Goal: Task Accomplishment & Management: Manage account settings

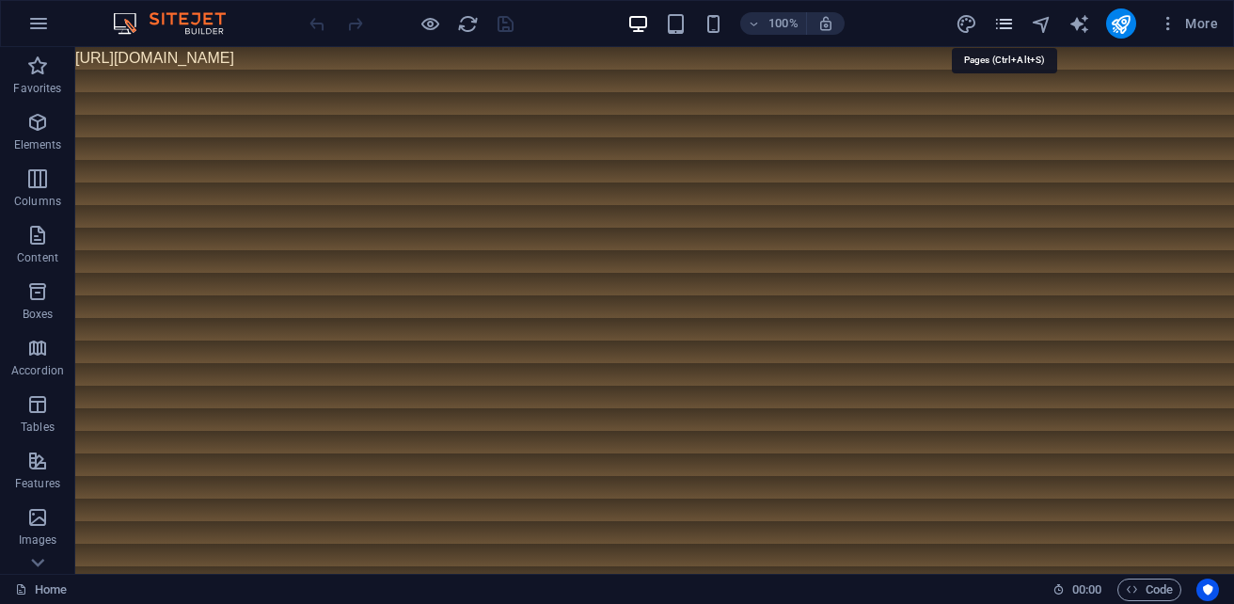
click at [1005, 29] on icon "pages" at bounding box center [1004, 24] width 22 height 22
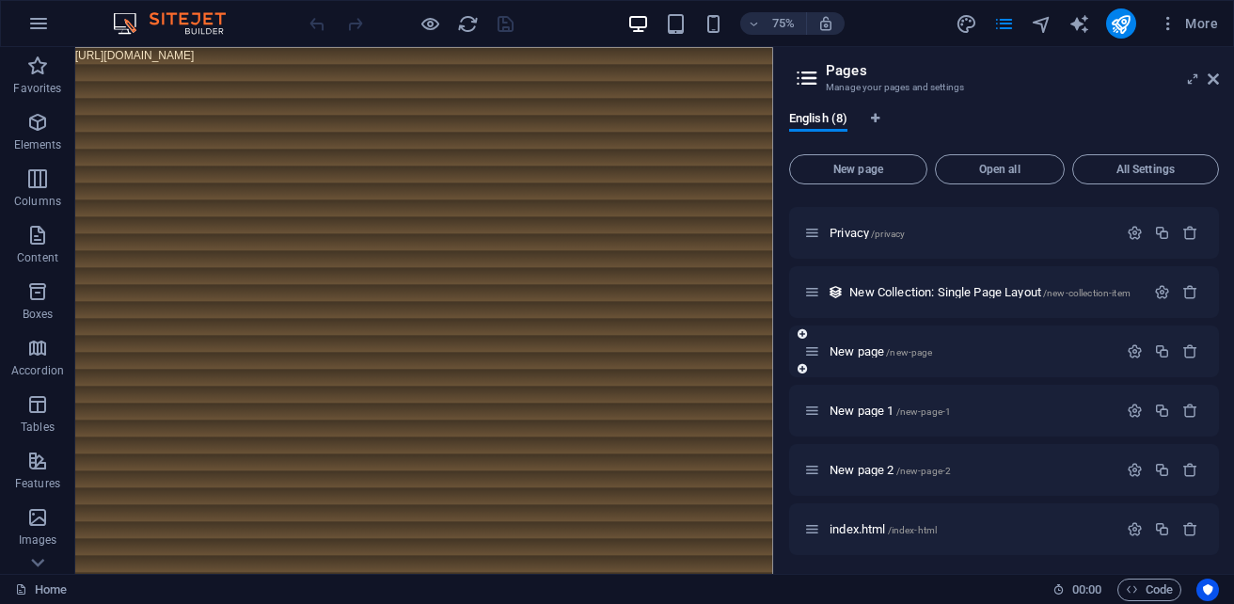
scroll to position [115, 0]
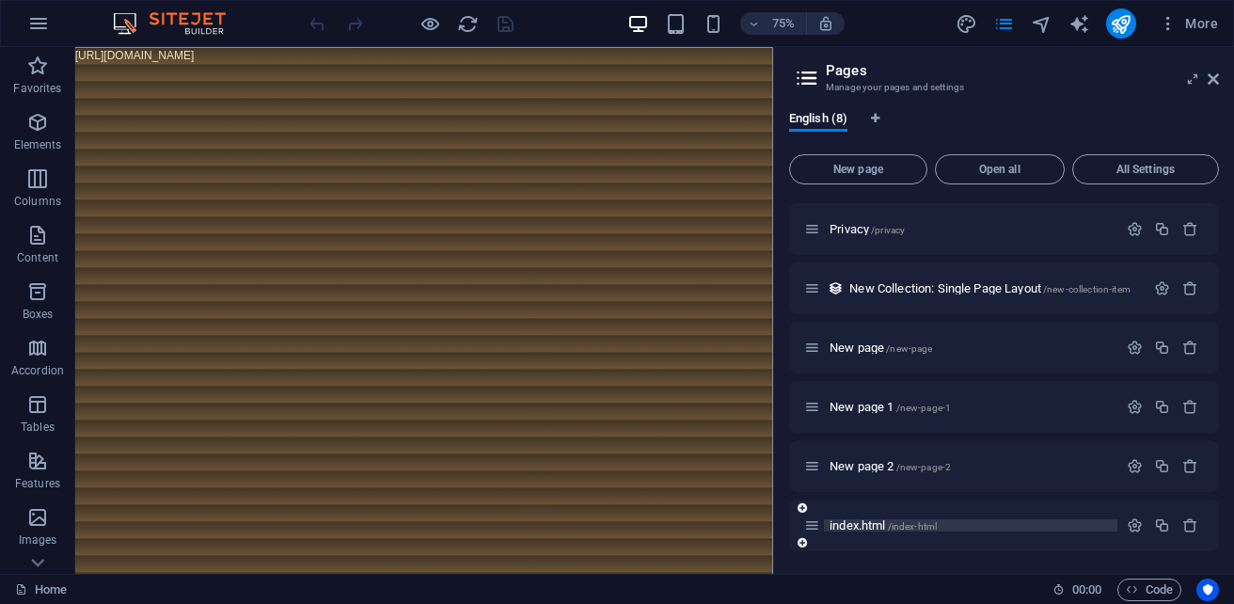
click at [876, 525] on span "index.html /index-html" at bounding box center [883, 525] width 107 height 14
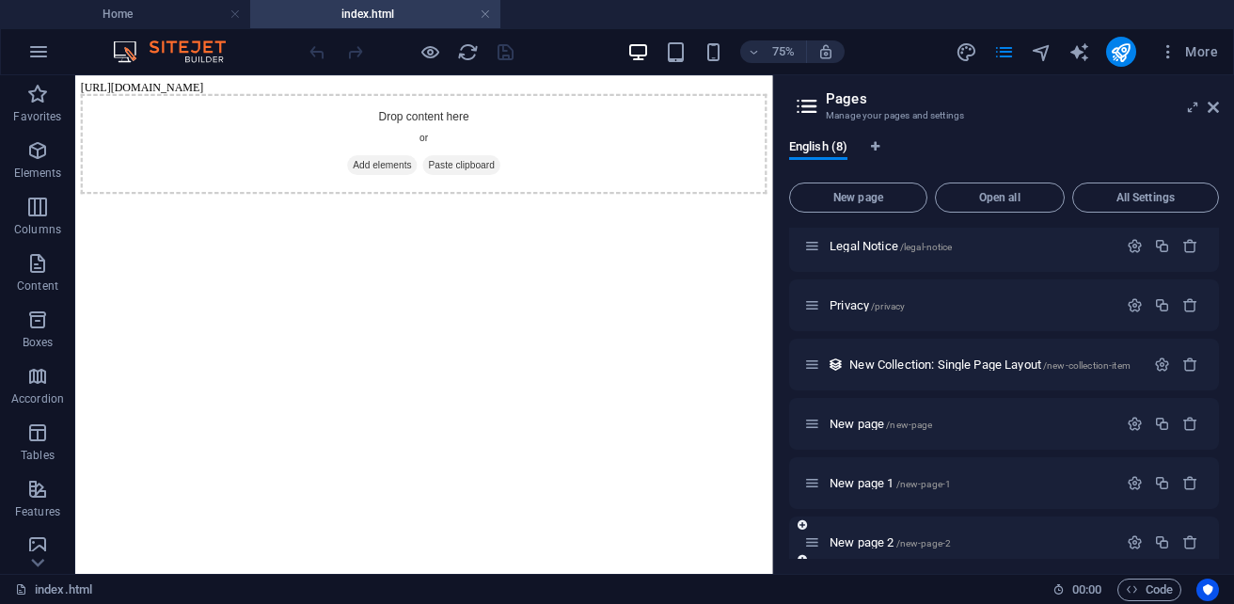
scroll to position [0, 0]
click at [608, 86] on body "[URL][DOMAIN_NAME] Drop content here or Add elements Paste clipboard" at bounding box center [540, 158] width 915 height 151
click at [1012, 207] on button "Open all" at bounding box center [1000, 197] width 130 height 30
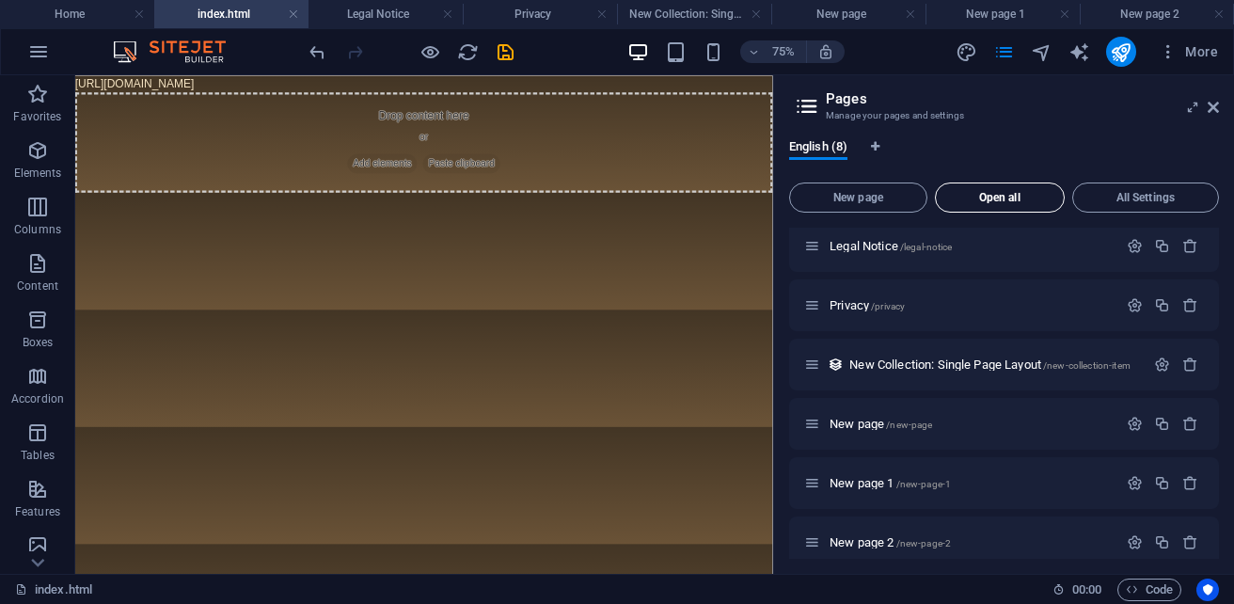
click at [986, 198] on span "Open all" at bounding box center [1000, 197] width 113 height 11
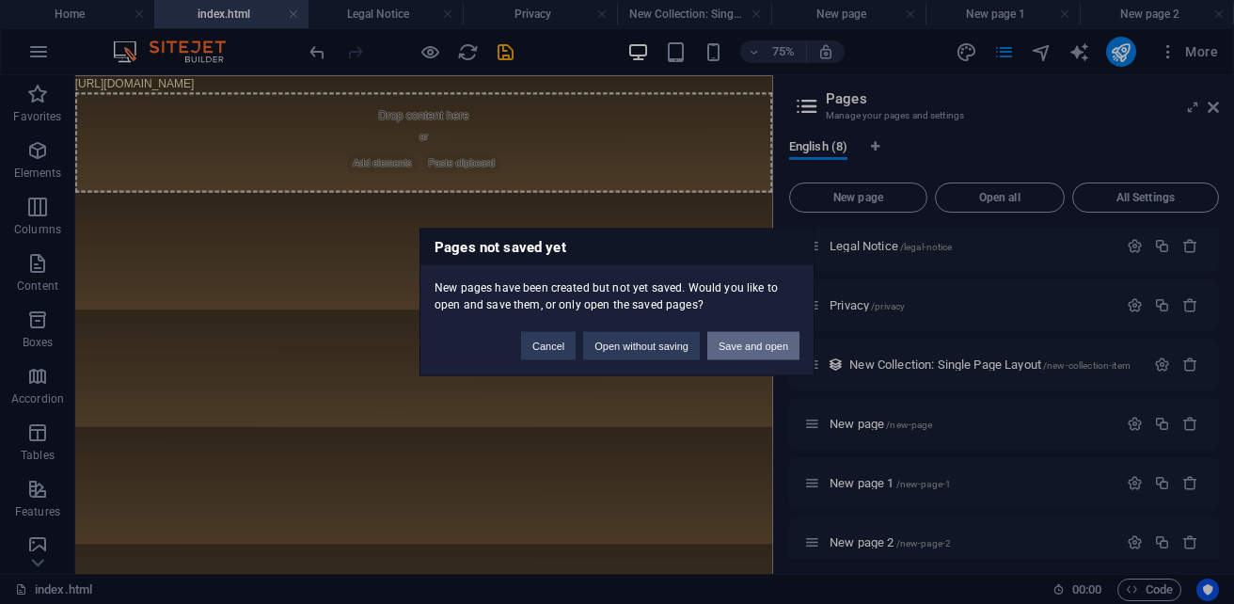
click at [741, 344] on button "Save and open" at bounding box center [753, 346] width 92 height 28
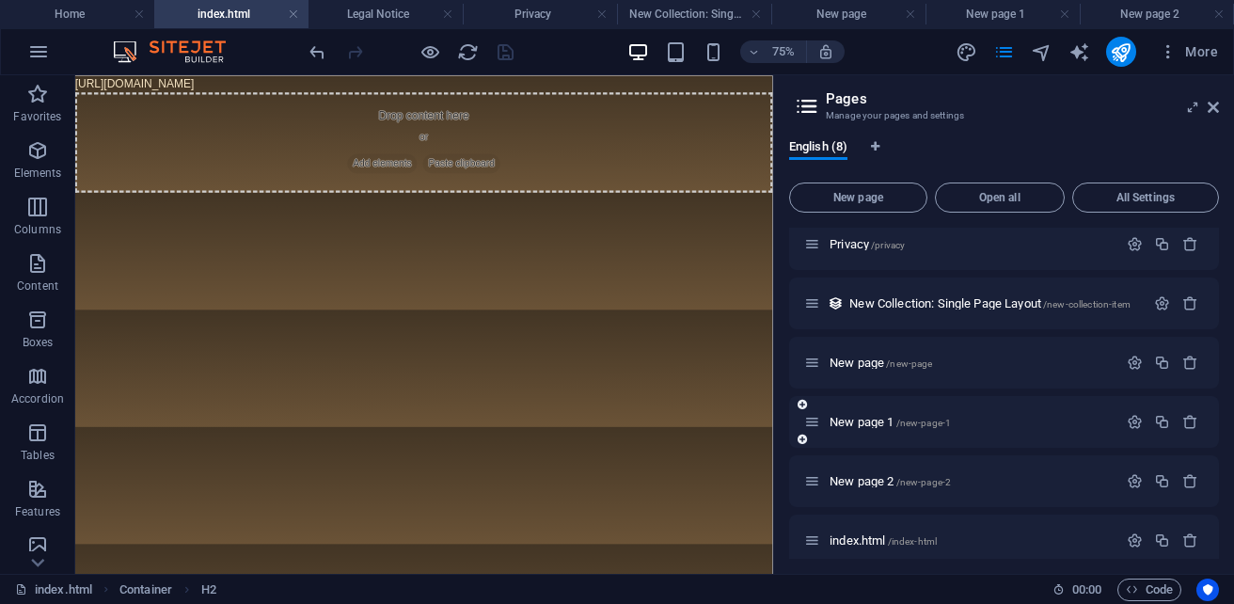
scroll to position [143, 0]
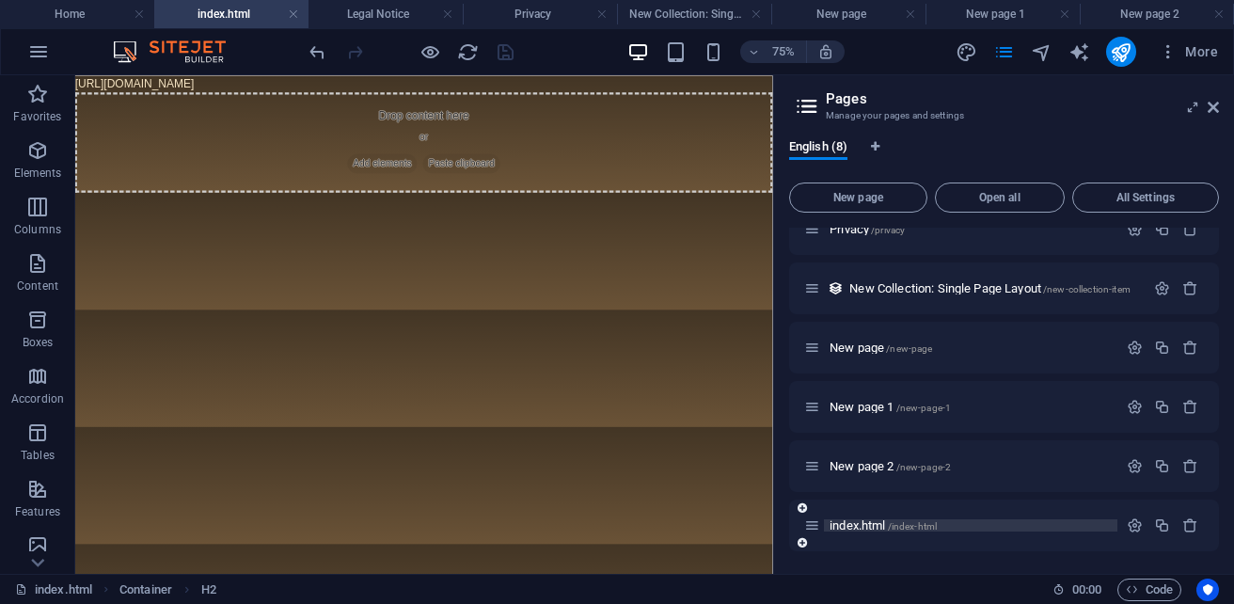
click at [842, 530] on span "index.html /index-html" at bounding box center [883, 525] width 107 height 14
drag, startPoint x: 998, startPoint y: 530, endPoint x: 1132, endPoint y: 529, distance: 133.6
click at [1132, 529] on icon "button" at bounding box center [1135, 525] width 16 height 16
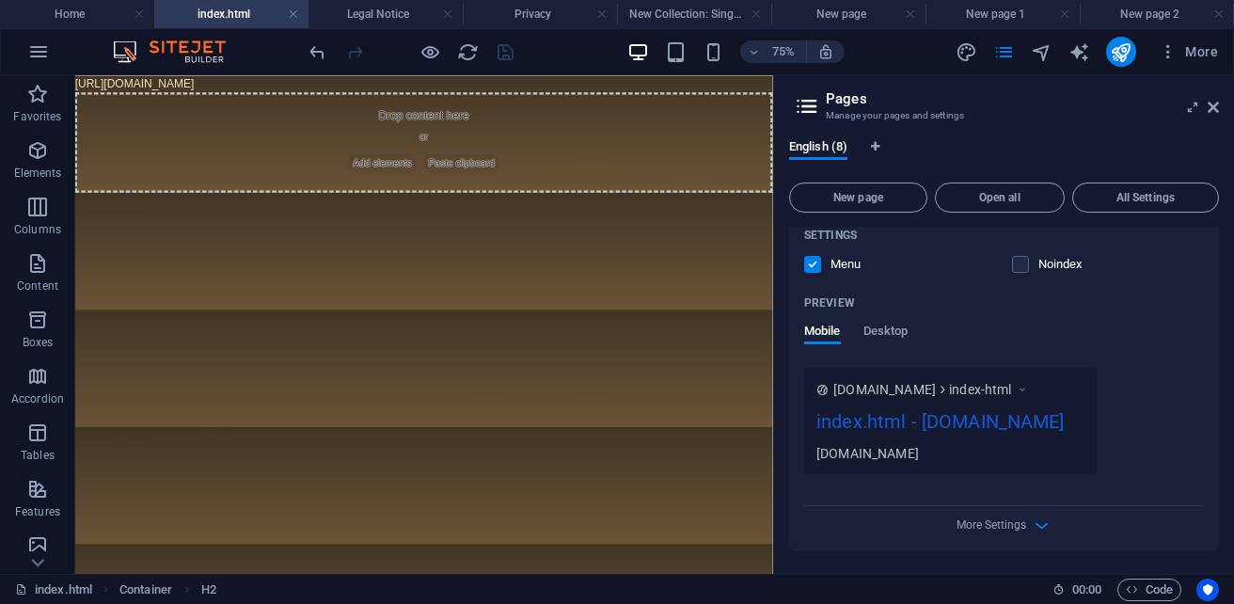
scroll to position [870, 0]
click at [888, 320] on span "Desktop" at bounding box center [886, 333] width 45 height 26
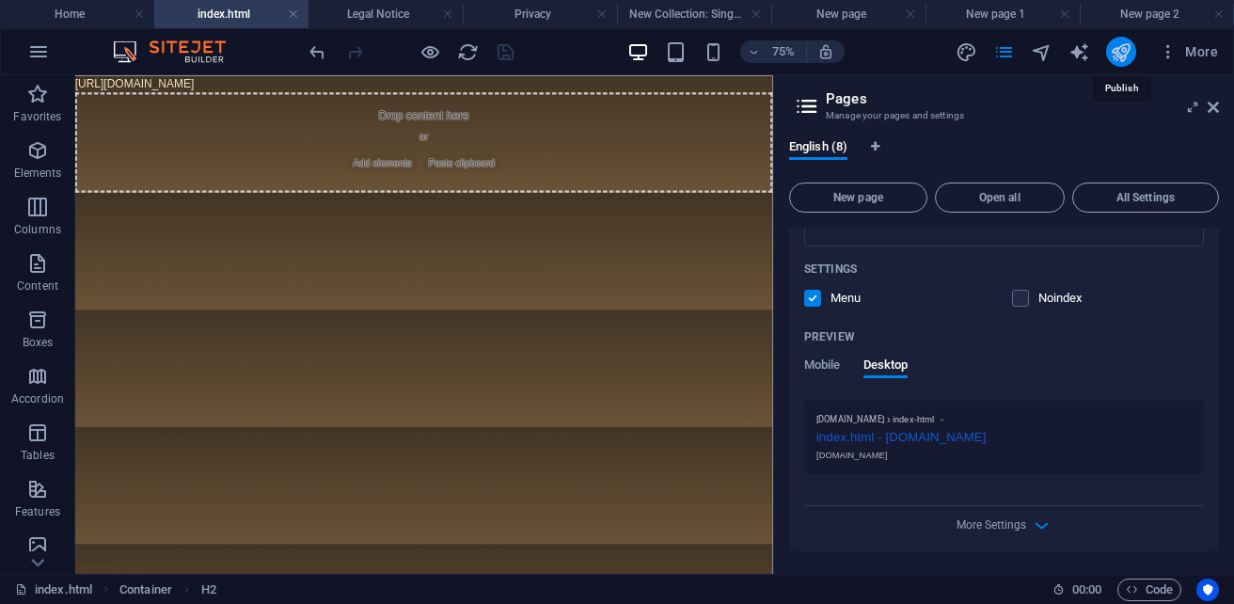
click at [1125, 56] on icon "publish" at bounding box center [1121, 52] width 22 height 22
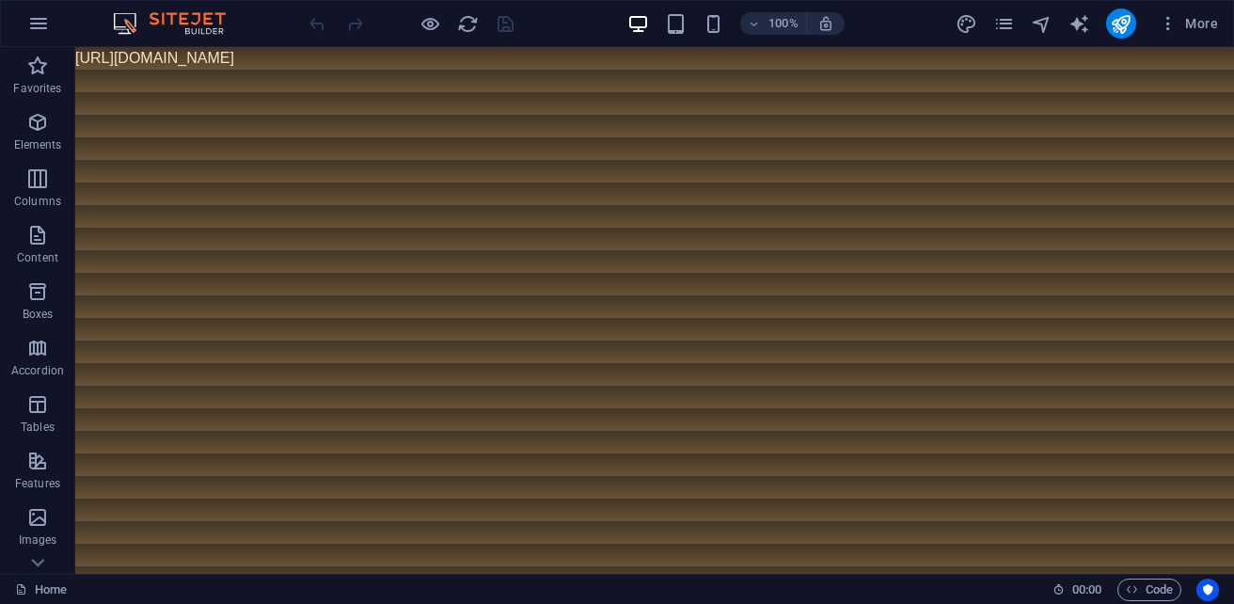
click at [626, 70] on html "[URL][DOMAIN_NAME]" at bounding box center [654, 58] width 1159 height 23
click at [1013, 28] on icon "pages" at bounding box center [1004, 24] width 22 height 22
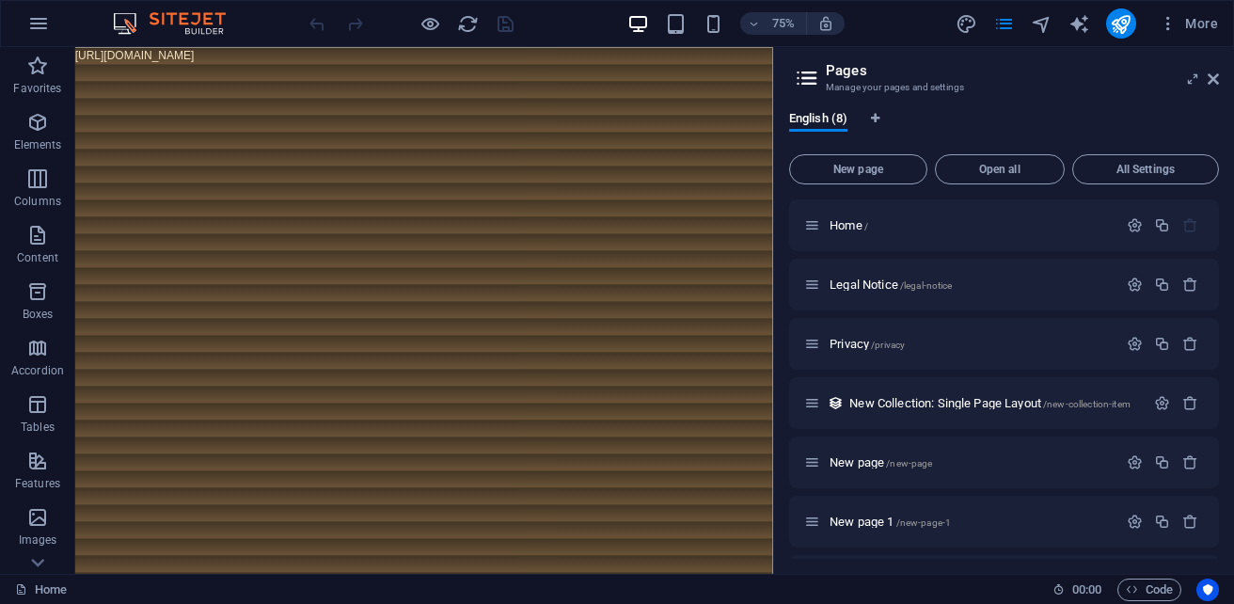
click at [536, 48] on body "[URL][DOMAIN_NAME]" at bounding box center [540, 58] width 930 height 23
click at [623, 63] on body "[URL][DOMAIN_NAME]" at bounding box center [540, 58] width 930 height 23
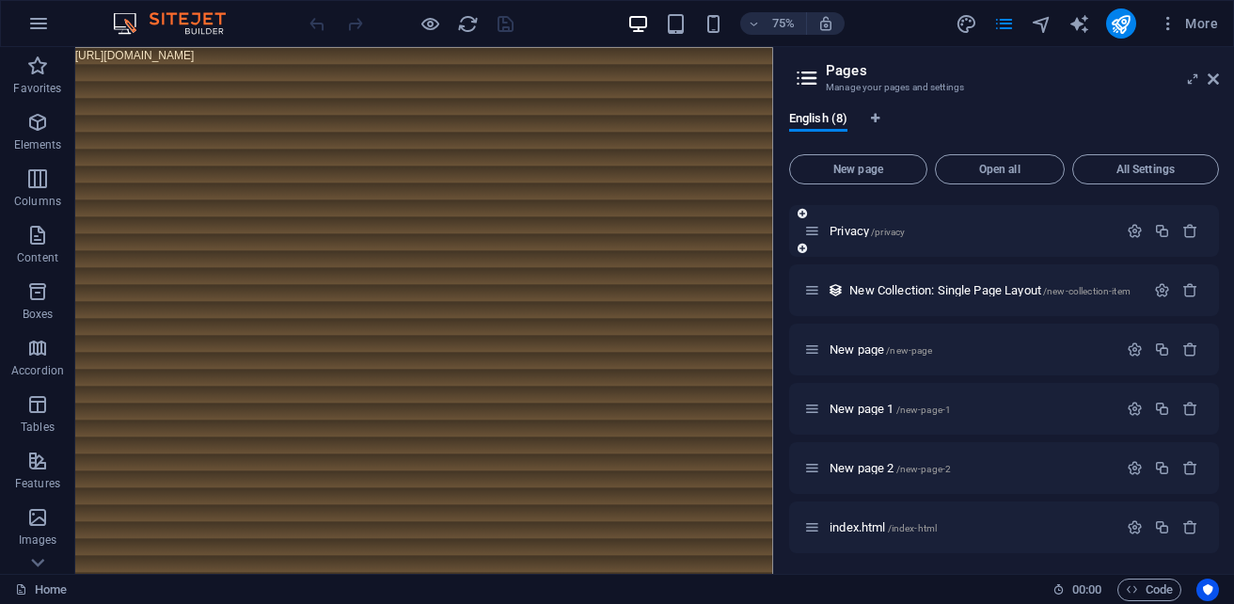
scroll to position [115, 0]
click at [944, 529] on p "index.html /index-html" at bounding box center [971, 525] width 282 height 12
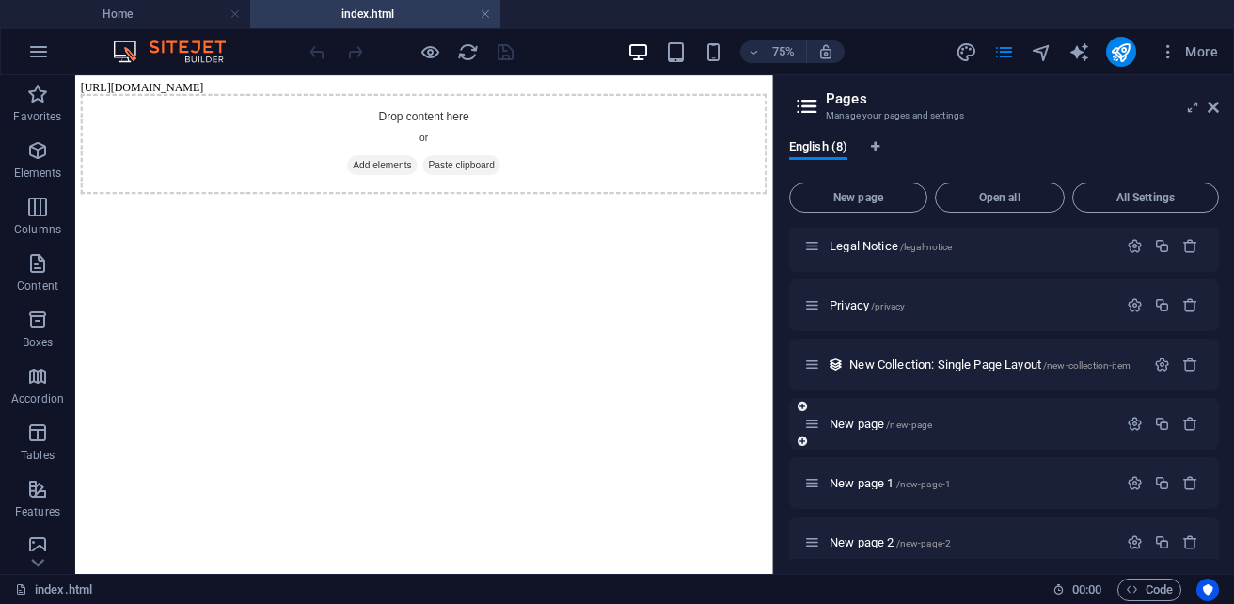
scroll to position [0, 0]
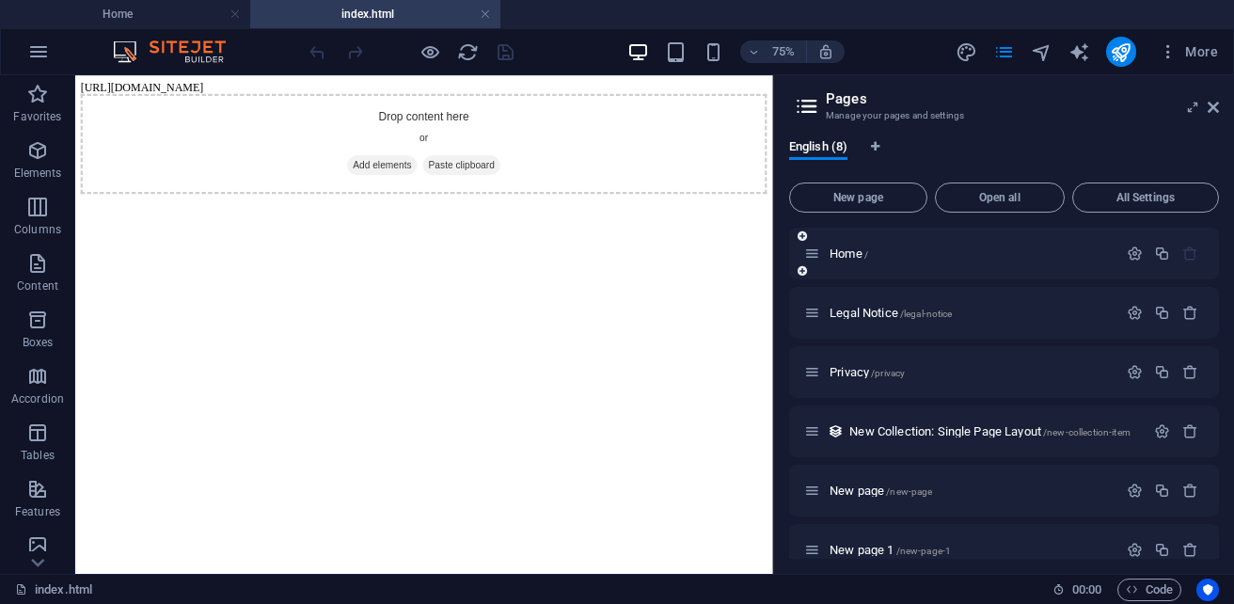
click at [925, 262] on div "Home /" at bounding box center [960, 254] width 313 height 22
click at [860, 254] on span "Home /" at bounding box center [849, 253] width 39 height 14
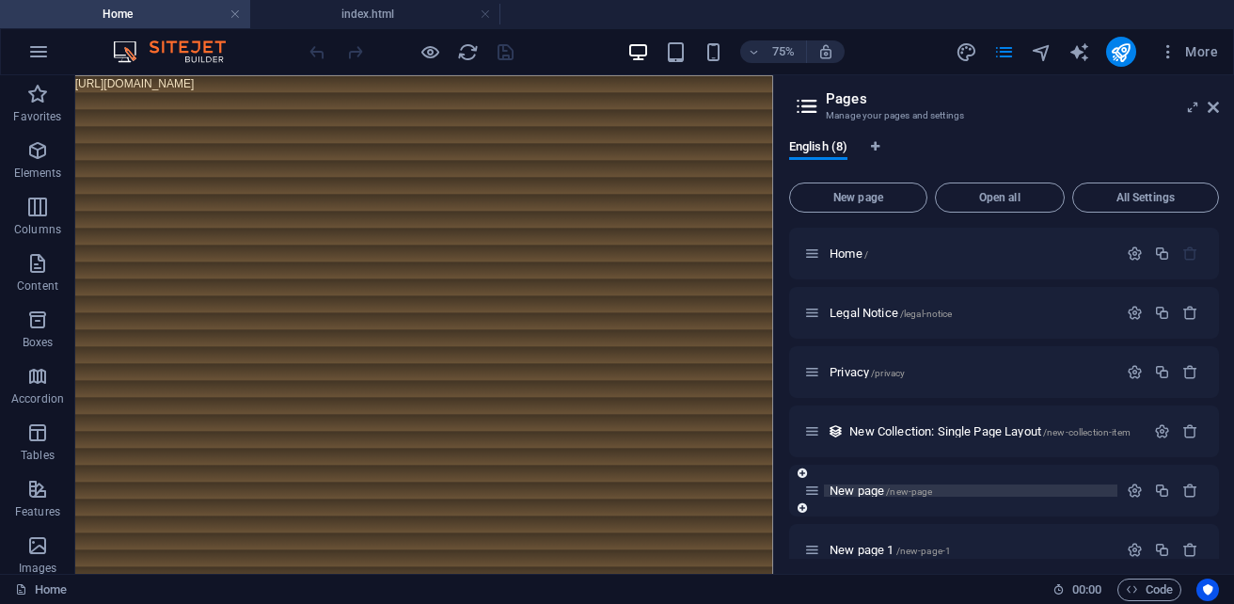
scroll to position [143, 0]
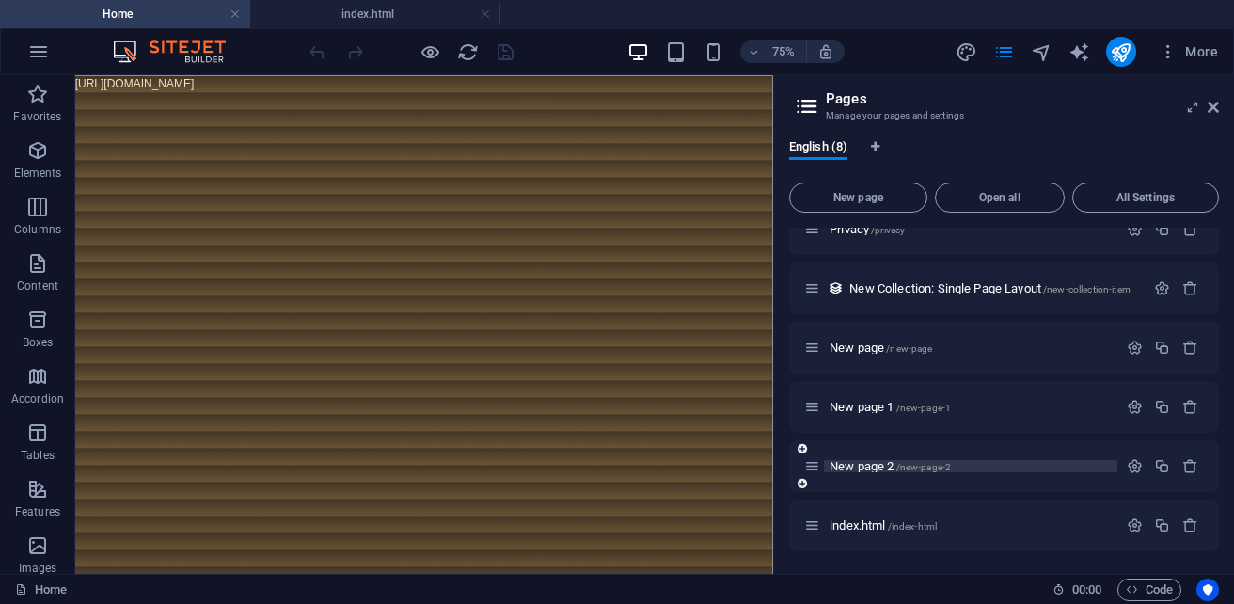
click at [872, 470] on span "New page 2 /new-page-2" at bounding box center [890, 466] width 121 height 14
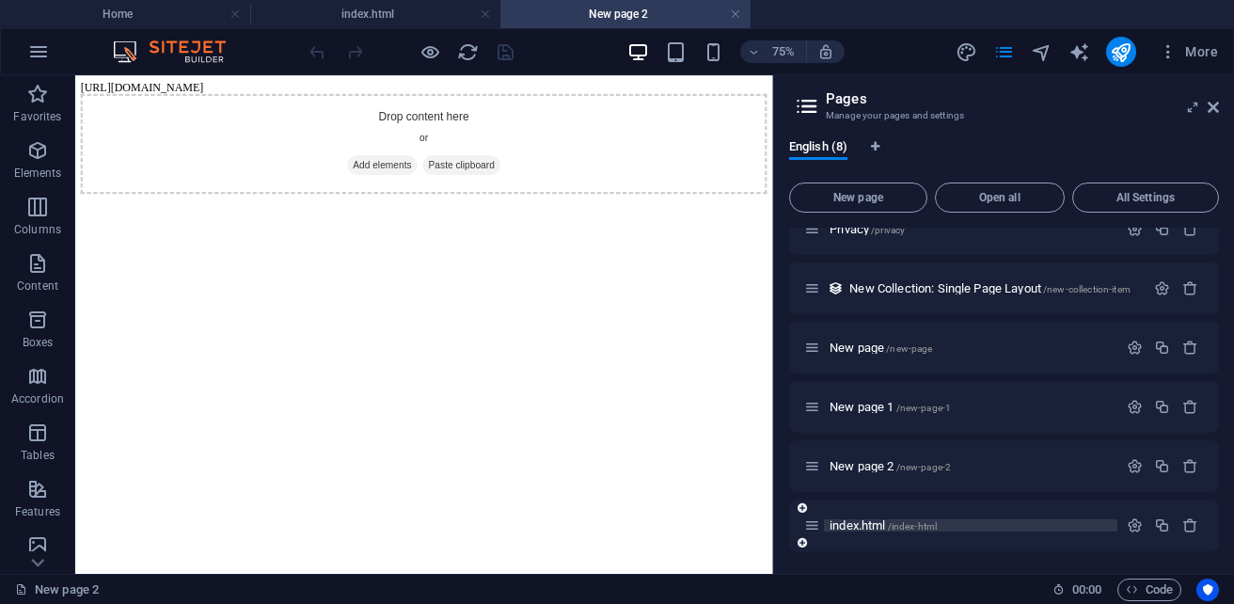
click at [896, 526] on span "/index-html" at bounding box center [913, 526] width 50 height 10
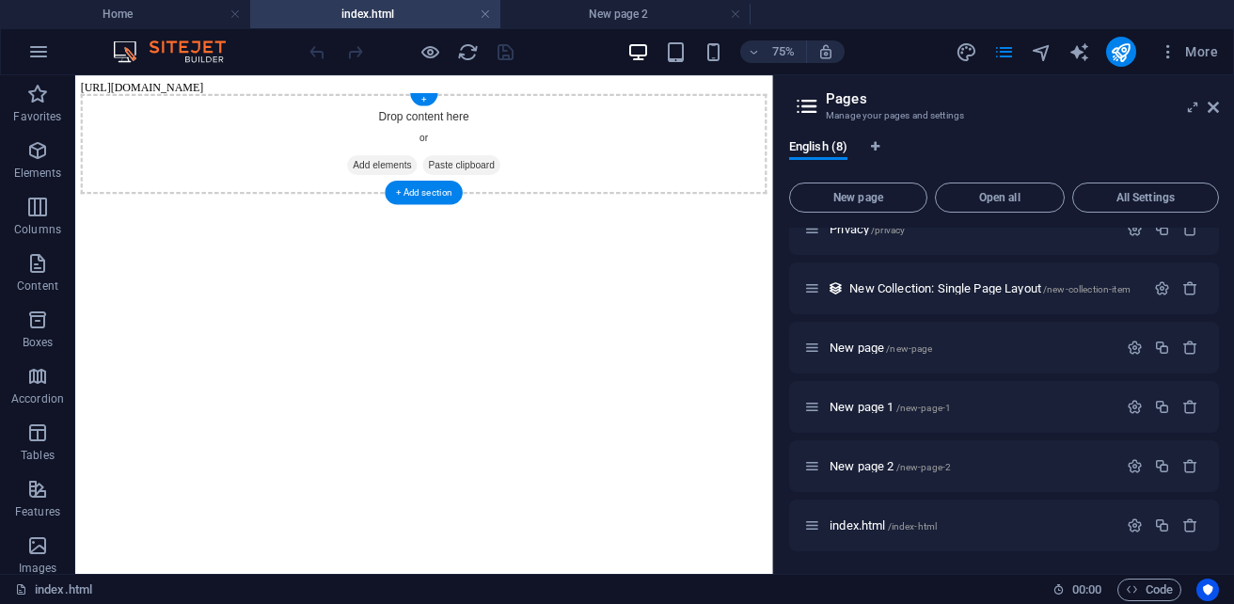
click at [585, 172] on div "Drop content here or Add elements Paste clipboard" at bounding box center [540, 167] width 915 height 134
click at [1006, 47] on icon "pages" at bounding box center [1004, 52] width 22 height 22
click at [1127, 524] on icon "button" at bounding box center [1135, 525] width 16 height 16
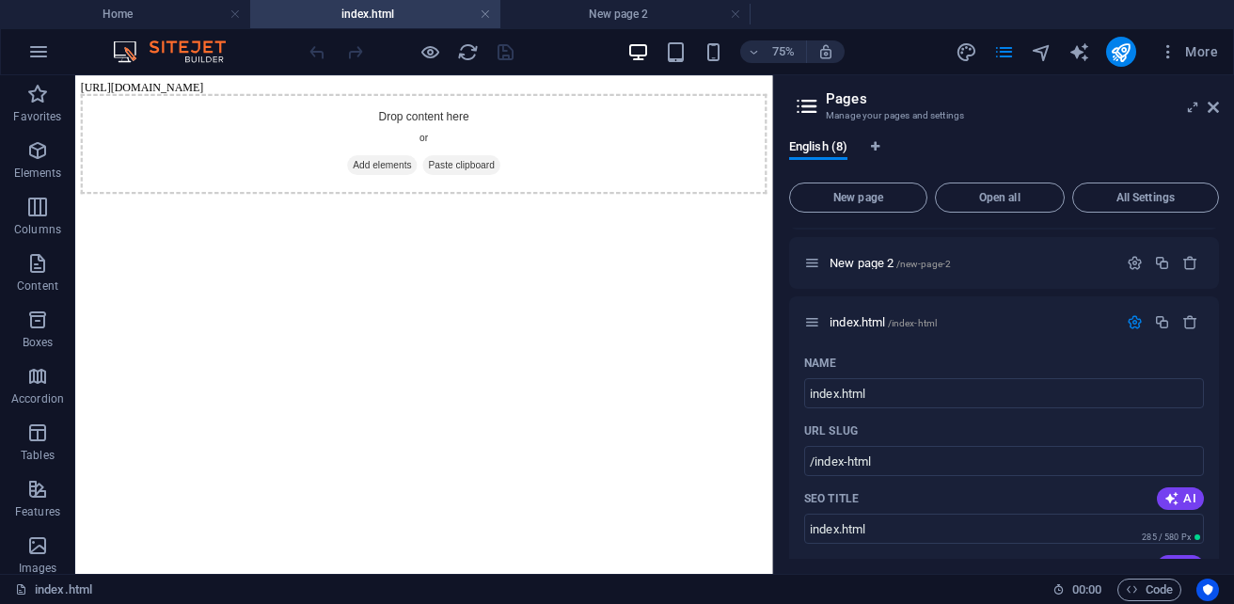
click at [803, 241] on html "[URL][DOMAIN_NAME] Drop content here or Add elements Paste clipboard" at bounding box center [540, 158] width 930 height 166
drag, startPoint x: 1216, startPoint y: 106, endPoint x: 1134, endPoint y: 31, distance: 111.2
click at [1216, 106] on icon at bounding box center [1213, 107] width 11 height 15
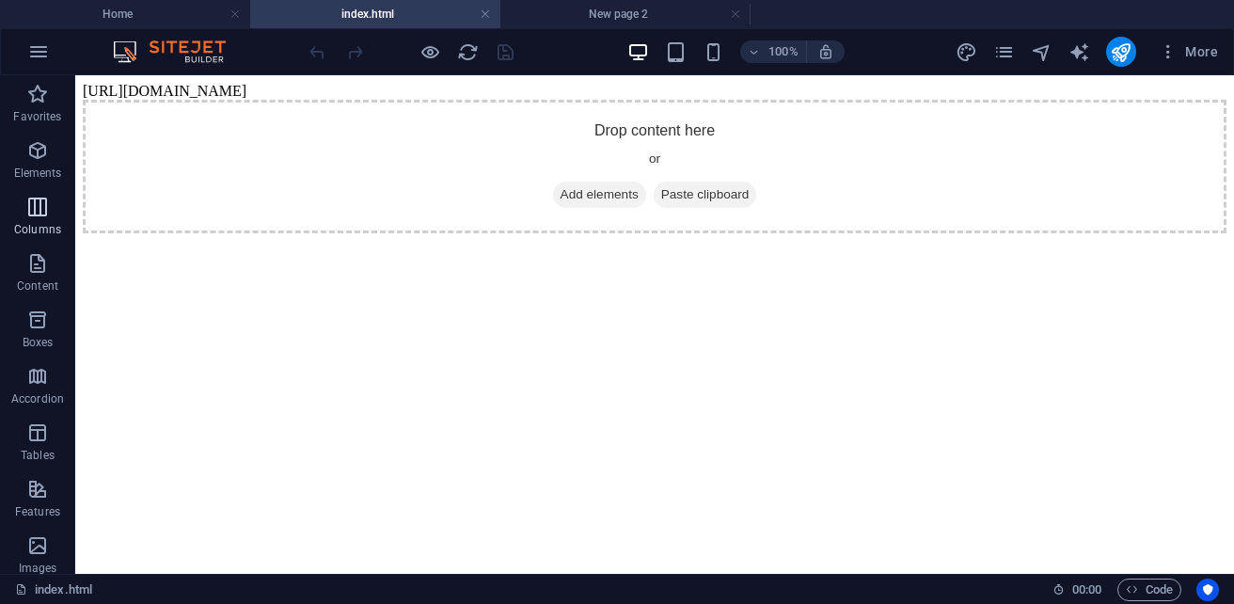
click at [47, 229] on p "Columns" at bounding box center [37, 229] width 47 height 15
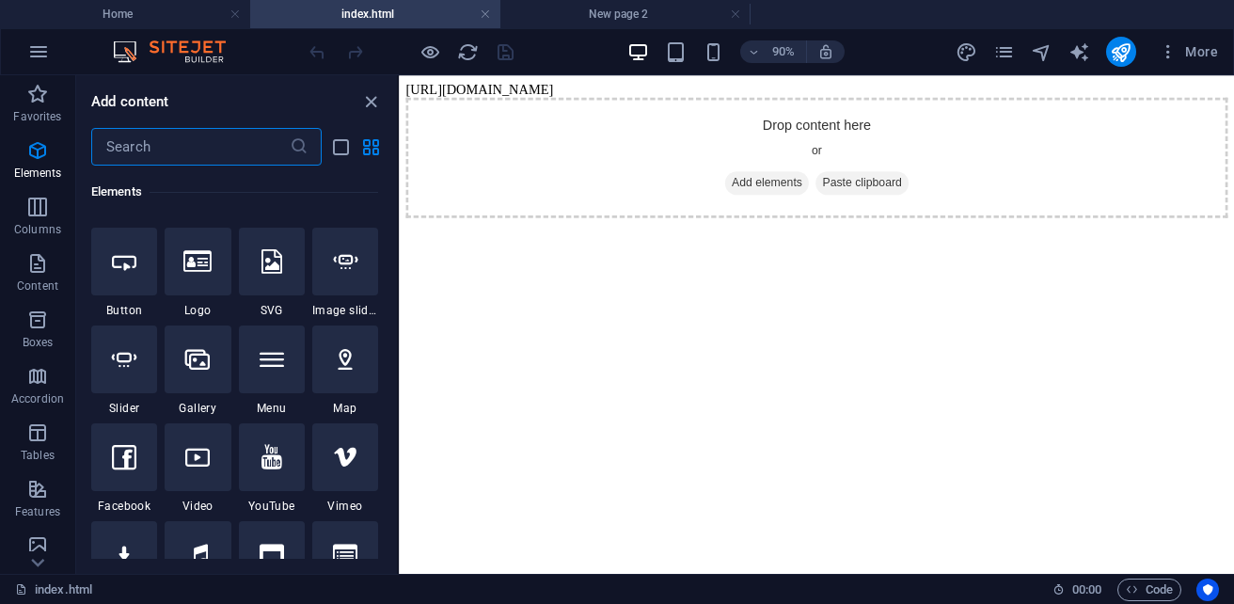
scroll to position [1086, 0]
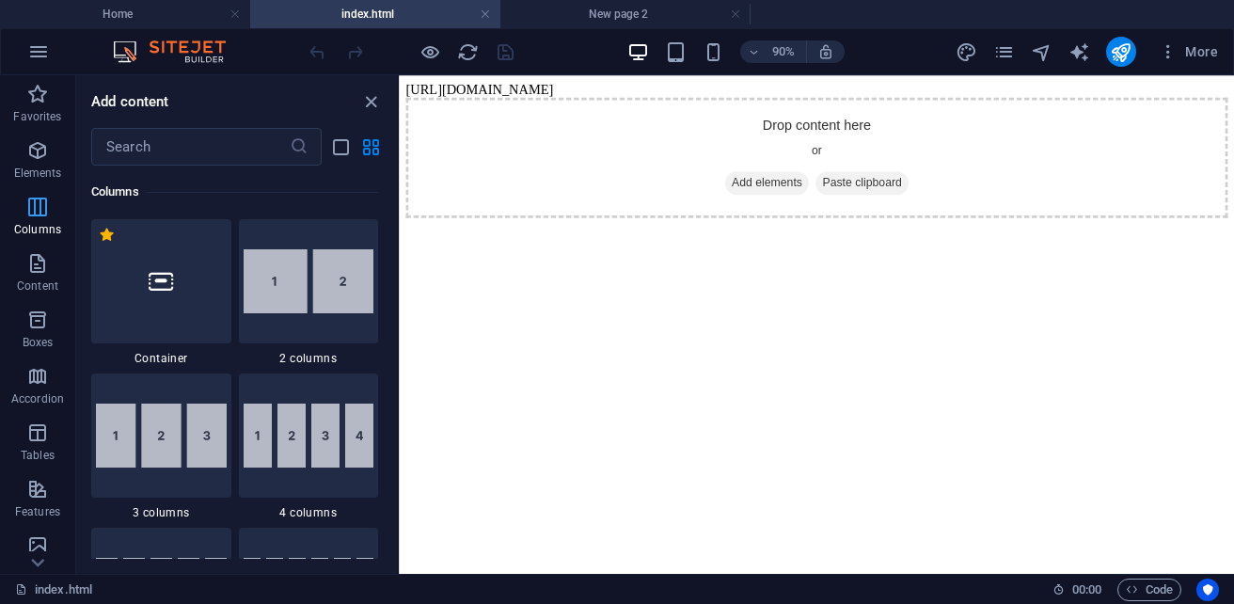
click at [54, 229] on p "Columns" at bounding box center [37, 229] width 47 height 15
click at [45, 151] on icon "button" at bounding box center [37, 150] width 23 height 23
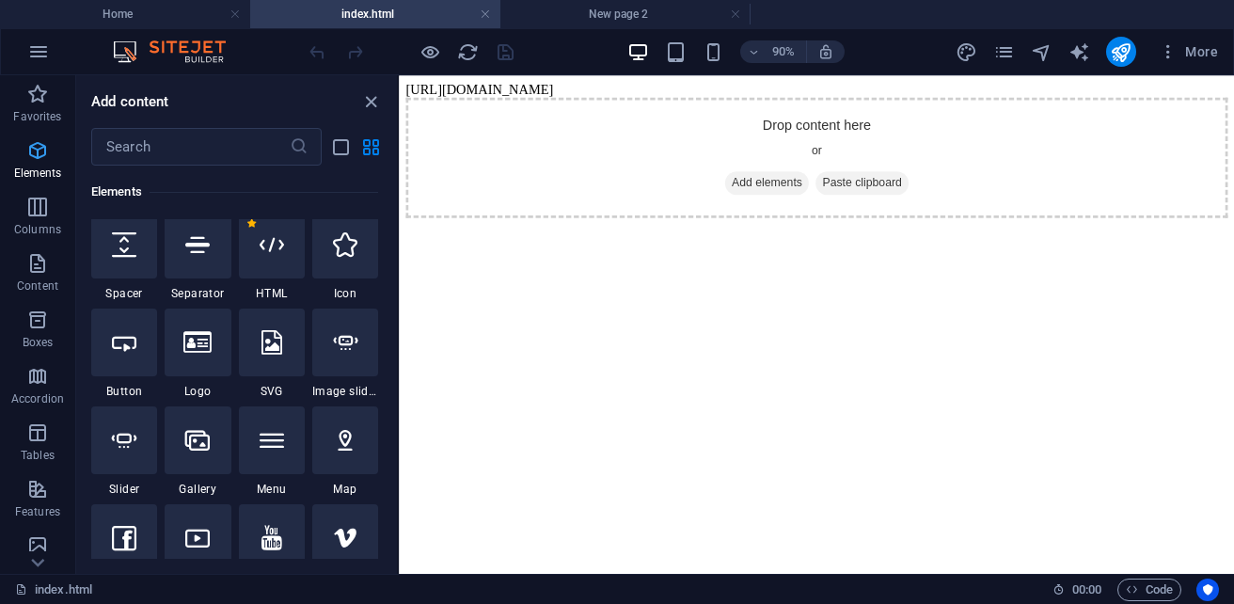
scroll to position [355, 0]
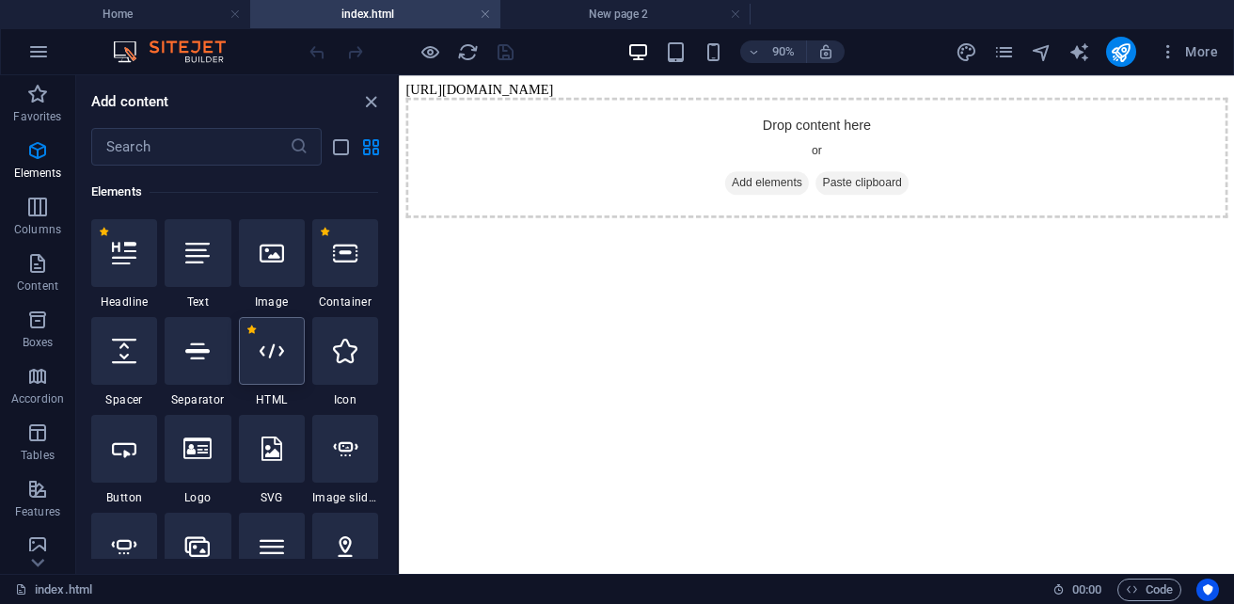
click at [266, 364] on div at bounding box center [272, 351] width 66 height 68
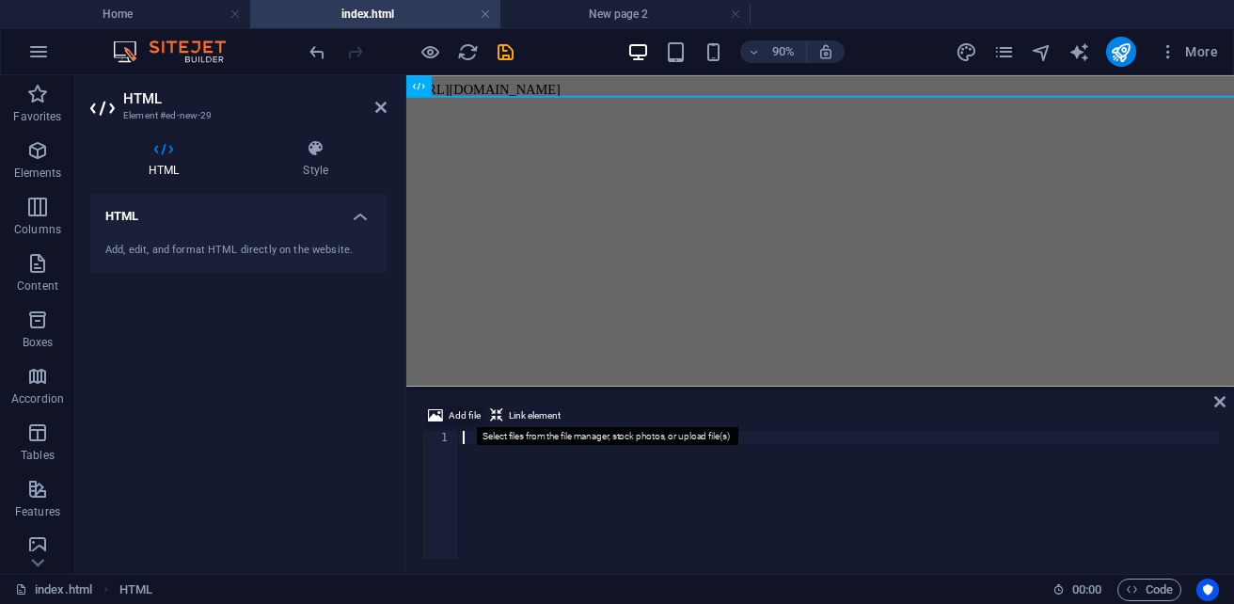
click at [465, 414] on span "Add file" at bounding box center [465, 416] width 32 height 23
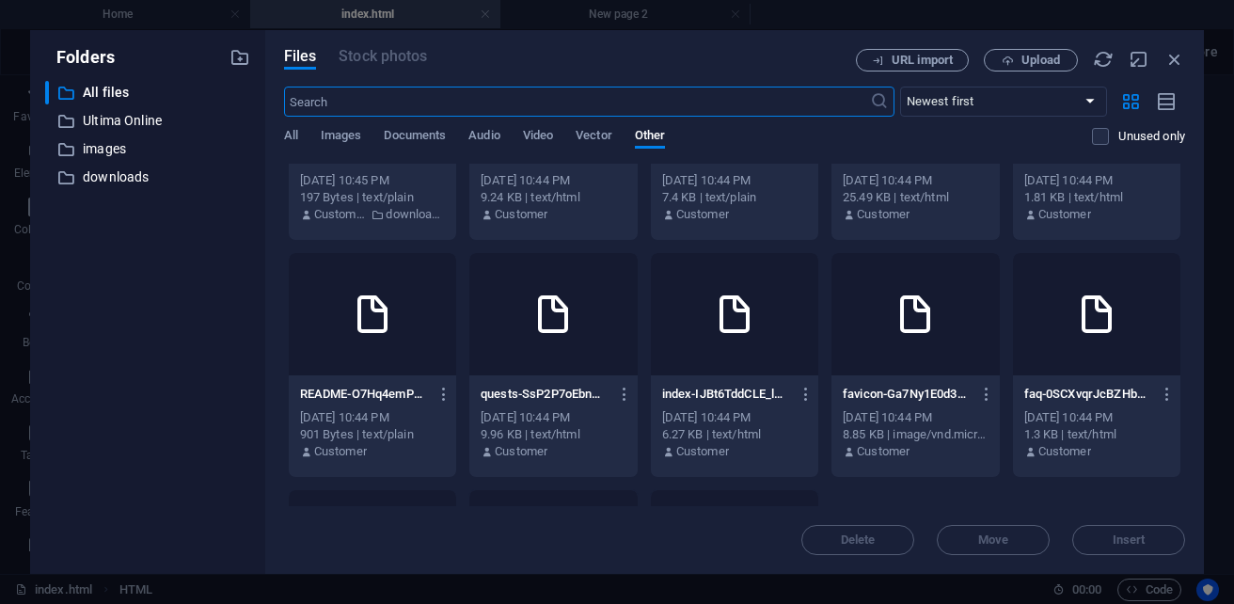
scroll to position [188, 0]
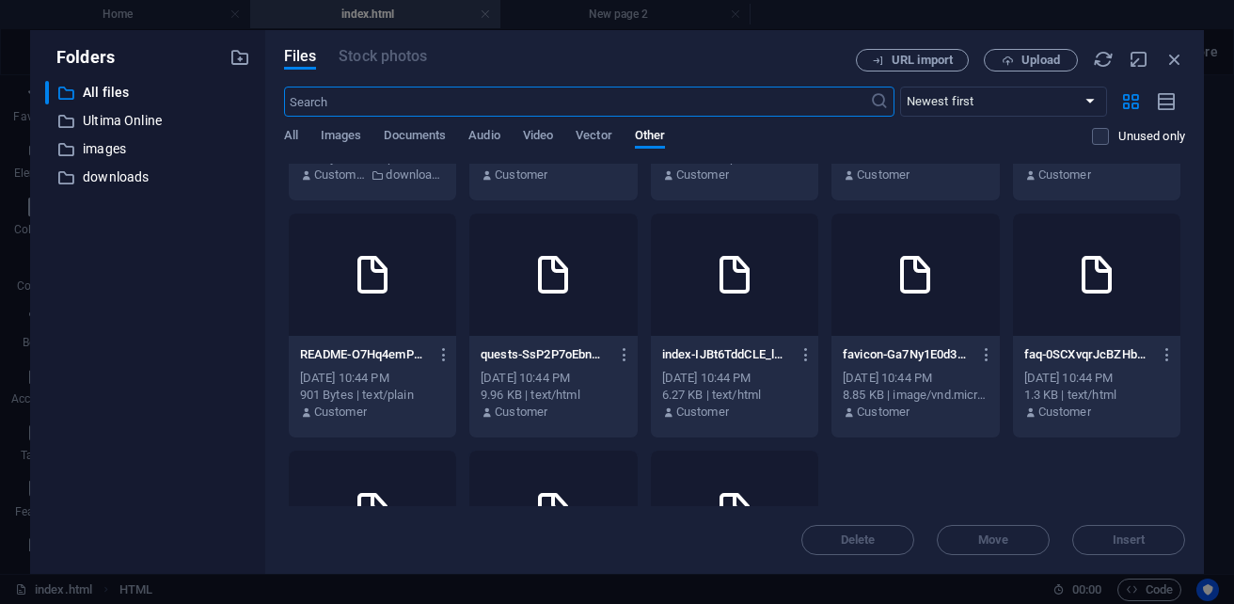
click at [818, 288] on div at bounding box center [734, 275] width 167 height 122
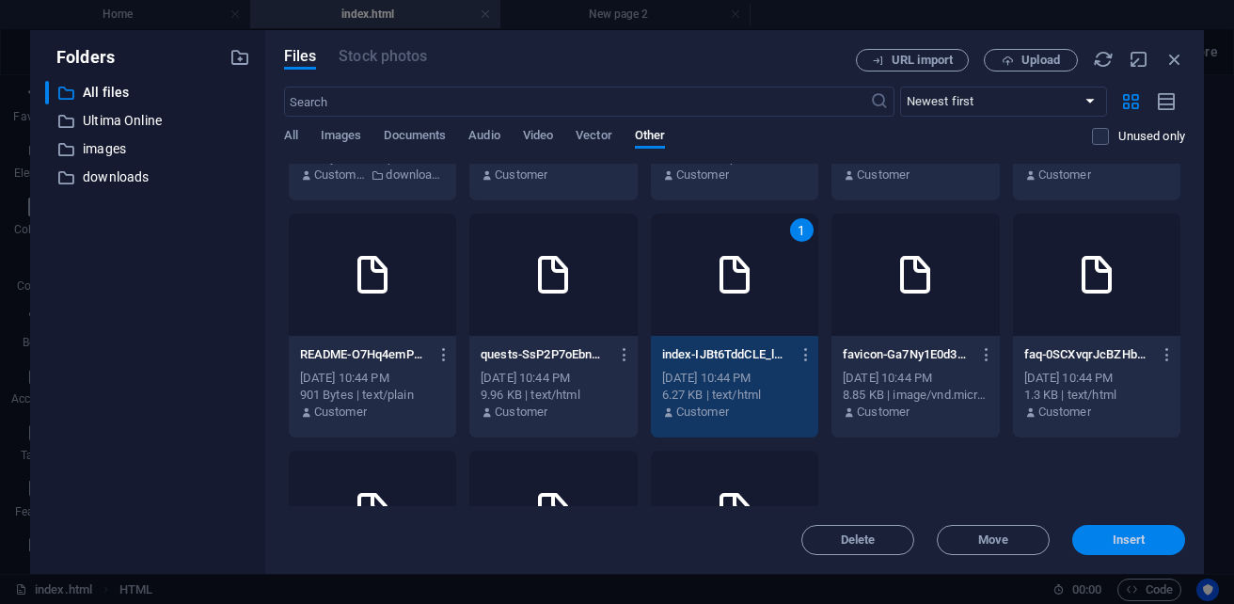
click at [1110, 544] on span "Insert" at bounding box center [1129, 539] width 98 height 11
type textarea "https://cdn1.site-media.eu/images/0/19699869/index-IJBt6TddCLE_lKNuQAtf1w.html"
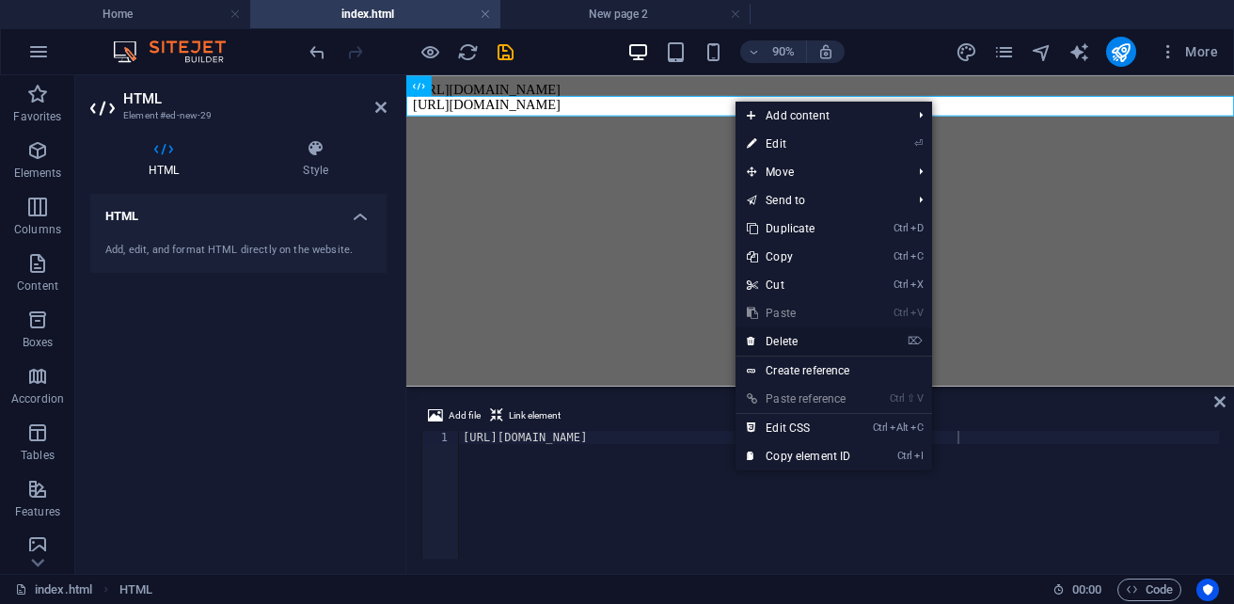
click at [824, 343] on link "⌦ Delete" at bounding box center [799, 341] width 126 height 28
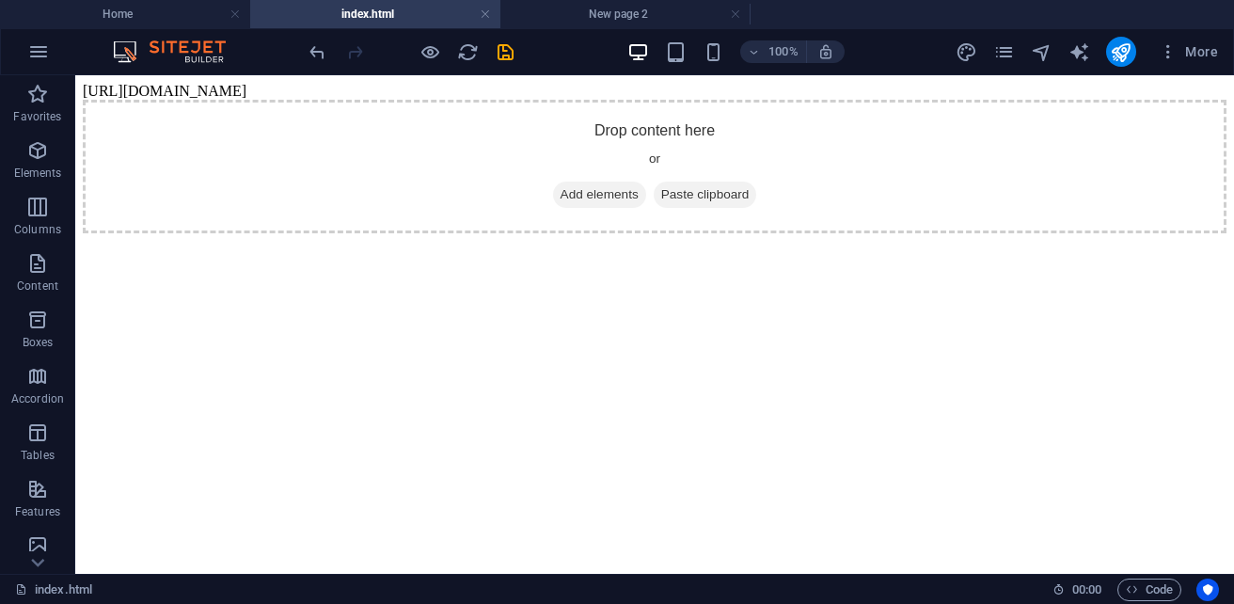
click at [562, 85] on body "[URL][DOMAIN_NAME] Drop content here or Add elements Paste clipboard" at bounding box center [655, 158] width 1144 height 151
click at [32, 271] on icon "button" at bounding box center [37, 263] width 23 height 23
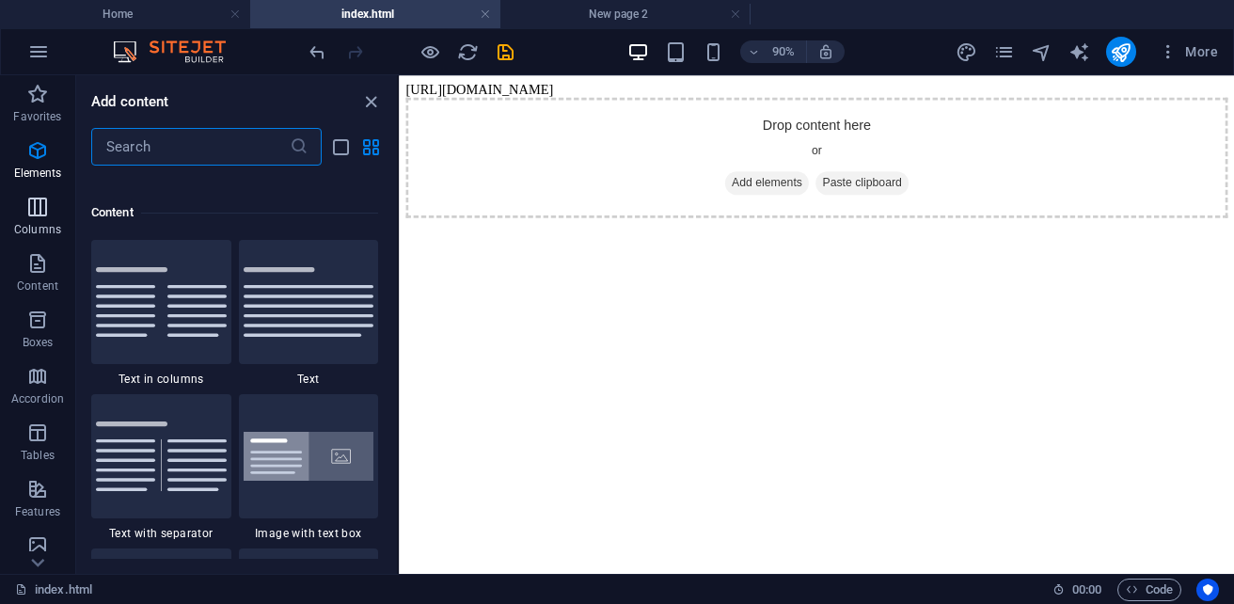
scroll to position [3446, 0]
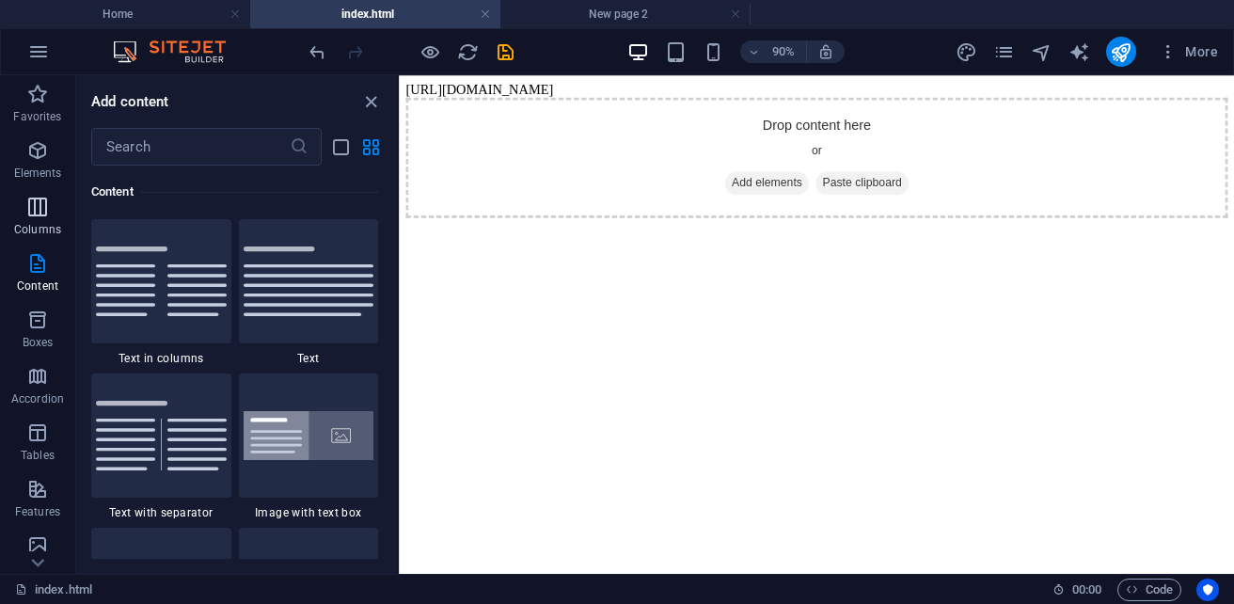
click at [34, 194] on button "Columns" at bounding box center [37, 216] width 75 height 56
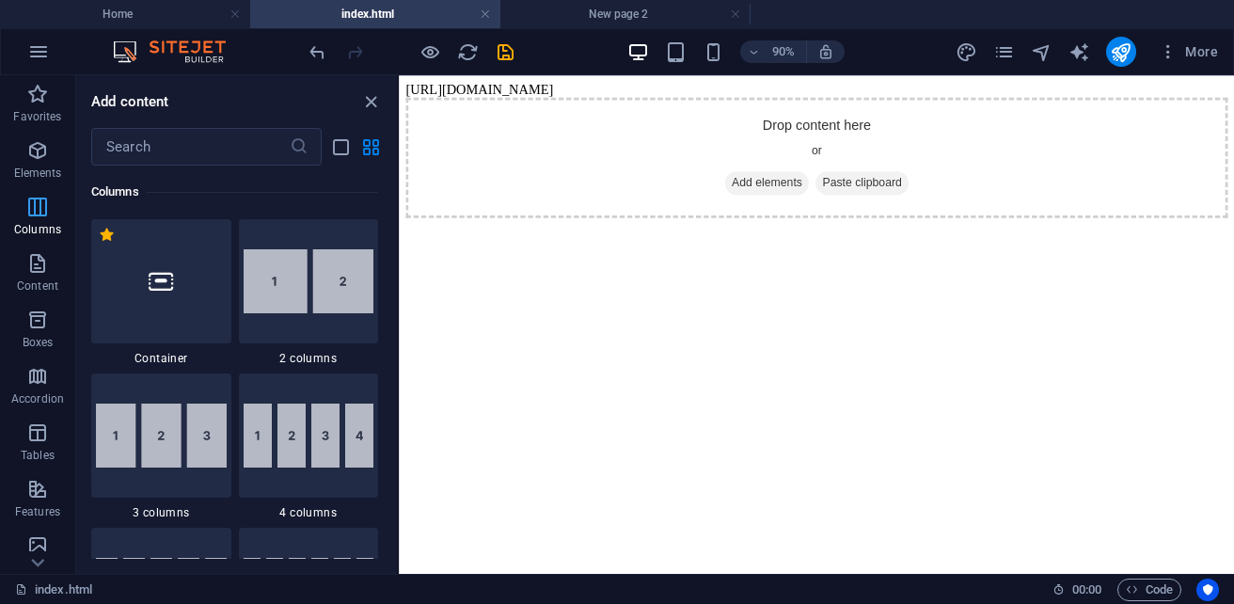
scroll to position [1086, 0]
click at [35, 168] on p "Elements" at bounding box center [38, 173] width 48 height 15
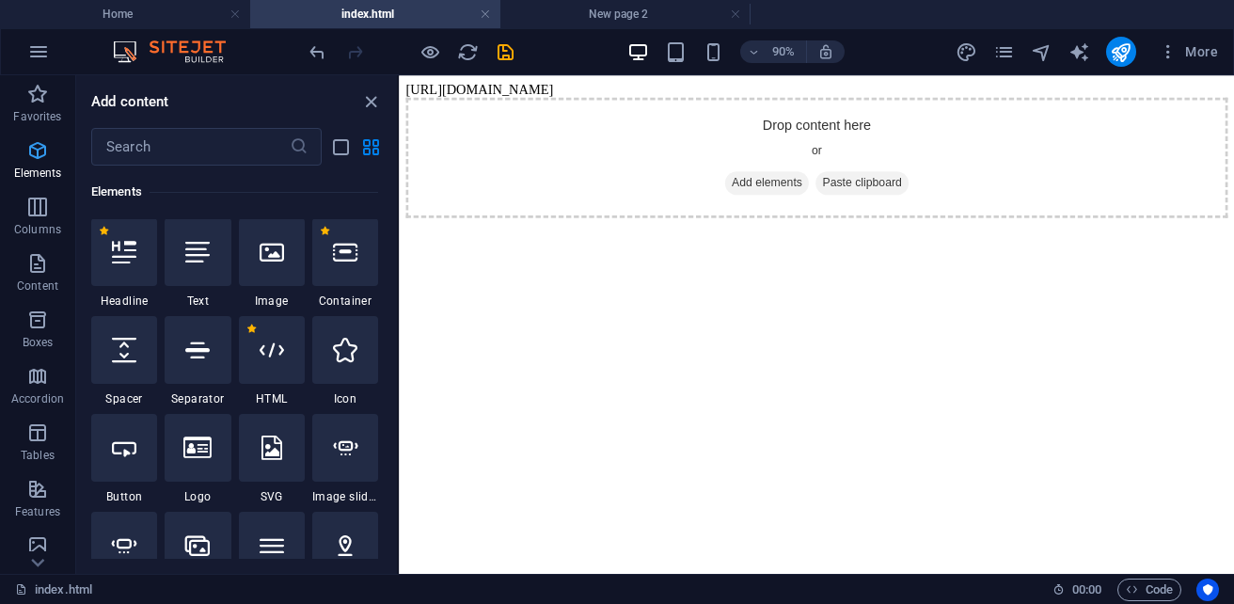
scroll to position [355, 0]
click at [247, 366] on div at bounding box center [272, 351] width 66 height 68
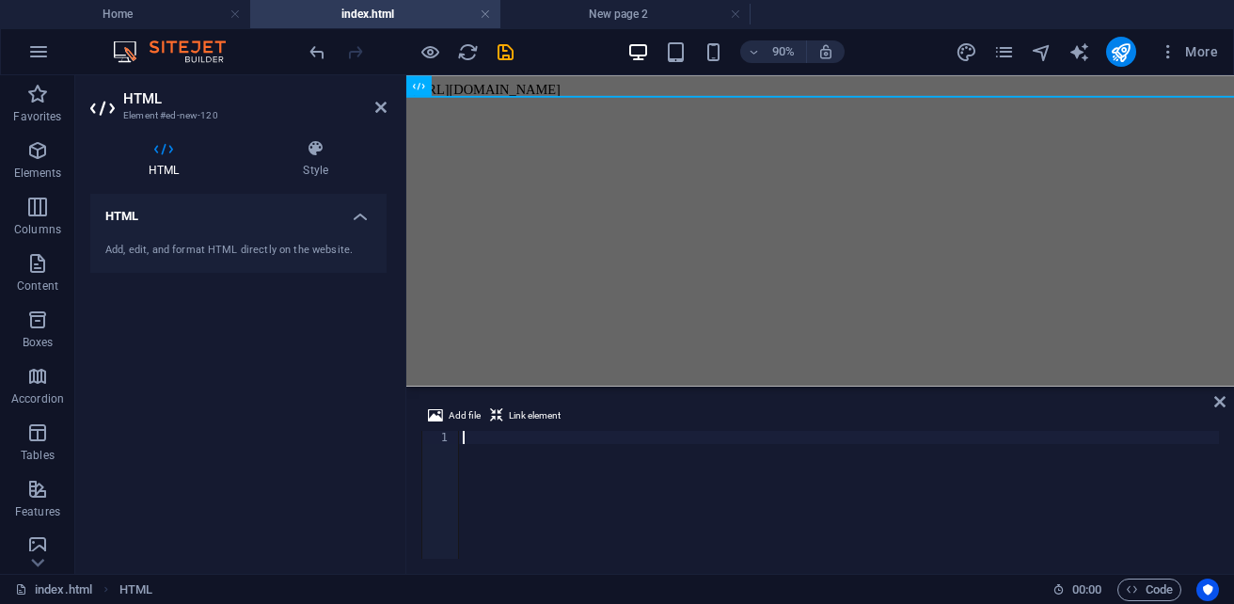
paste textarea "</div>"
type textarea "</div>"
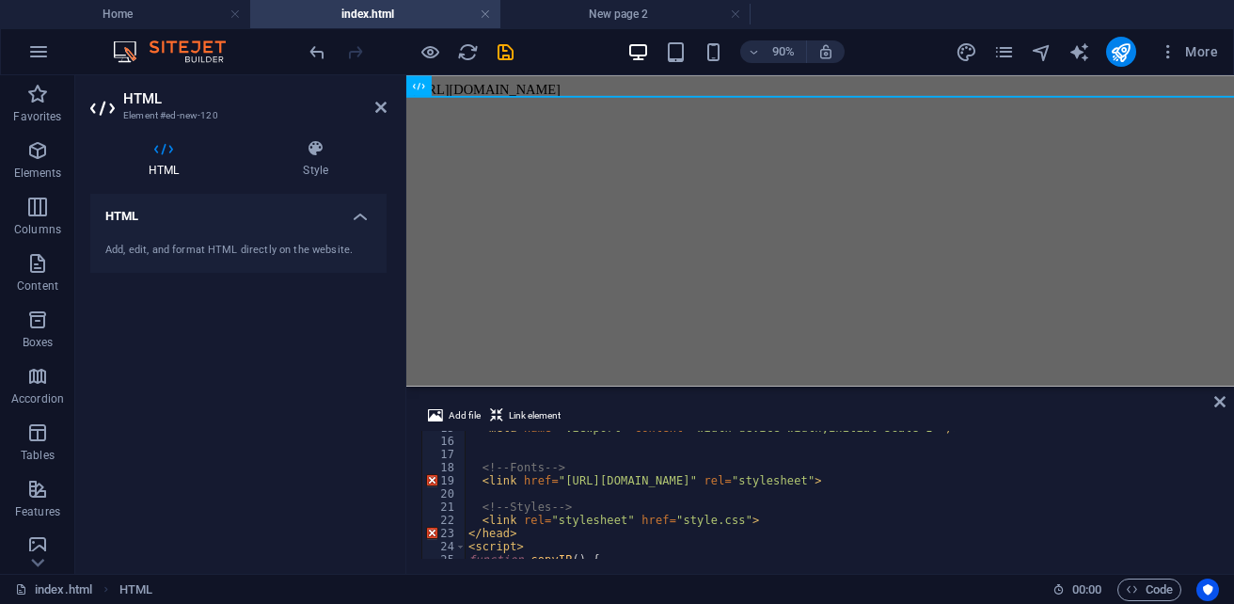
scroll to position [0, 0]
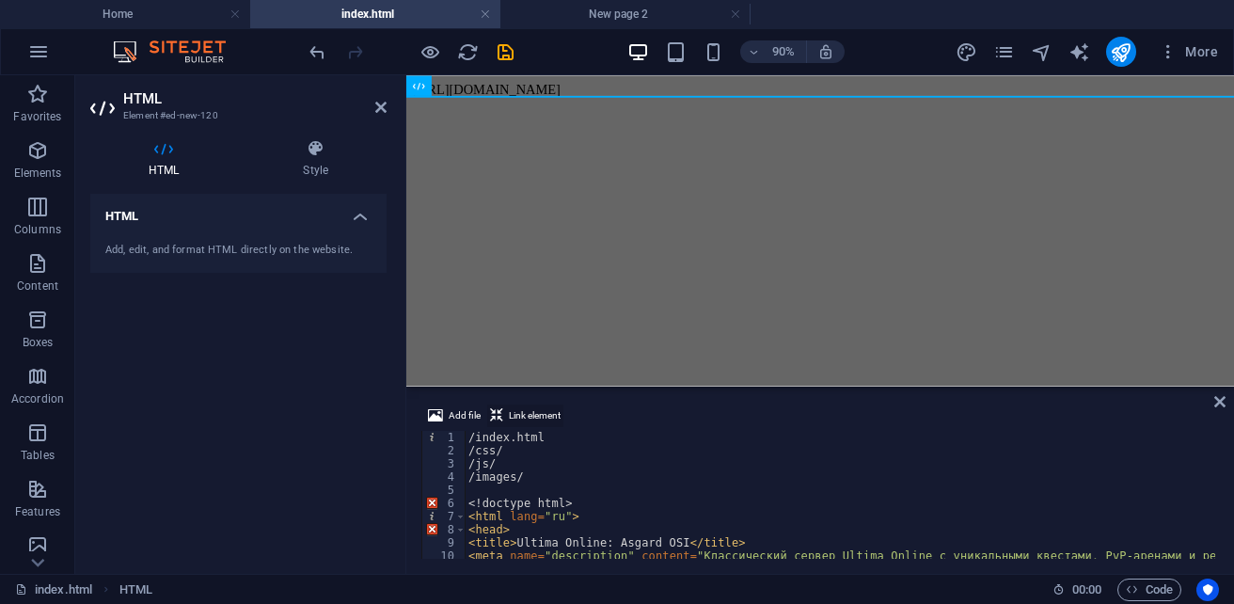
click at [515, 418] on span "Link element" at bounding box center [535, 416] width 52 height 23
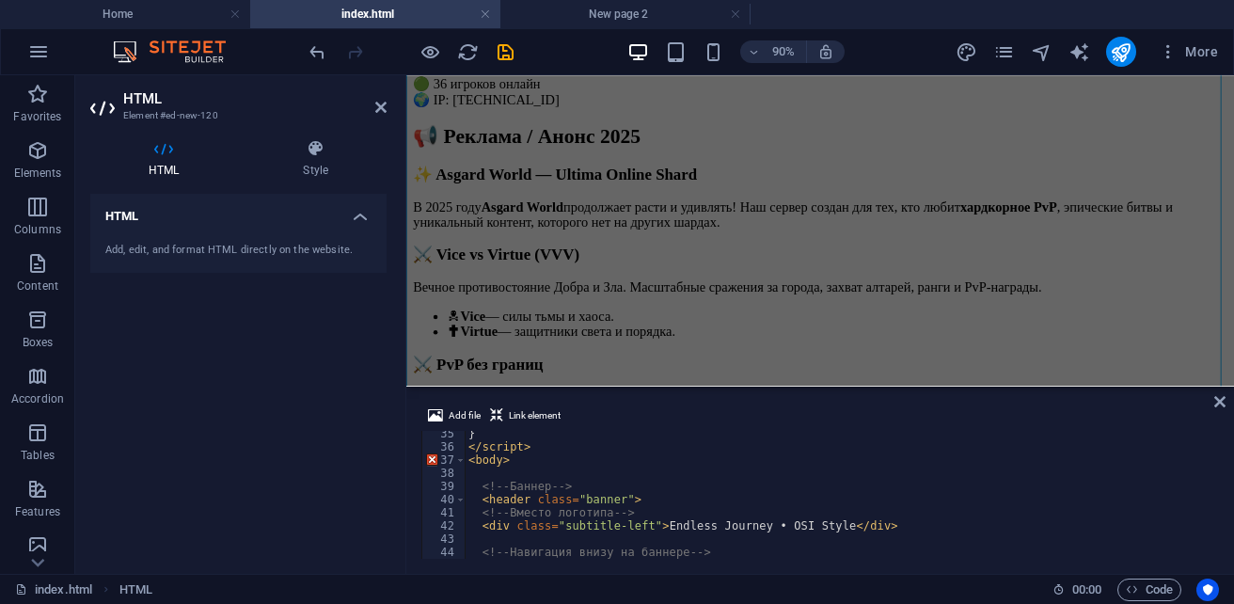
scroll to position [677, 0]
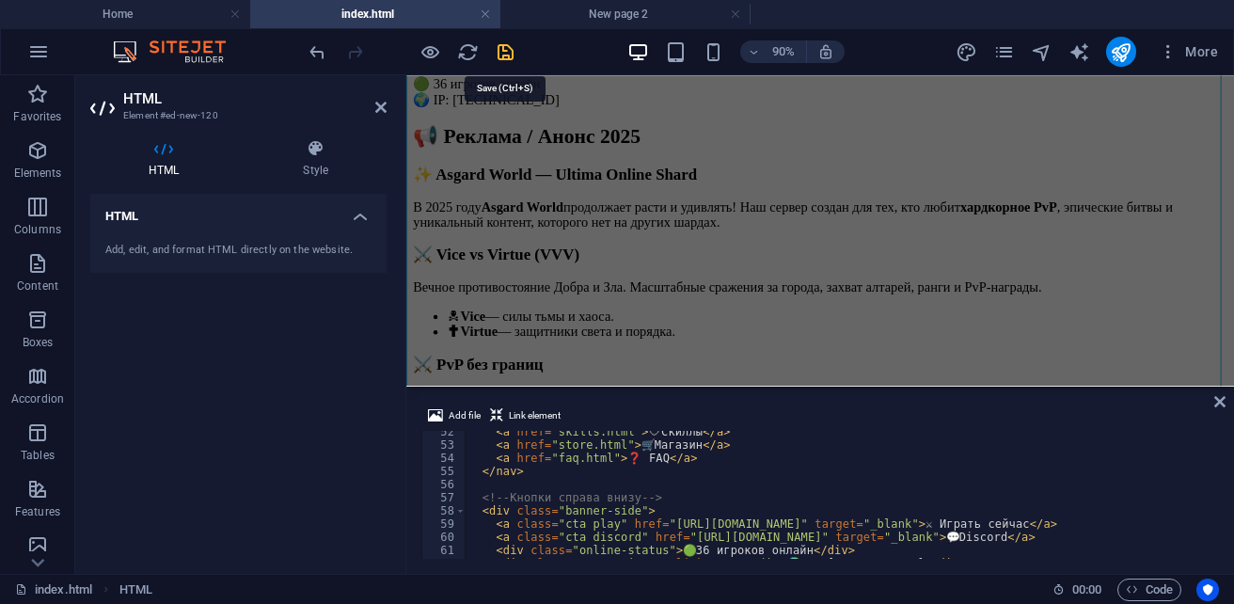
click at [501, 50] on icon "save" at bounding box center [506, 52] width 22 height 22
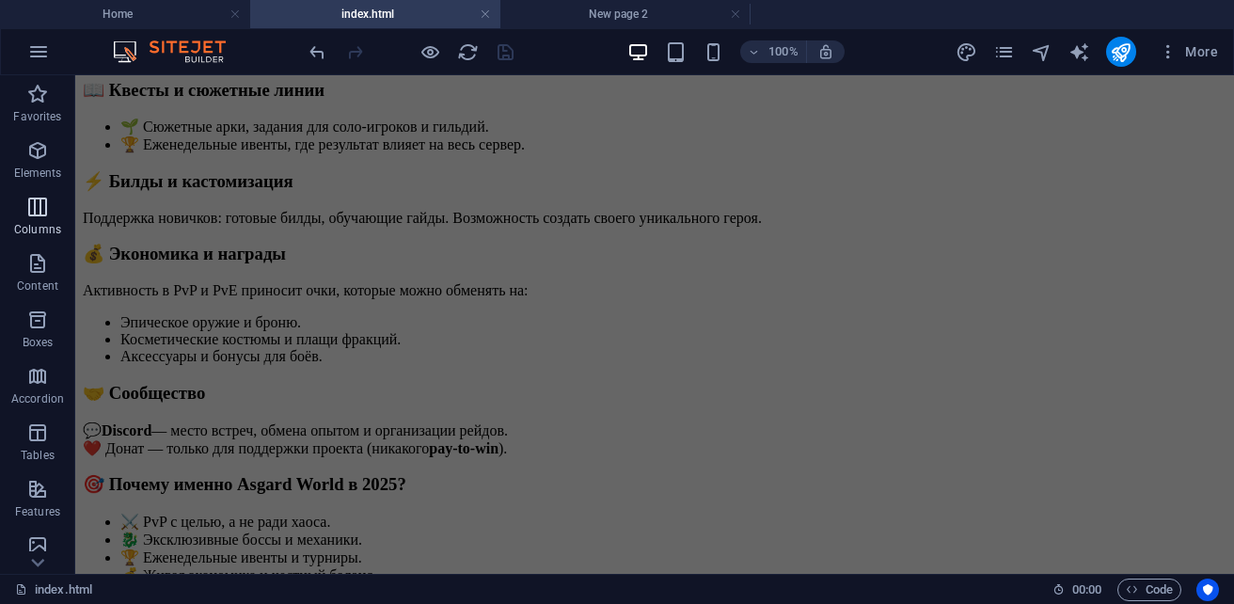
scroll to position [551, 0]
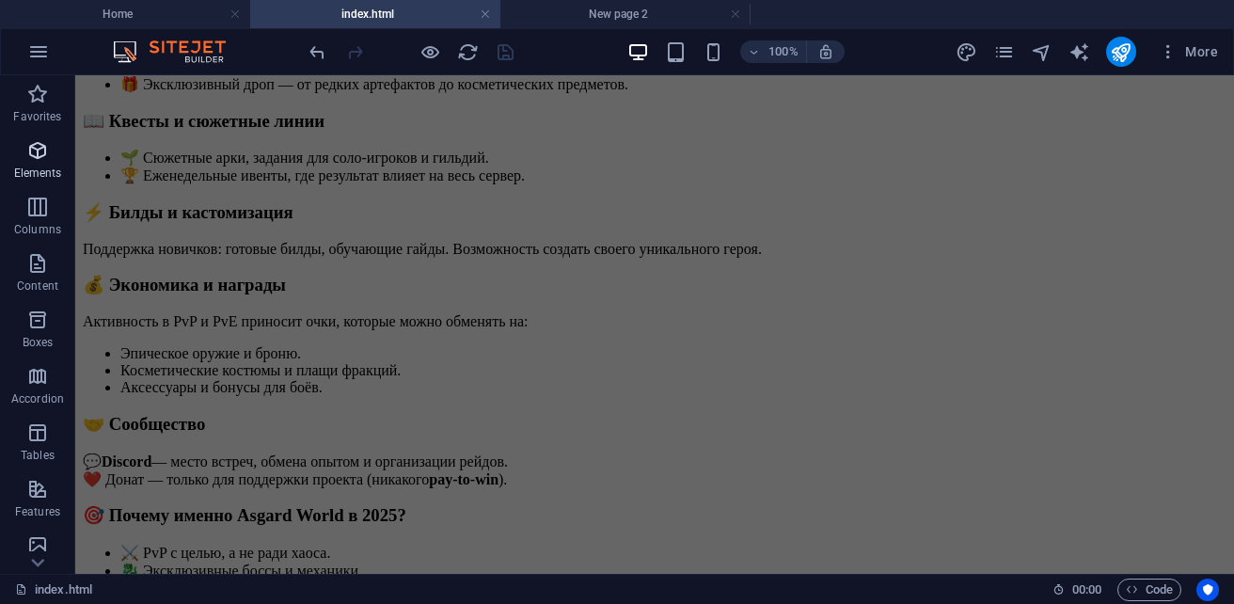
click at [31, 165] on span "Elements" at bounding box center [37, 161] width 75 height 45
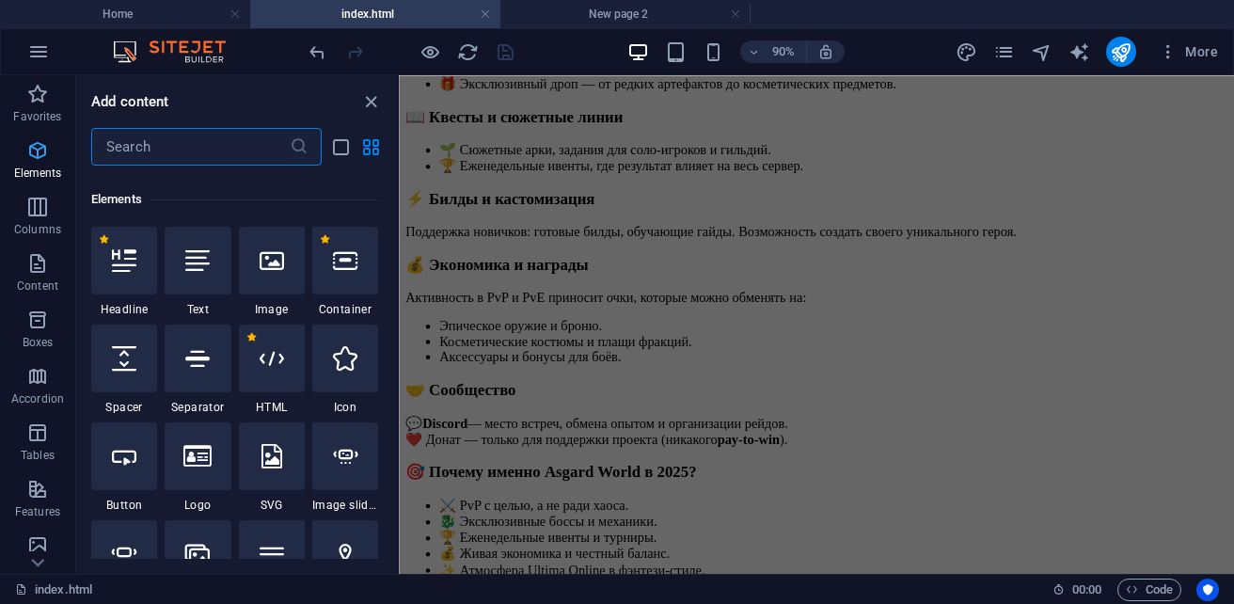
scroll to position [355, 0]
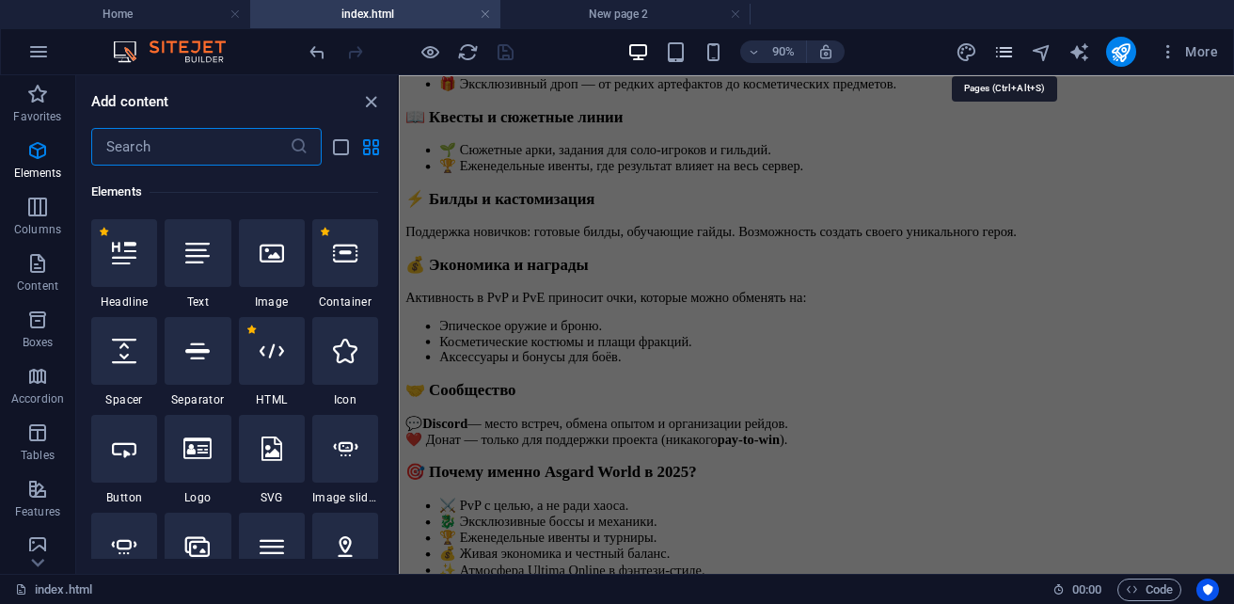
click at [993, 55] on icon "pages" at bounding box center [1004, 52] width 22 height 22
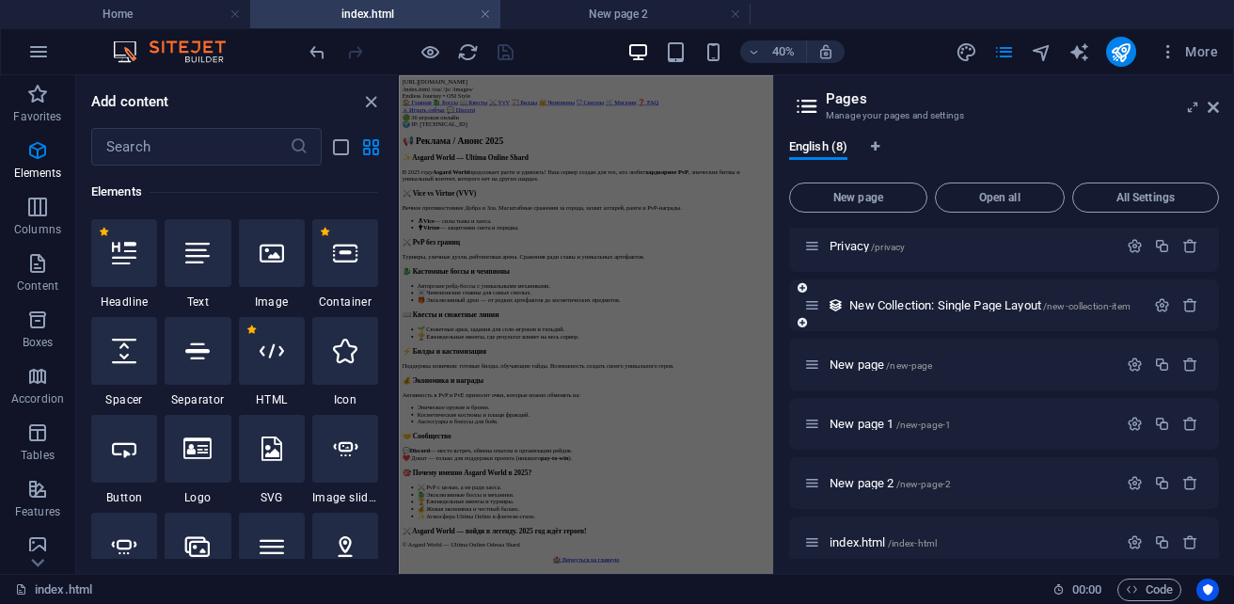
scroll to position [143, 0]
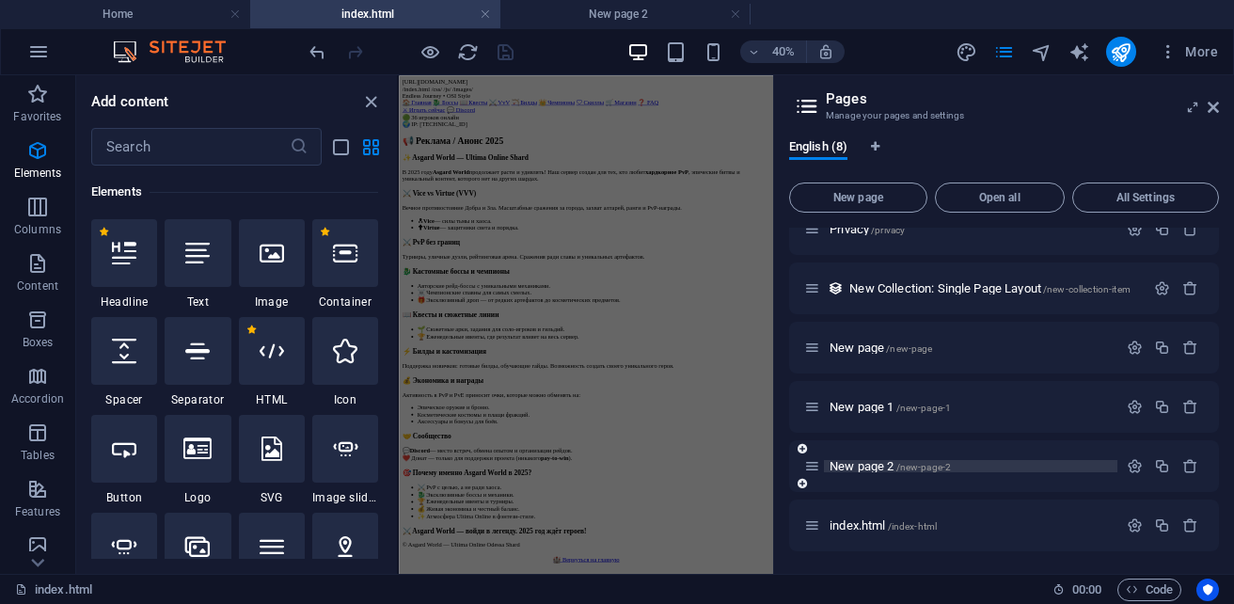
click at [865, 464] on span "New page 2 /new-page-2" at bounding box center [890, 466] width 121 height 14
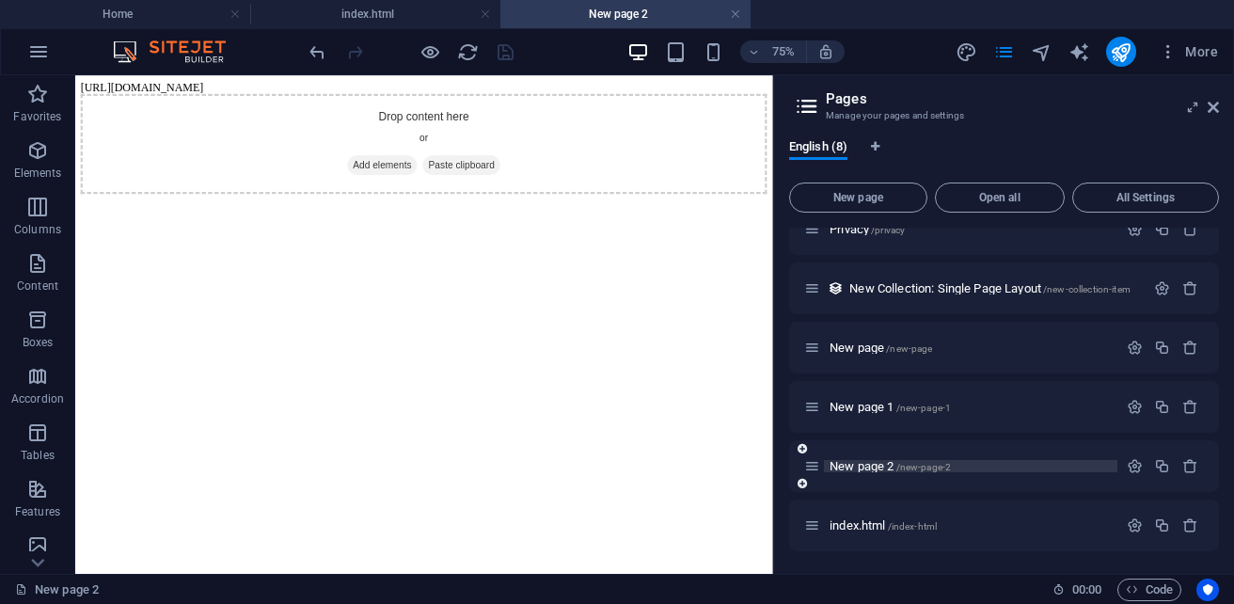
scroll to position [0, 0]
click at [59, 217] on span "Columns" at bounding box center [37, 218] width 75 height 45
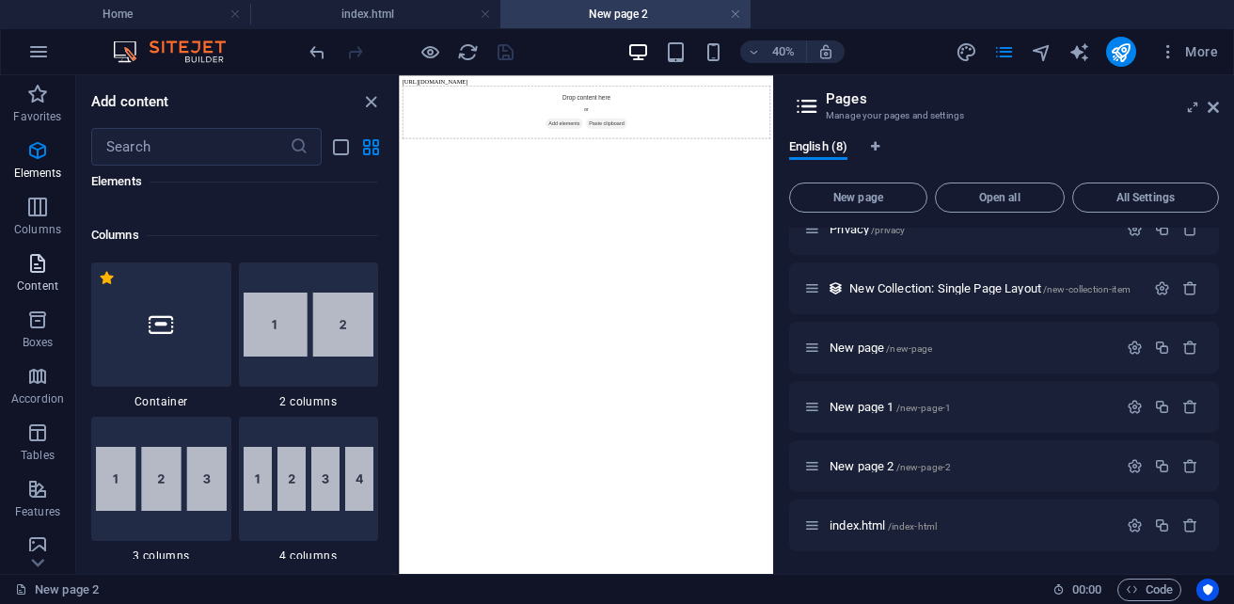
click at [45, 276] on span "Content" at bounding box center [37, 274] width 75 height 45
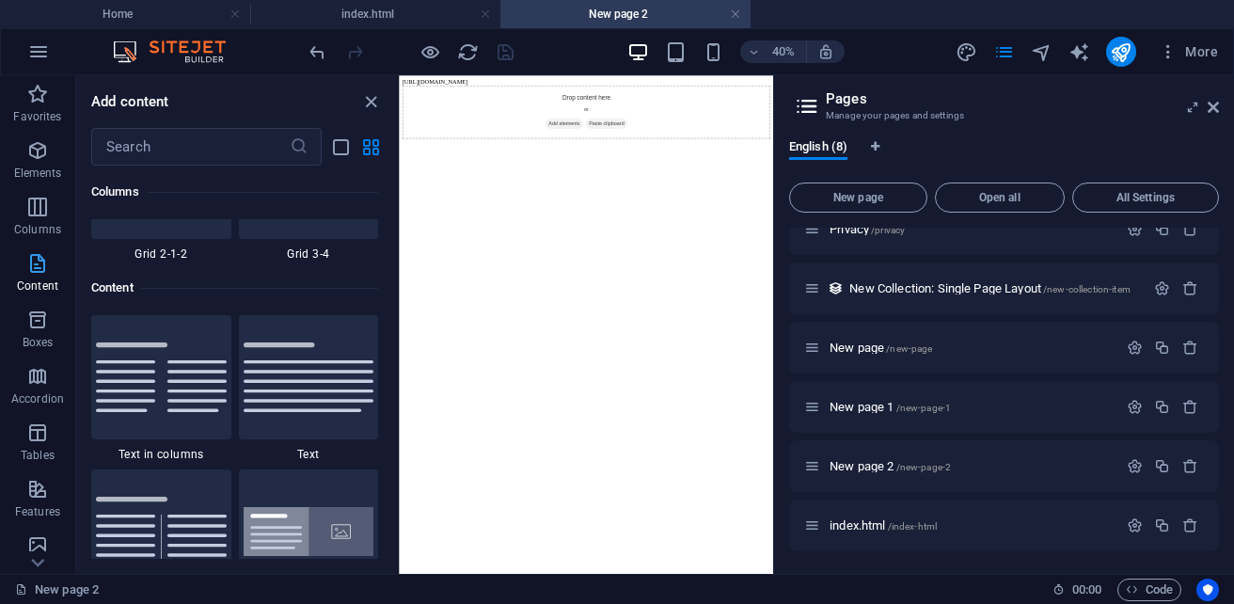
scroll to position [3446, 0]
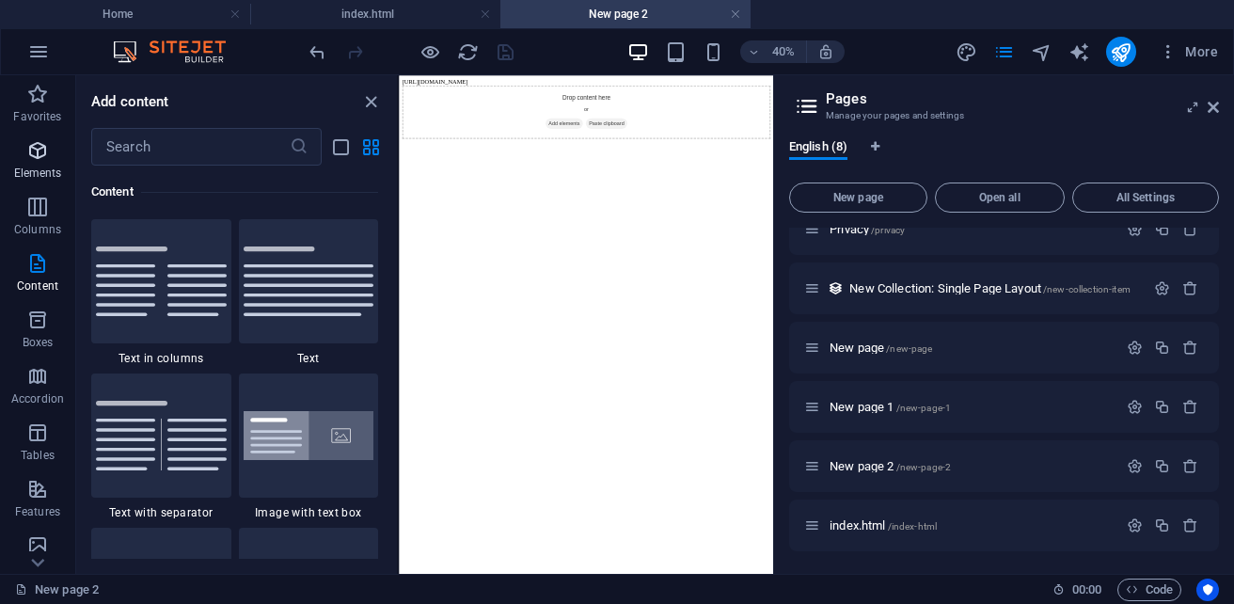
click at [34, 166] on p "Elements" at bounding box center [38, 173] width 48 height 15
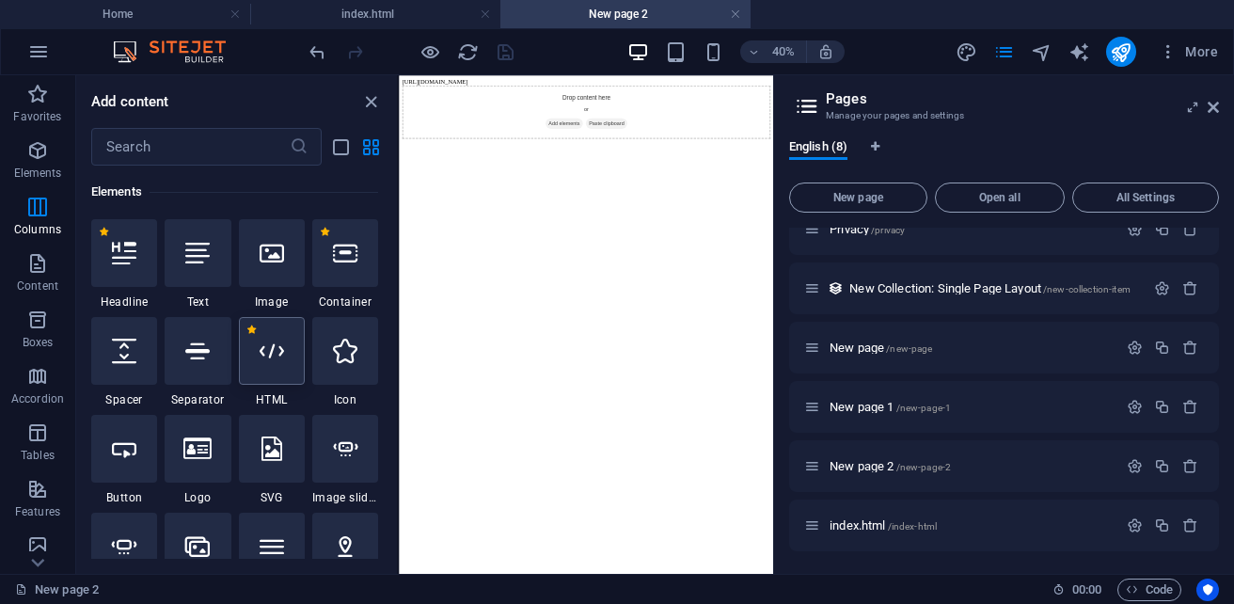
scroll to position [355, 0]
click at [266, 369] on div at bounding box center [272, 351] width 66 height 68
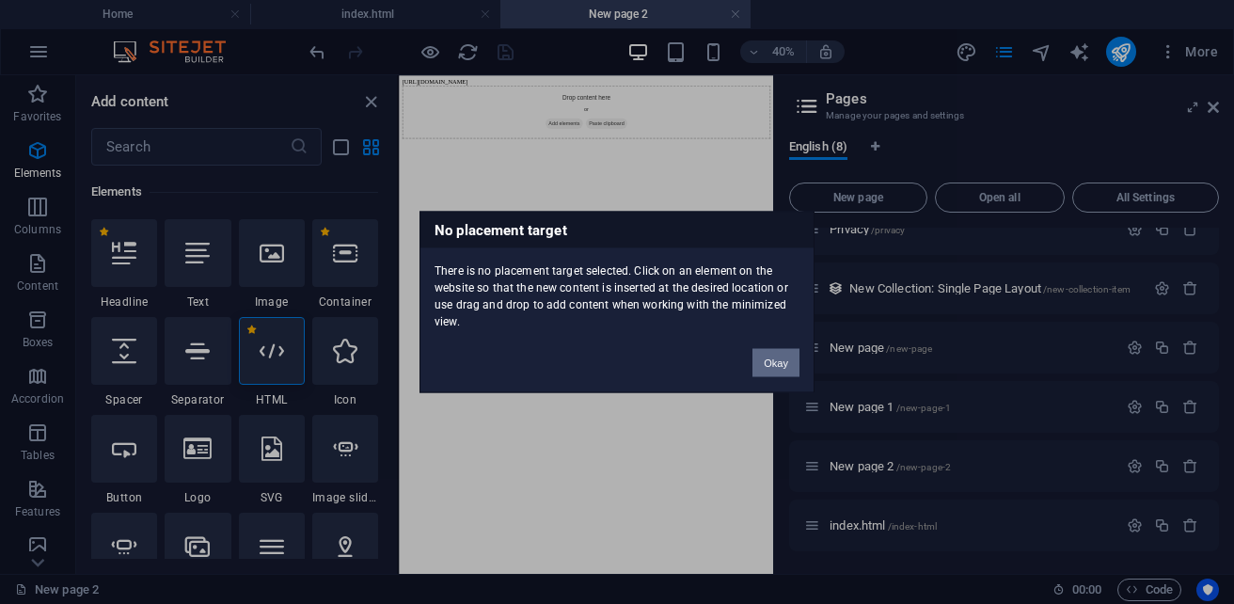
click at [775, 361] on button "Okay" at bounding box center [776, 363] width 47 height 28
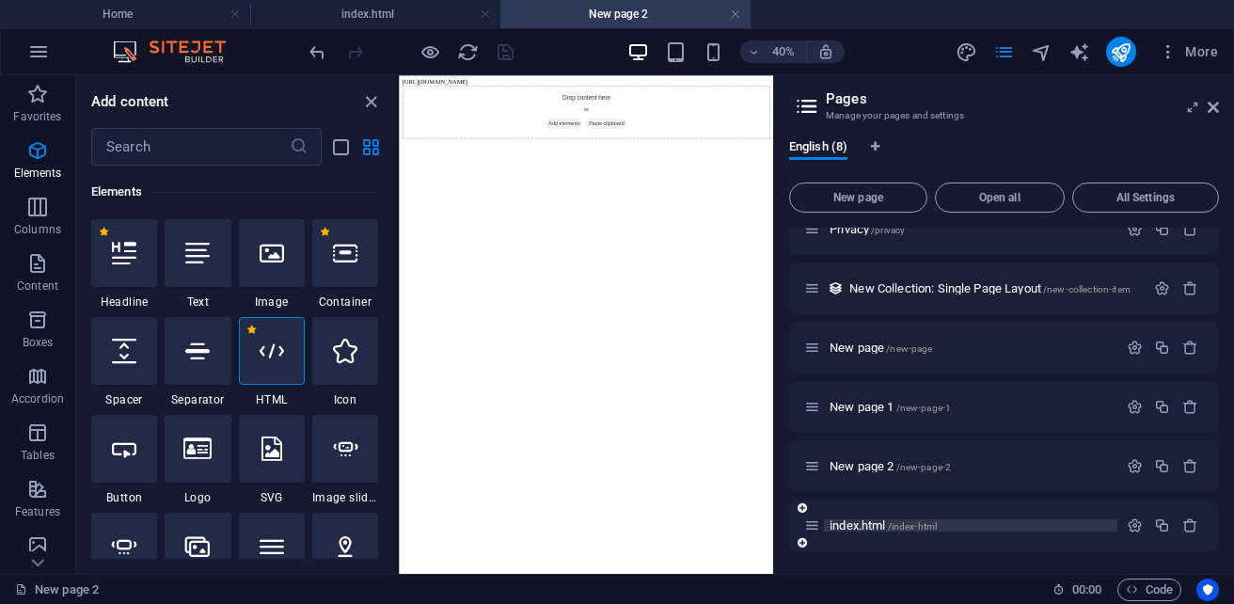
click at [853, 524] on span "index.html /index-html" at bounding box center [883, 525] width 107 height 14
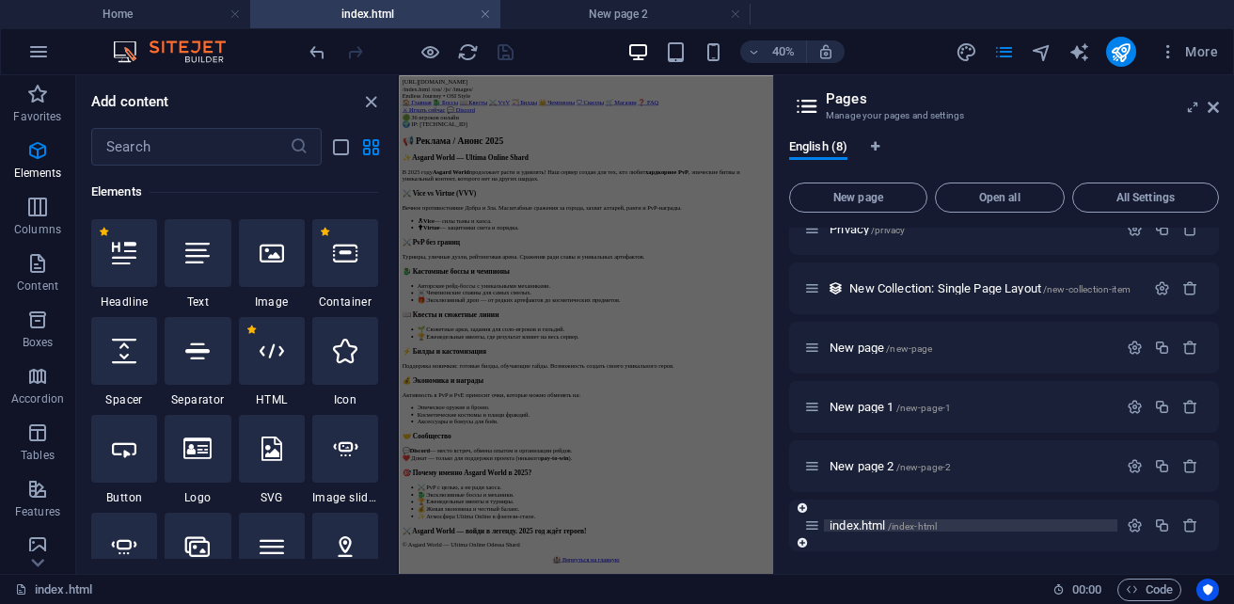
scroll to position [551, 0]
click at [853, 524] on span "index.html /index-html" at bounding box center [883, 525] width 107 height 14
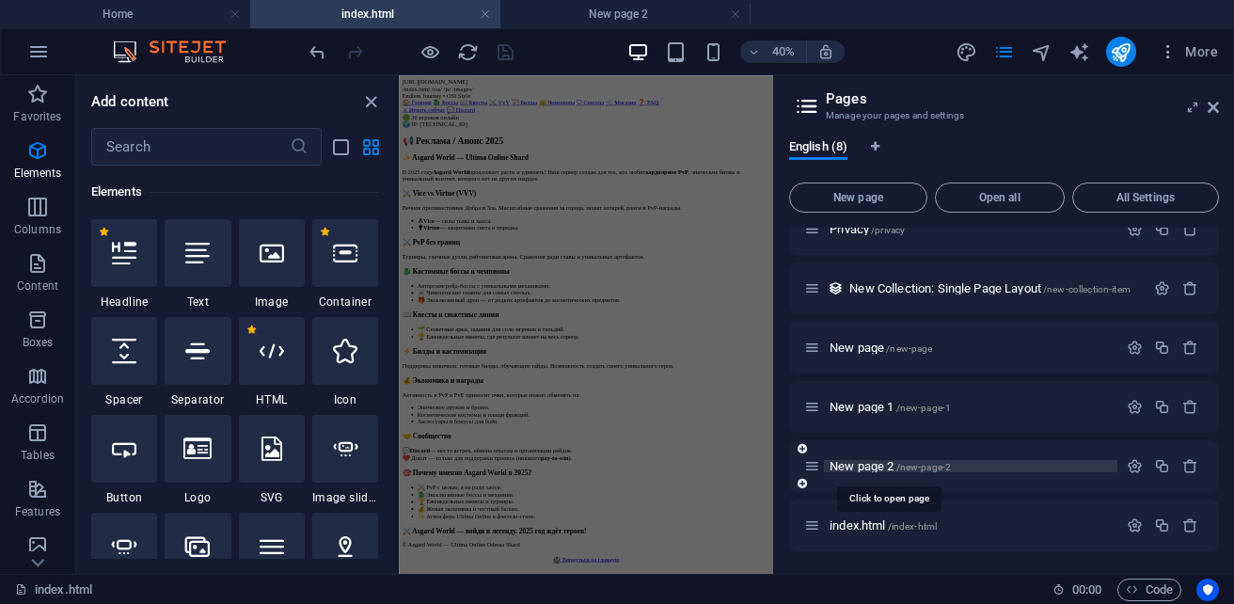
drag, startPoint x: 880, startPoint y: 467, endPoint x: 853, endPoint y: 470, distance: 27.5
click at [853, 470] on span "New page 2 /new-page-2" at bounding box center [890, 466] width 121 height 14
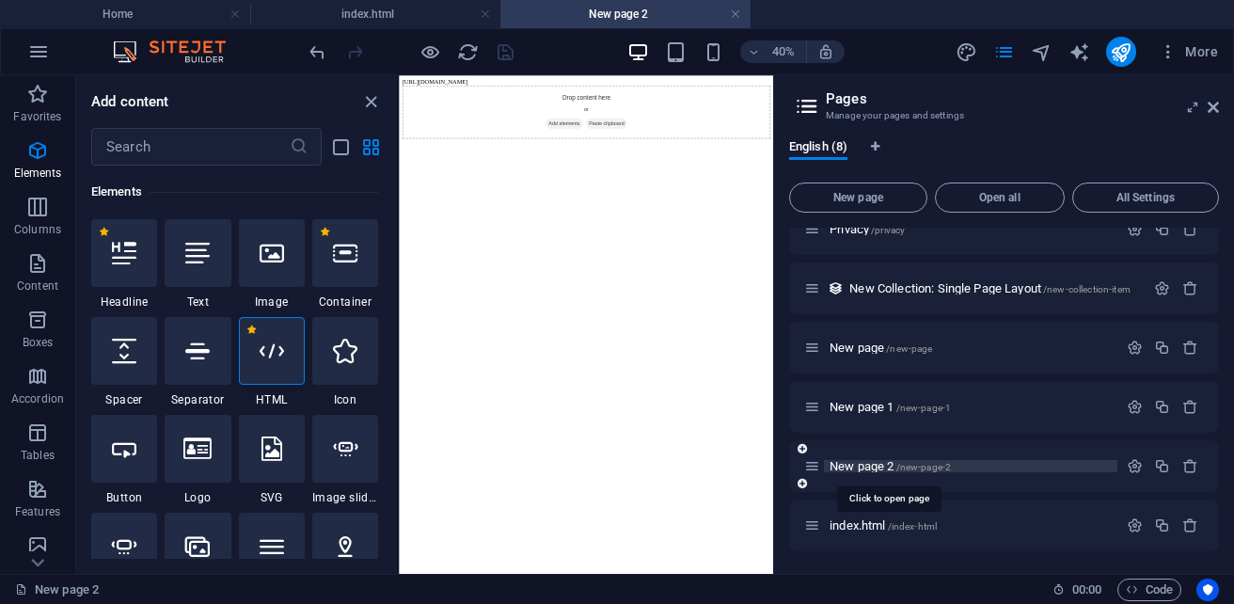
scroll to position [0, 0]
click at [1134, 471] on icon "button" at bounding box center [1135, 466] width 16 height 16
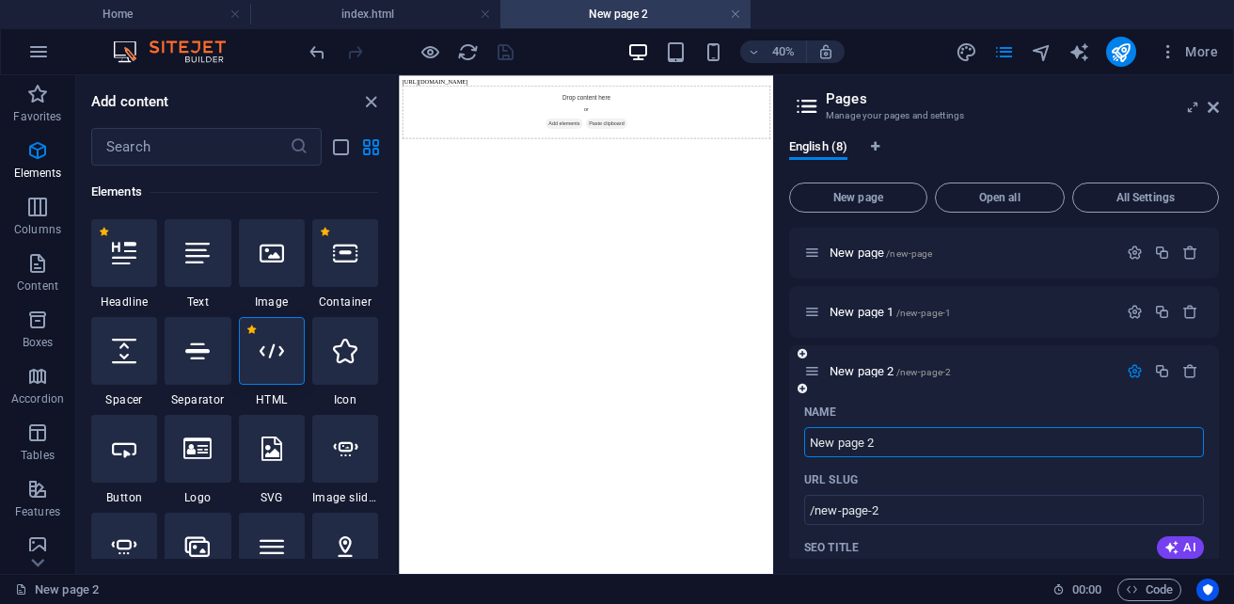
scroll to position [237, 0]
drag, startPoint x: 887, startPoint y: 446, endPoint x: 785, endPoint y: 441, distance: 101.7
click at [785, 441] on div "English (8) New page Open all All Settings Home / Legal Notice /legal-notice Pr…" at bounding box center [1004, 349] width 460 height 450
type input "qu"
type input "/q"
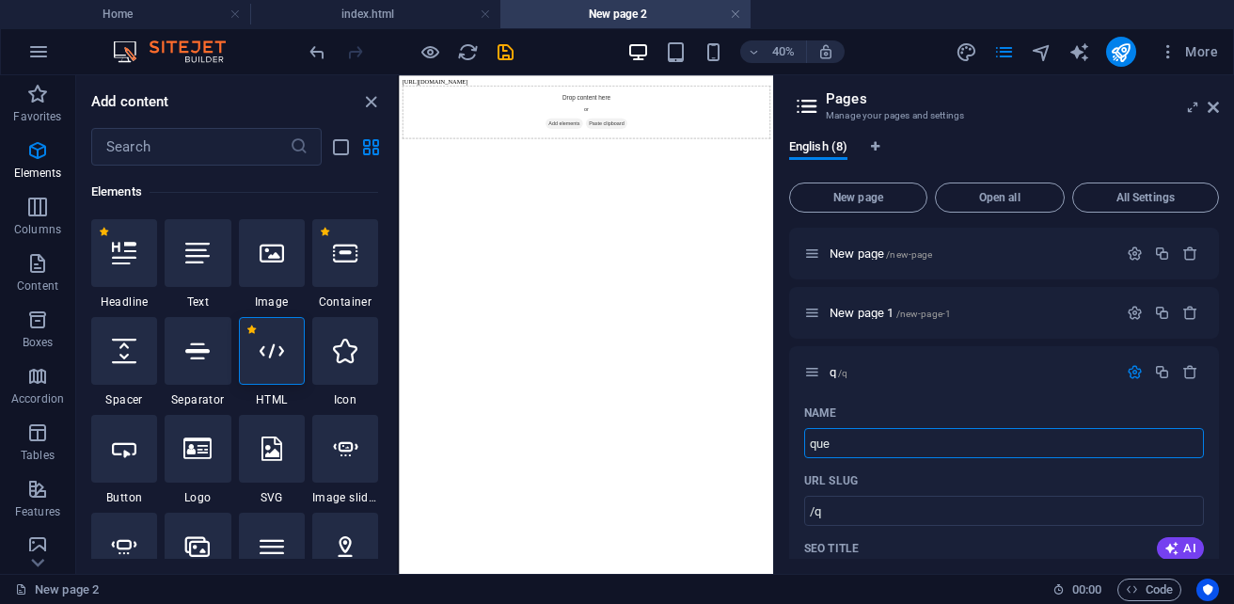
type input "ques"
type input "/qu"
type input "quest"
type input "/ques"
type input "quest"
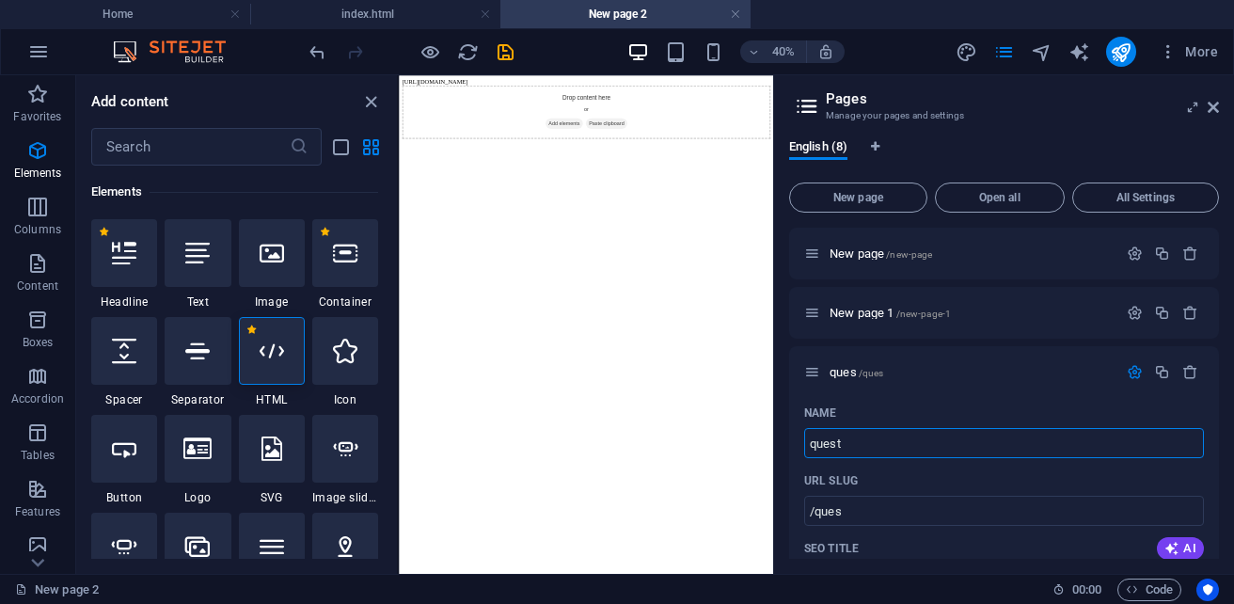
type input "/quest"
type input "quest.htm"
type input "/quest-h"
type input "quest.html"
type input "/quest-html"
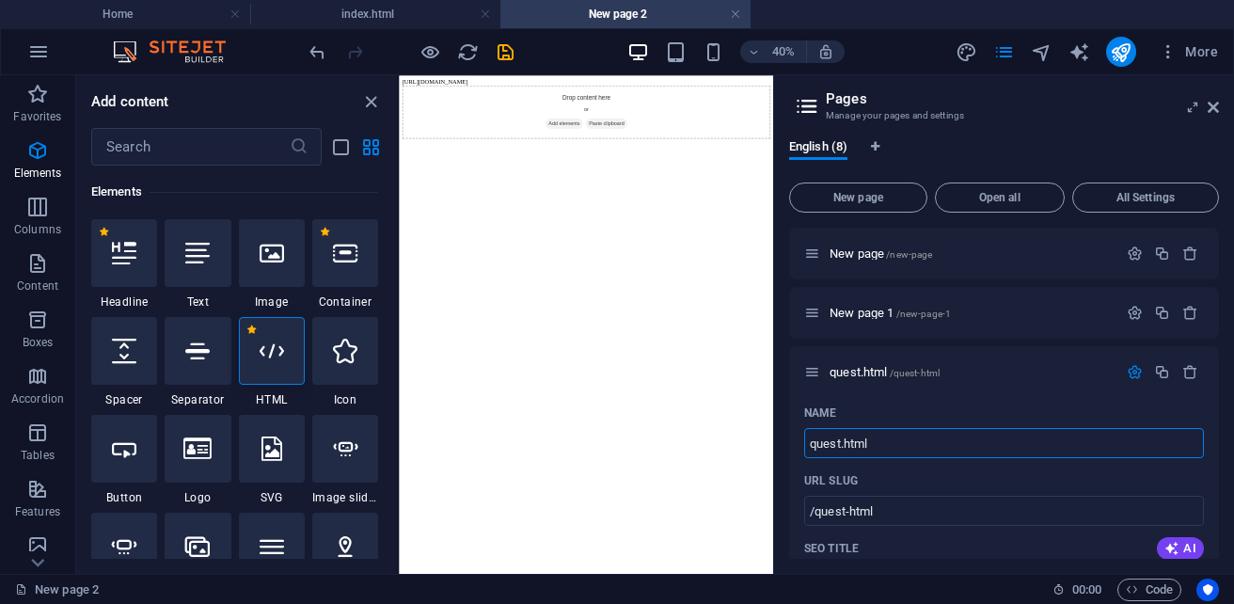
type input "quest.html"
click at [913, 241] on html "[URL][DOMAIN_NAME] Drop content here or Add elements Paste clipboard" at bounding box center [867, 158] width 936 height 166
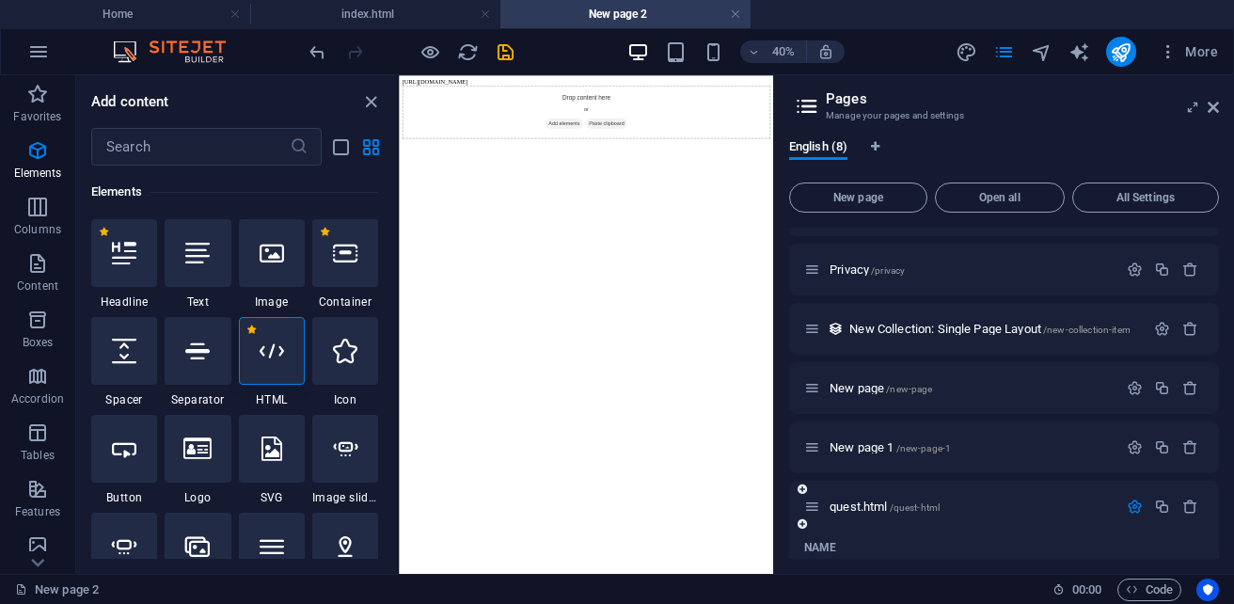
scroll to position [282, 0]
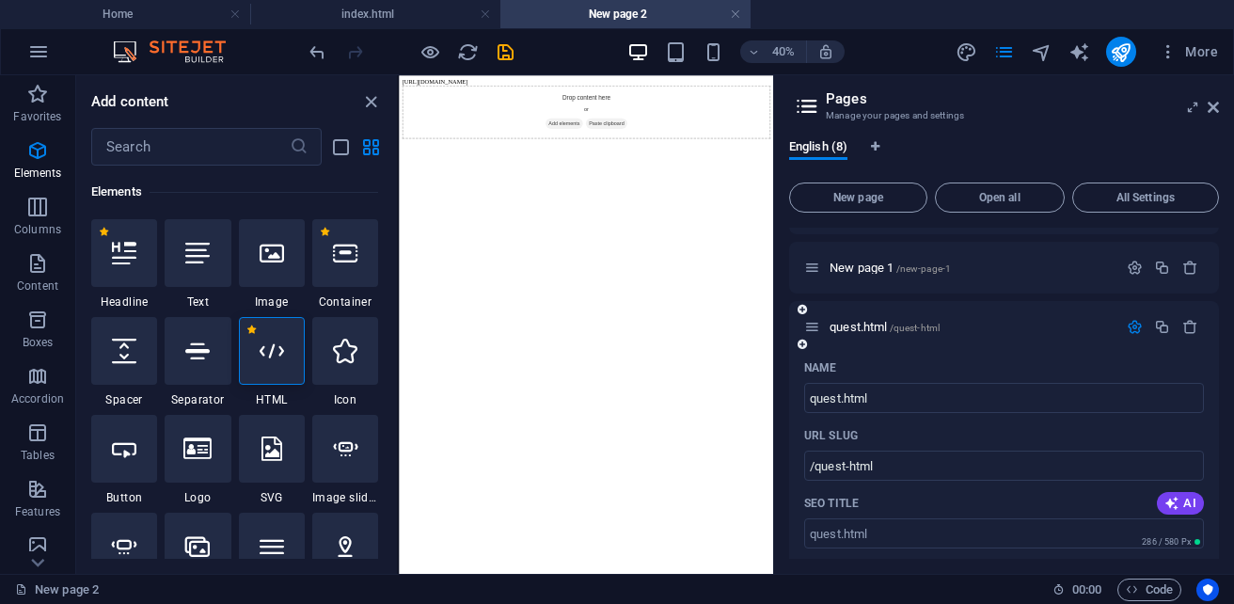
click at [1039, 359] on div "Name" at bounding box center [1004, 368] width 400 height 30
click at [270, 343] on icon at bounding box center [272, 351] width 24 height 24
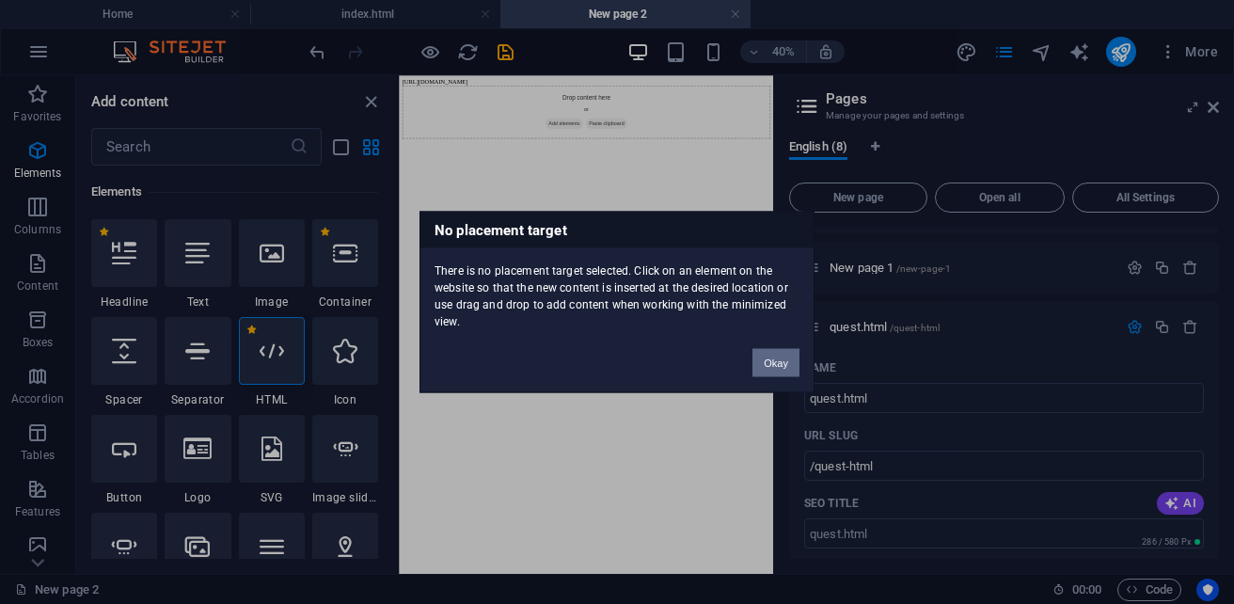
click at [778, 366] on button "Okay" at bounding box center [776, 363] width 47 height 28
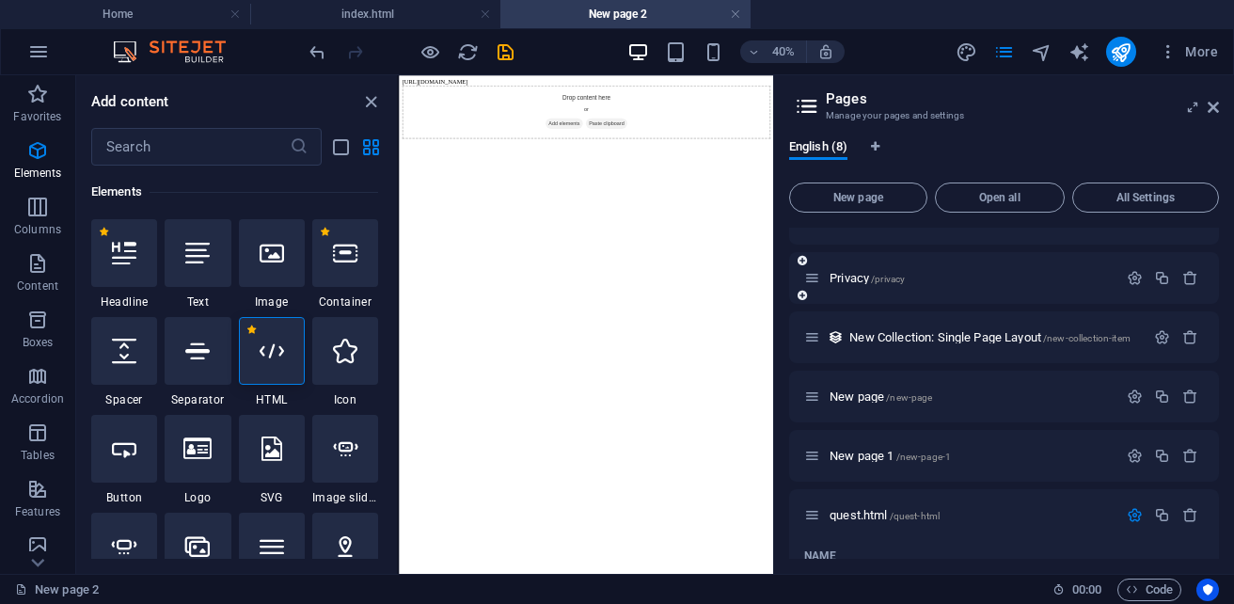
scroll to position [188, 0]
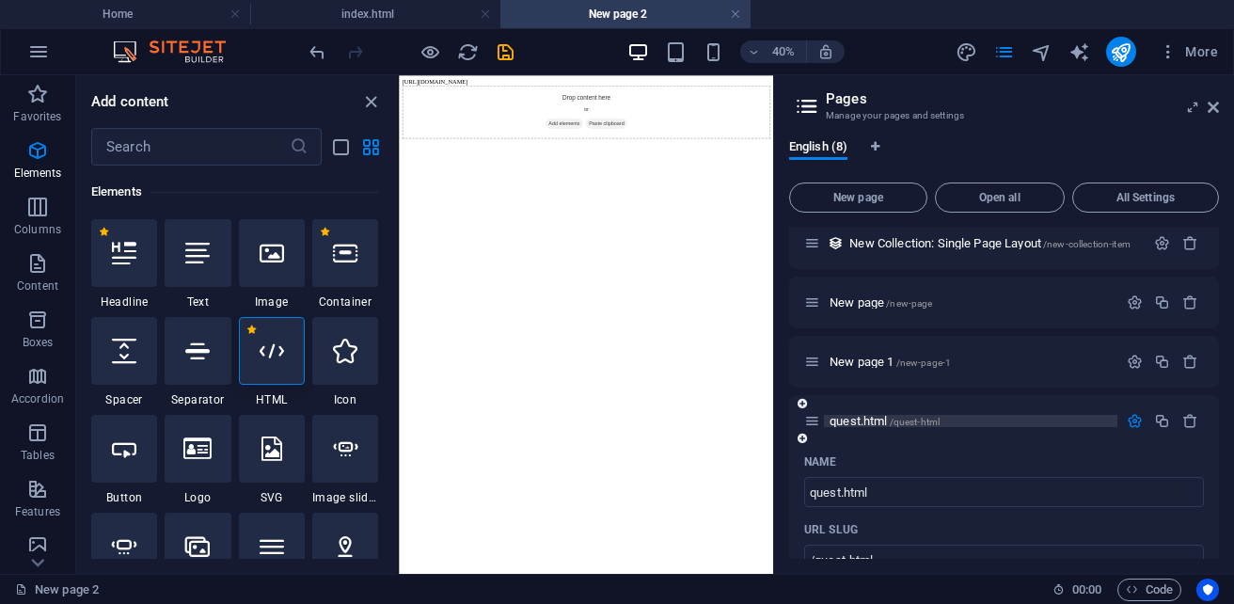
click at [930, 417] on span "/quest-html" at bounding box center [915, 422] width 51 height 10
drag, startPoint x: 1239, startPoint y: 569, endPoint x: 1233, endPoint y: 1121, distance: 552.2
click at [926, 502] on input "quest.html" at bounding box center [1004, 492] width 400 height 30
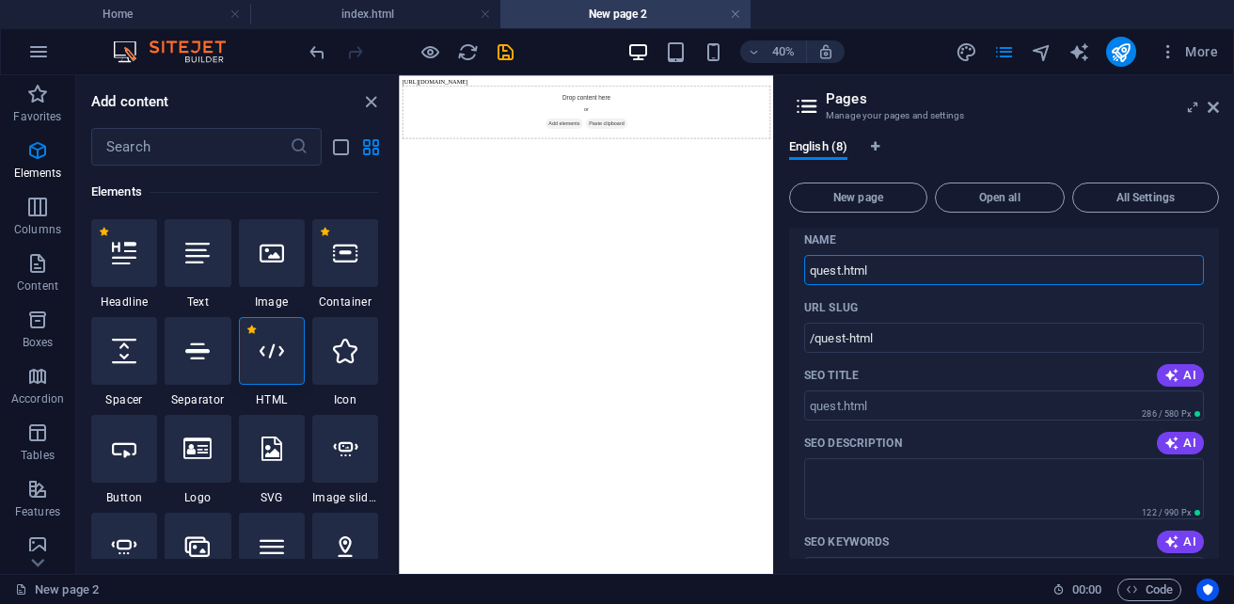
scroll to position [306, 0]
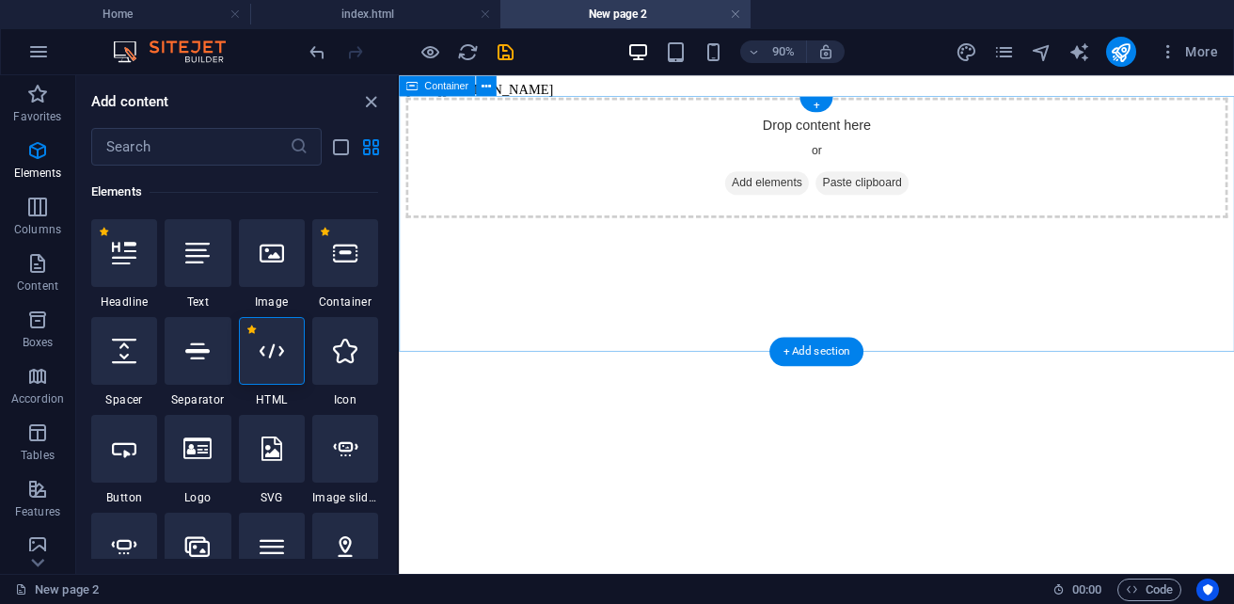
click at [779, 233] on div "Drop content here or Add elements Paste clipboard" at bounding box center [862, 167] width 913 height 134
click at [284, 364] on div at bounding box center [272, 351] width 66 height 68
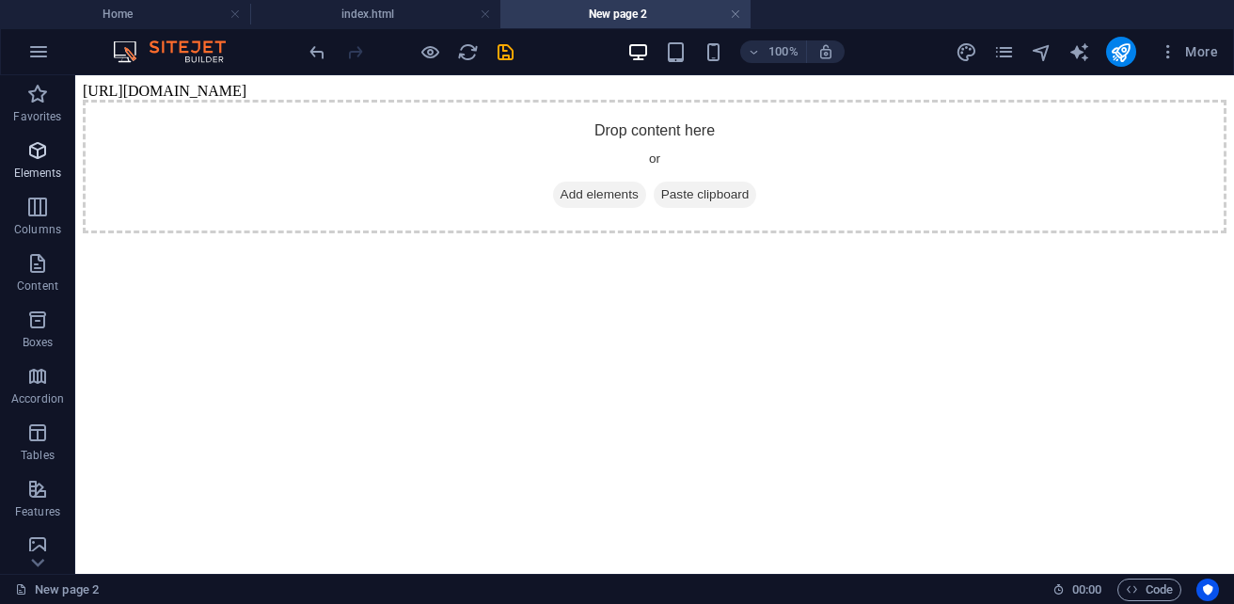
click at [46, 153] on icon "button" at bounding box center [37, 150] width 23 height 23
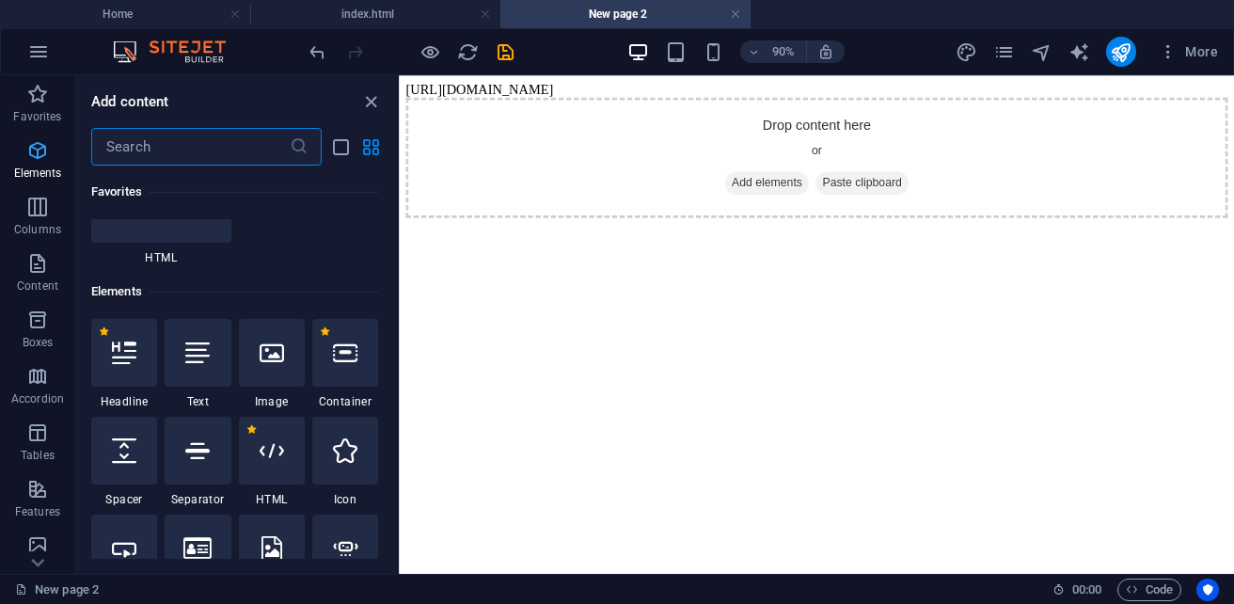
scroll to position [355, 0]
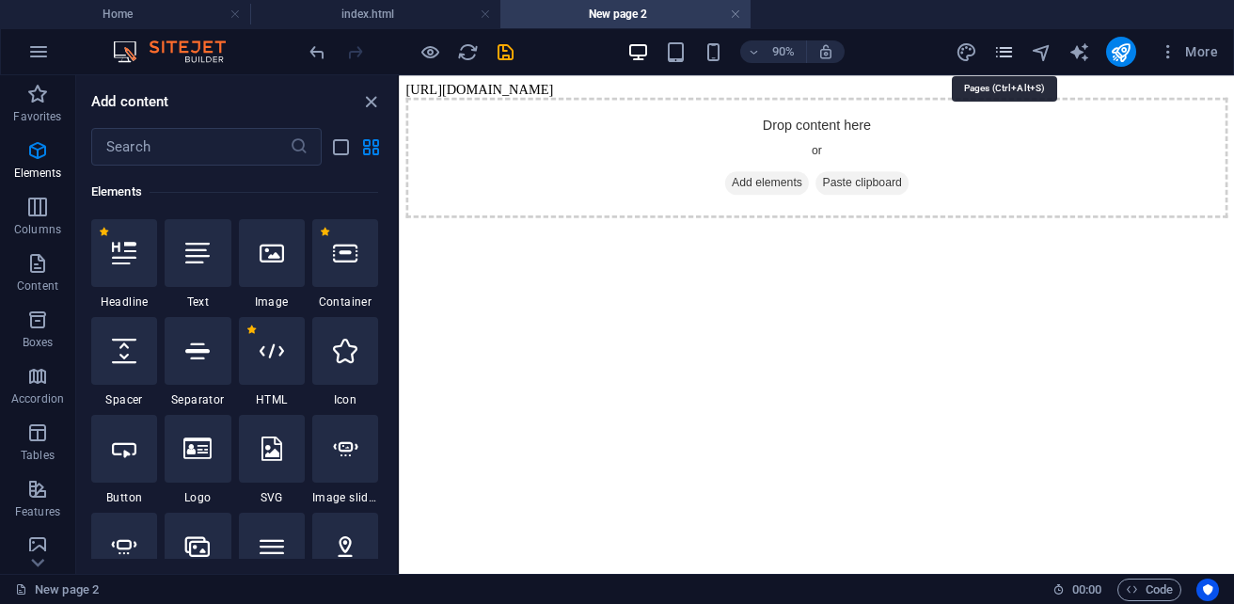
click at [1003, 54] on icon "pages" at bounding box center [1004, 52] width 22 height 22
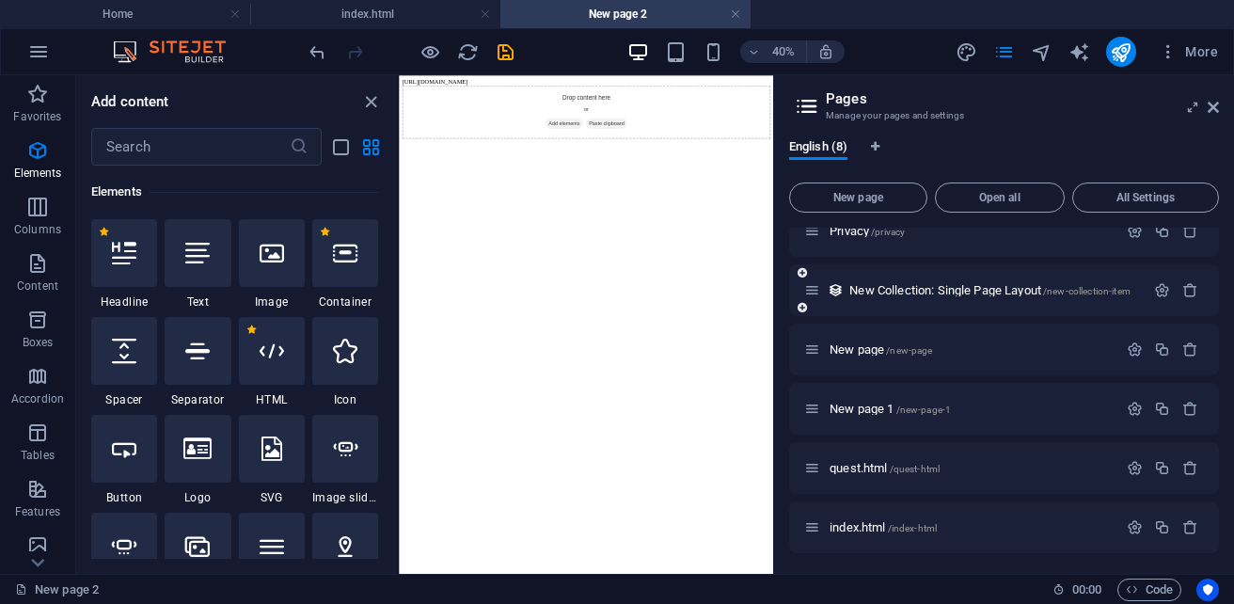
scroll to position [143, 0]
click at [868, 527] on span "index.html /index-html" at bounding box center [883, 525] width 107 height 14
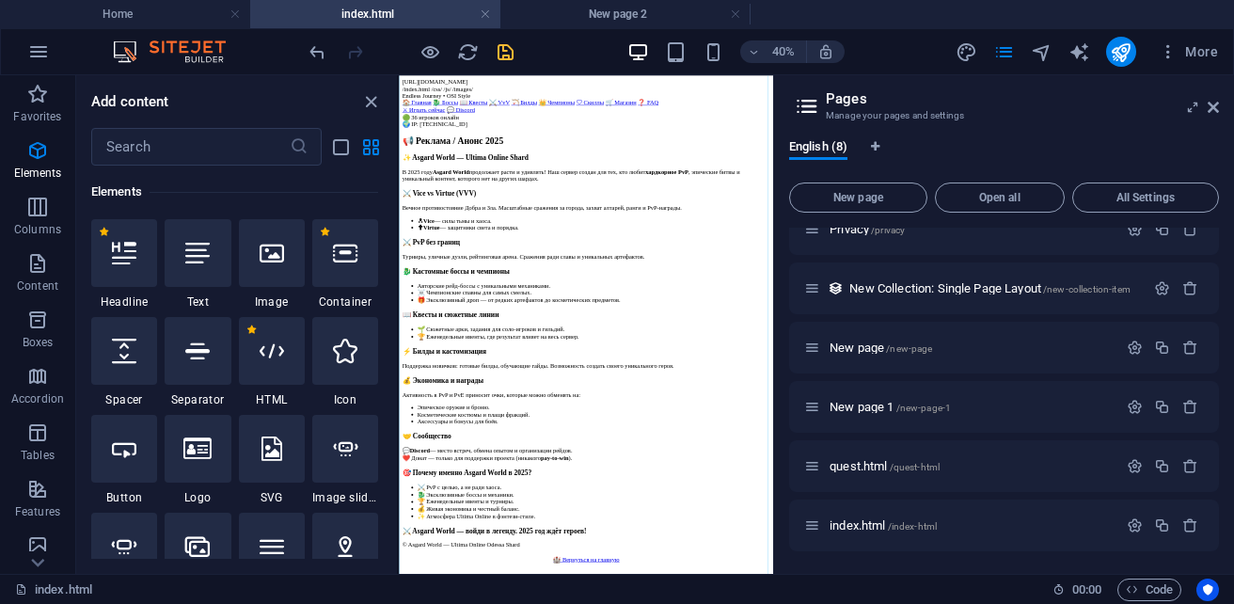
scroll to position [188, 0]
click at [868, 464] on span "quest.html /quest-html" at bounding box center [885, 466] width 110 height 14
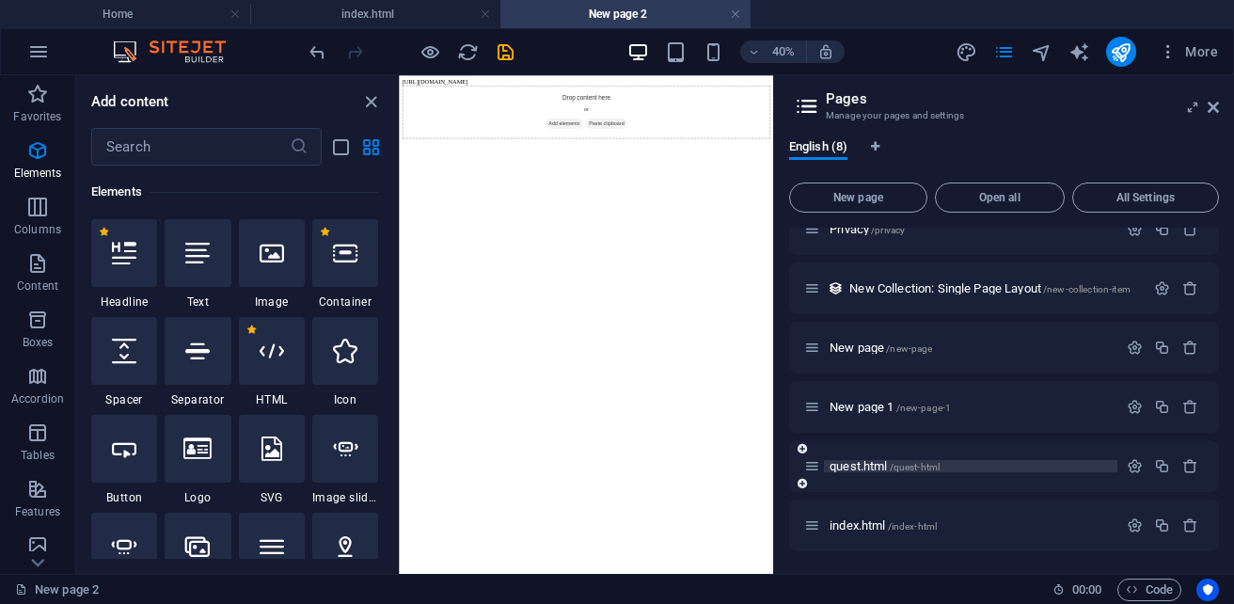
scroll to position [0, 0]
click at [278, 371] on div at bounding box center [272, 351] width 66 height 68
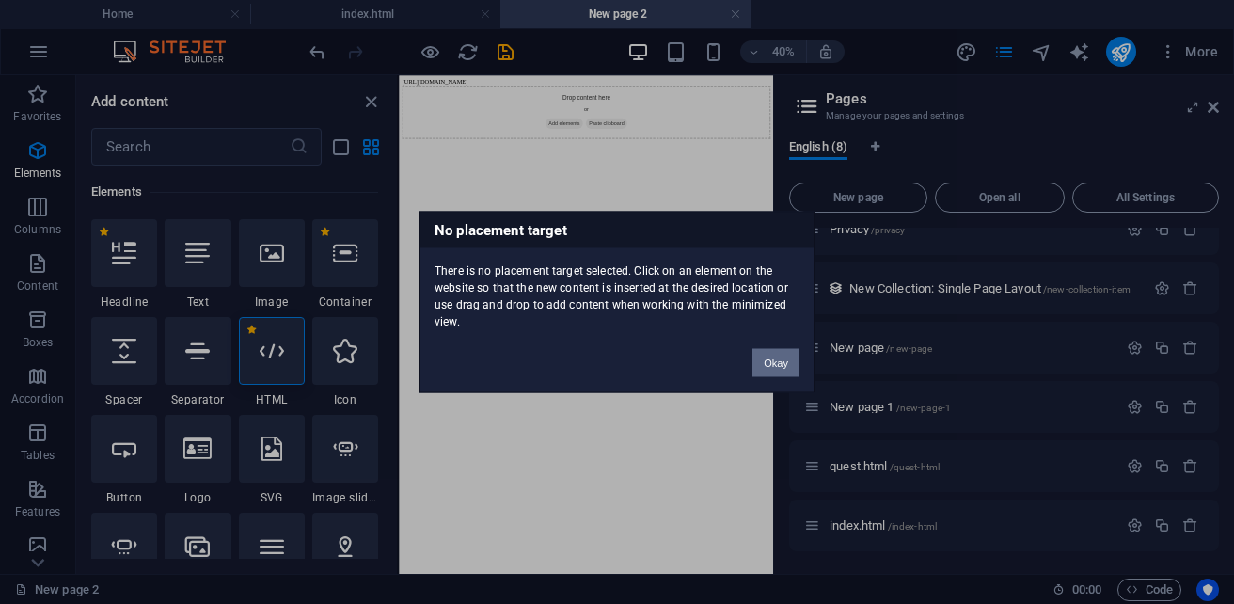
click at [783, 363] on button "Okay" at bounding box center [776, 363] width 47 height 28
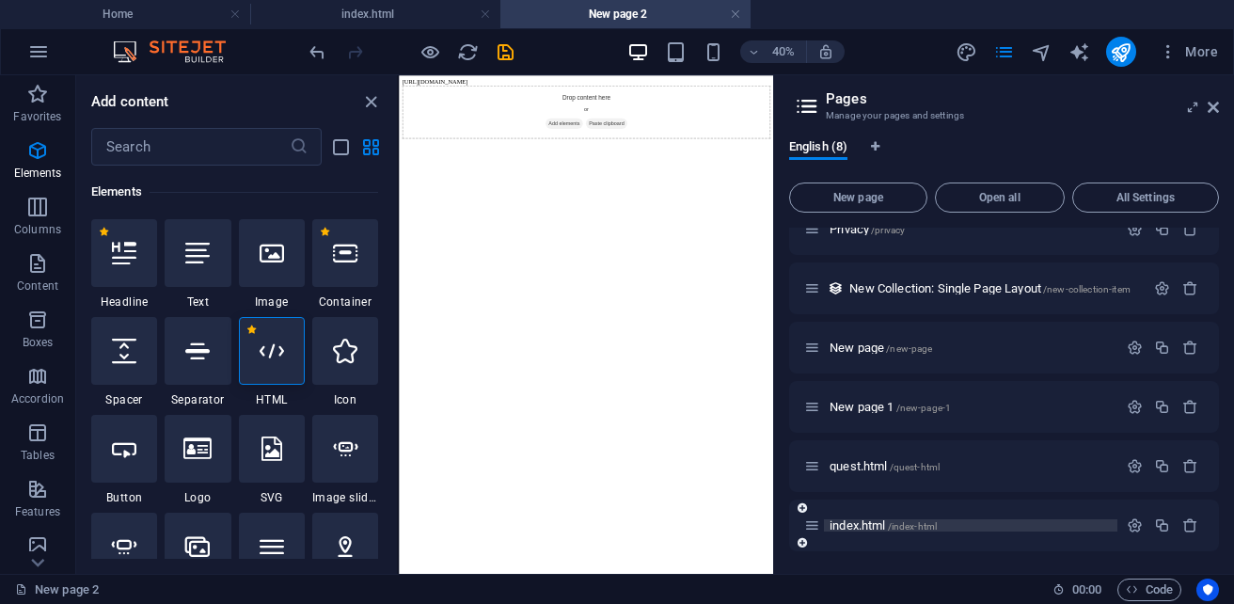
click at [861, 531] on span "index.html /index-html" at bounding box center [883, 525] width 107 height 14
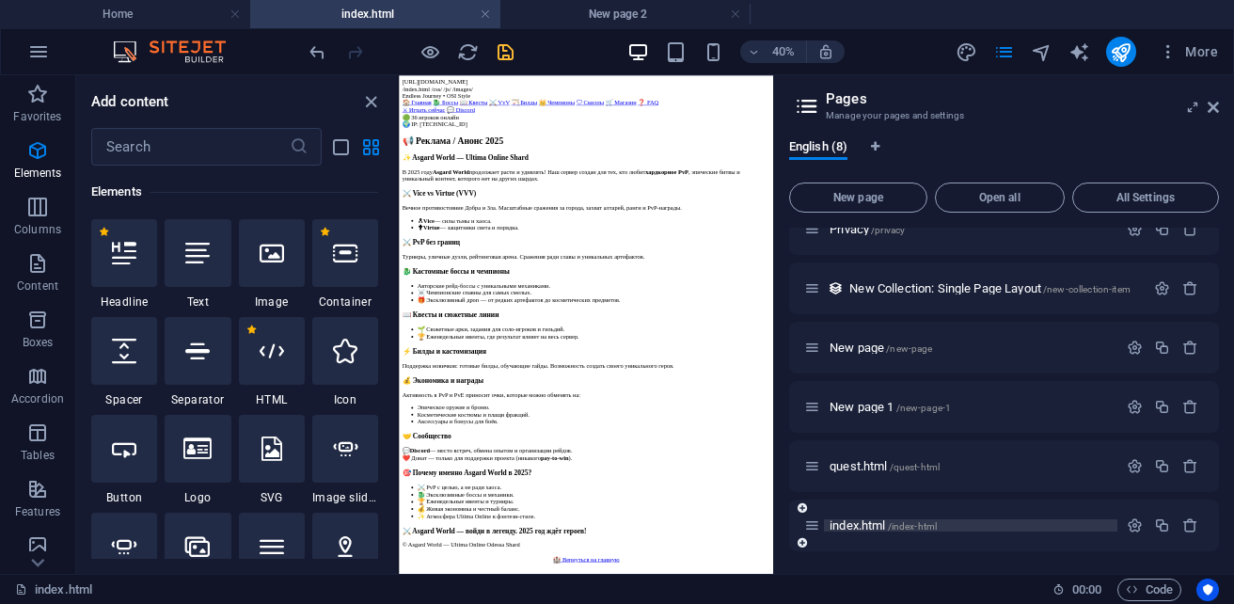
scroll to position [188, 0]
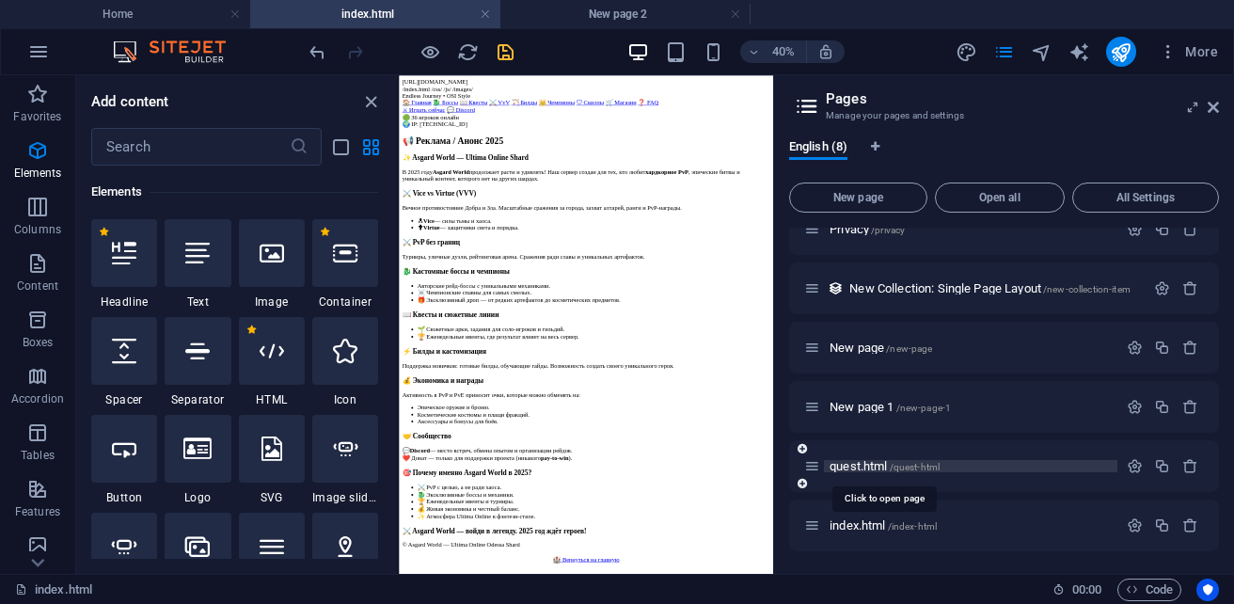
click at [866, 470] on span "quest.html /quest-html" at bounding box center [885, 466] width 110 height 14
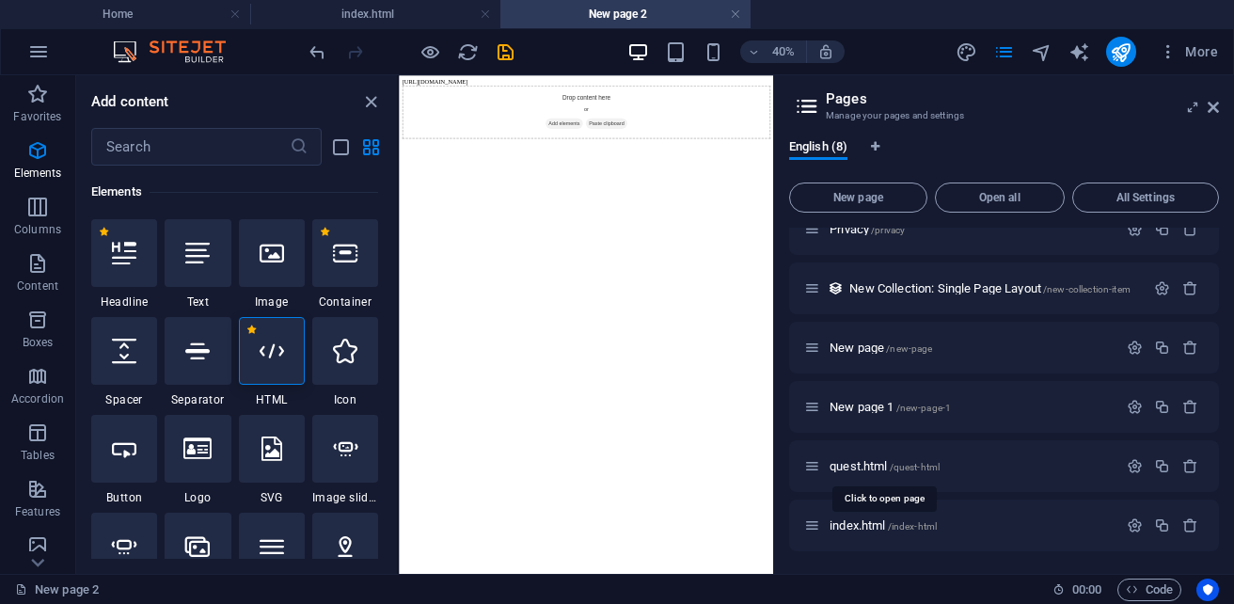
scroll to position [0, 0]
click at [273, 362] on icon at bounding box center [272, 351] width 24 height 24
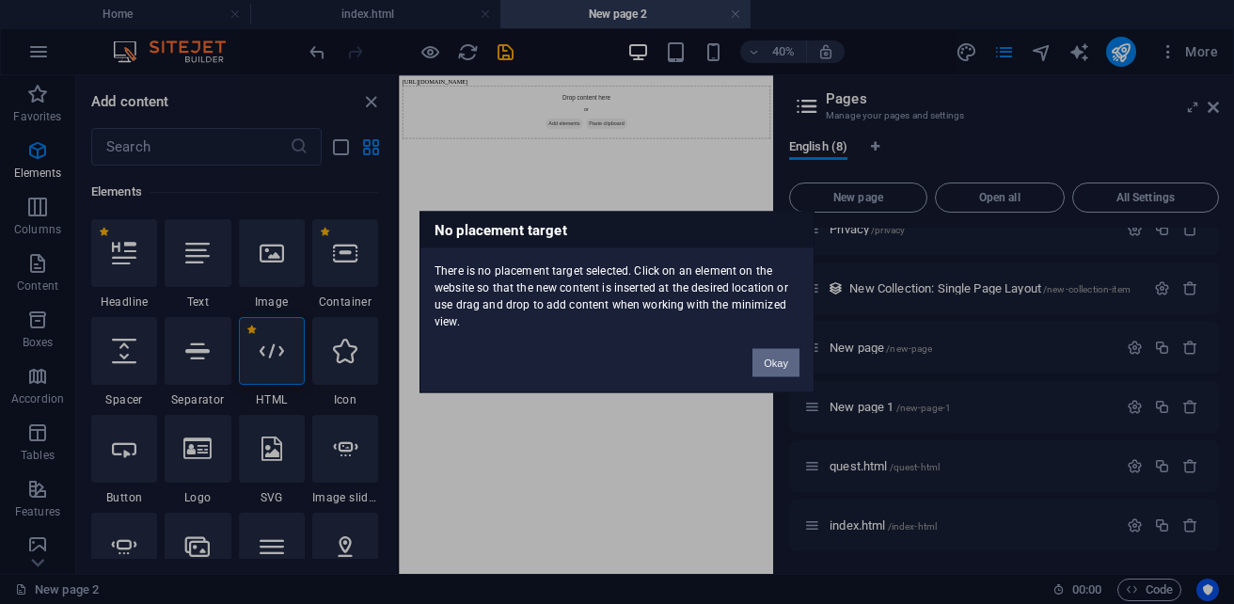
click at [790, 359] on button "Okay" at bounding box center [776, 363] width 47 height 28
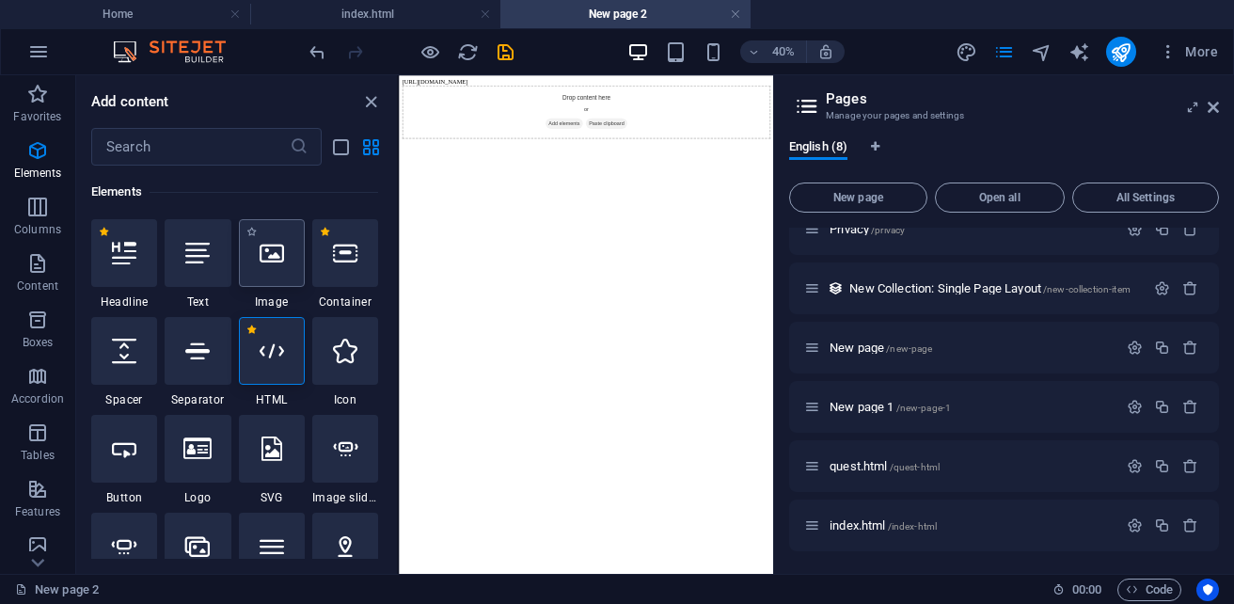
click at [277, 274] on div at bounding box center [272, 253] width 66 height 68
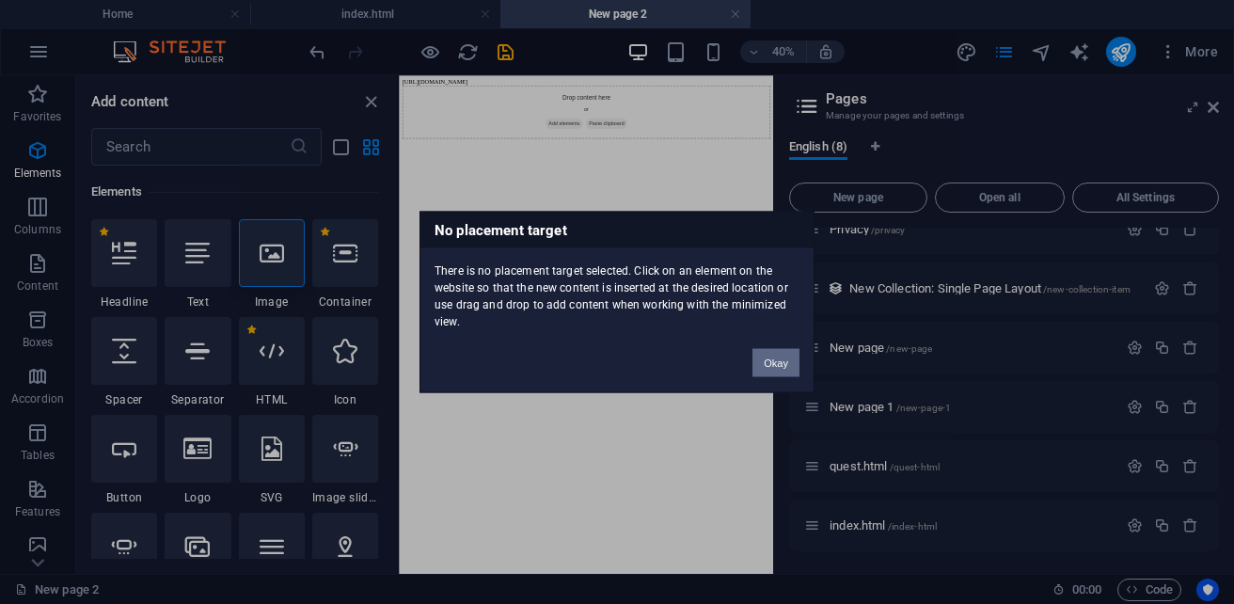
click at [772, 355] on button "Okay" at bounding box center [776, 363] width 47 height 28
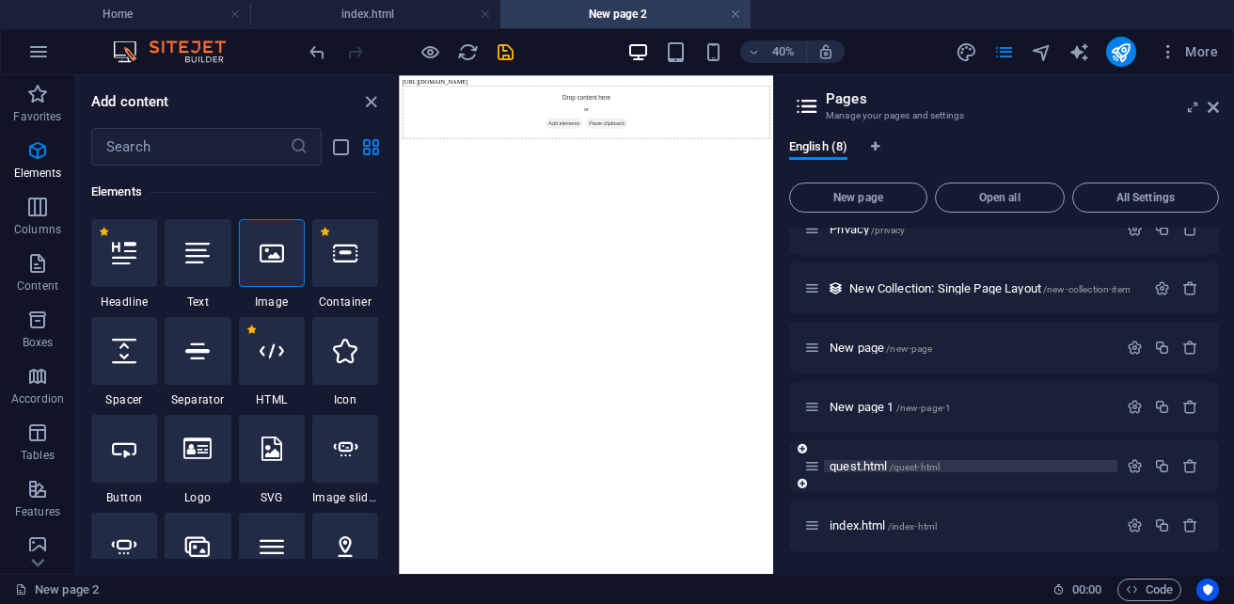
click at [853, 463] on span "quest.html /quest-html" at bounding box center [885, 466] width 110 height 14
click at [1210, 110] on icon at bounding box center [1213, 107] width 11 height 15
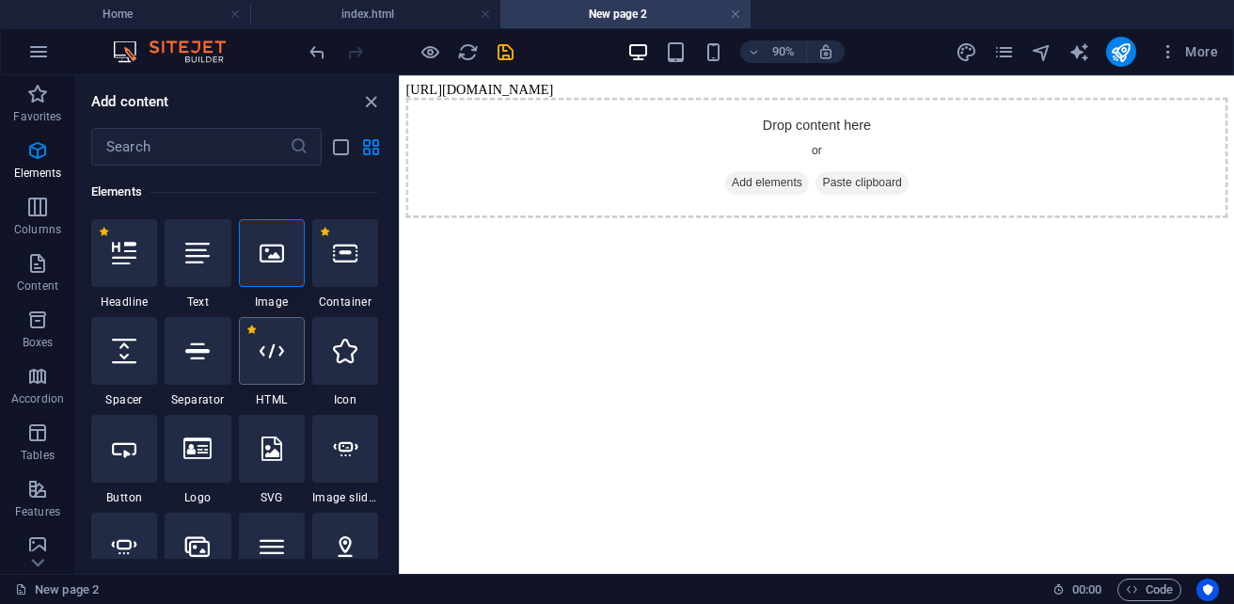
click at [260, 366] on div at bounding box center [272, 351] width 66 height 68
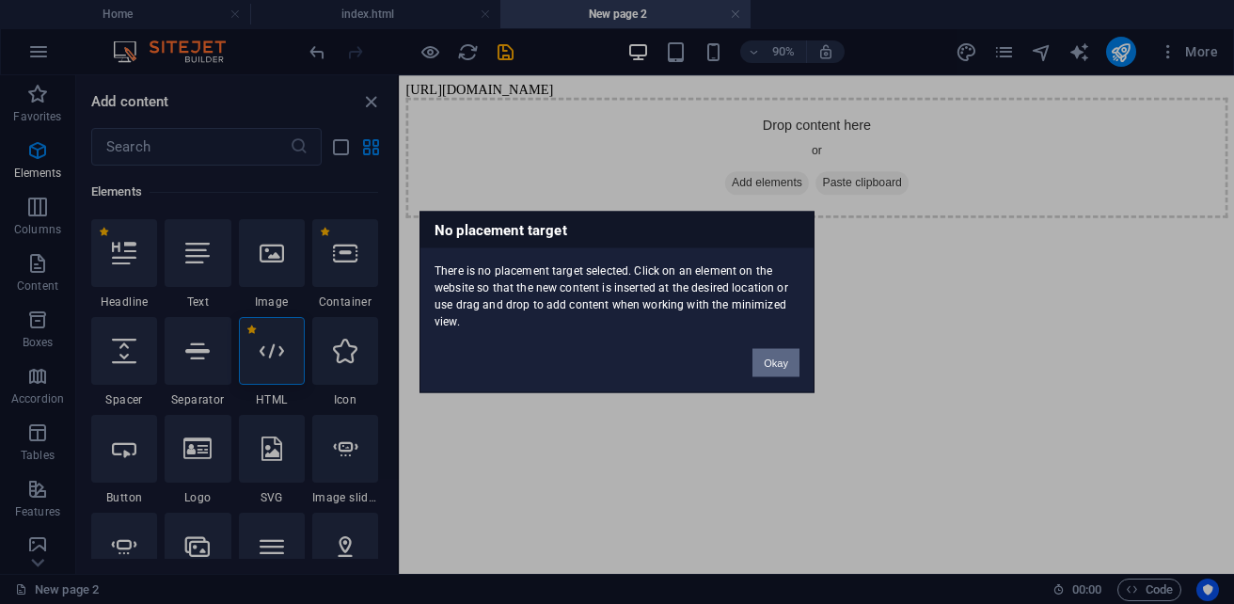
click at [788, 365] on button "Okay" at bounding box center [776, 363] width 47 height 28
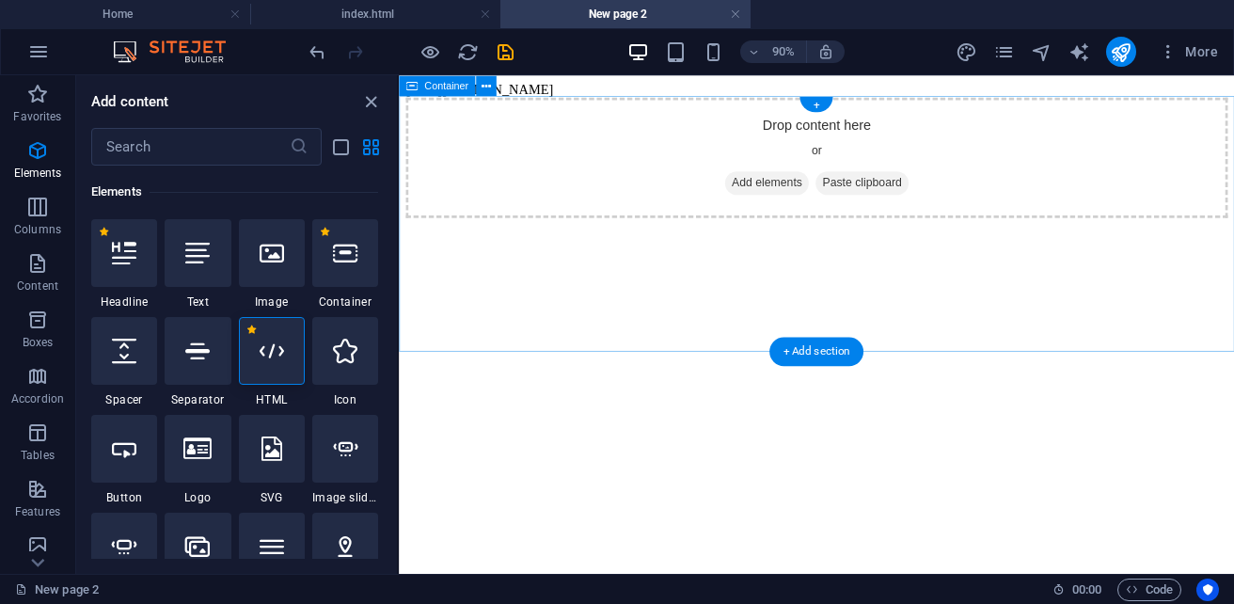
click at [702, 127] on div "Drop content here or Add elements Paste clipboard" at bounding box center [862, 167] width 913 height 134
click at [693, 127] on div "Drop content here or Add elements Paste clipboard" at bounding box center [862, 167] width 913 height 134
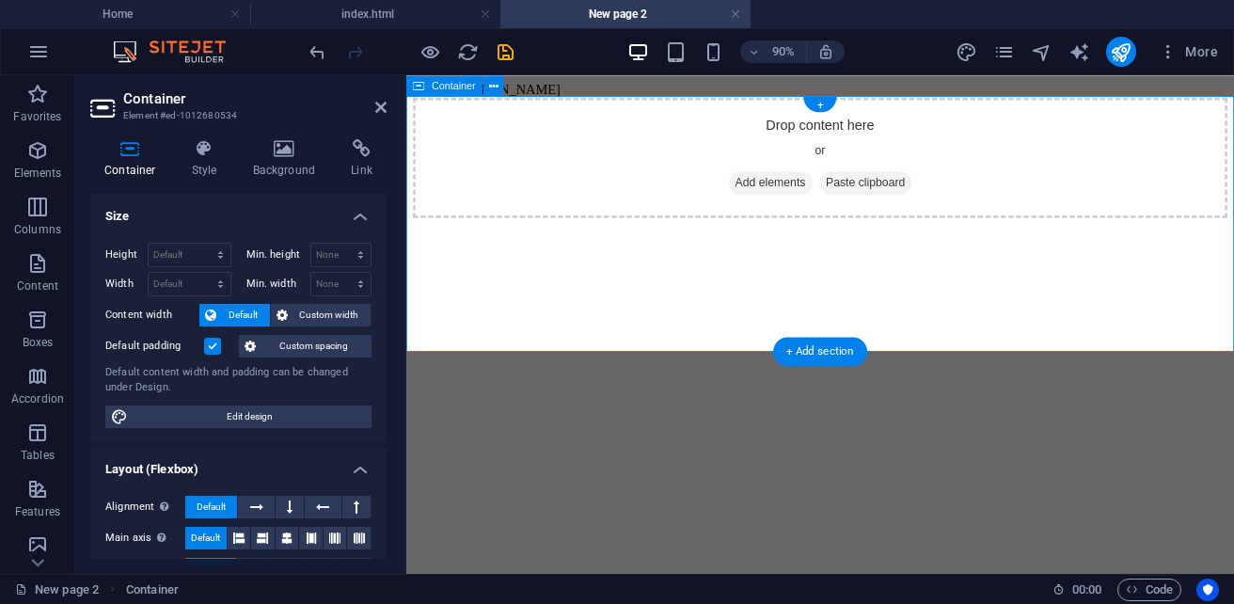
click at [701, 127] on div "Drop content here or Add elements Paste clipboard" at bounding box center [866, 167] width 905 height 134
click at [633, 233] on div "Drop content here or Add elements Paste clipboard" at bounding box center [866, 167] width 905 height 134
click at [696, 233] on div "Drop content here or Add elements Paste clipboard" at bounding box center [866, 167] width 905 height 134
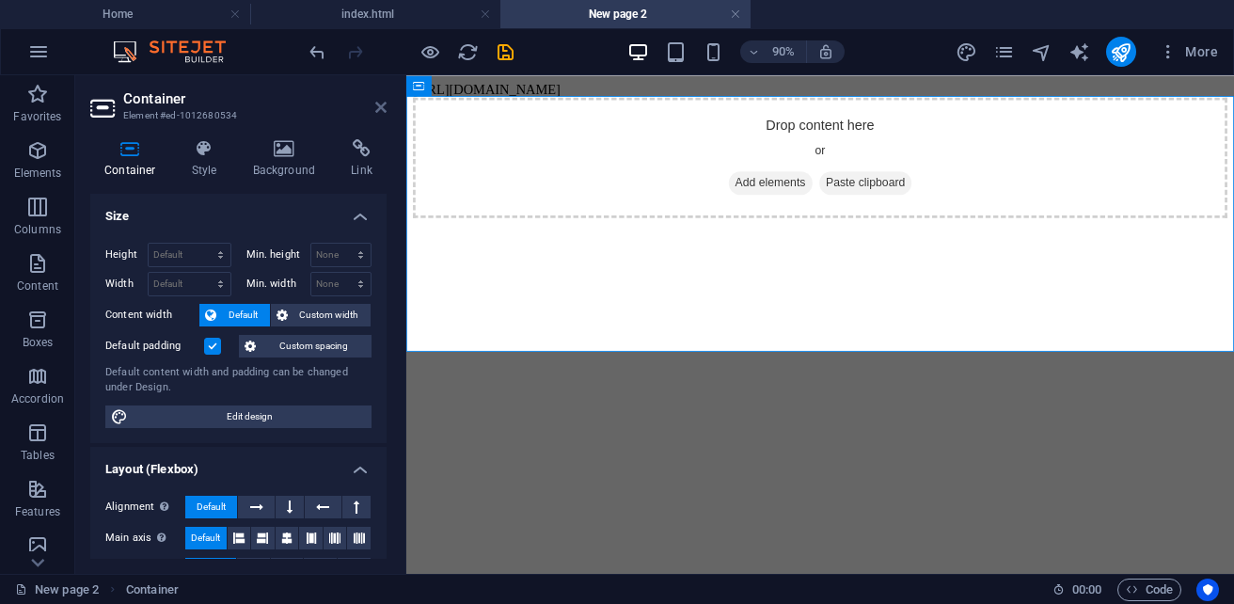
click at [375, 107] on icon at bounding box center [380, 107] width 11 height 15
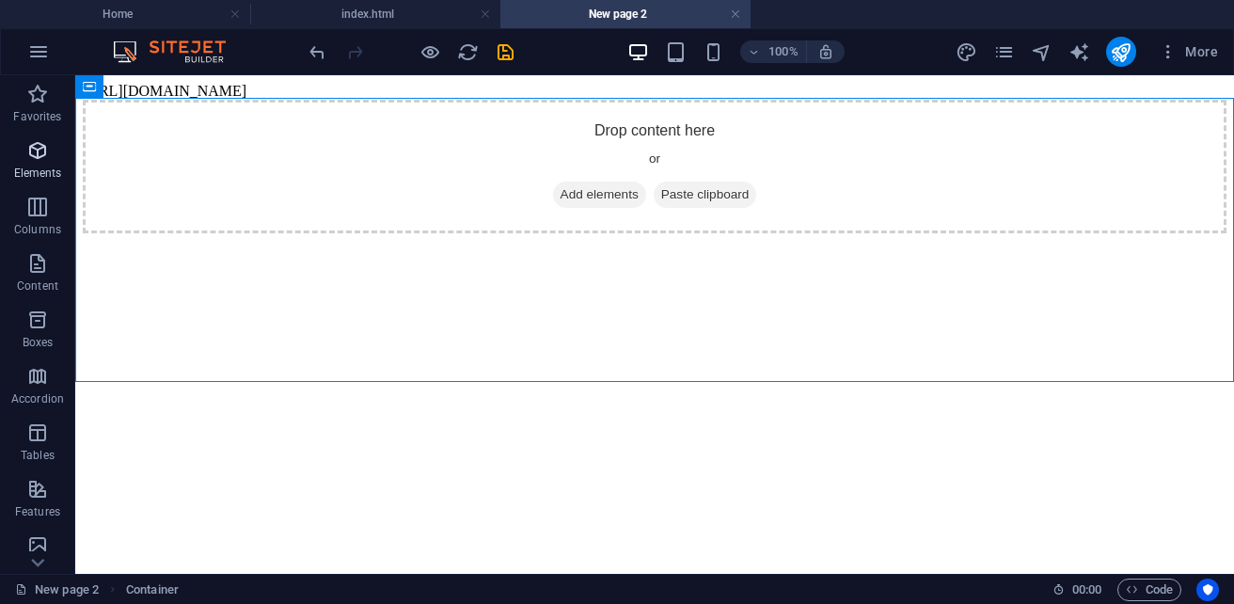
click at [60, 185] on button "Elements" at bounding box center [37, 160] width 75 height 56
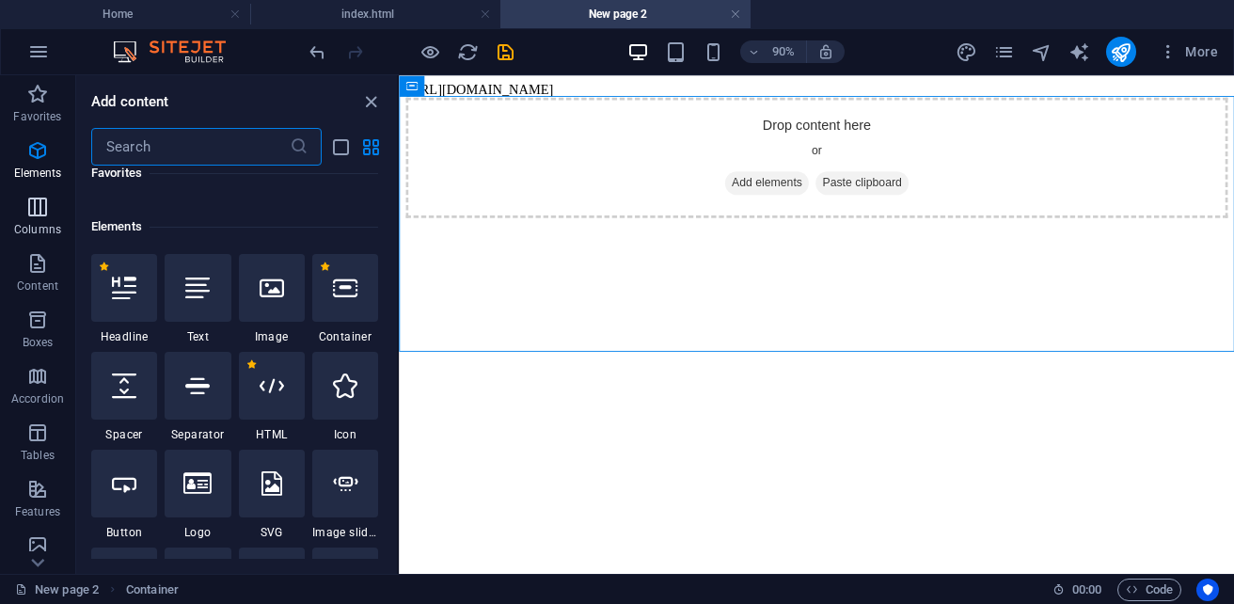
scroll to position [355, 0]
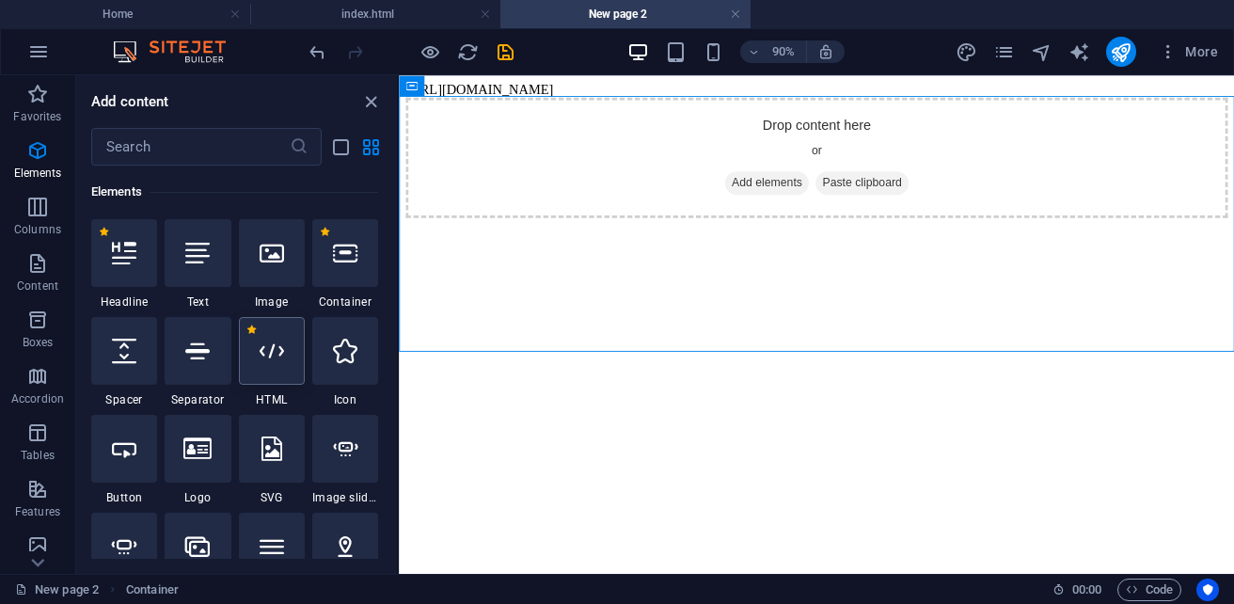
click at [269, 337] on div at bounding box center [272, 351] width 66 height 68
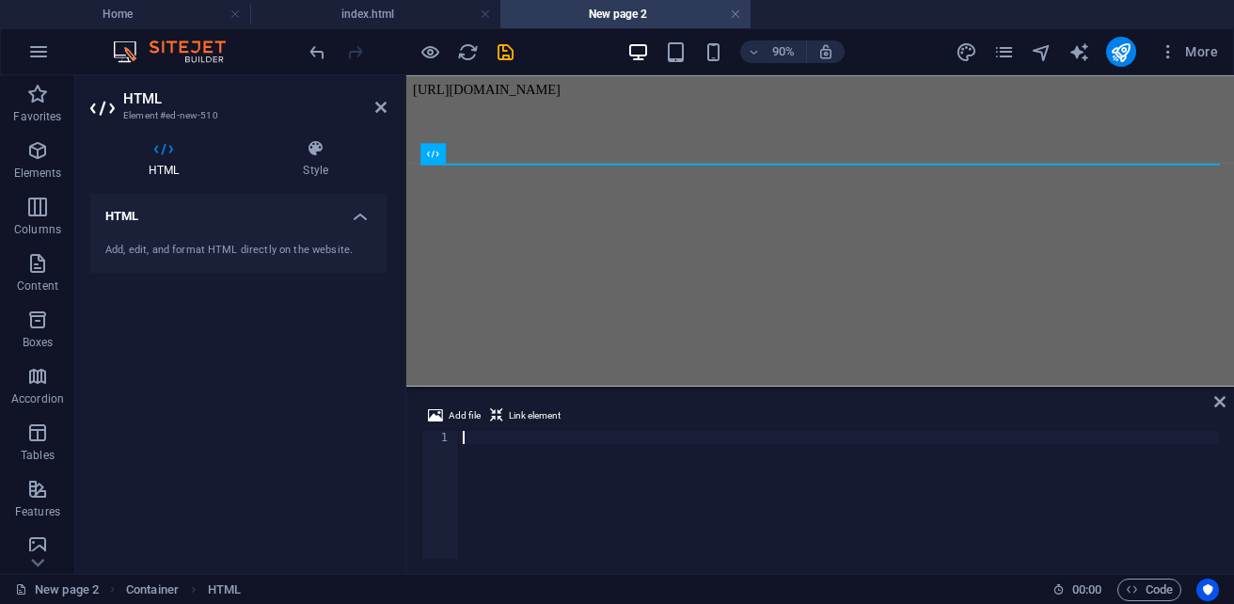
scroll to position [2098, 0]
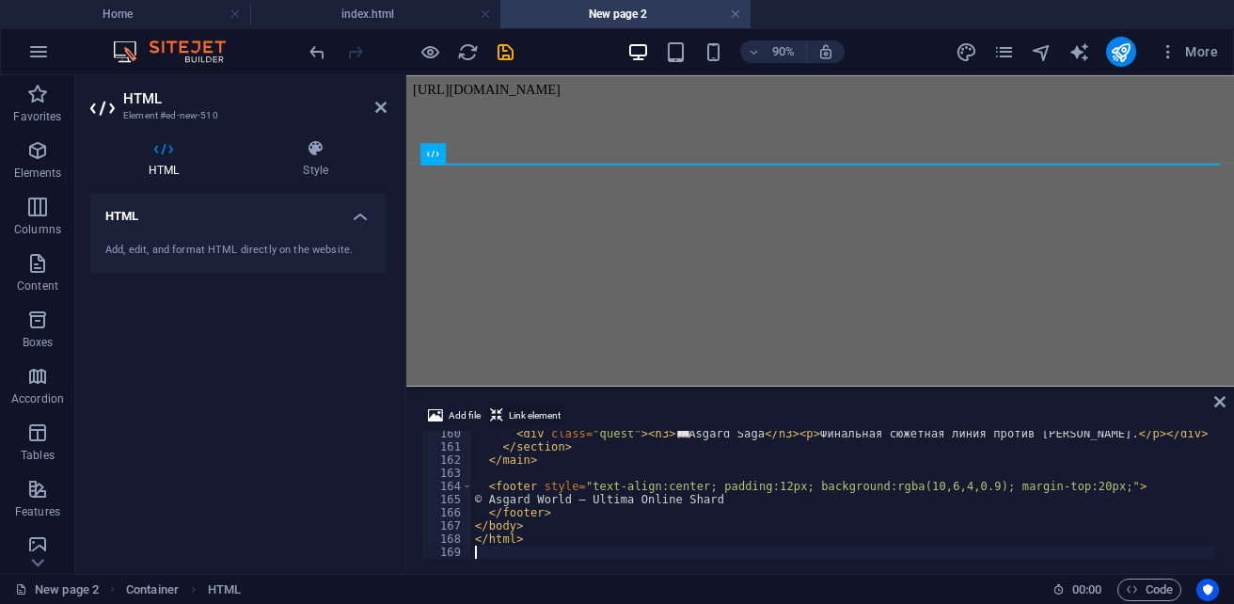
click at [509, 405] on span "Link element" at bounding box center [535, 416] width 52 height 23
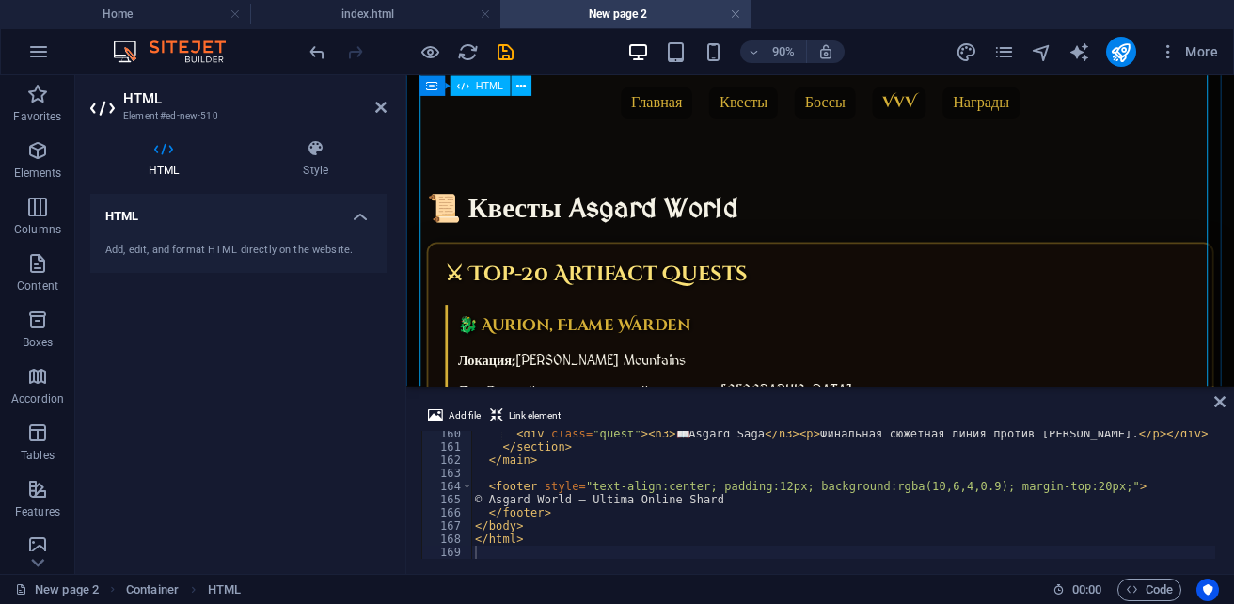
scroll to position [0, 0]
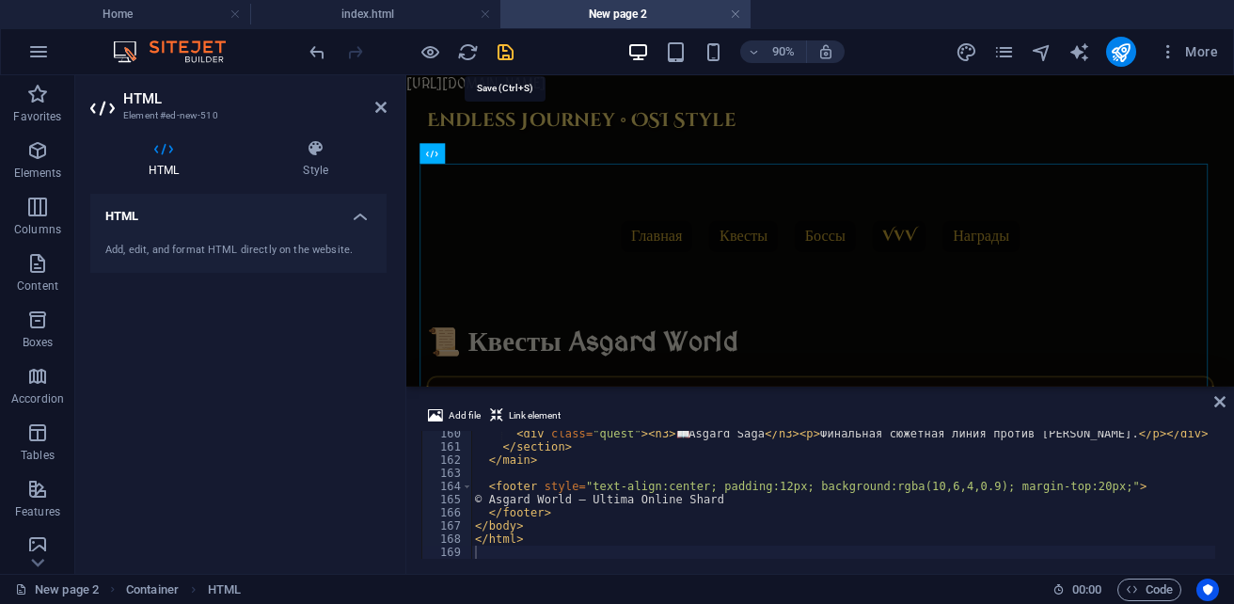
click at [504, 54] on icon "save" at bounding box center [506, 52] width 22 height 22
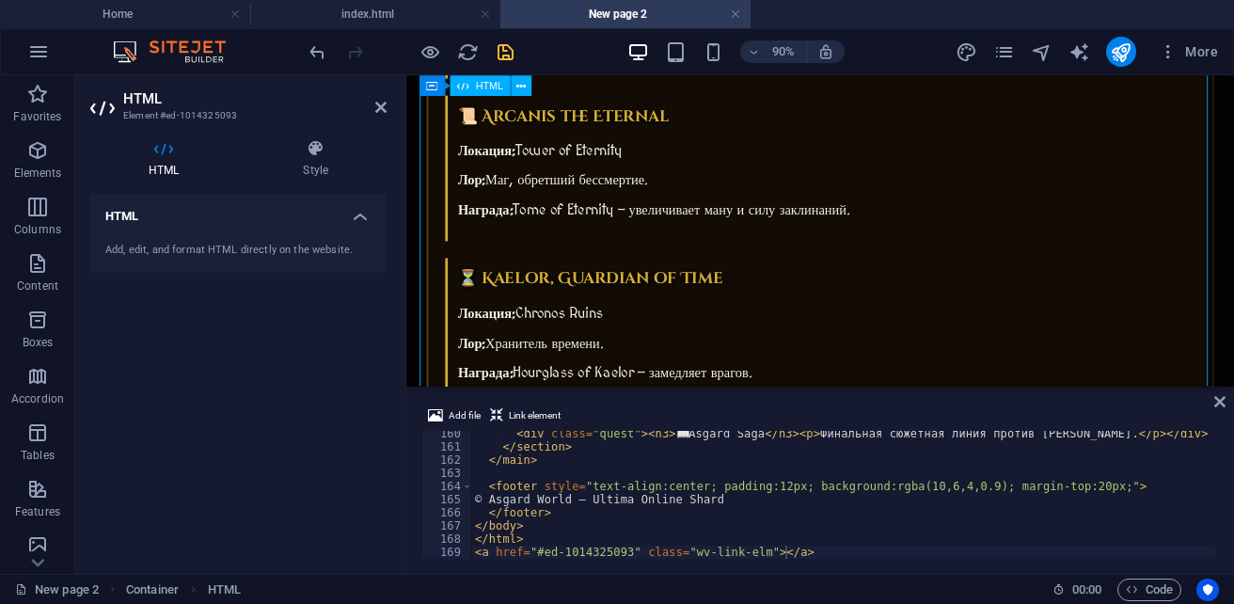
scroll to position [2186, 0]
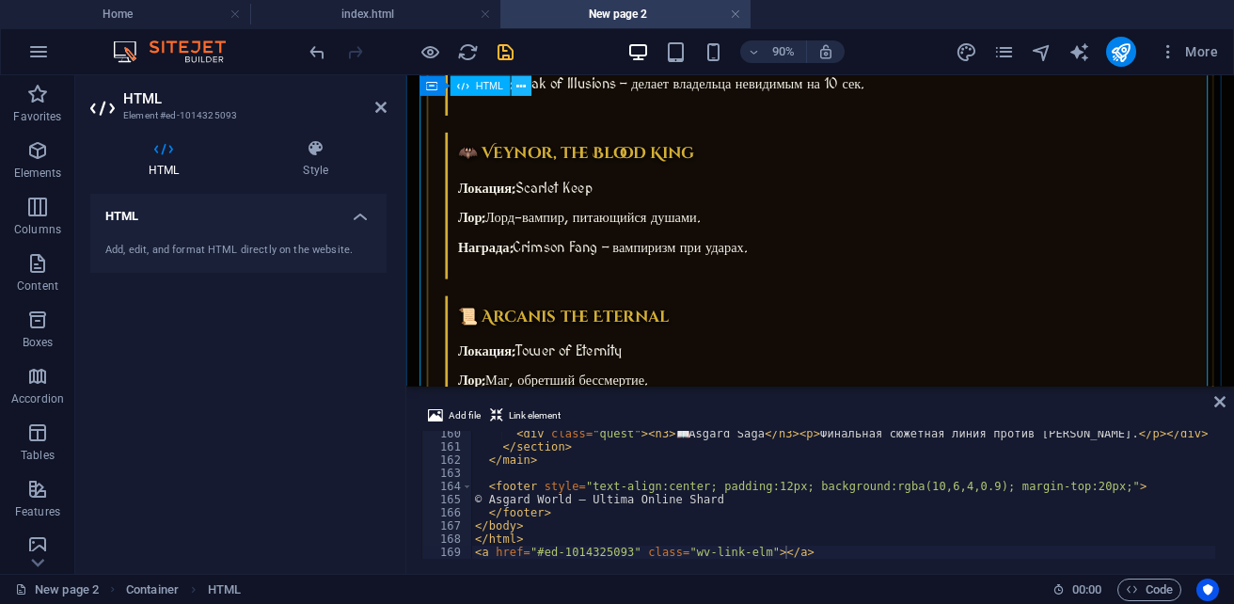
click at [521, 87] on icon at bounding box center [520, 85] width 9 height 18
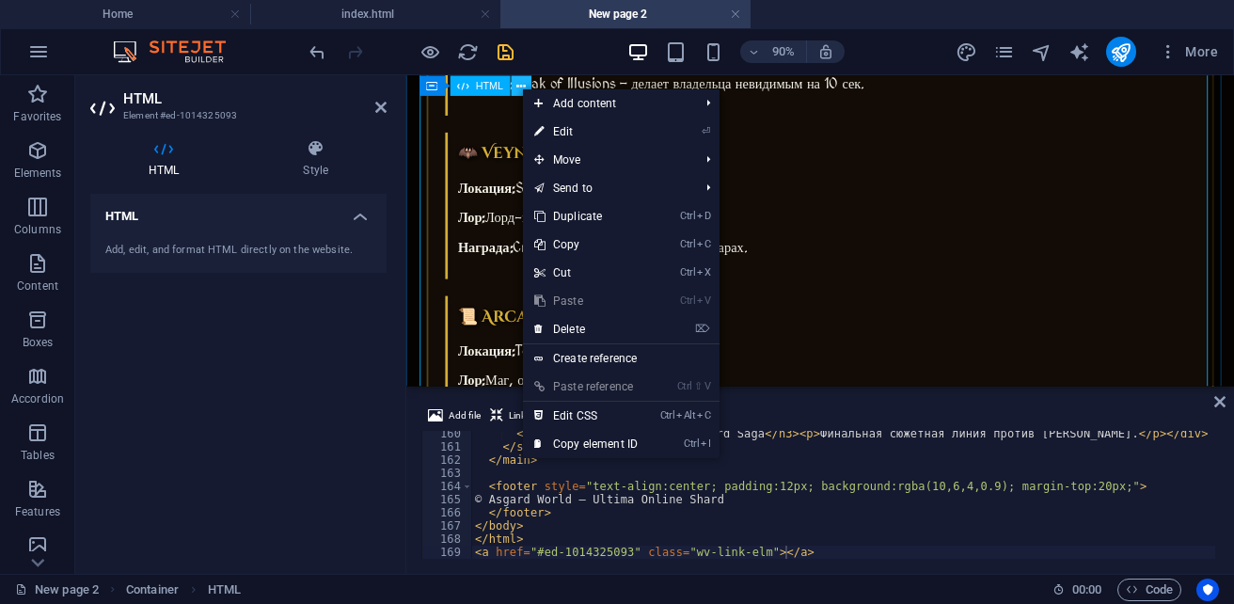
click at [521, 87] on icon at bounding box center [520, 85] width 9 height 18
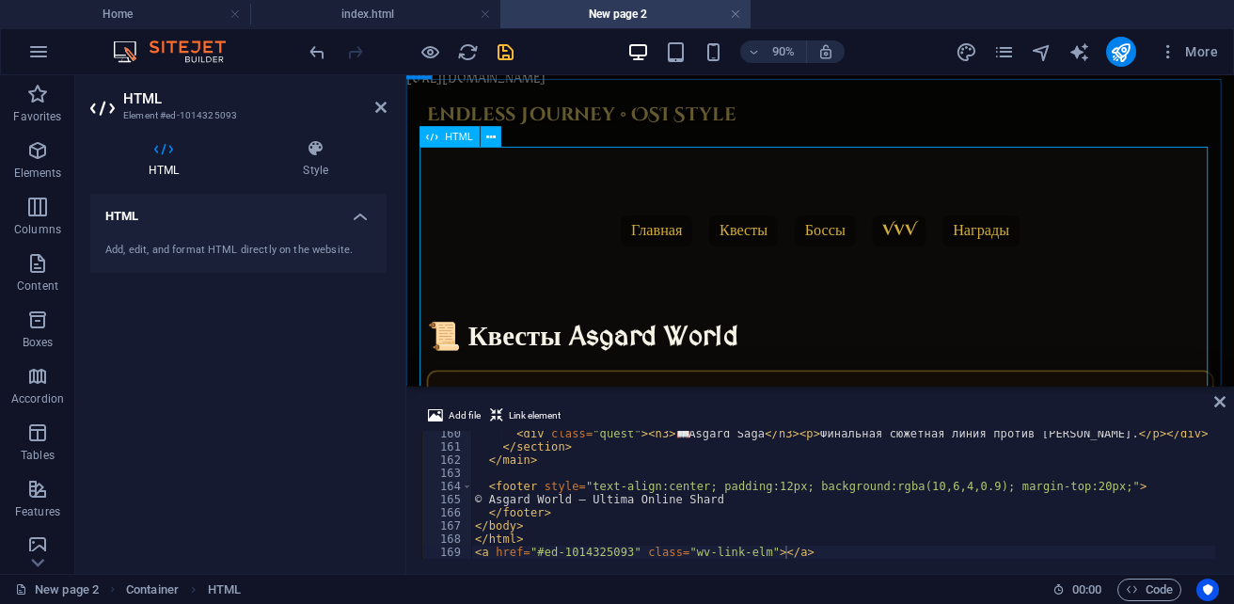
scroll to position [0, 0]
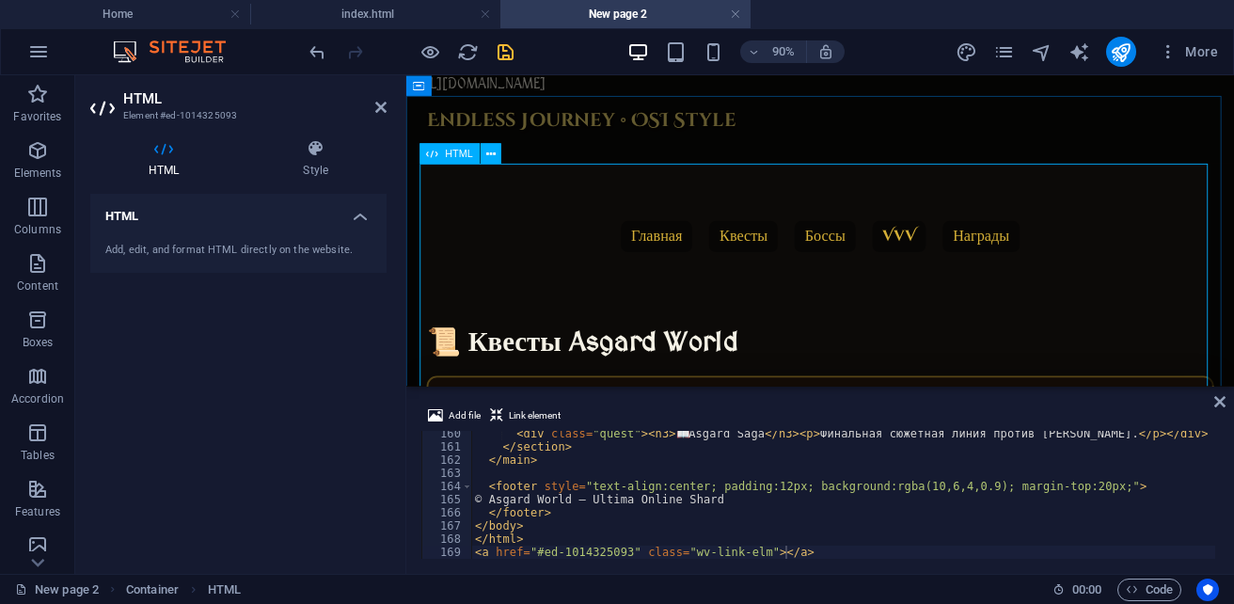
click at [378, 110] on icon at bounding box center [380, 107] width 11 height 15
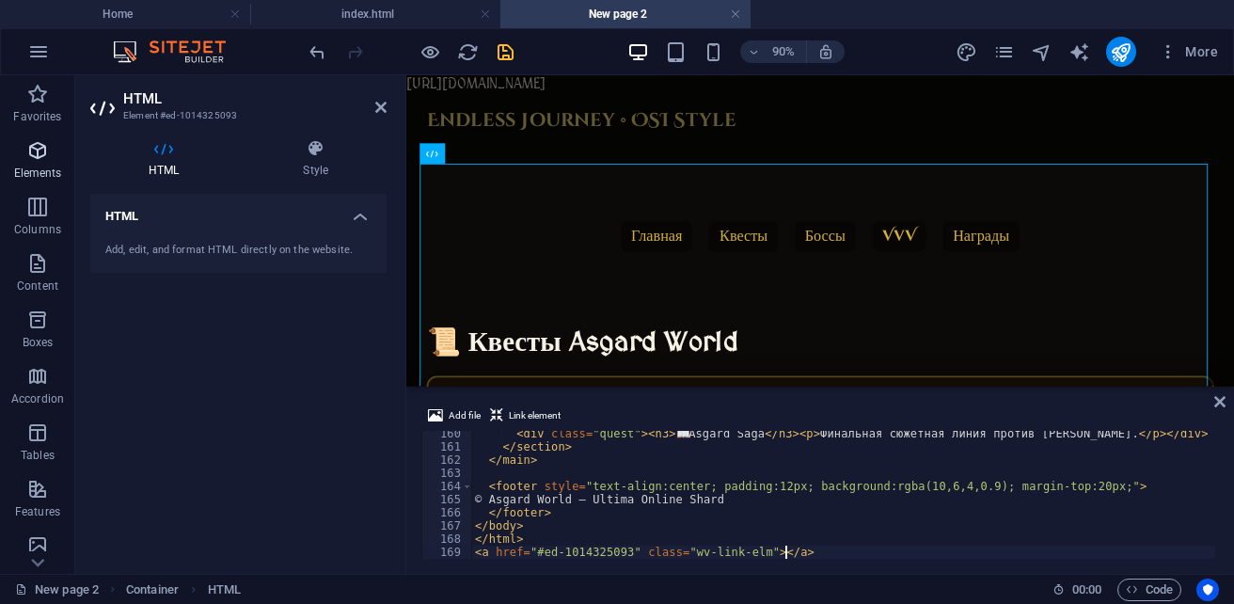
click at [40, 161] on icon "button" at bounding box center [37, 150] width 23 height 23
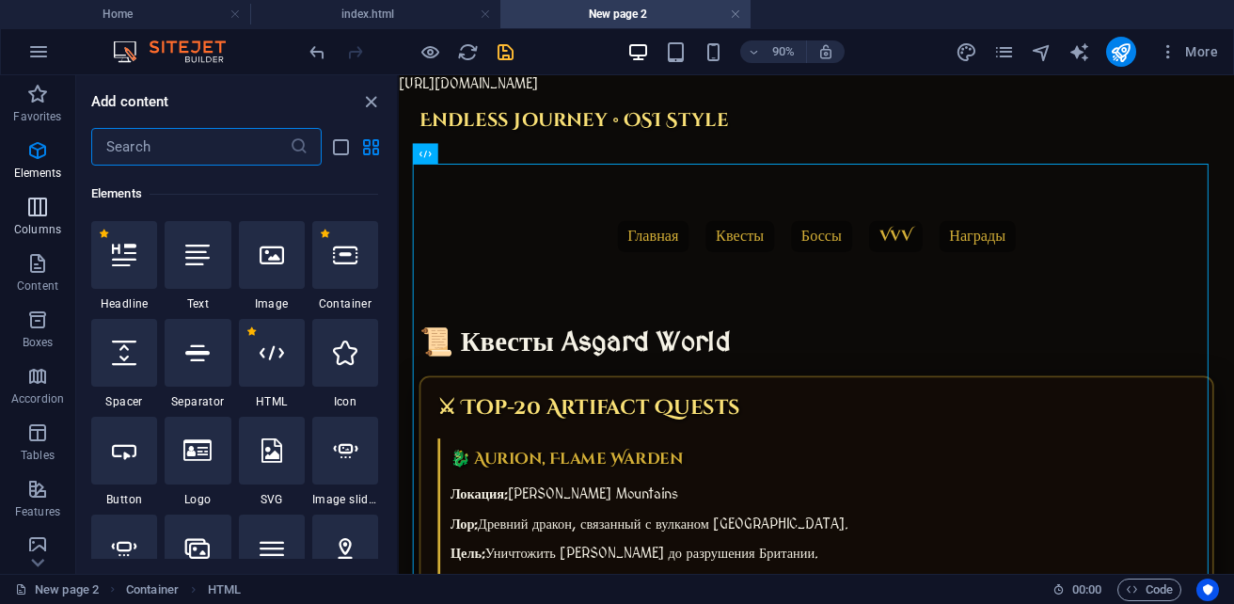
scroll to position [355, 0]
click at [1012, 56] on icon "pages" at bounding box center [1004, 52] width 22 height 22
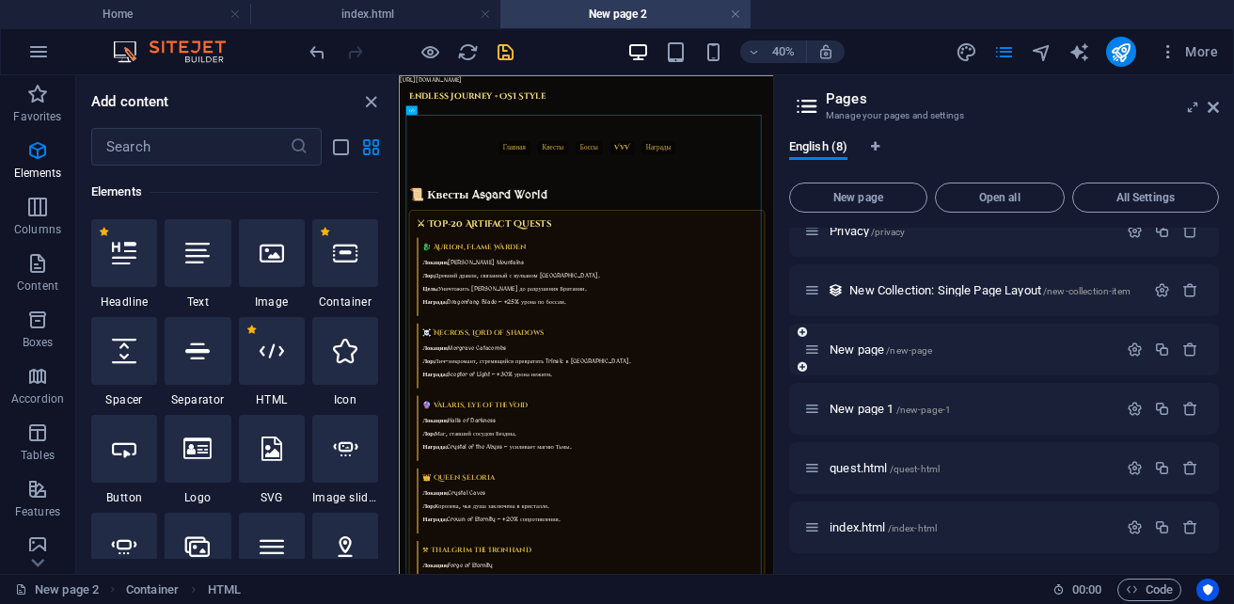
scroll to position [143, 0]
click at [841, 527] on span "index.html /index-html" at bounding box center [883, 525] width 107 height 14
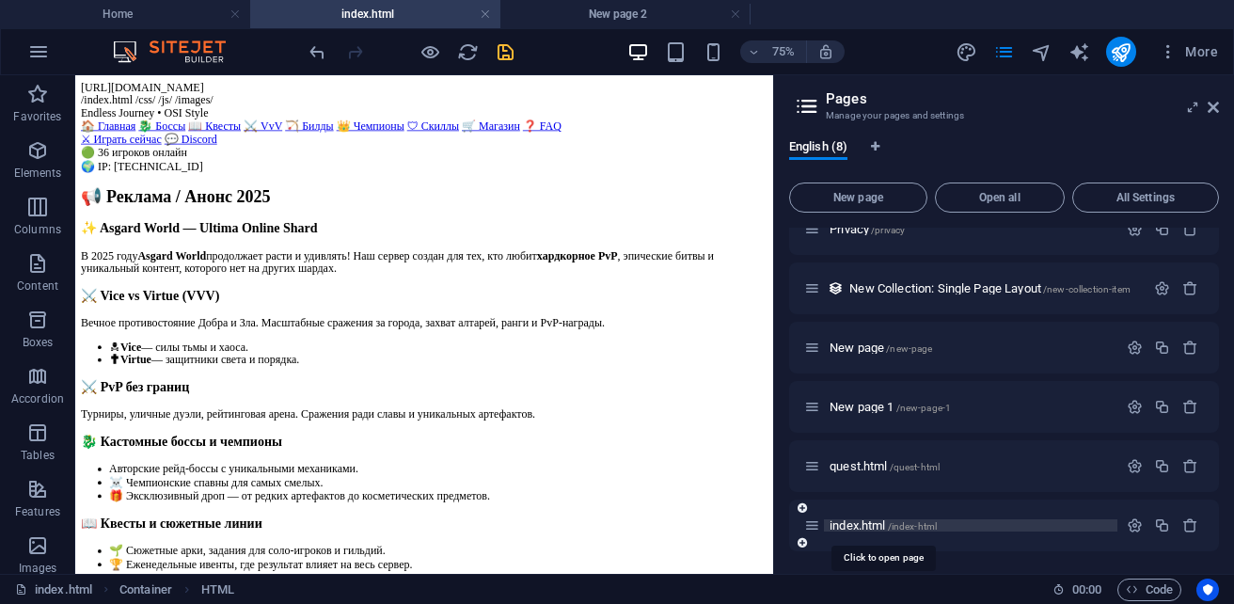
scroll to position [188, 0]
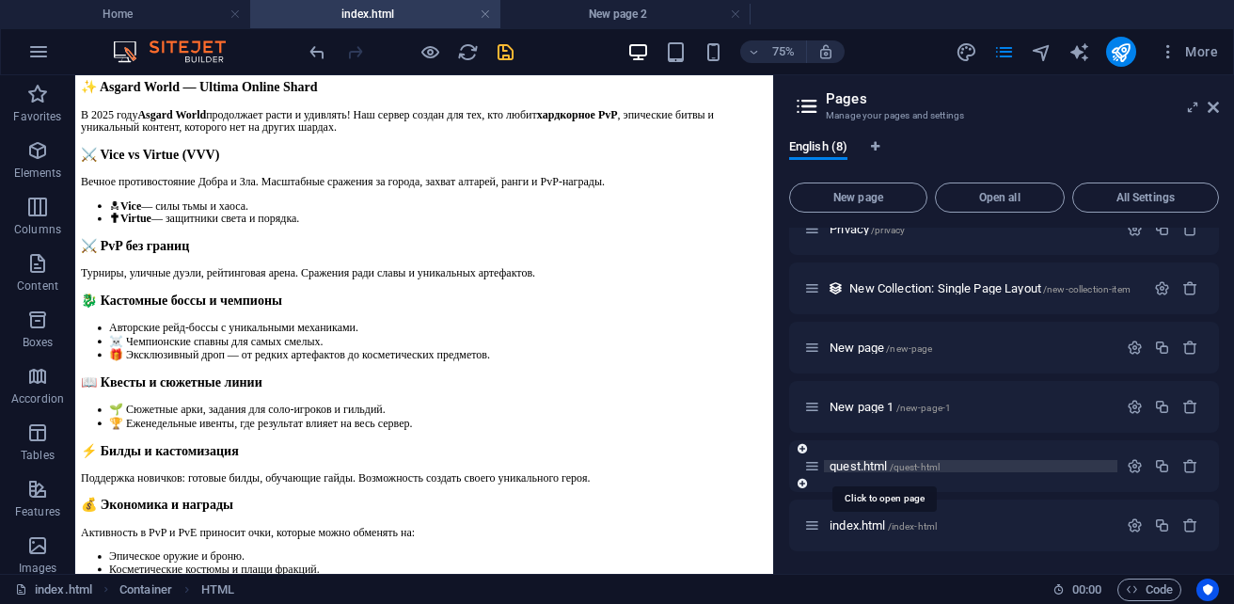
click at [859, 467] on span "quest.html /quest-html" at bounding box center [885, 466] width 110 height 14
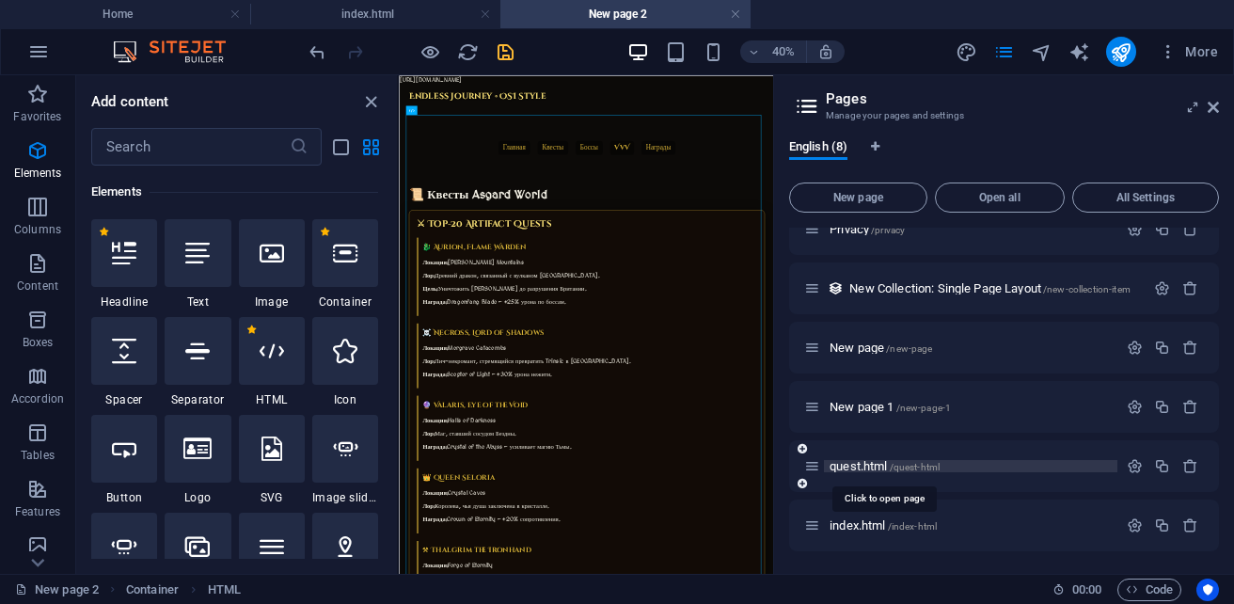
scroll to position [0, 0]
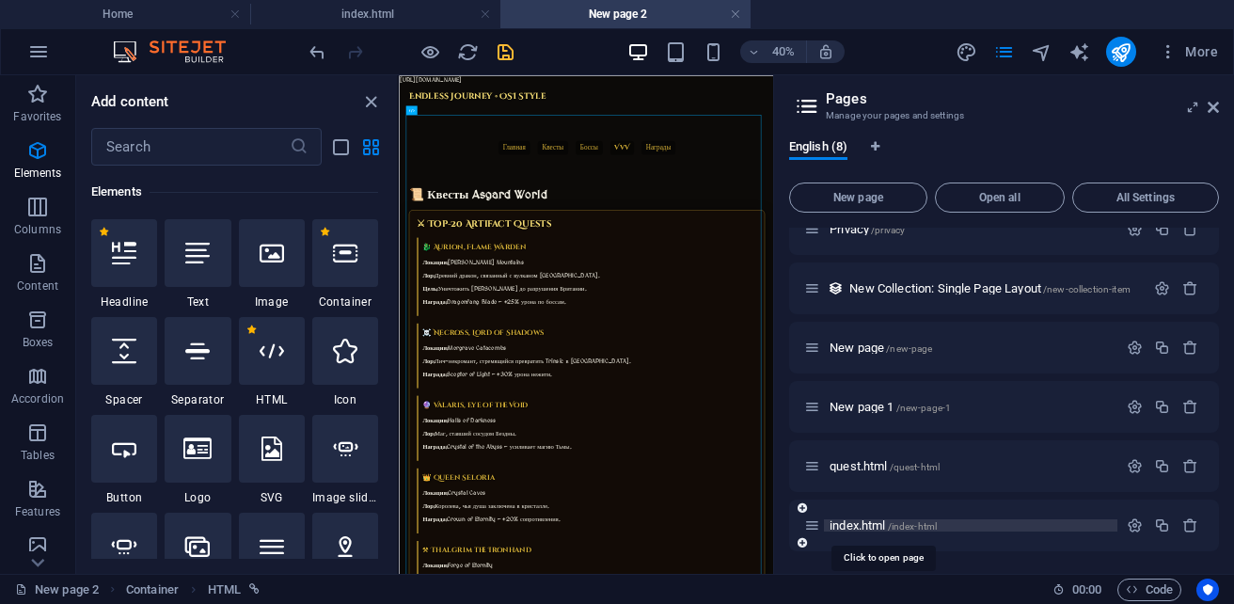
click at [853, 526] on span "index.html /index-html" at bounding box center [883, 525] width 107 height 14
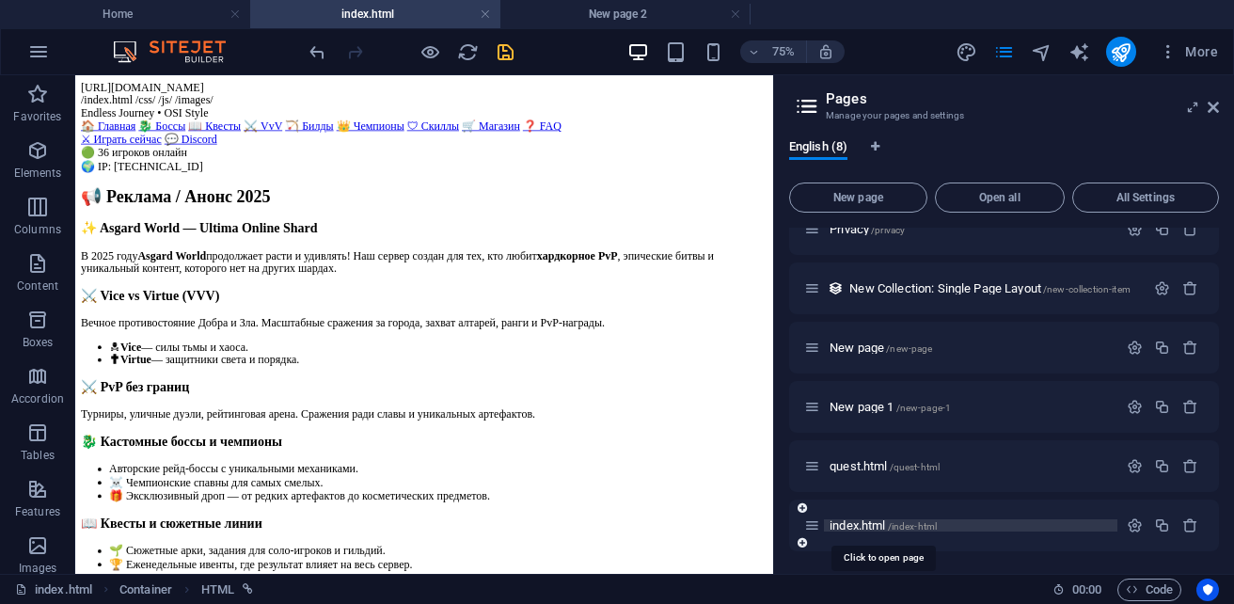
scroll to position [188, 0]
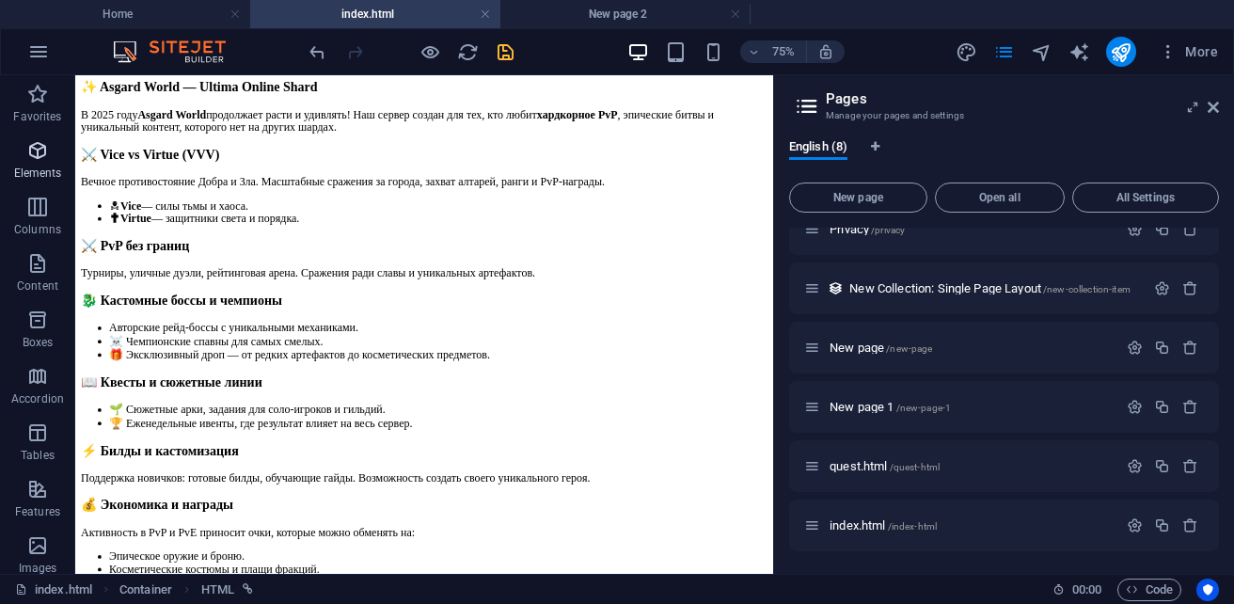
click at [42, 178] on p "Elements" at bounding box center [38, 173] width 48 height 15
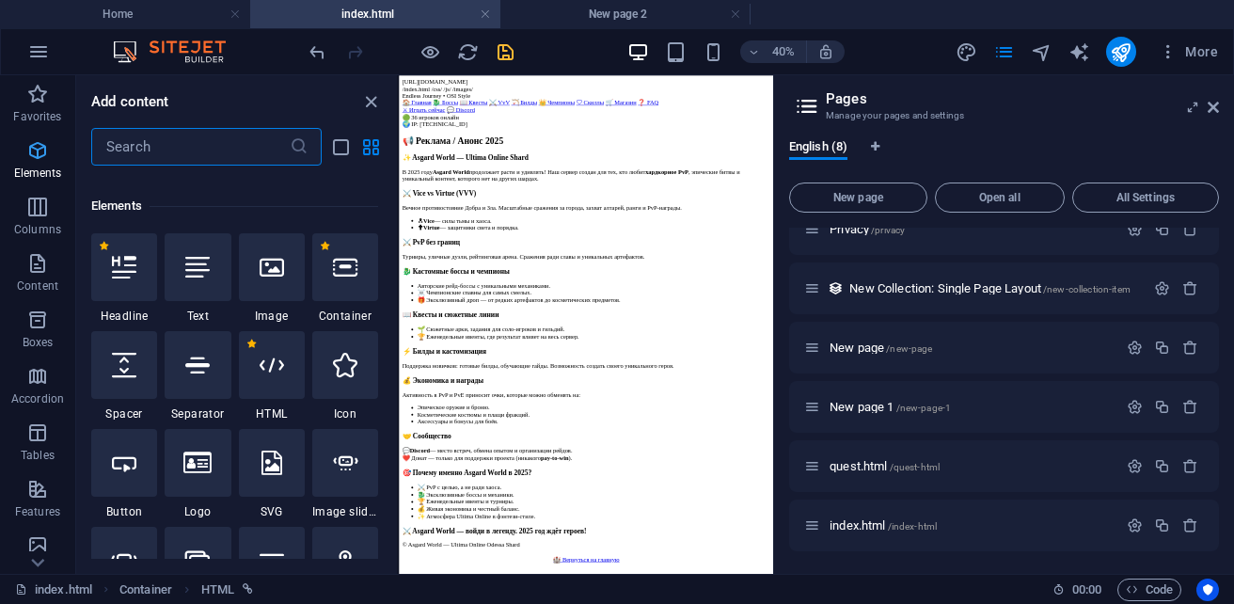
scroll to position [355, 0]
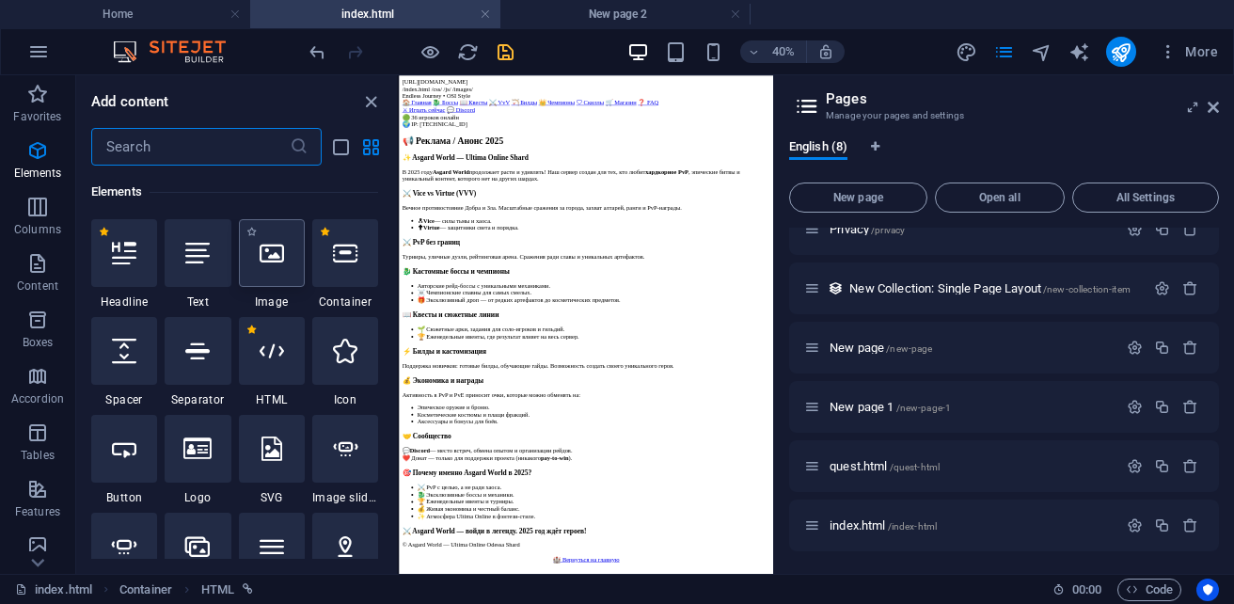
click at [290, 261] on div at bounding box center [272, 253] width 66 height 68
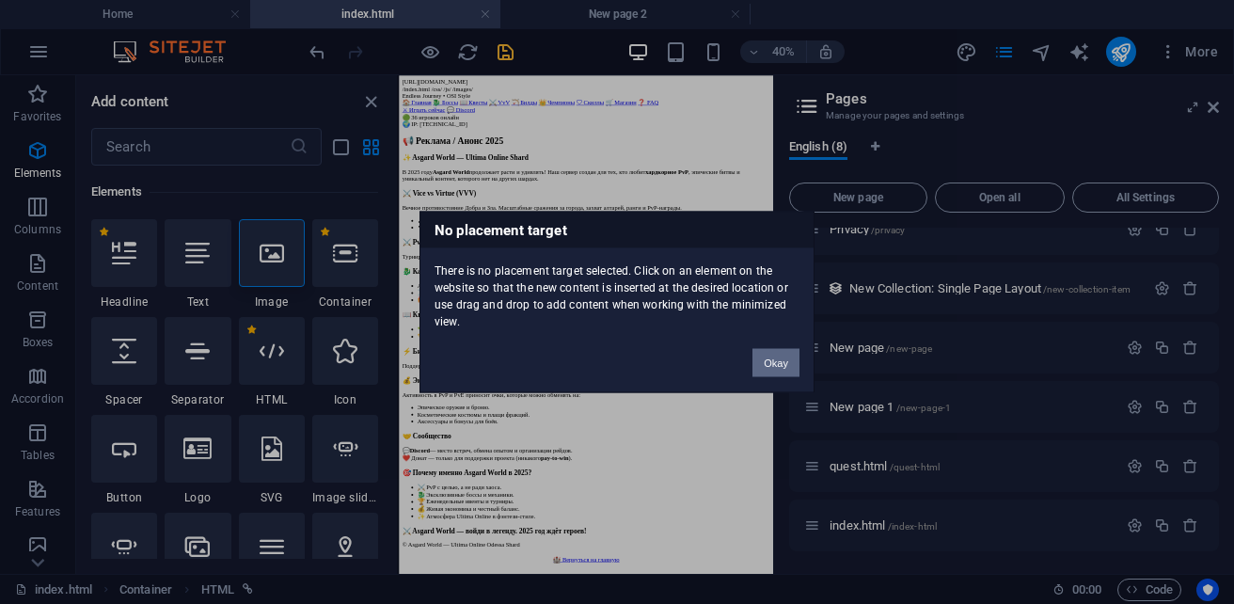
click at [786, 357] on button "Okay" at bounding box center [776, 363] width 47 height 28
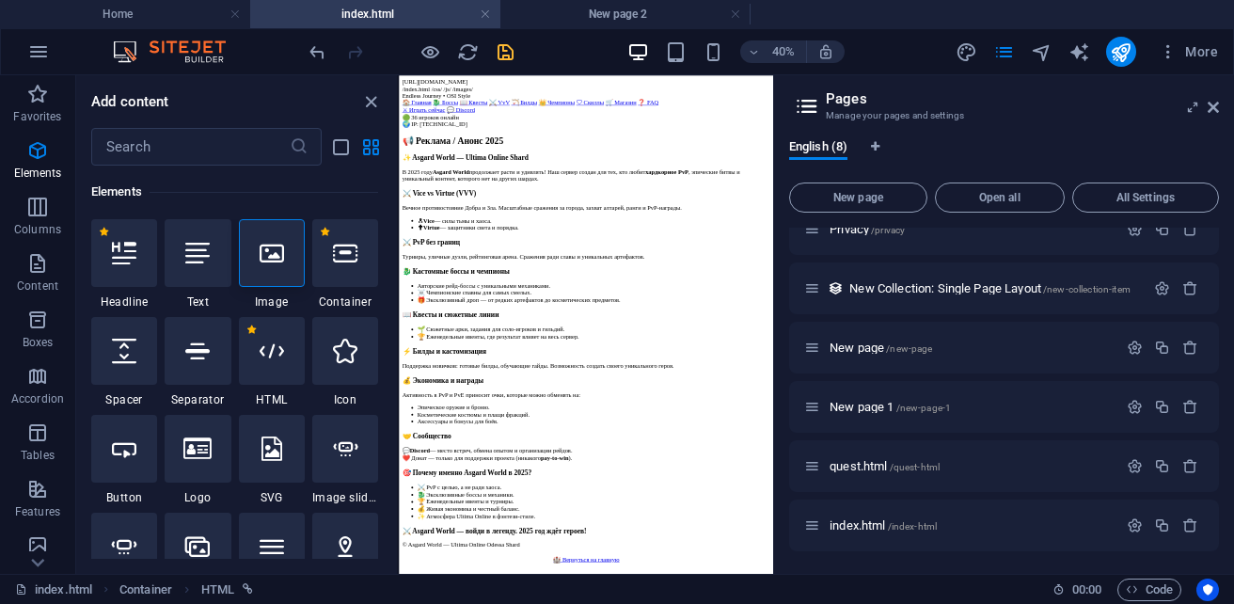
click at [1219, 112] on aside "Pages Manage your pages and settings English (8) New page Open all All Settings…" at bounding box center [1003, 324] width 461 height 499
click at [1209, 108] on icon at bounding box center [1213, 107] width 11 height 15
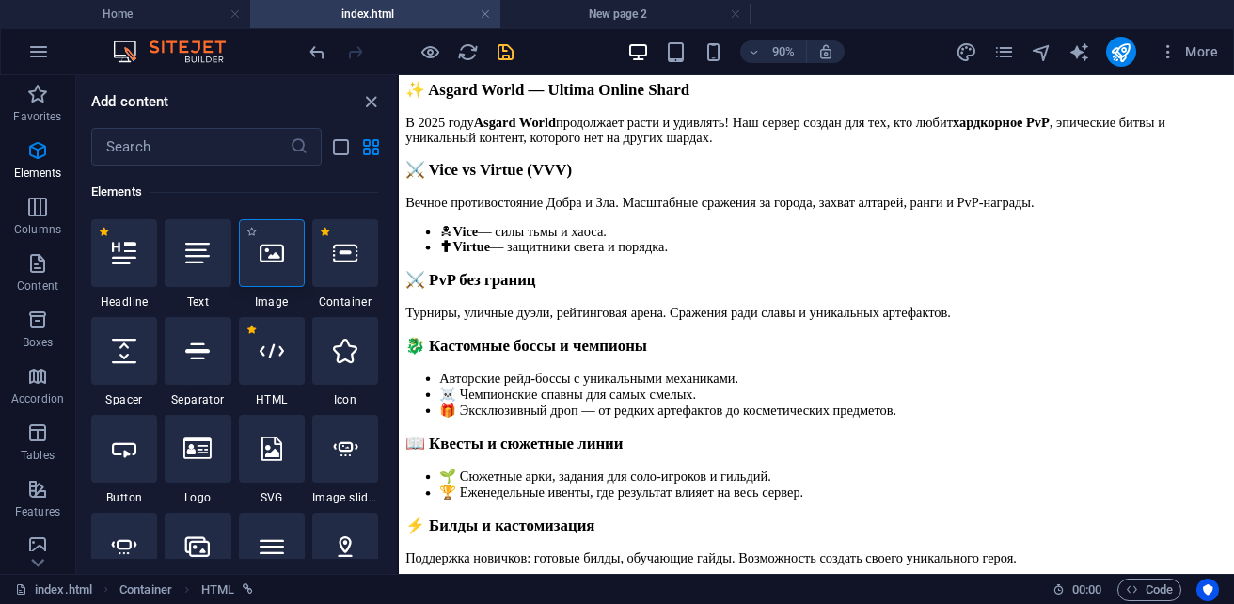
click at [289, 257] on div at bounding box center [272, 253] width 66 height 68
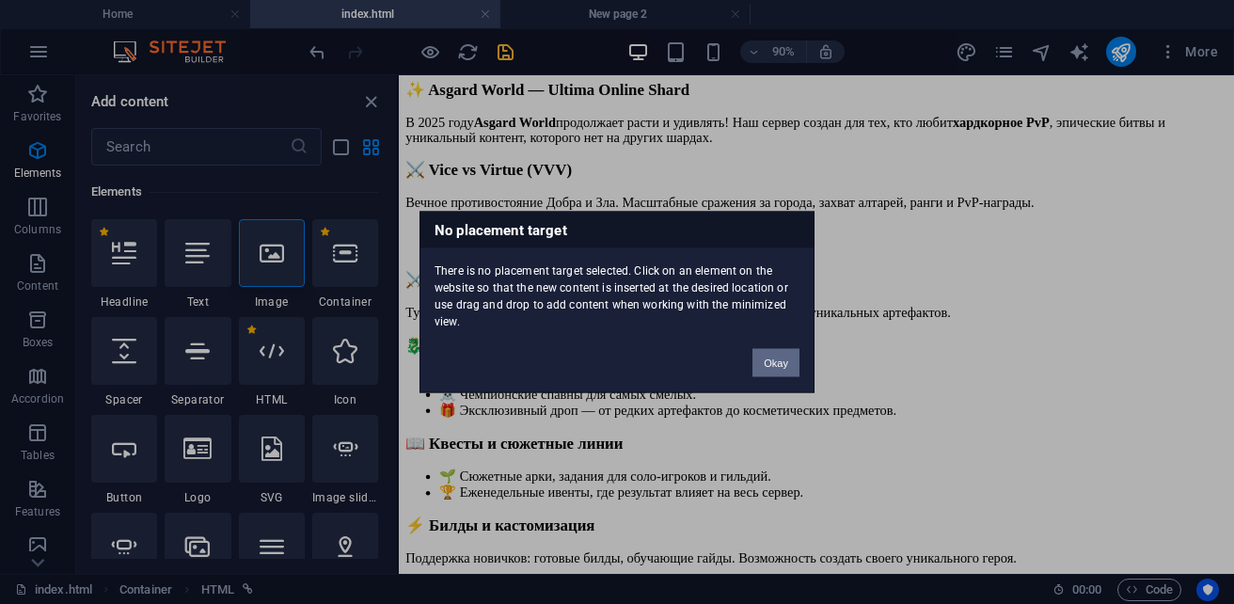
click at [785, 364] on button "Okay" at bounding box center [776, 363] width 47 height 28
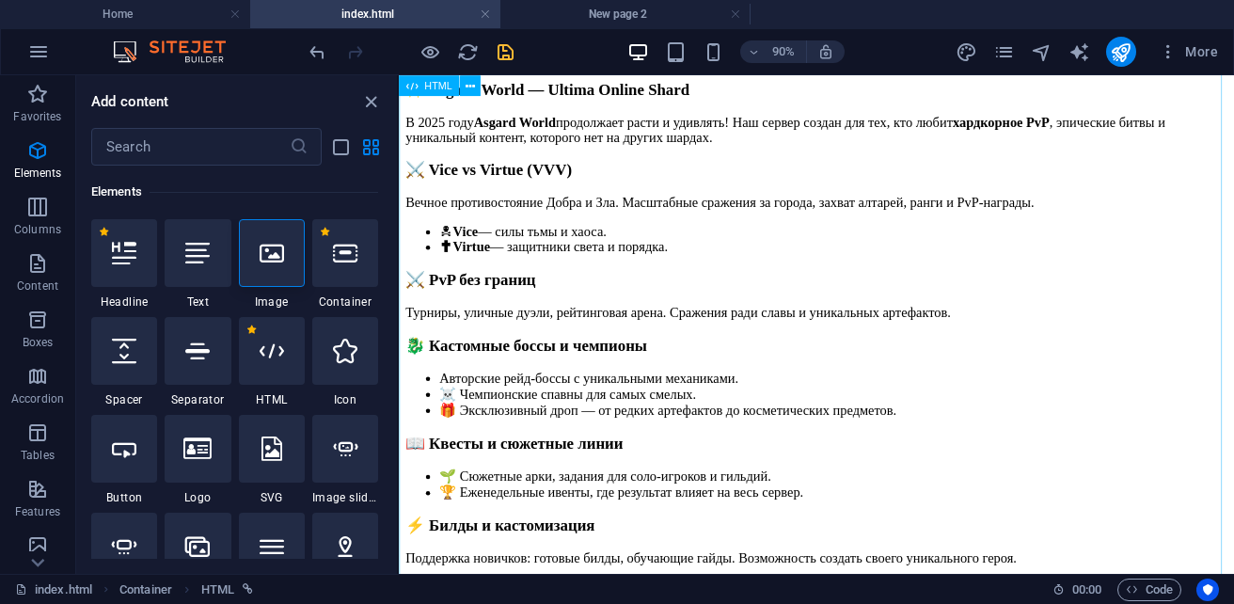
scroll to position [0, 0]
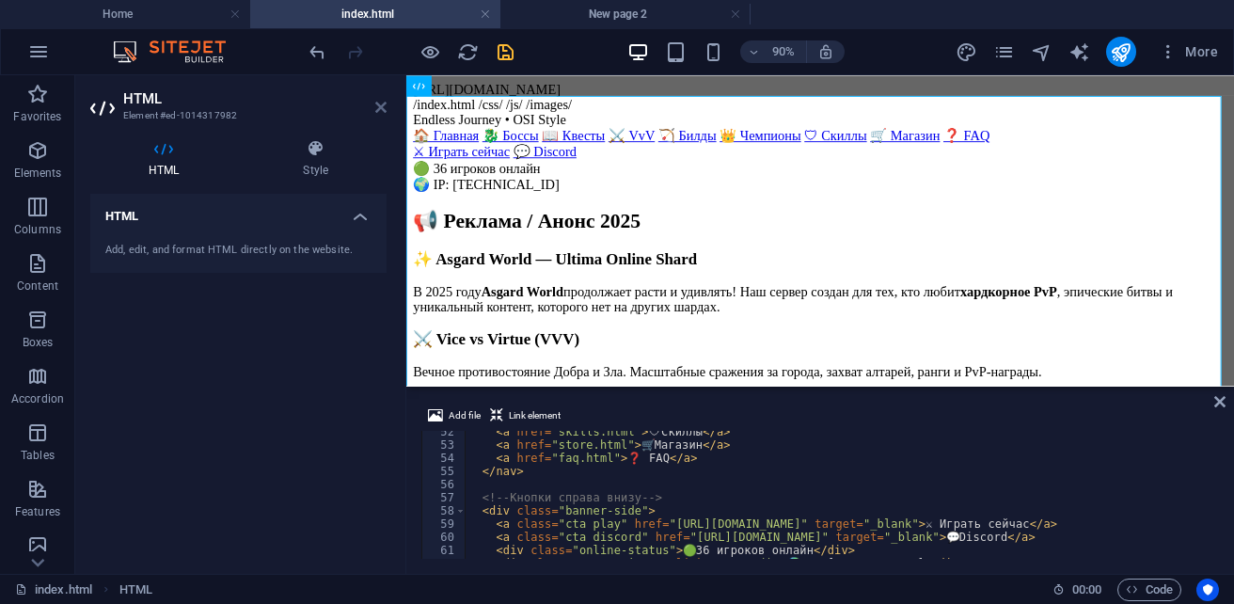
click at [380, 104] on icon at bounding box center [380, 107] width 11 height 15
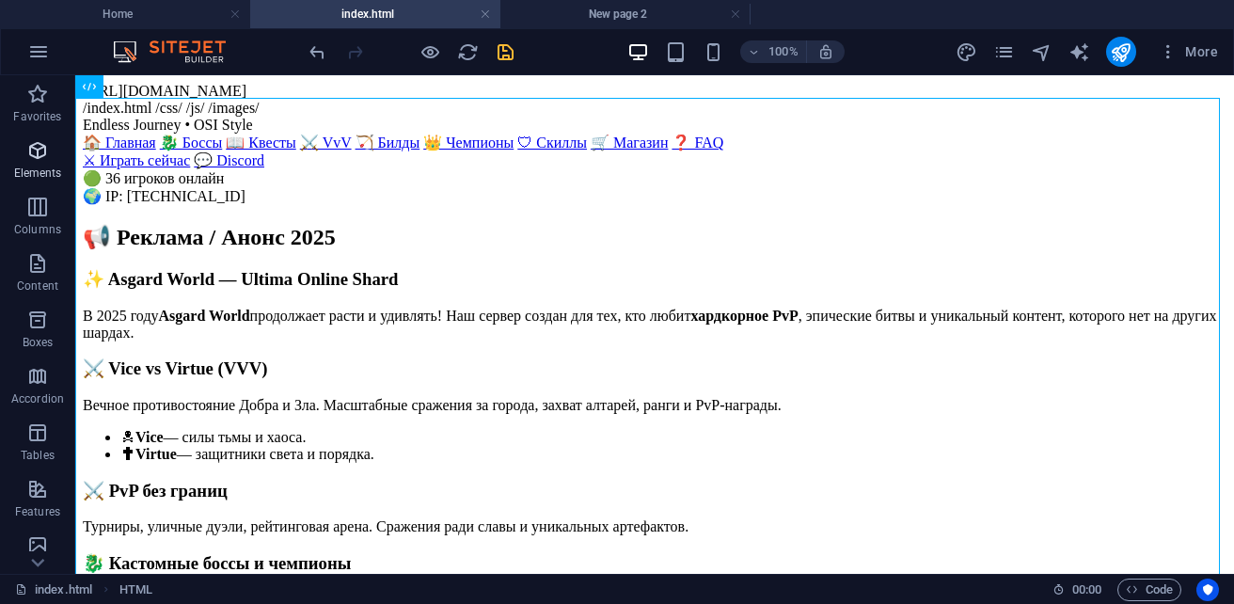
click at [45, 164] on span "Elements" at bounding box center [37, 161] width 75 height 45
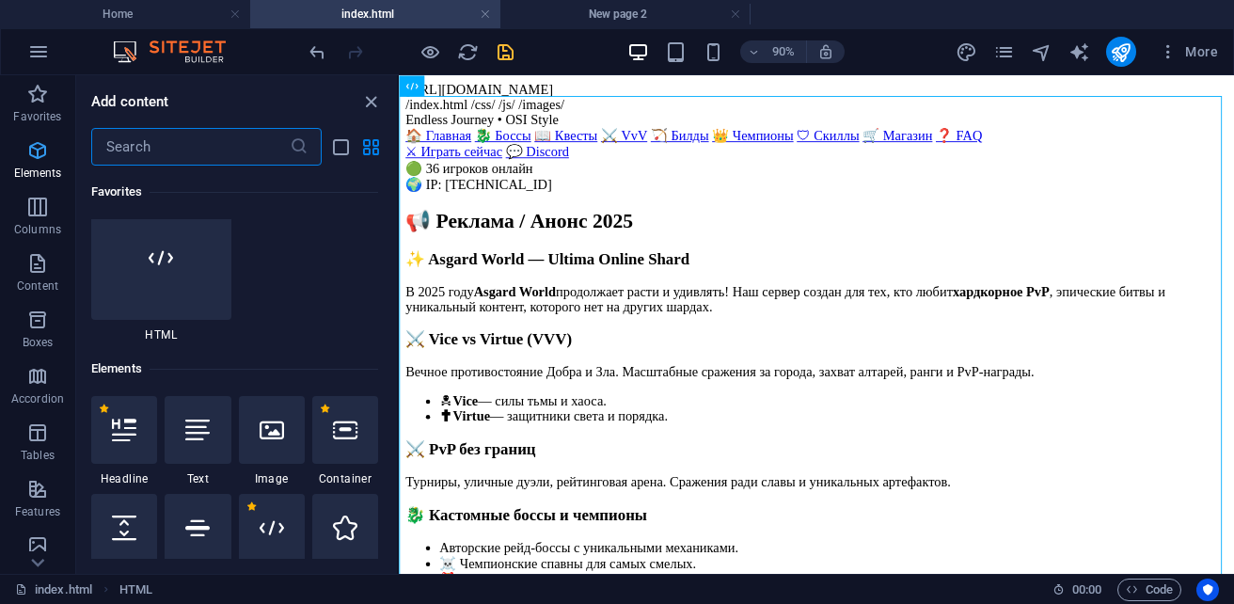
scroll to position [355, 0]
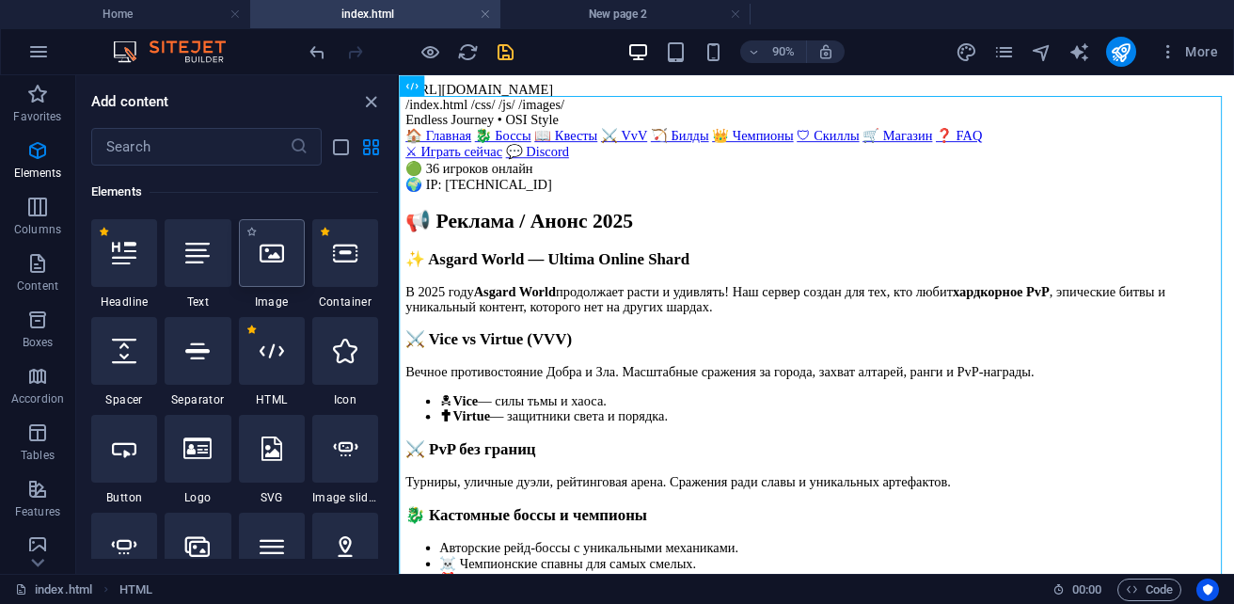
click at [274, 261] on icon at bounding box center [272, 253] width 24 height 24
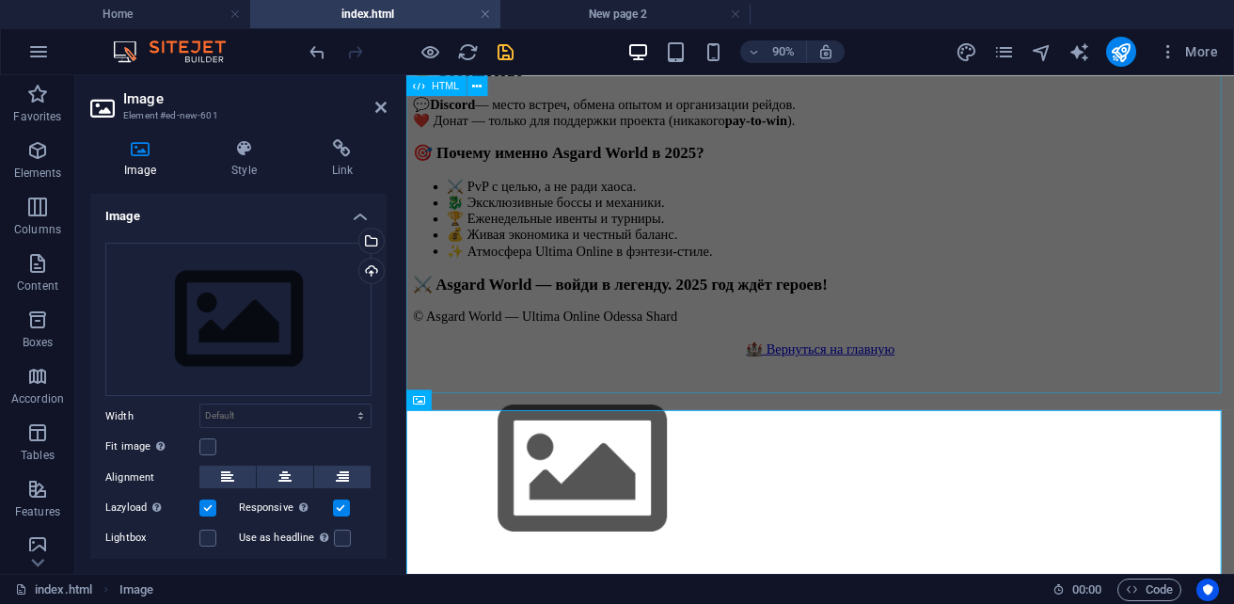
scroll to position [1648, 0]
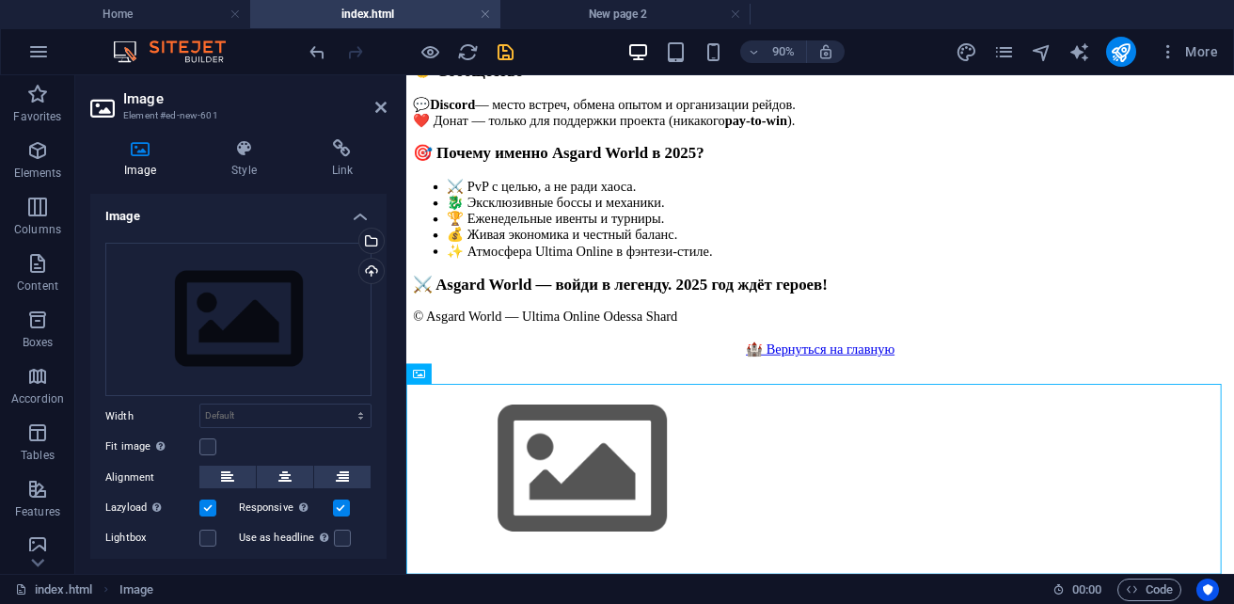
drag, startPoint x: 1033, startPoint y: 487, endPoint x: 1007, endPoint y: 531, distance: 51.5
click at [1007, 531] on figure at bounding box center [866, 513] width 905 height 215
click at [374, 244] on div "Select files from the file manager, stock photos, or upload file(s)" at bounding box center [370, 243] width 28 height 28
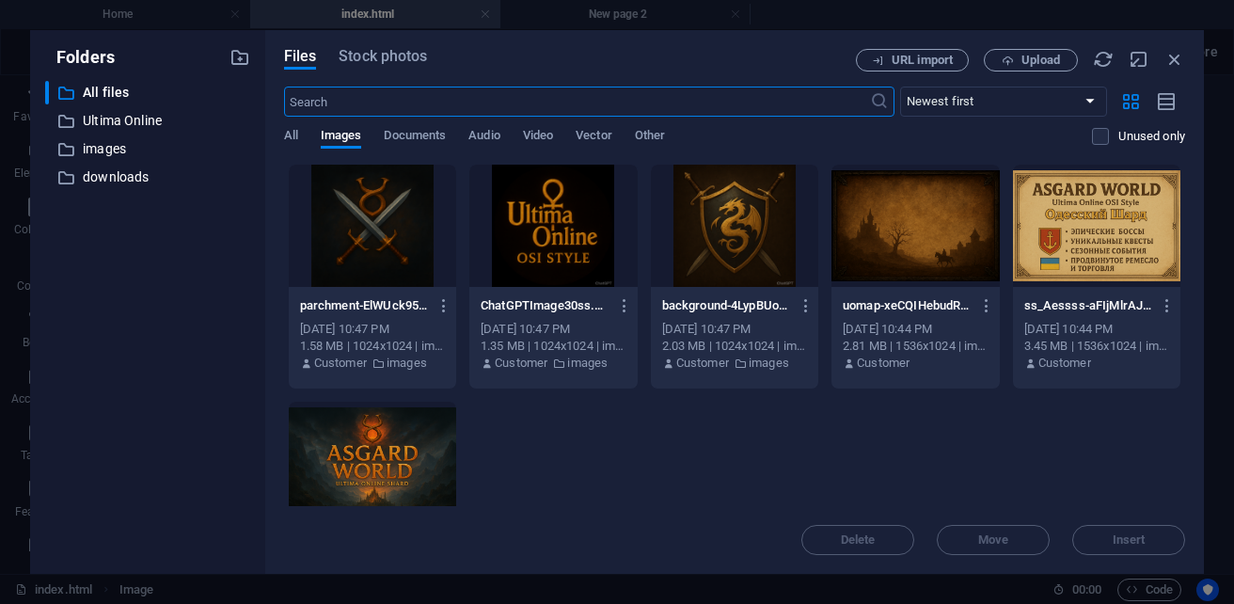
scroll to position [778, 0]
click at [456, 464] on div at bounding box center [372, 463] width 167 height 122
click at [1144, 547] on button "Insert" at bounding box center [1128, 540] width 113 height 30
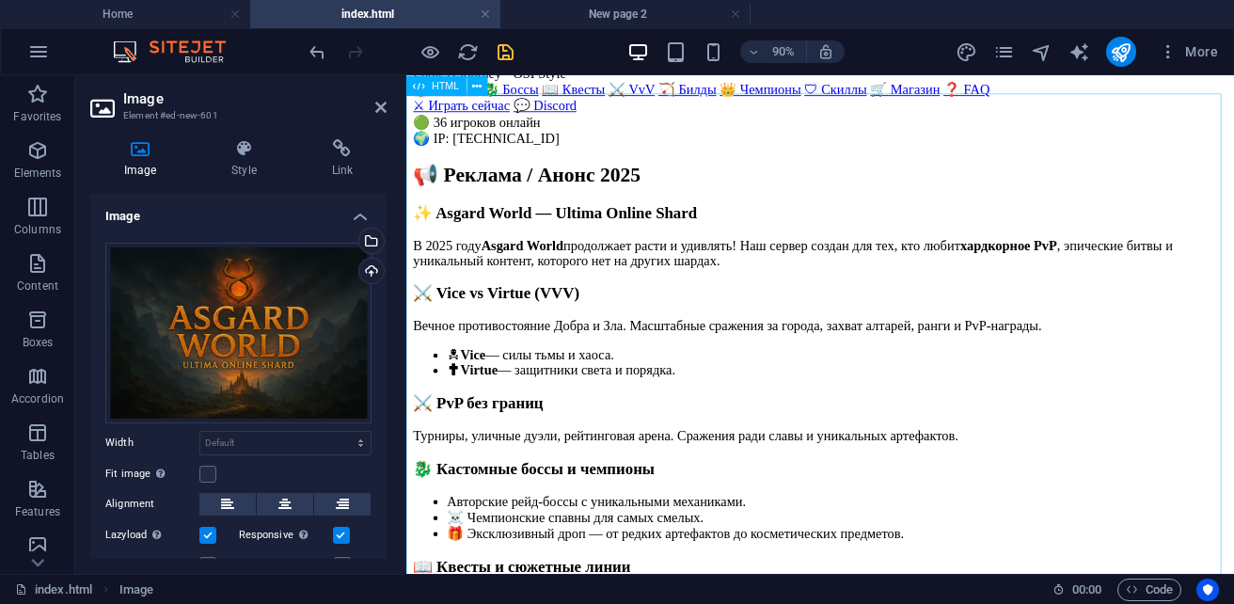
scroll to position [0, 0]
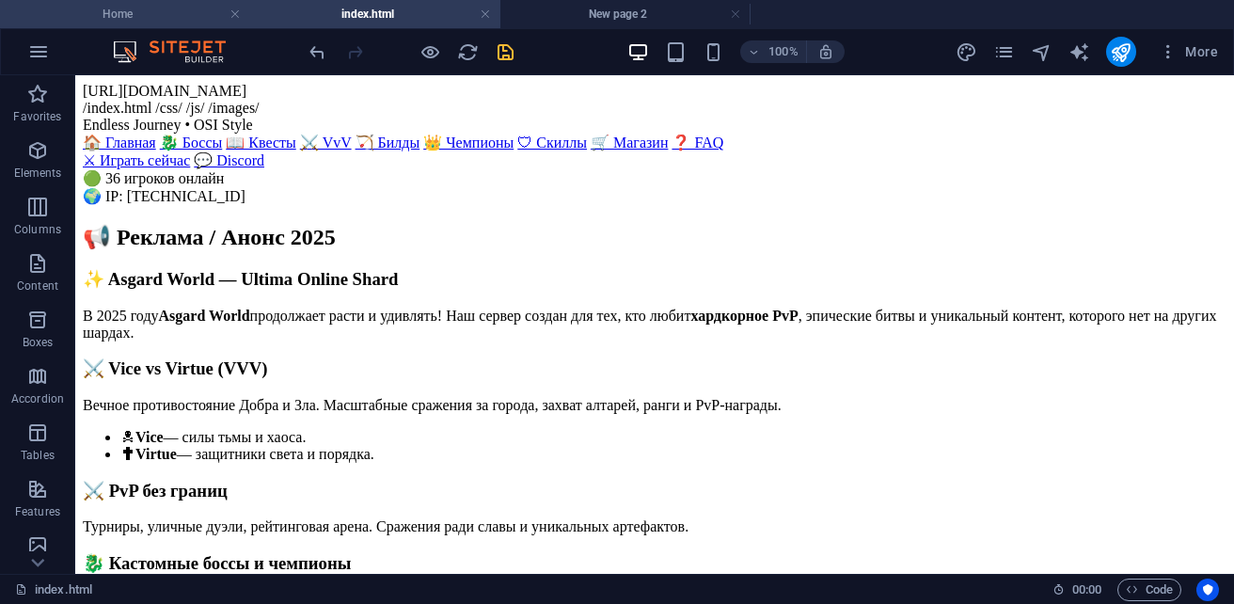
click at [131, 18] on h4 "Home" at bounding box center [125, 14] width 250 height 21
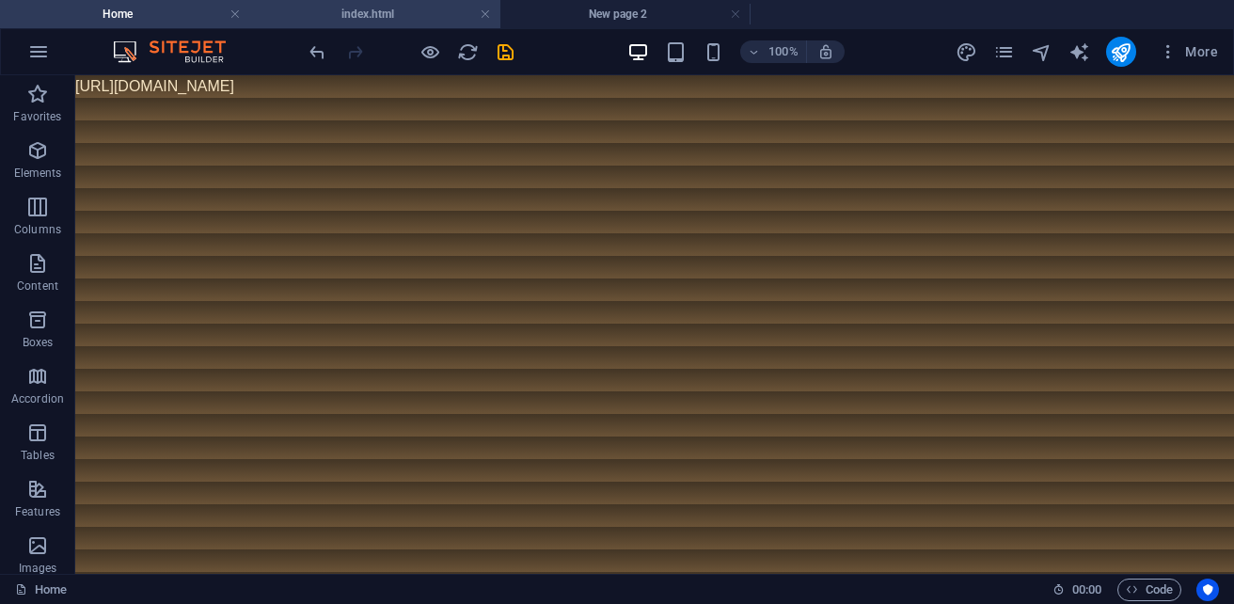
click at [279, 19] on h4 "index.html" at bounding box center [375, 14] width 250 height 21
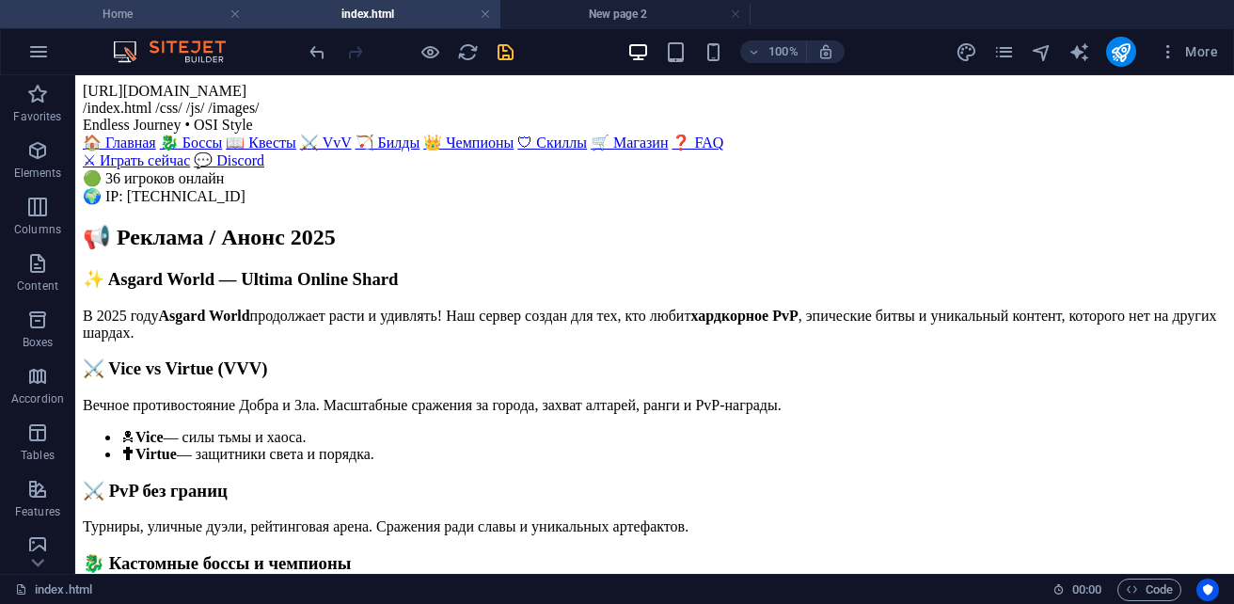
click at [158, 17] on h4 "Home" at bounding box center [125, 14] width 250 height 21
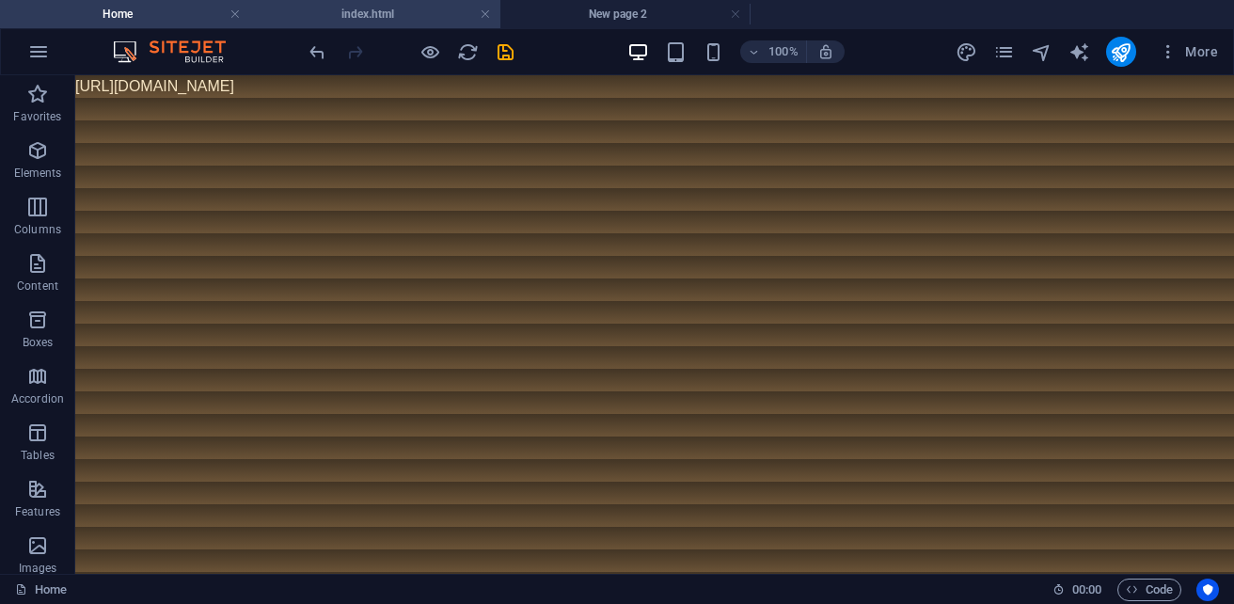
click at [325, 15] on h4 "index.html" at bounding box center [375, 14] width 250 height 21
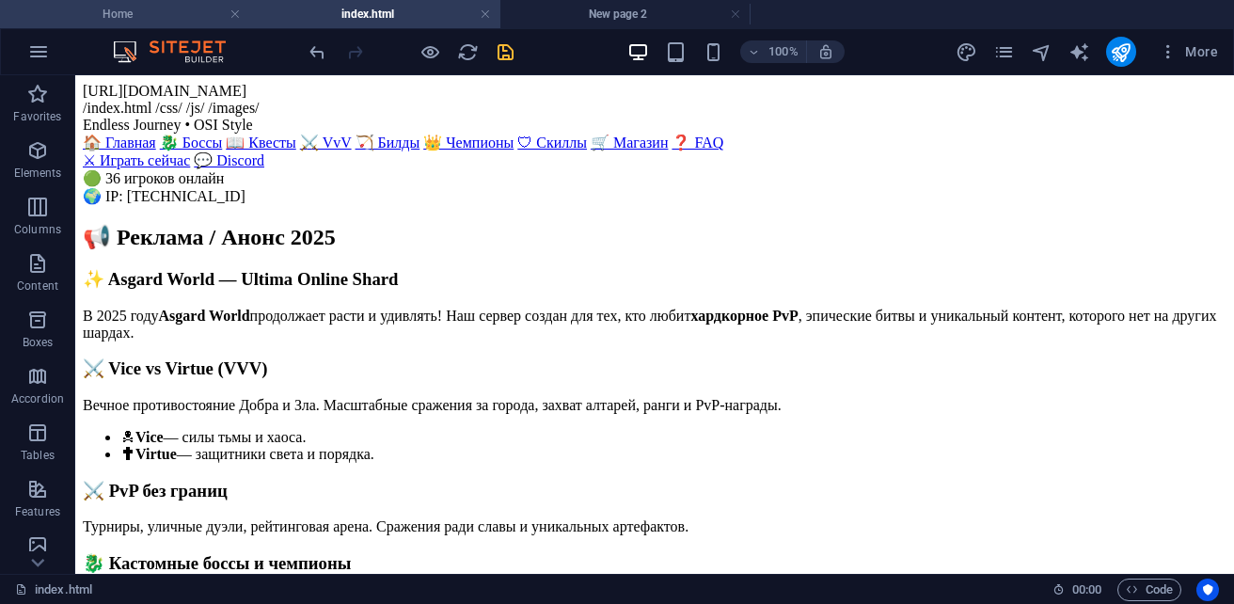
click at [144, 7] on h4 "Home" at bounding box center [125, 14] width 250 height 21
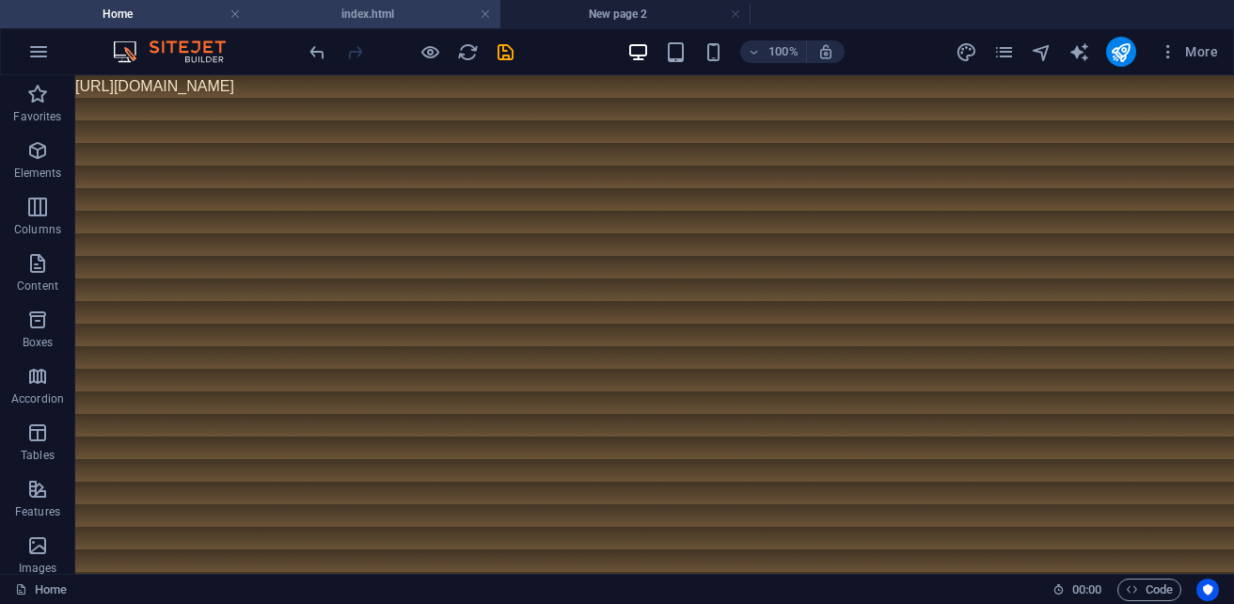
click at [351, 24] on h4 "index.html" at bounding box center [375, 14] width 250 height 21
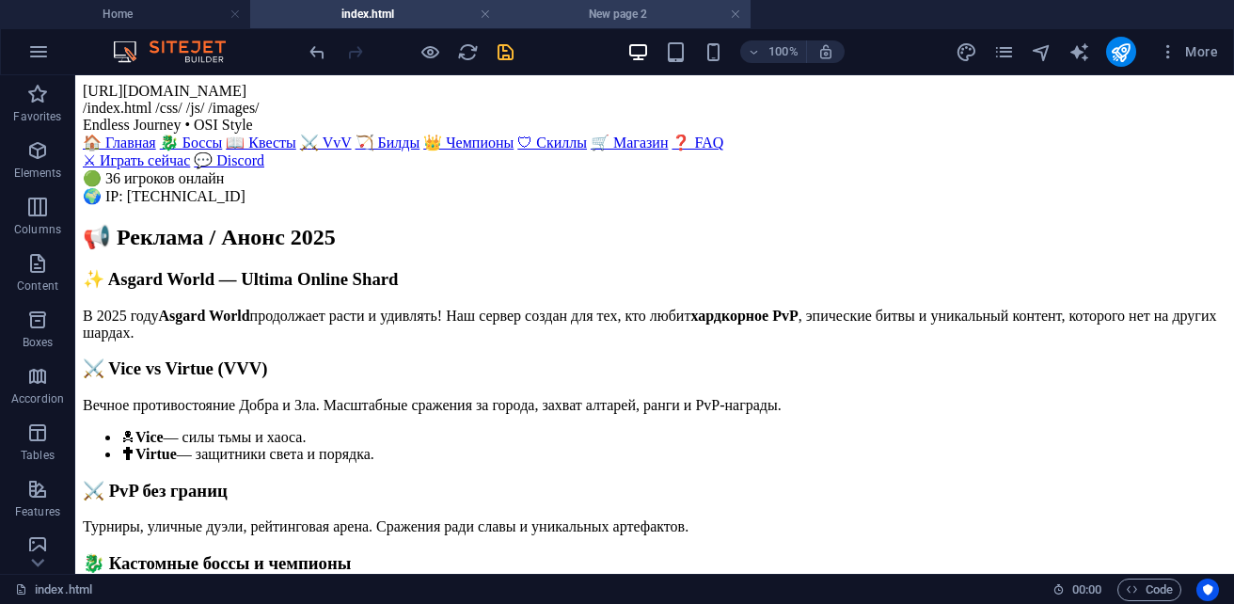
click at [611, 6] on h4 "New page 2" at bounding box center [625, 14] width 250 height 21
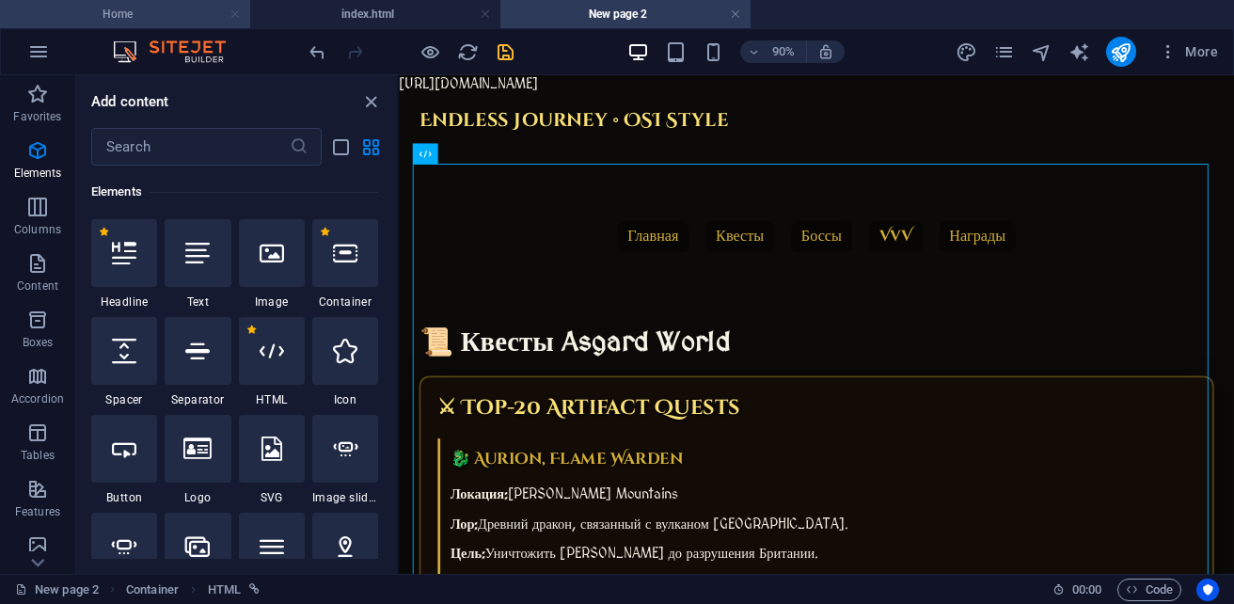
click at [234, 16] on link at bounding box center [235, 15] width 11 height 18
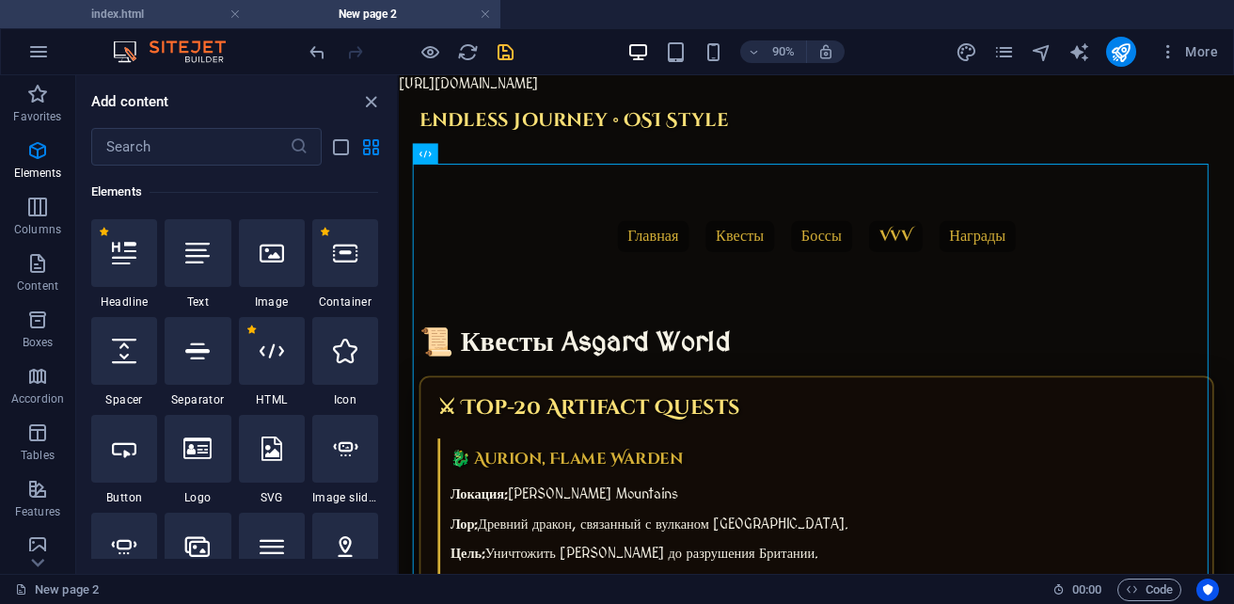
click at [147, 23] on h4 "index.html" at bounding box center [125, 14] width 250 height 21
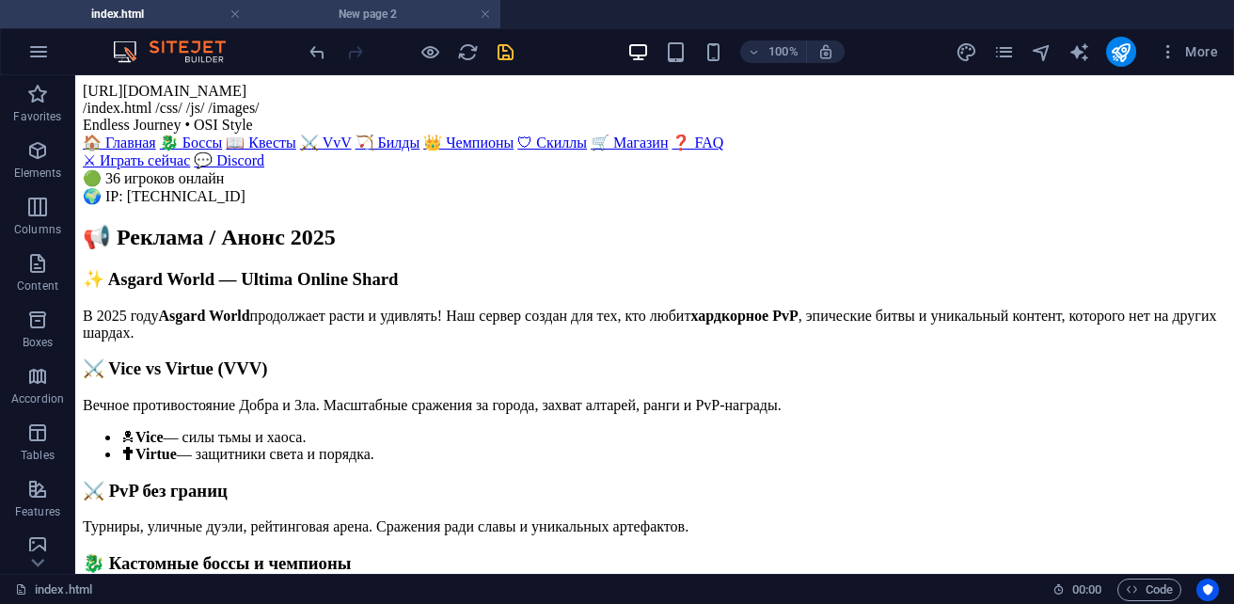
click at [340, 14] on h4 "New page 2" at bounding box center [375, 14] width 250 height 21
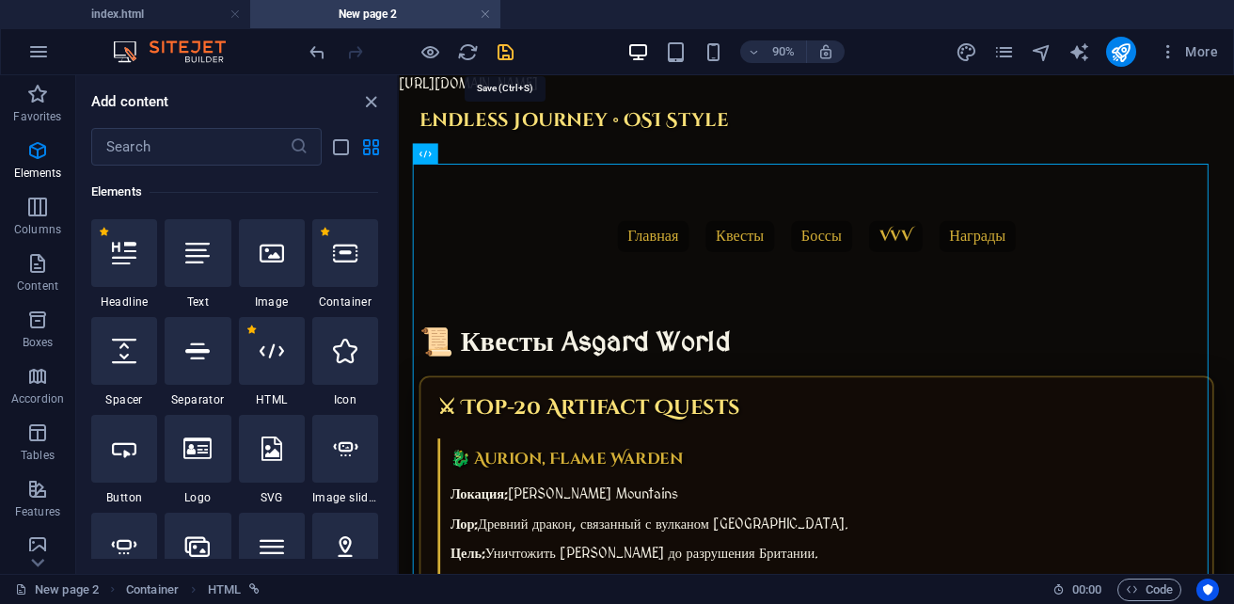
click at [508, 55] on icon "save" at bounding box center [506, 52] width 22 height 22
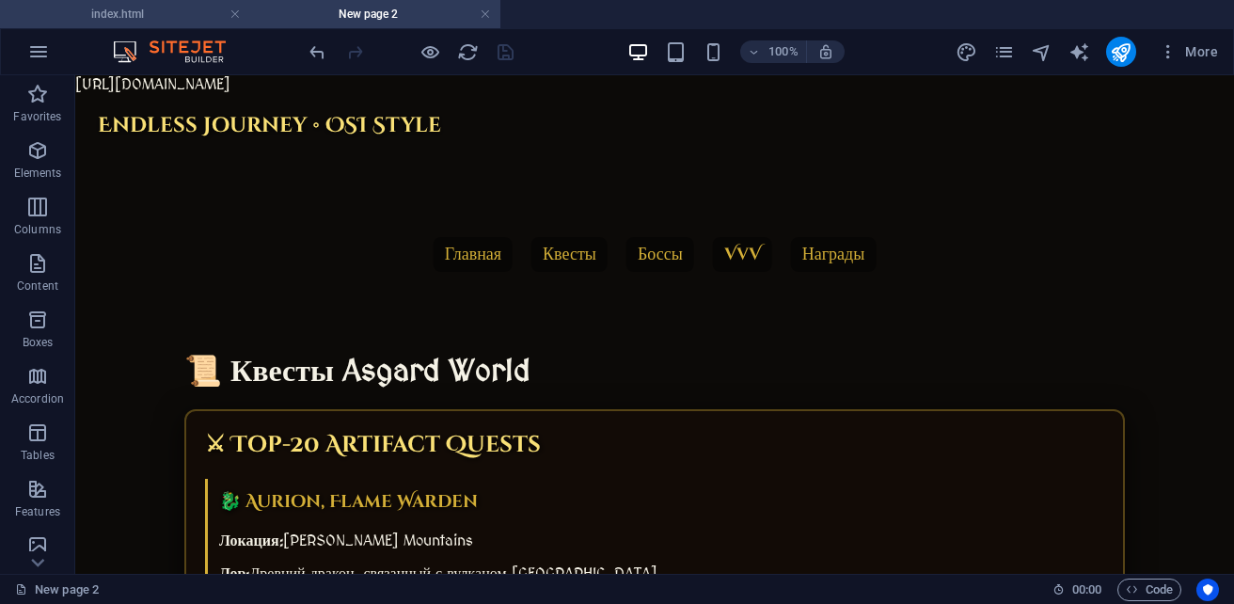
click at [87, 15] on h4 "index.html" at bounding box center [125, 14] width 250 height 21
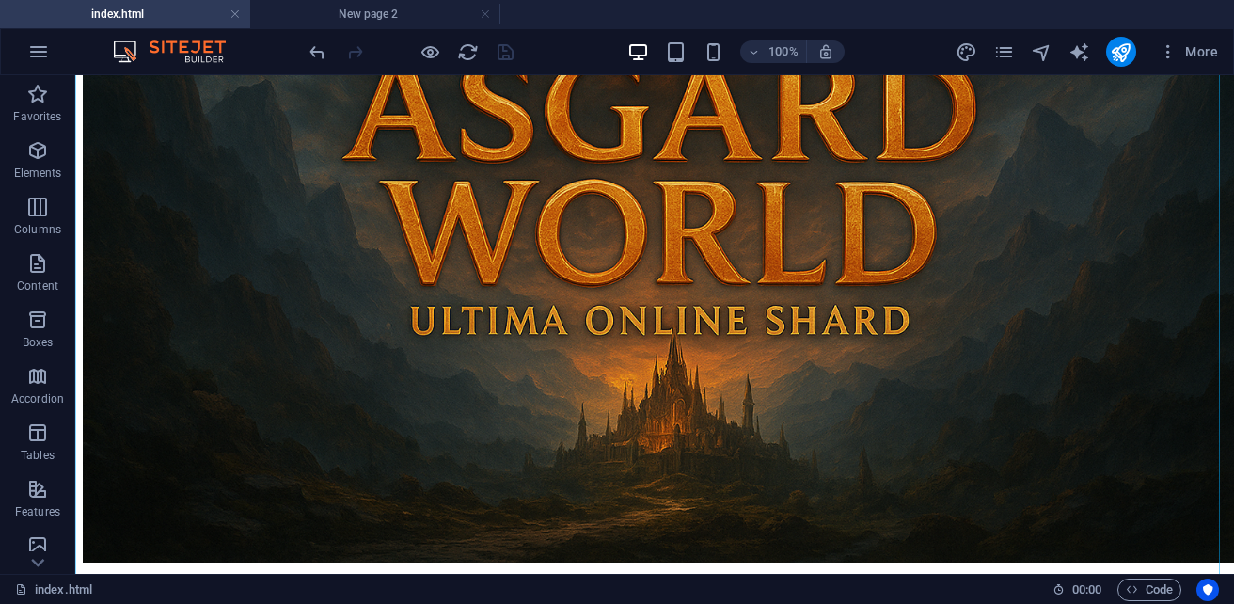
scroll to position [2164, 0]
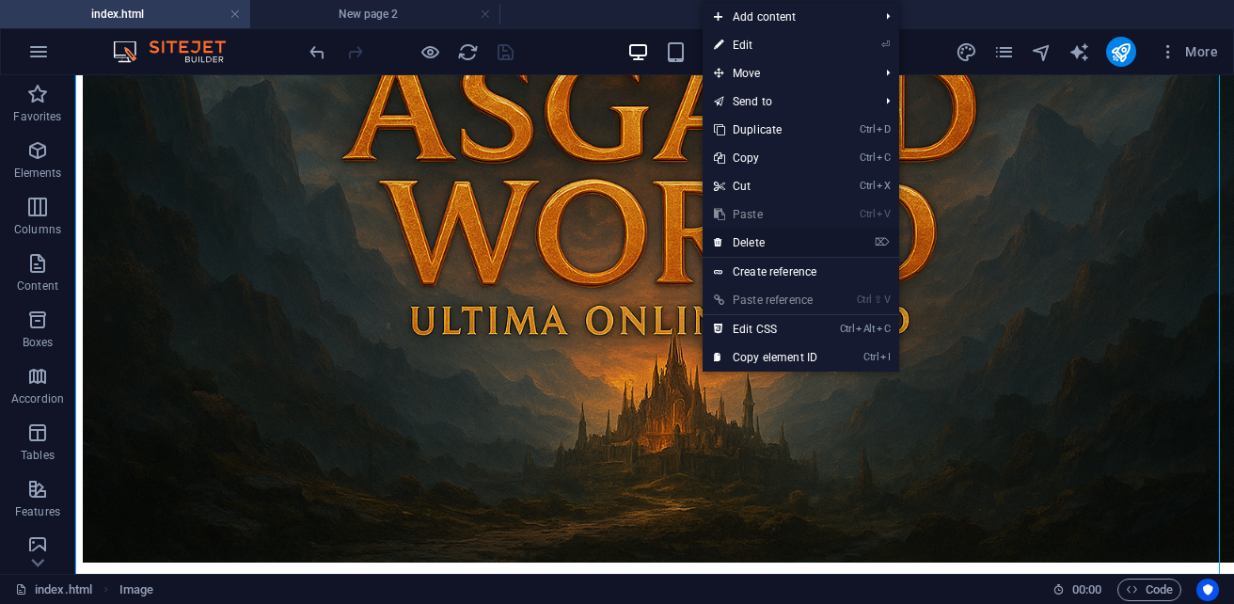
click at [748, 237] on link "⌦ Delete" at bounding box center [766, 243] width 126 height 28
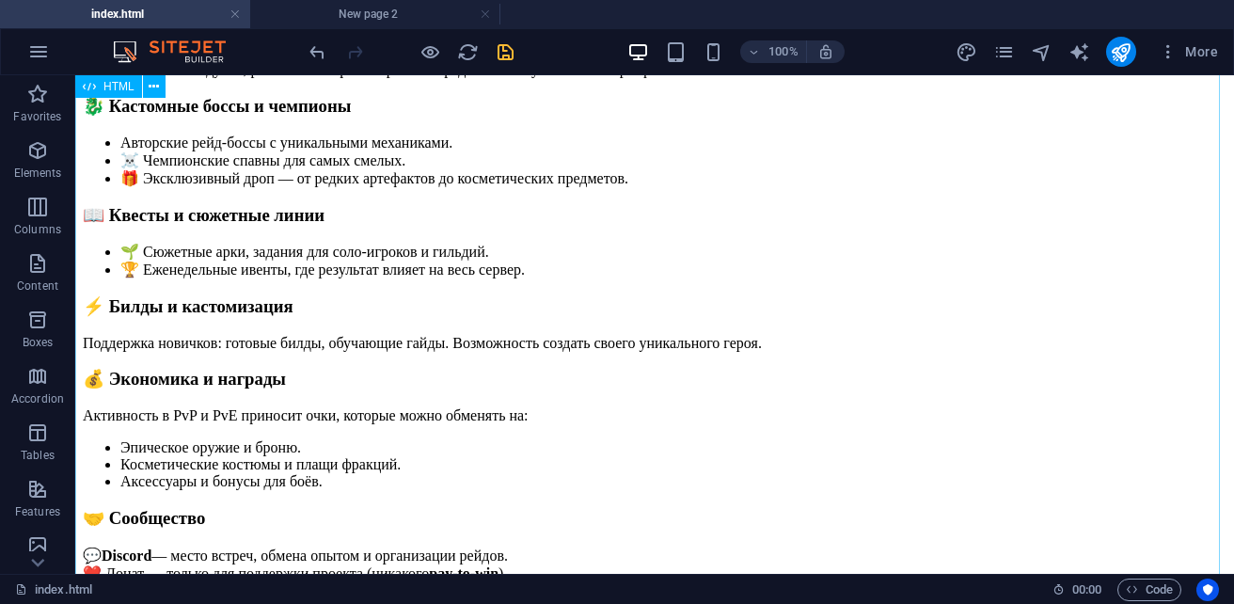
scroll to position [0, 0]
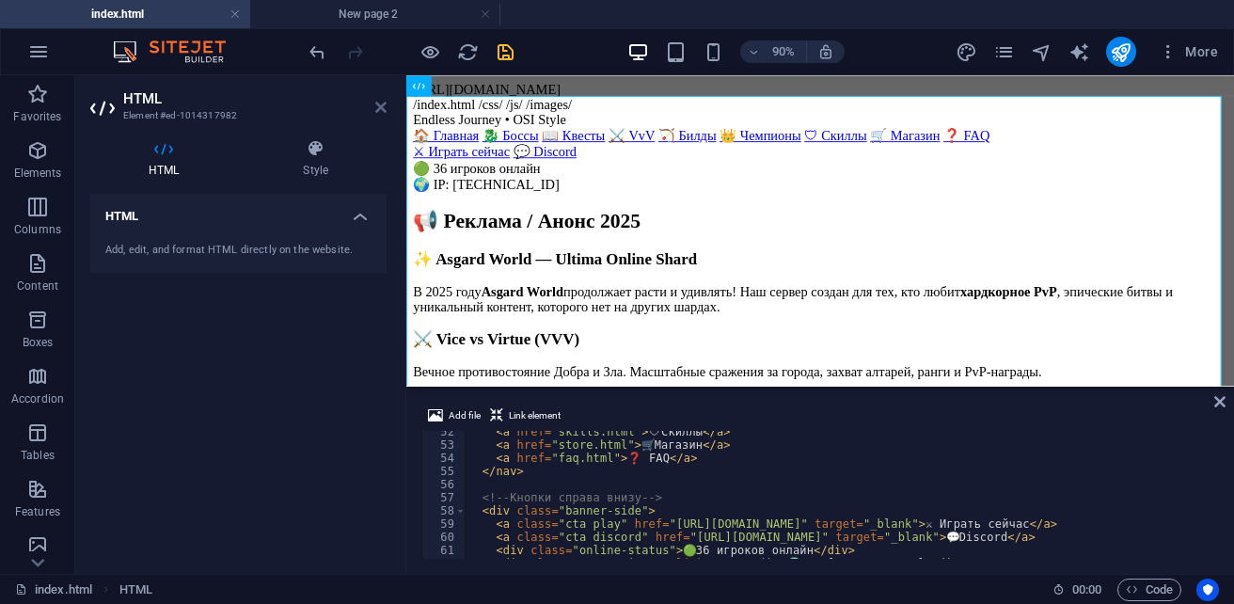
click at [378, 107] on icon at bounding box center [380, 107] width 11 height 15
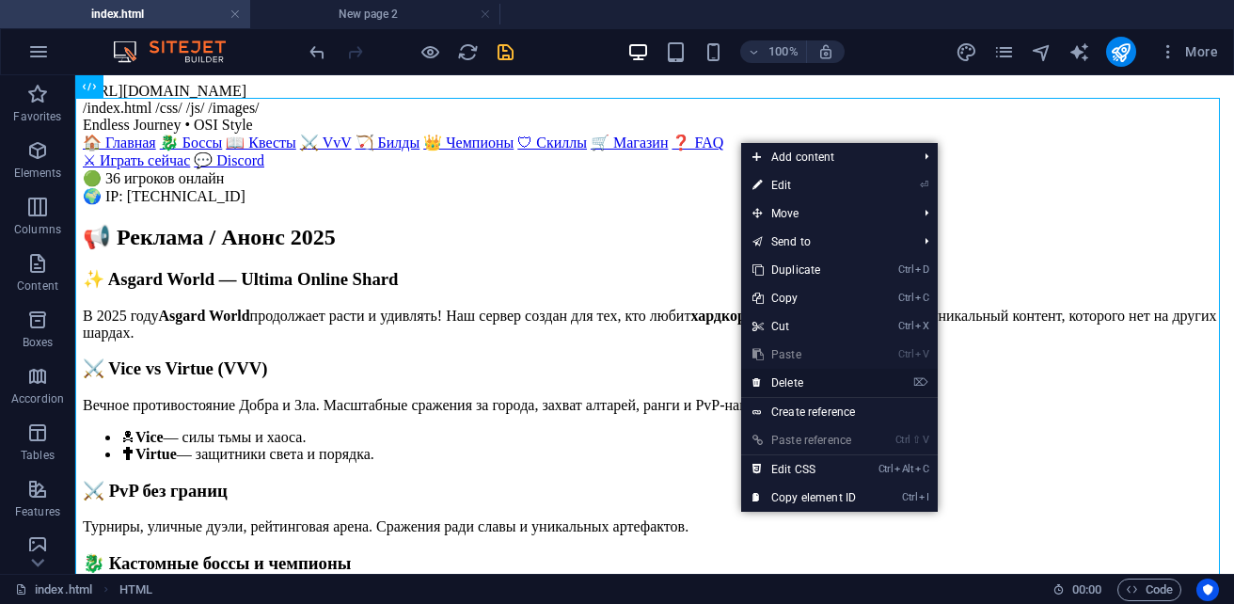
click at [854, 377] on link "⌦ Delete" at bounding box center [804, 383] width 126 height 28
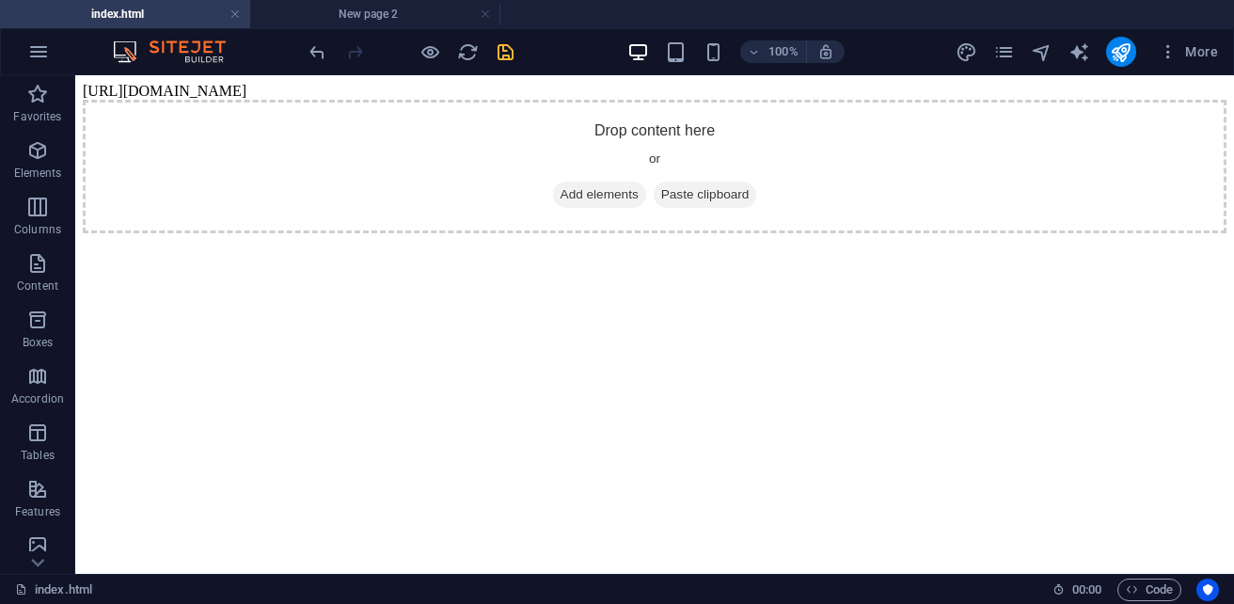
click at [569, 84] on body "[URL][DOMAIN_NAME] Drop content here or Add elements Paste clipboard" at bounding box center [655, 158] width 1144 height 151
click at [43, 217] on icon "button" at bounding box center [37, 207] width 23 height 23
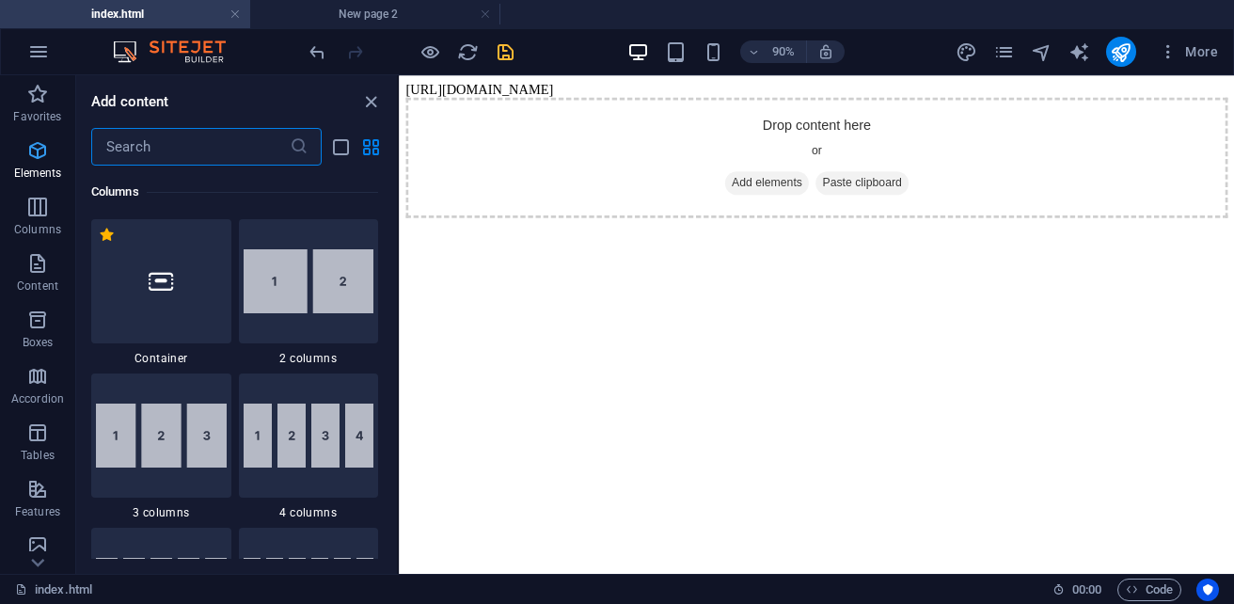
scroll to position [1086, 0]
click at [48, 166] on p "Elements" at bounding box center [38, 173] width 48 height 15
click at [43, 168] on p "Elements" at bounding box center [38, 173] width 48 height 15
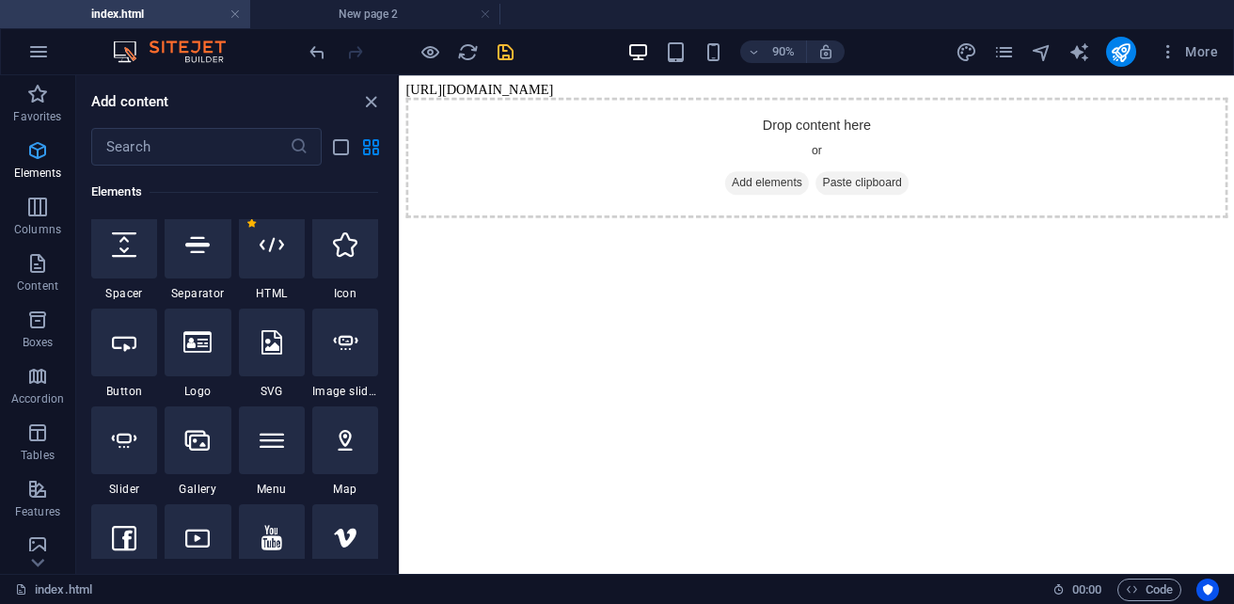
scroll to position [355, 0]
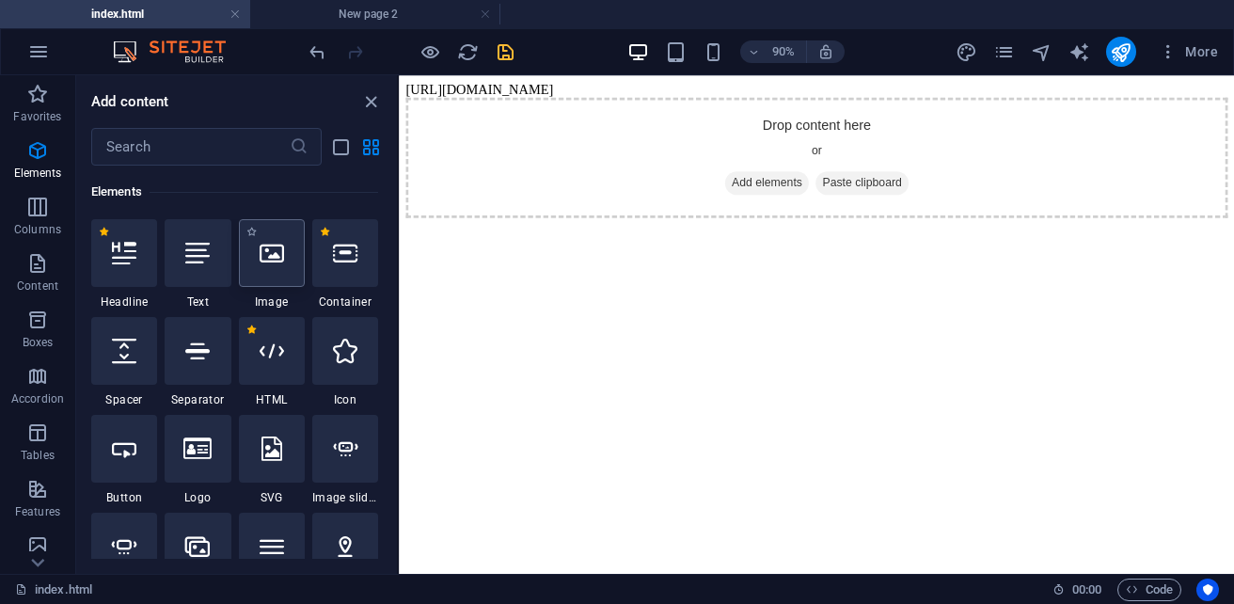
click at [280, 267] on div at bounding box center [272, 253] width 66 height 68
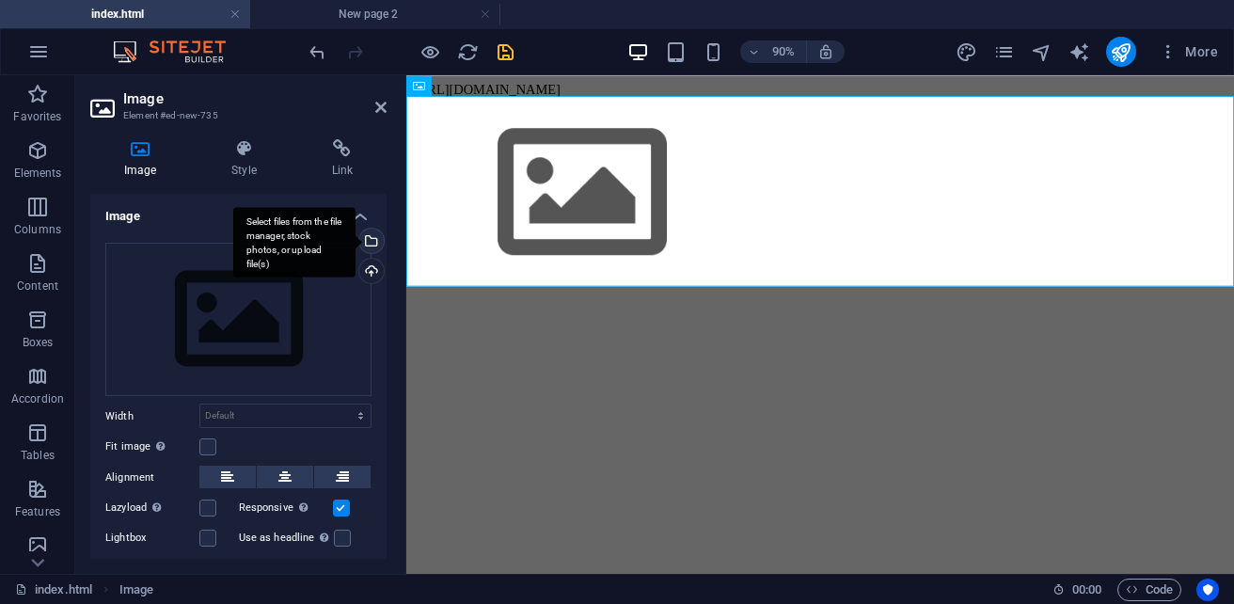
click at [372, 249] on div "Select files from the file manager, stock photos, or upload file(s)" at bounding box center [370, 243] width 28 height 28
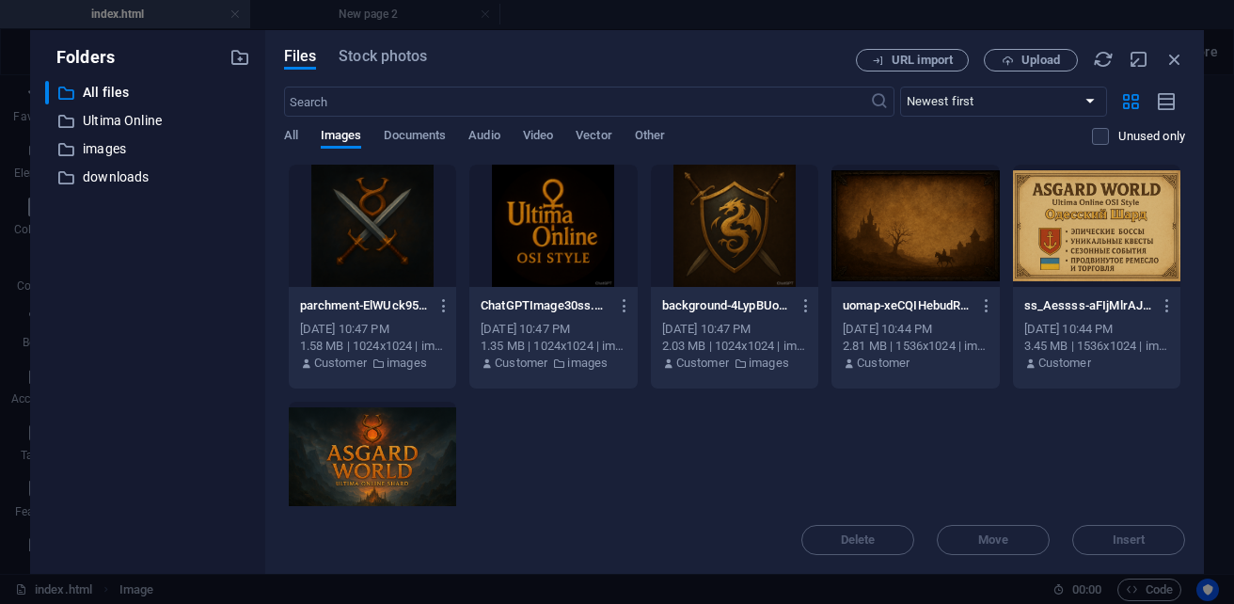
click at [456, 459] on div at bounding box center [372, 463] width 167 height 122
click at [1124, 541] on span "Insert" at bounding box center [1129, 539] width 33 height 11
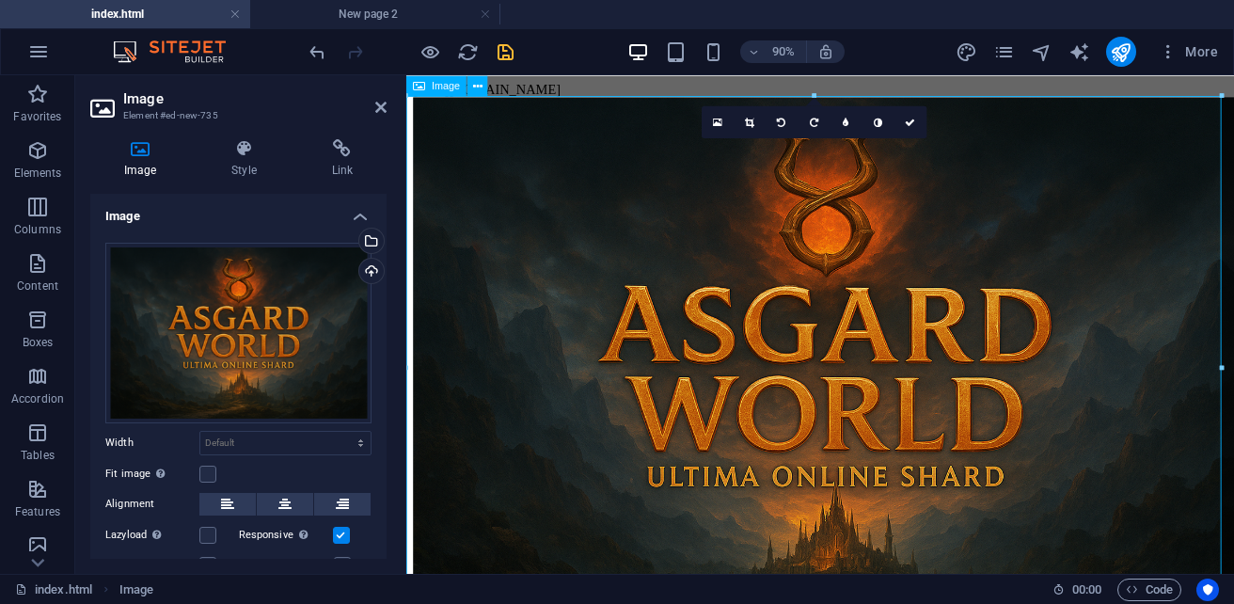
scroll to position [72, 0]
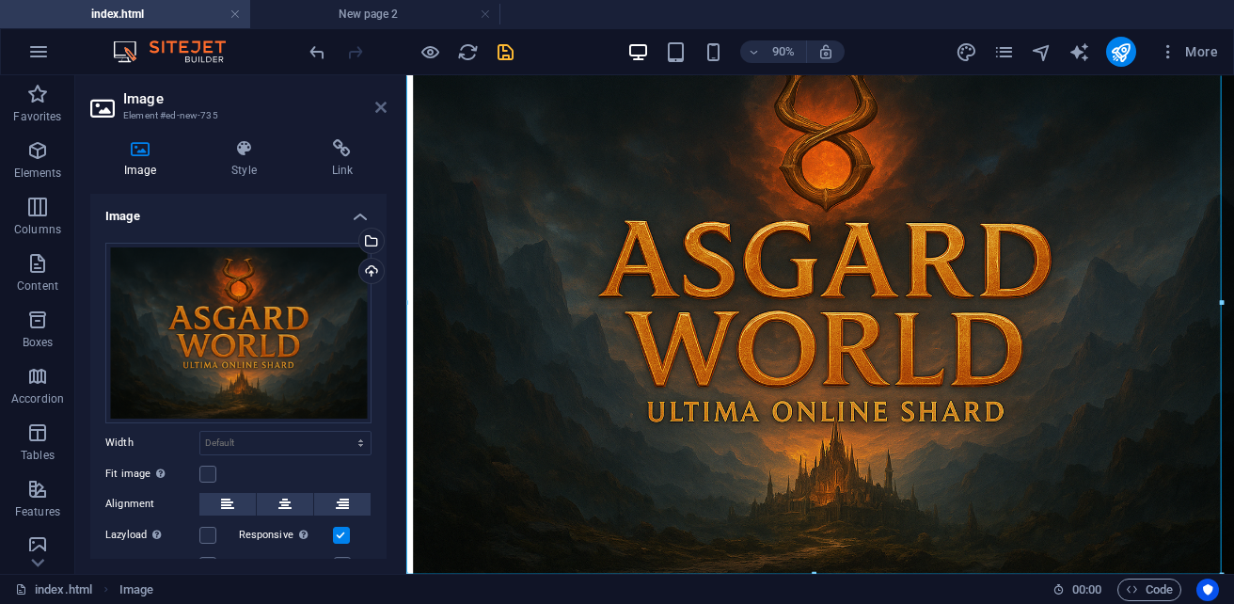
click at [377, 114] on icon at bounding box center [380, 107] width 11 height 15
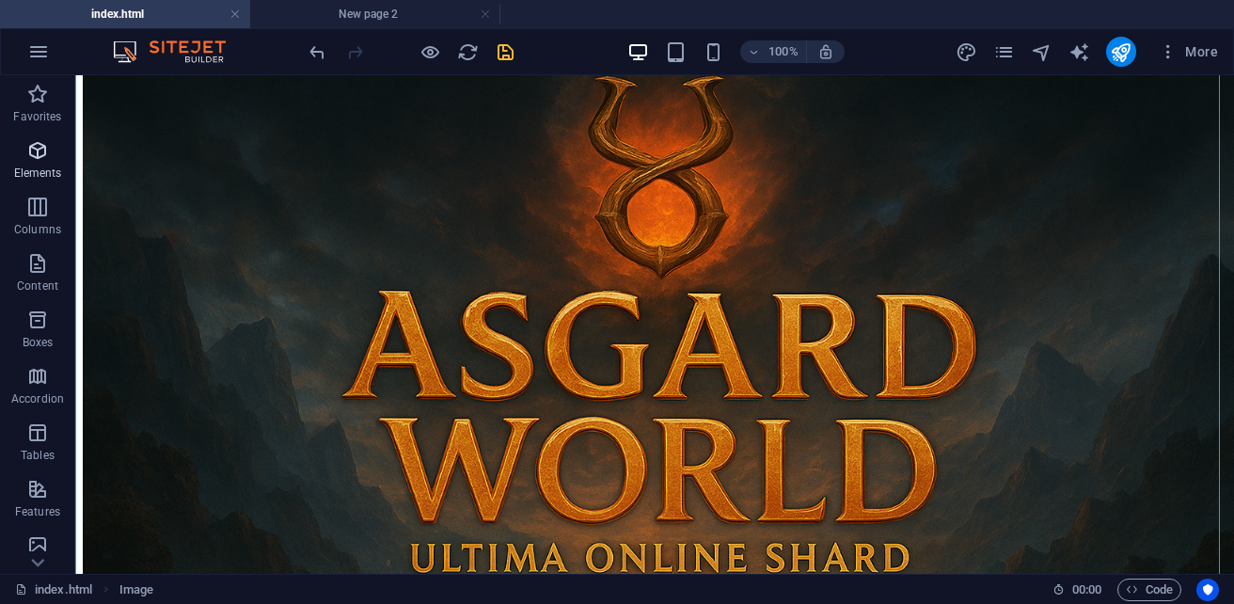
click at [47, 160] on icon "button" at bounding box center [37, 150] width 23 height 23
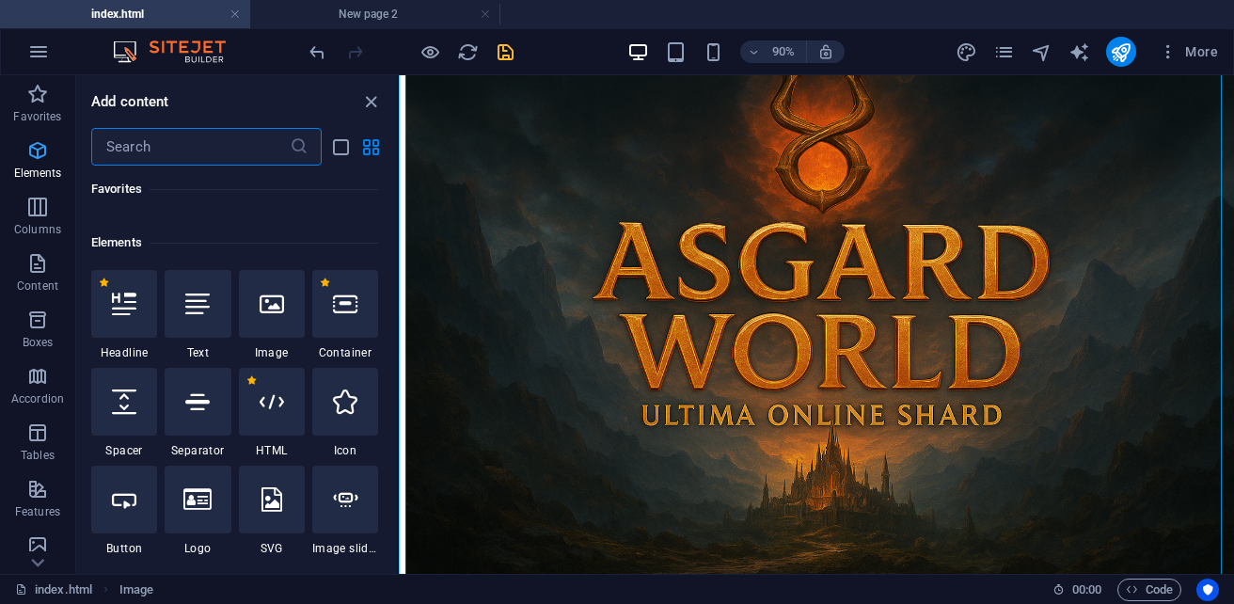
scroll to position [355, 0]
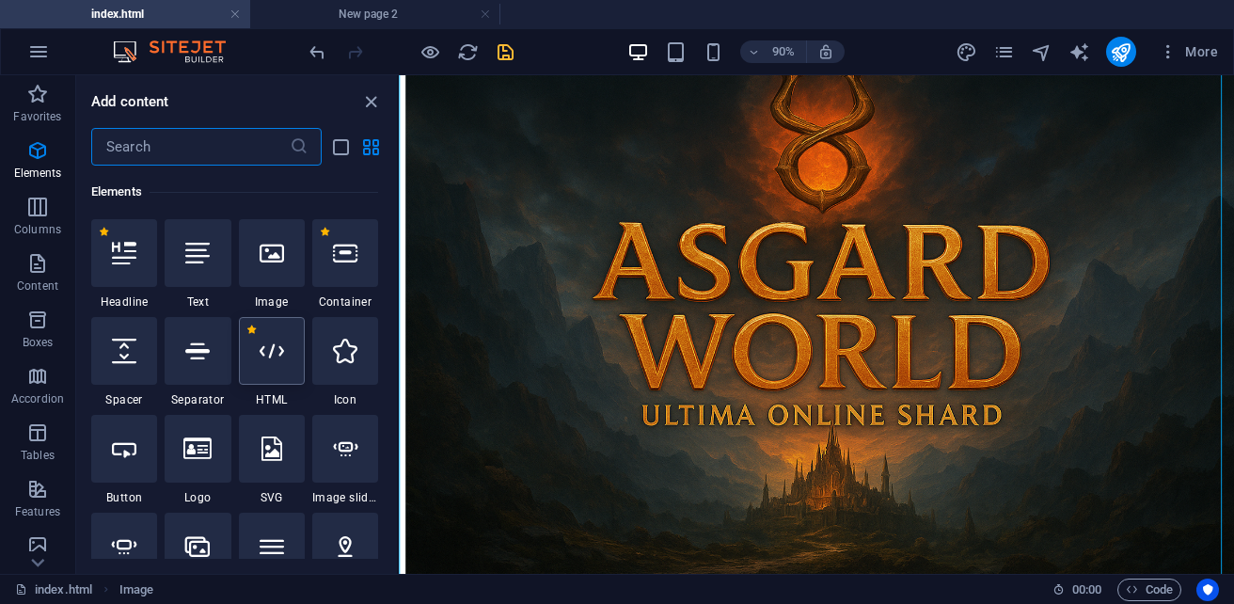
click at [281, 349] on icon at bounding box center [272, 351] width 24 height 24
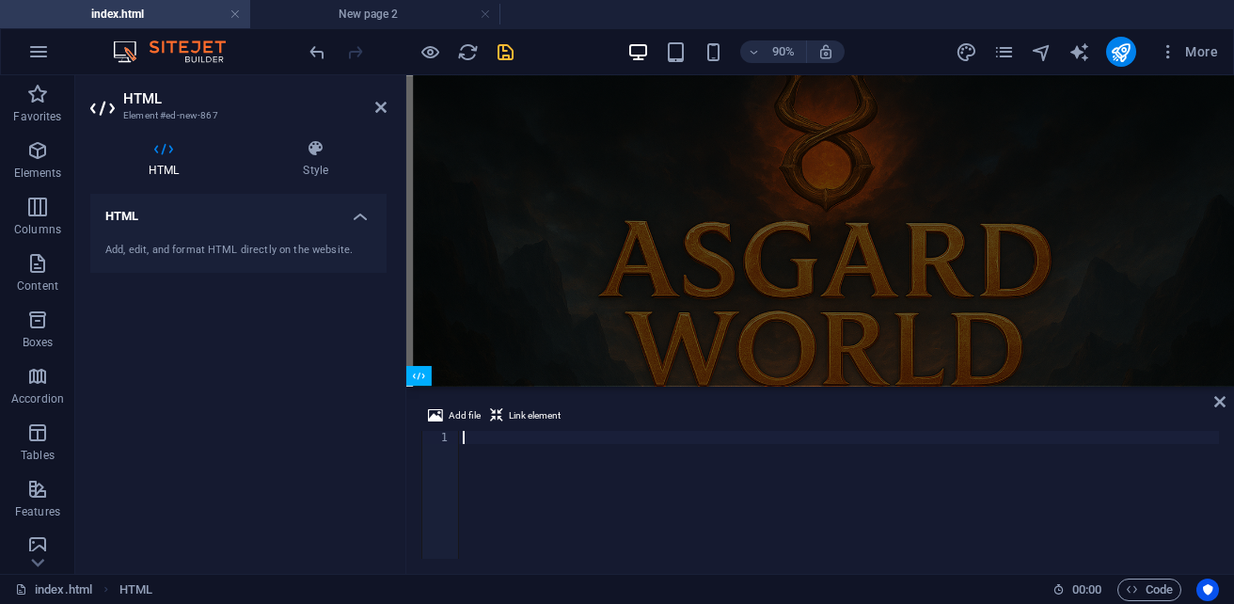
scroll to position [281, 0]
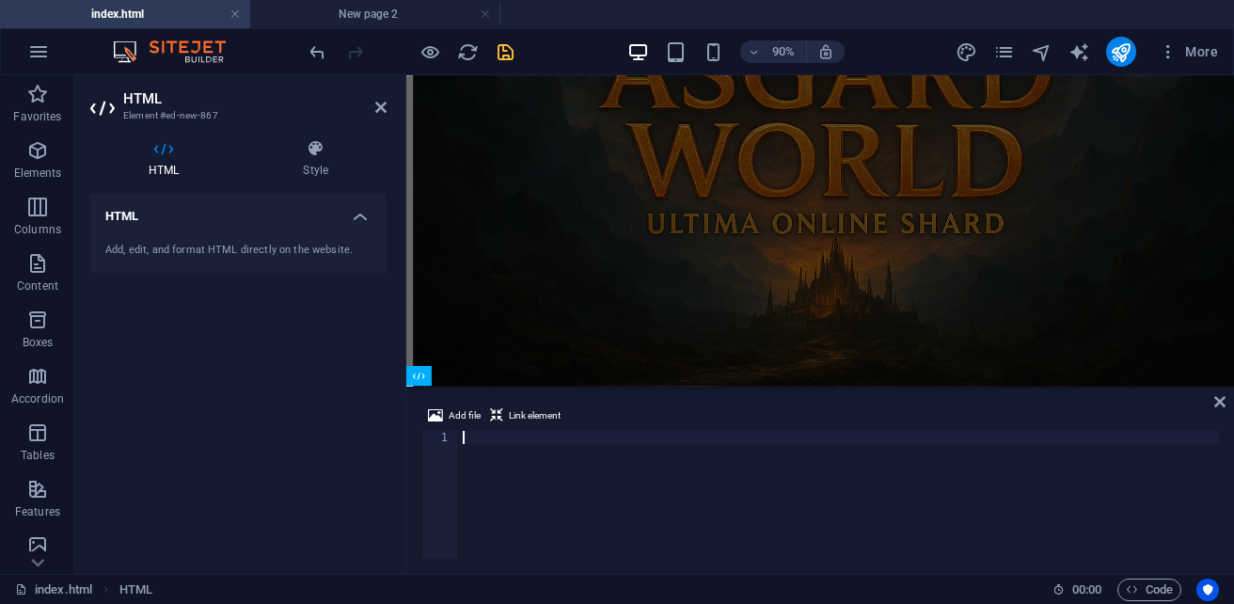
paste textarea "</div>"
type textarea "</div>"
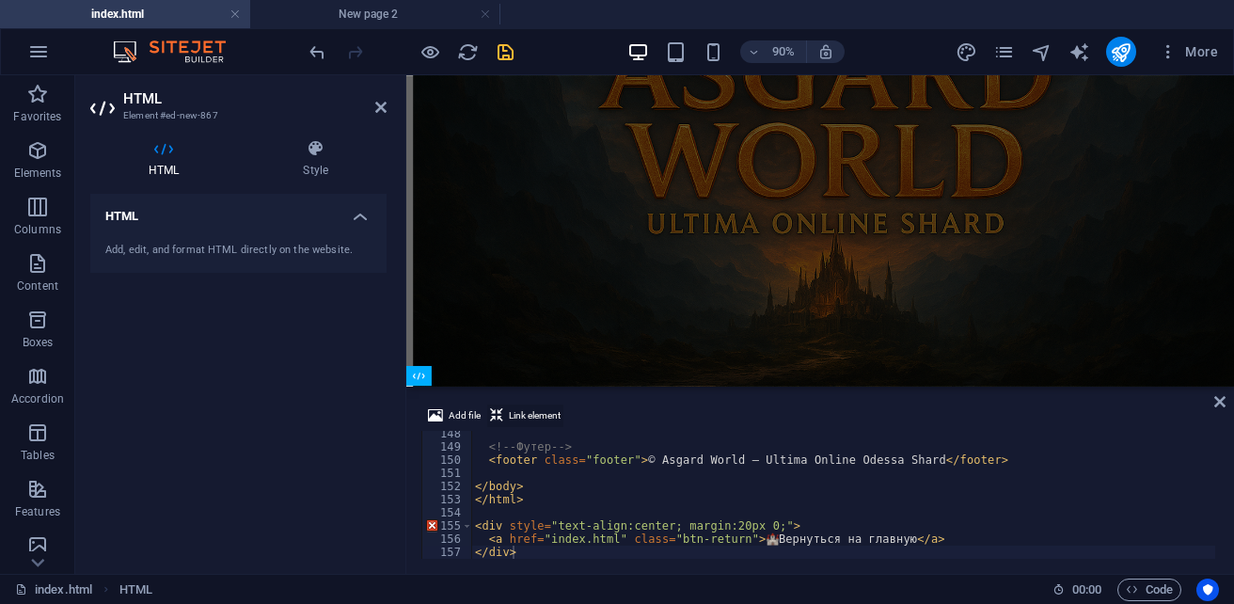
click at [543, 420] on span "Link element" at bounding box center [535, 416] width 52 height 23
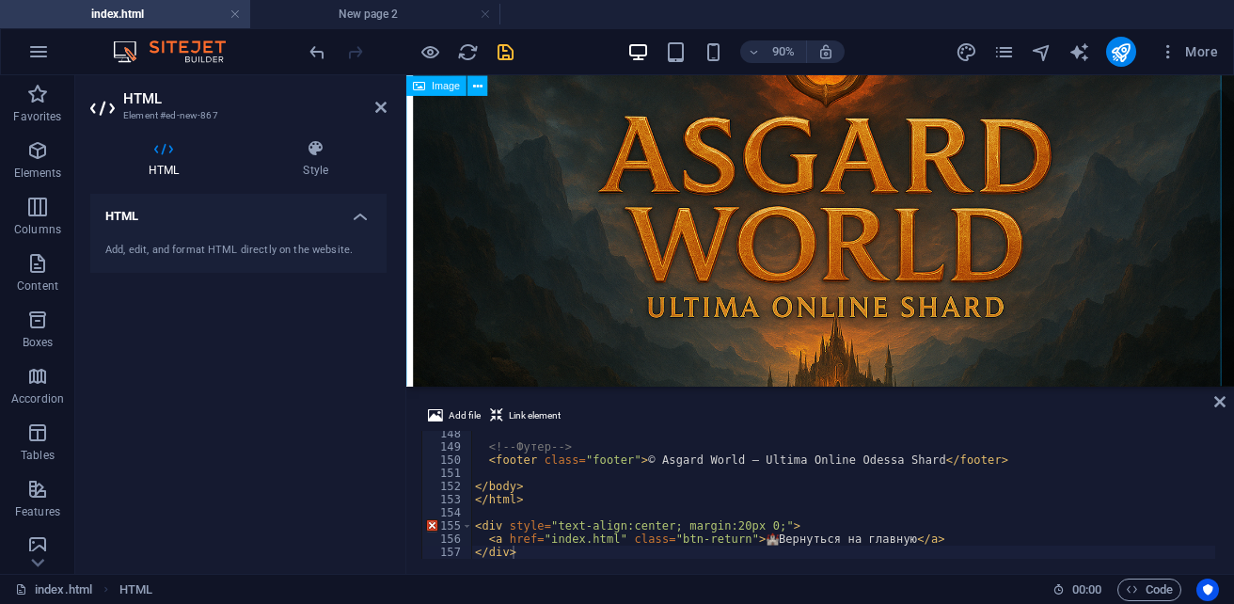
scroll to position [0, 0]
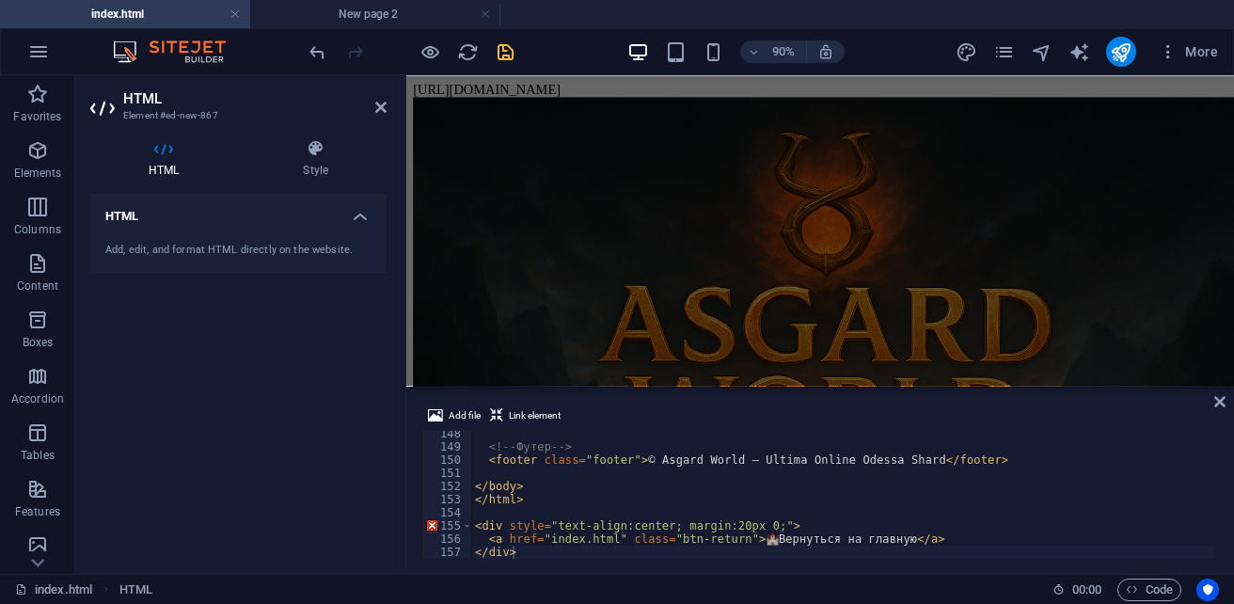
click at [508, 60] on icon "save" at bounding box center [506, 52] width 22 height 22
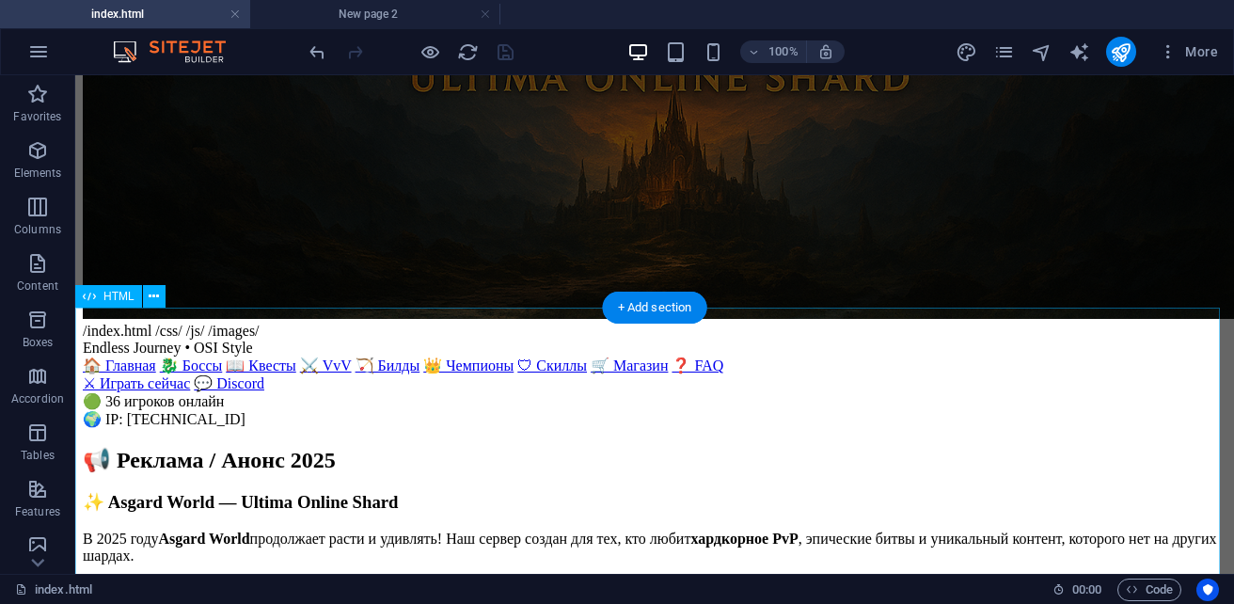
scroll to position [289, 0]
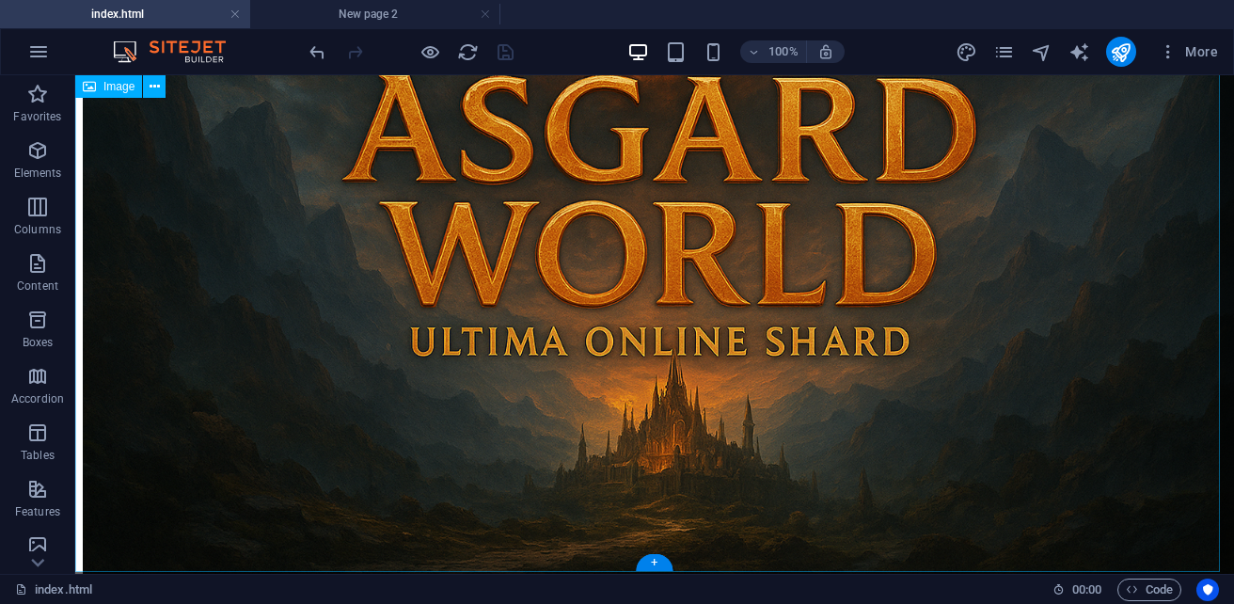
click at [737, 214] on figure at bounding box center [655, 199] width 1144 height 776
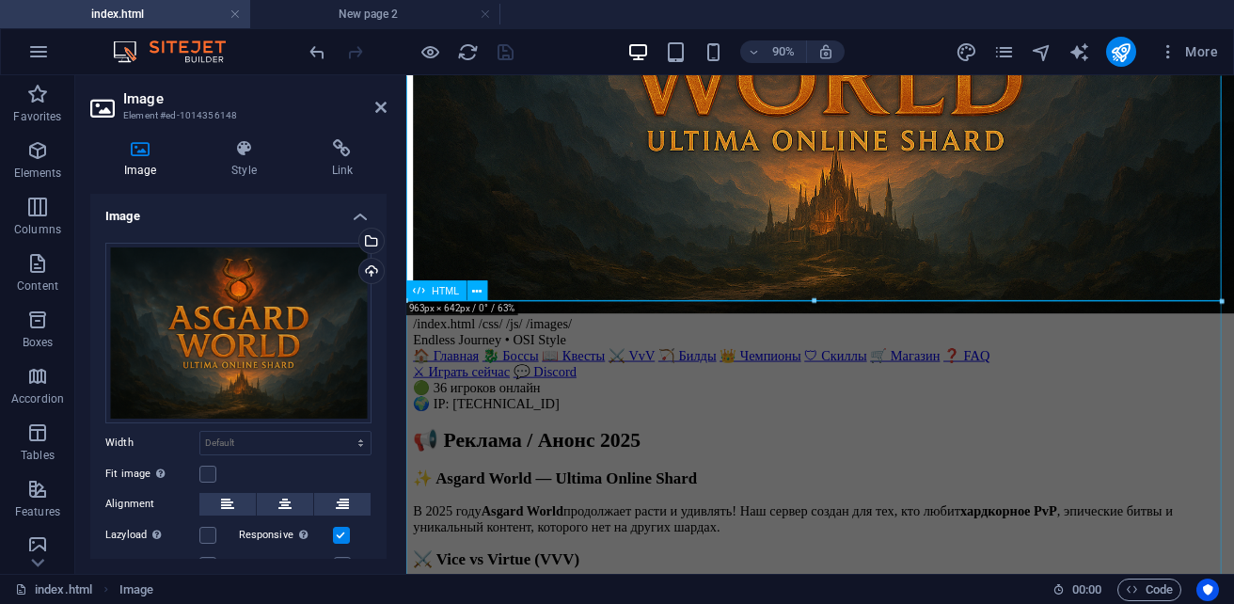
scroll to position [376, 0]
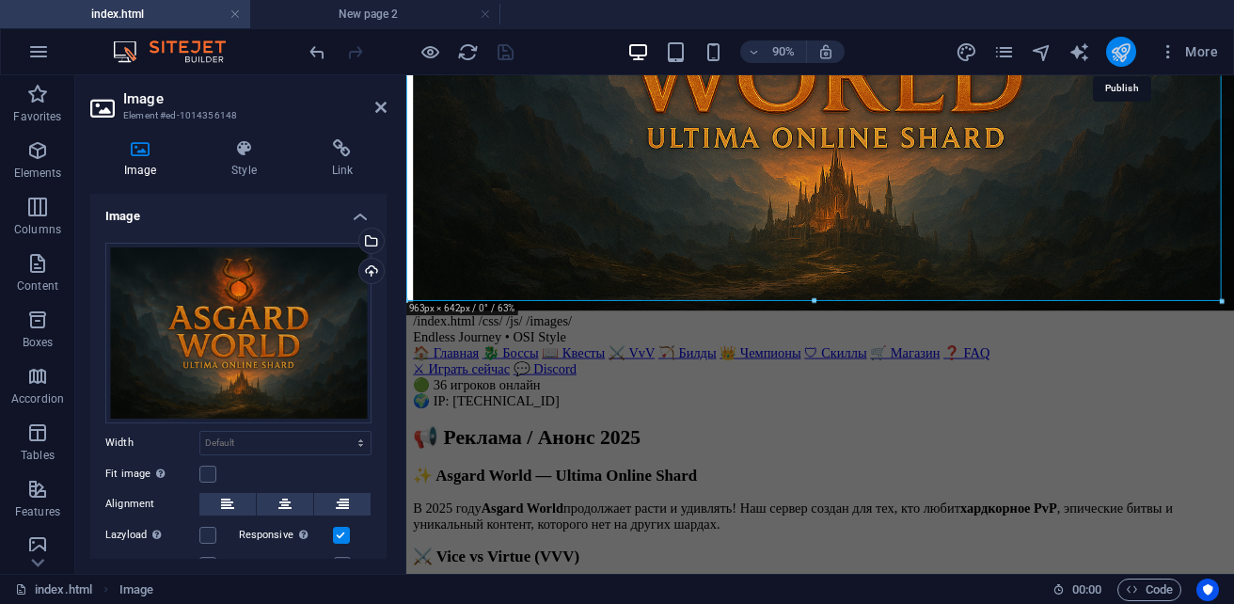
click at [1116, 57] on icon "publish" at bounding box center [1121, 52] width 22 height 22
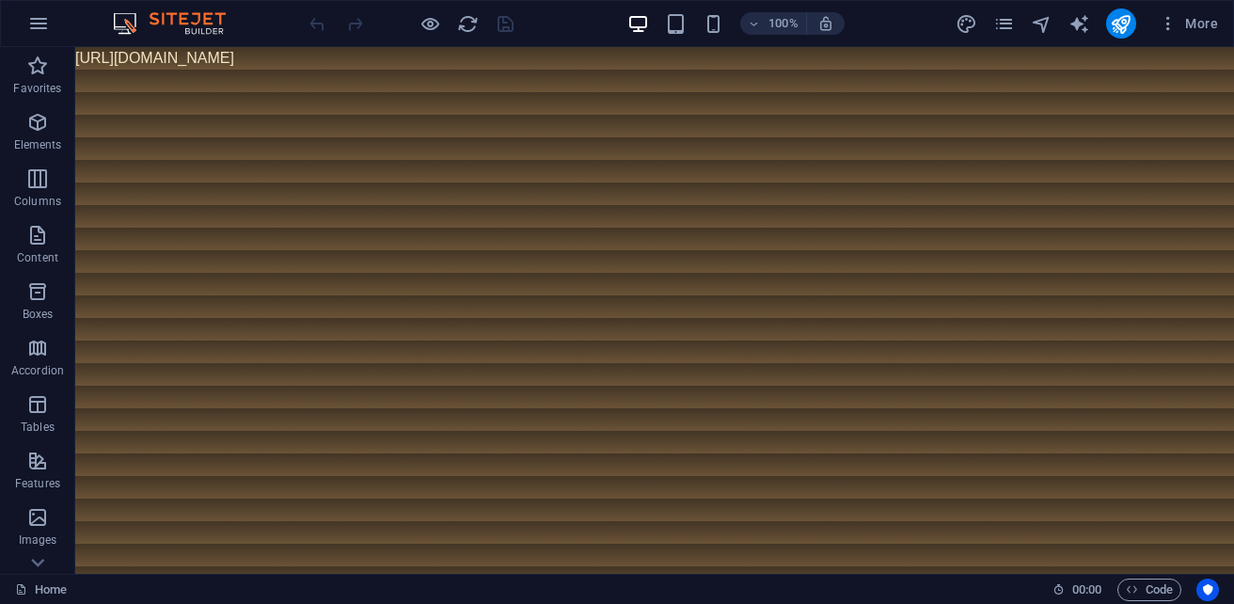
click at [452, 57] on body "[URL][DOMAIN_NAME]" at bounding box center [654, 58] width 1159 height 23
click at [40, 244] on icon "button" at bounding box center [37, 235] width 23 height 23
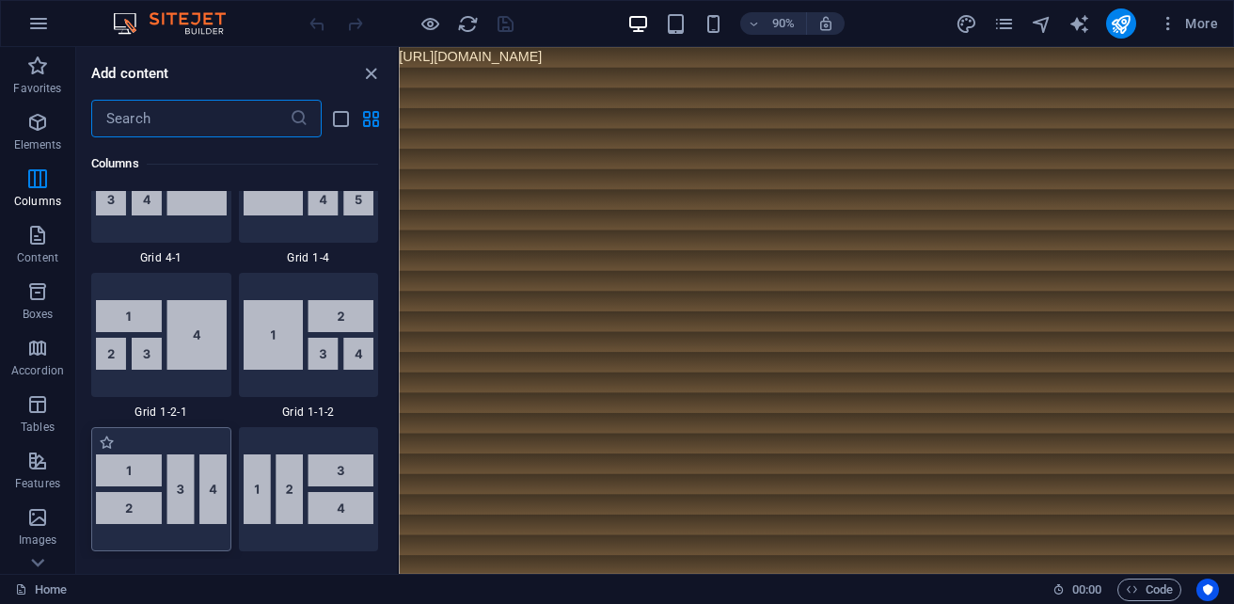
scroll to position [2787, 0]
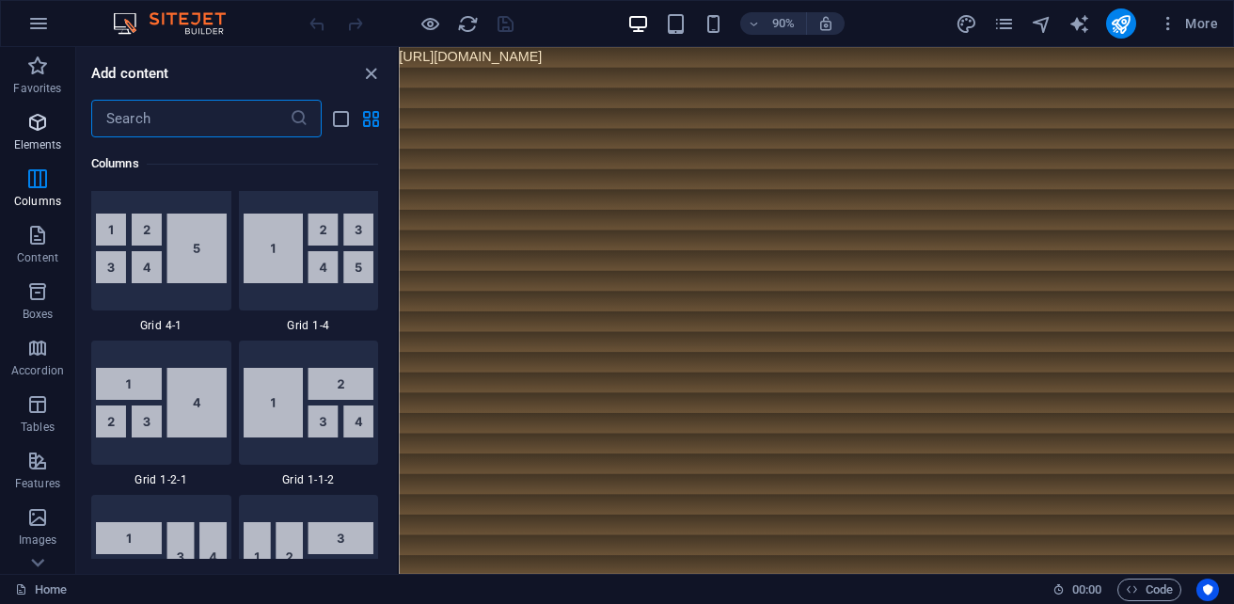
click at [54, 126] on span "Elements" at bounding box center [37, 133] width 75 height 45
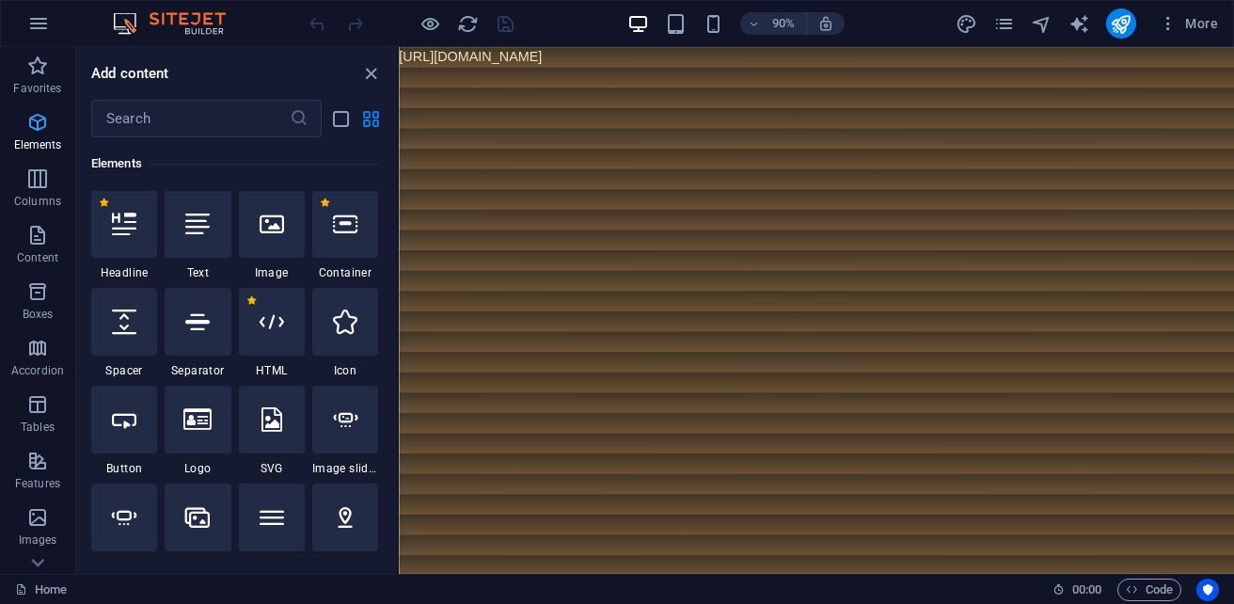
scroll to position [355, 0]
click at [280, 336] on div at bounding box center [272, 323] width 66 height 68
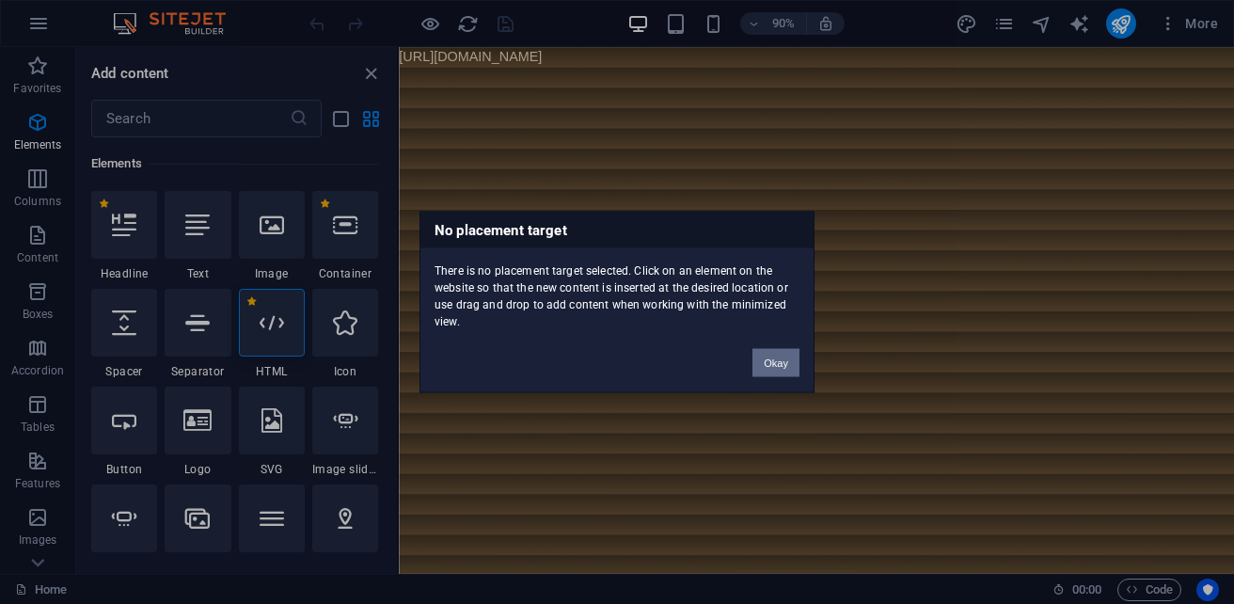
click at [774, 358] on button "Okay" at bounding box center [776, 363] width 47 height 28
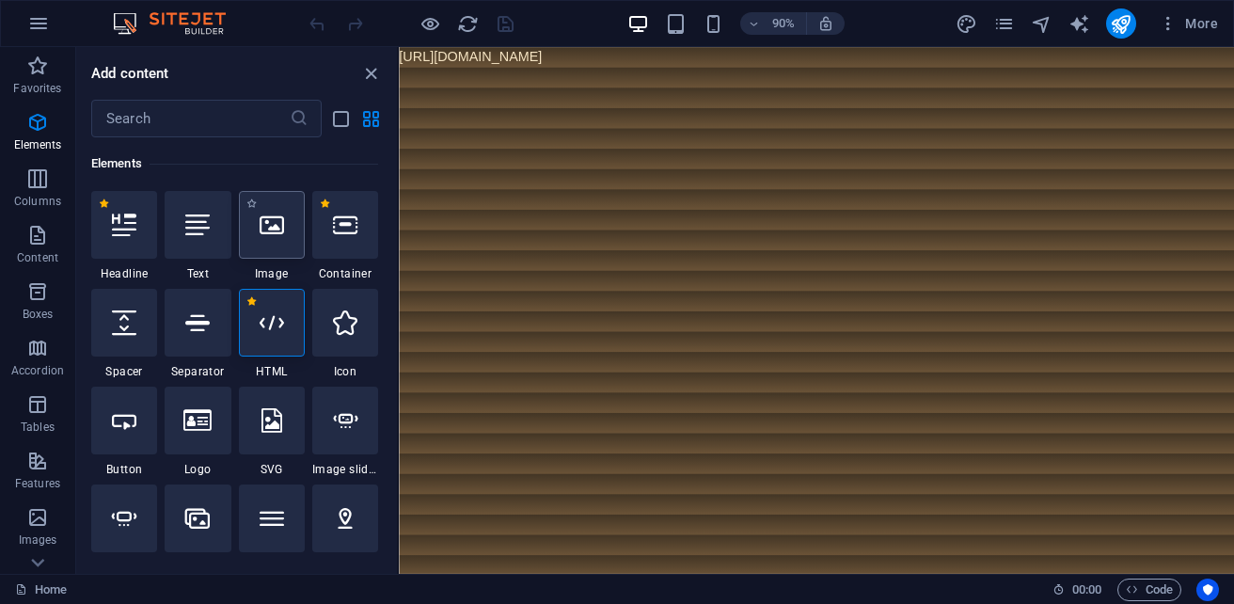
click at [275, 246] on div at bounding box center [272, 225] width 66 height 68
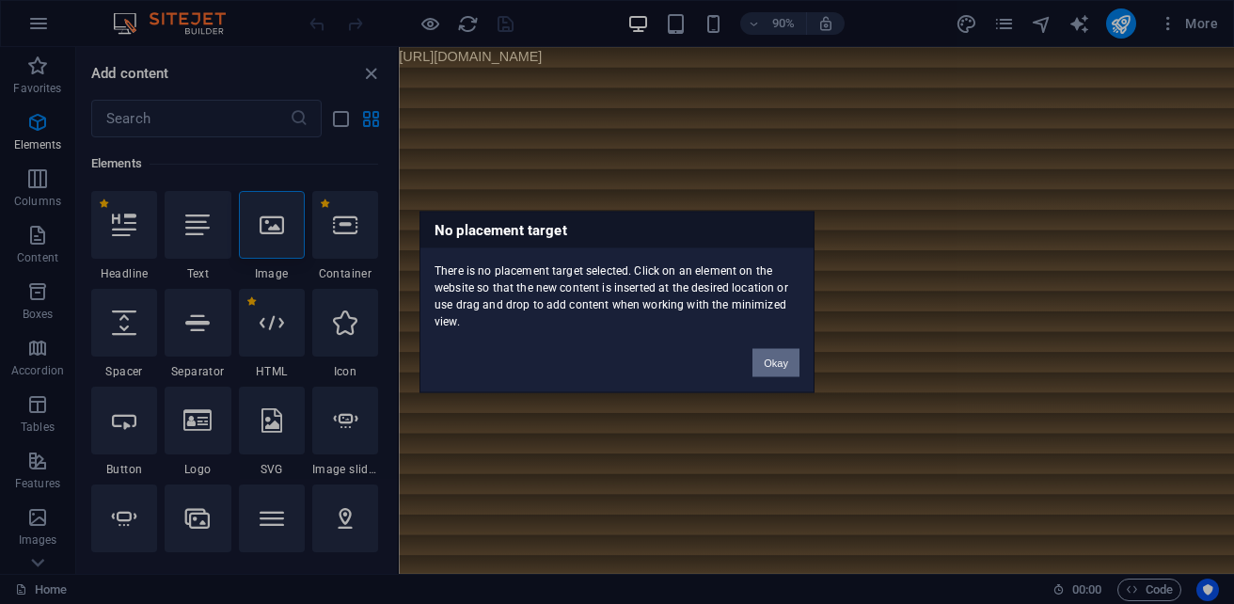
click at [785, 353] on button "Okay" at bounding box center [776, 363] width 47 height 28
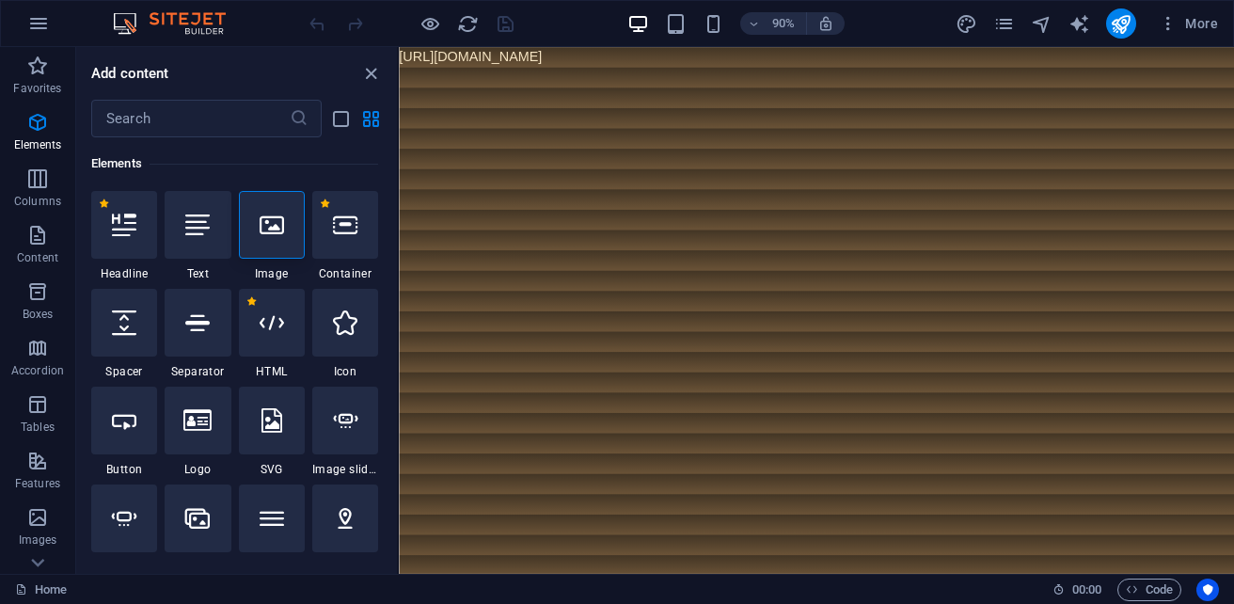
click at [1017, 24] on div "More" at bounding box center [1091, 23] width 270 height 30
click at [1009, 27] on icon "pages" at bounding box center [1004, 24] width 22 height 22
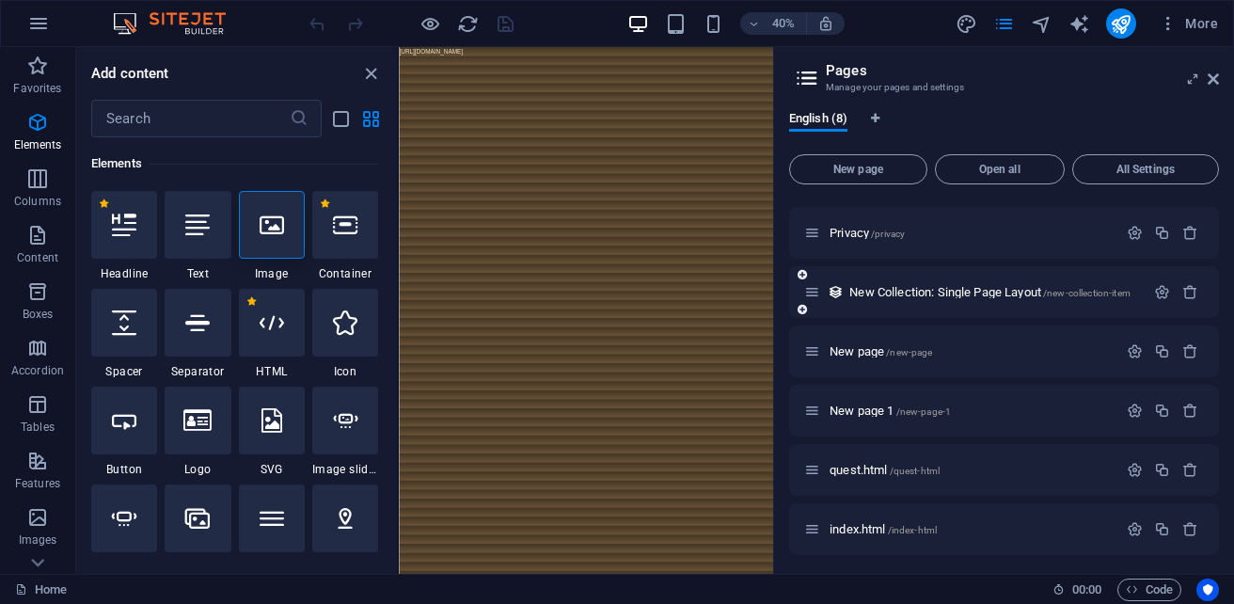
scroll to position [115, 0]
click at [1185, 525] on icon "button" at bounding box center [1190, 525] width 16 height 16
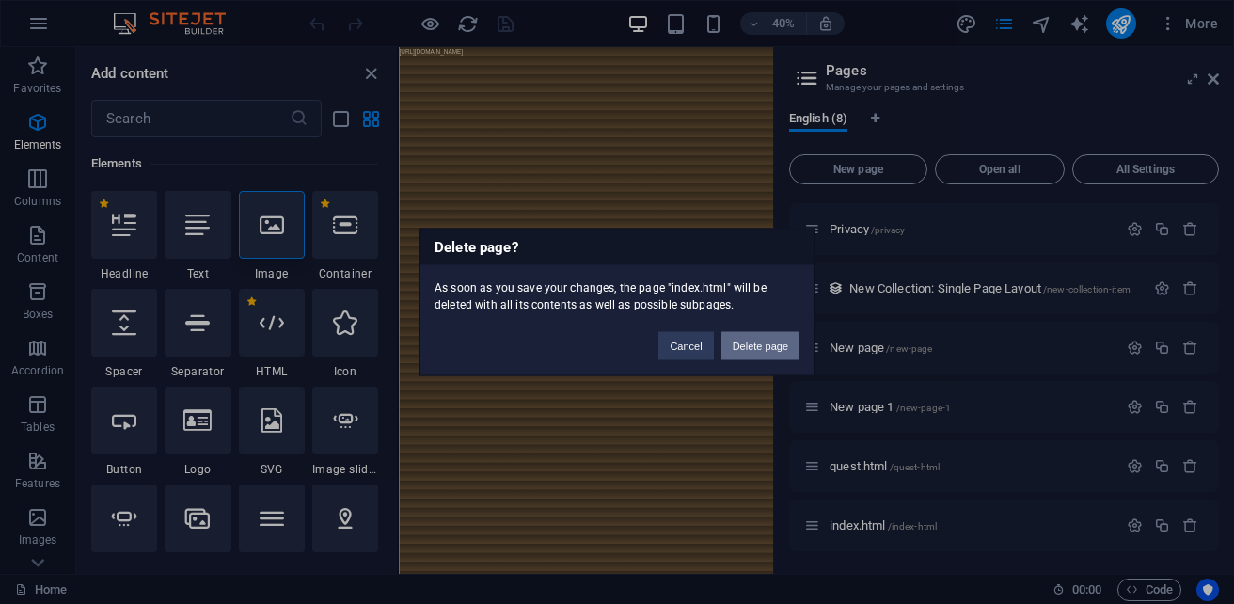
drag, startPoint x: 749, startPoint y: 342, endPoint x: 894, endPoint y: 745, distance: 427.9
click at [749, 342] on button "Delete page" at bounding box center [761, 346] width 78 height 28
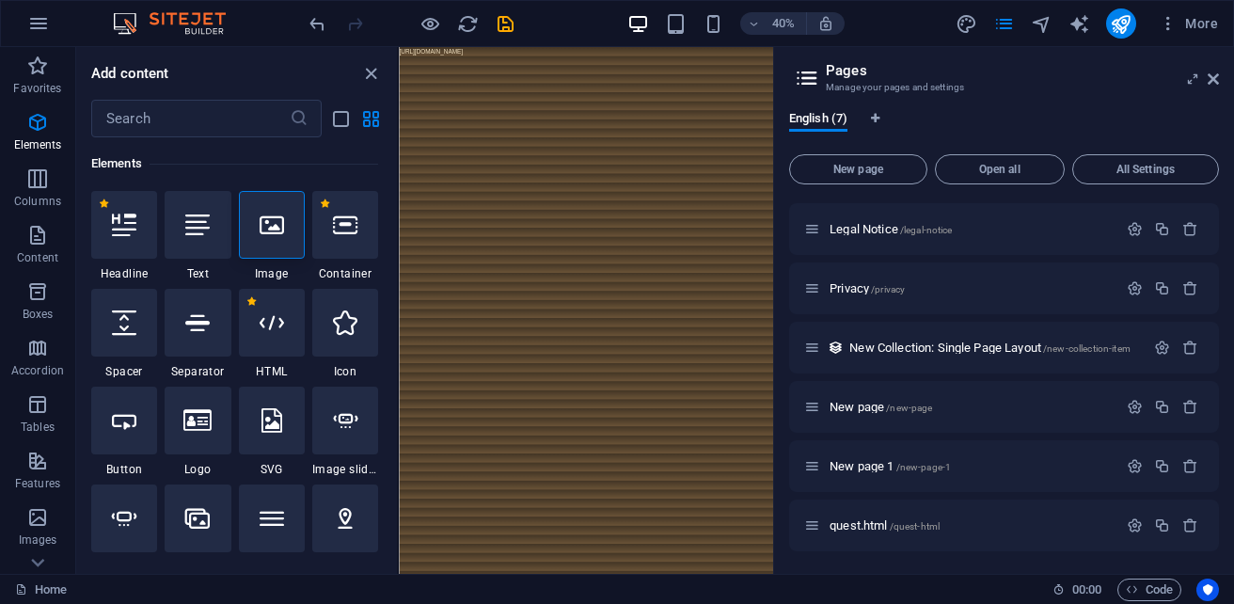
scroll to position [56, 0]
click at [1182, 531] on icon "button" at bounding box center [1190, 525] width 16 height 16
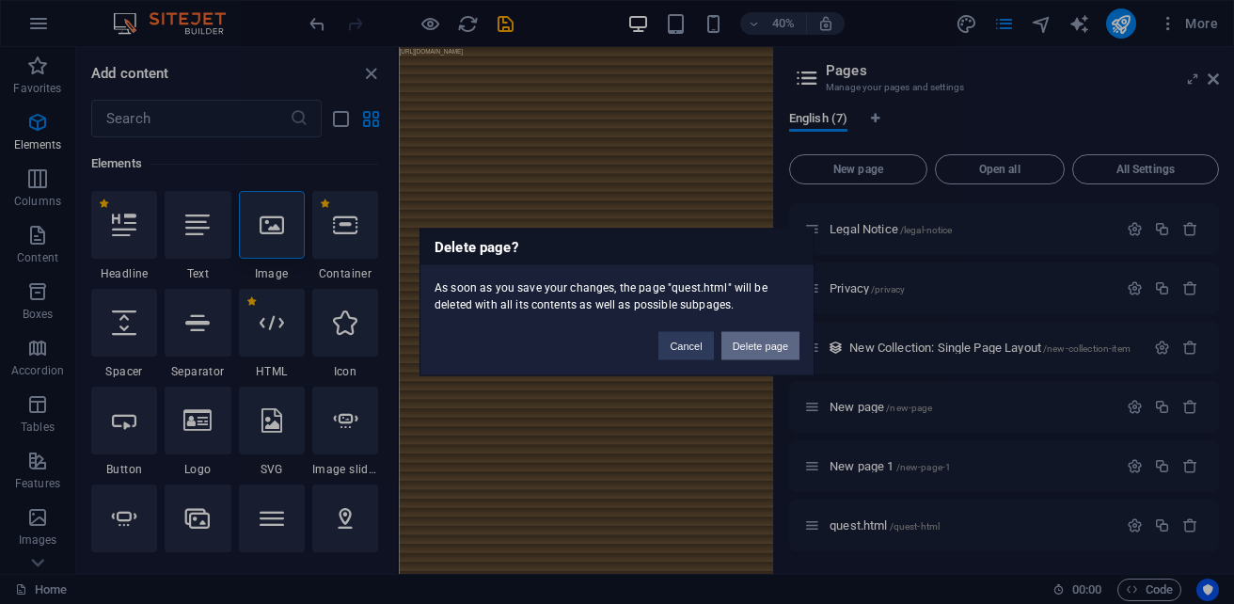
click at [757, 345] on button "Delete page" at bounding box center [761, 346] width 78 height 28
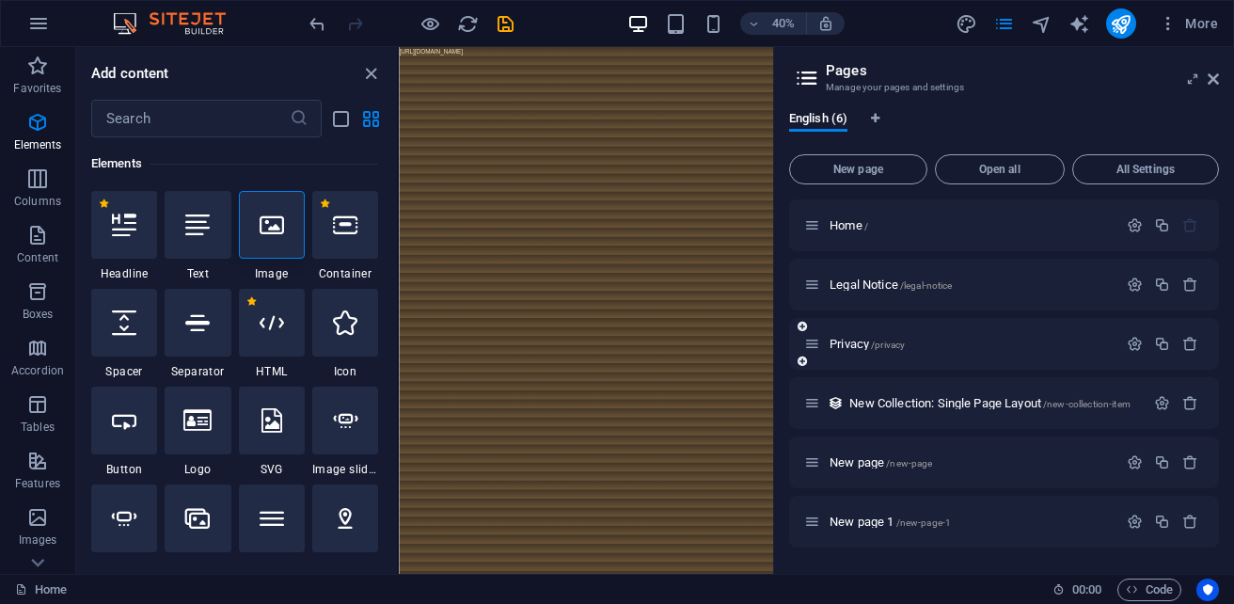
scroll to position [0, 0]
click at [877, 226] on p "Home /" at bounding box center [971, 225] width 282 height 12
click at [1132, 230] on icon "button" at bounding box center [1135, 225] width 16 height 16
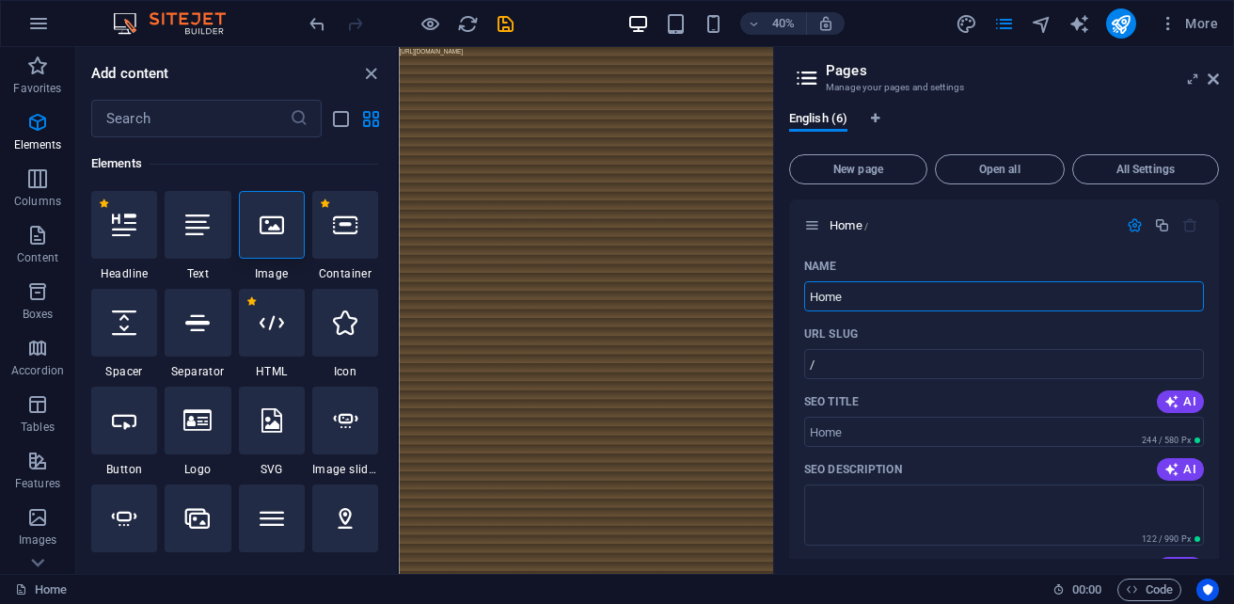
drag, startPoint x: 1276, startPoint y: 348, endPoint x: 1321, endPoint y: 682, distance: 337.0
drag, startPoint x: 878, startPoint y: 301, endPoint x: 787, endPoint y: 302, distance: 90.3
click at [787, 302] on div "English (6) New page Open all All Settings Home / Name Home ​ URL SLUG / ​ SEO …" at bounding box center [1004, 335] width 460 height 478
type input "index.html"
click at [269, 246] on div at bounding box center [272, 225] width 66 height 68
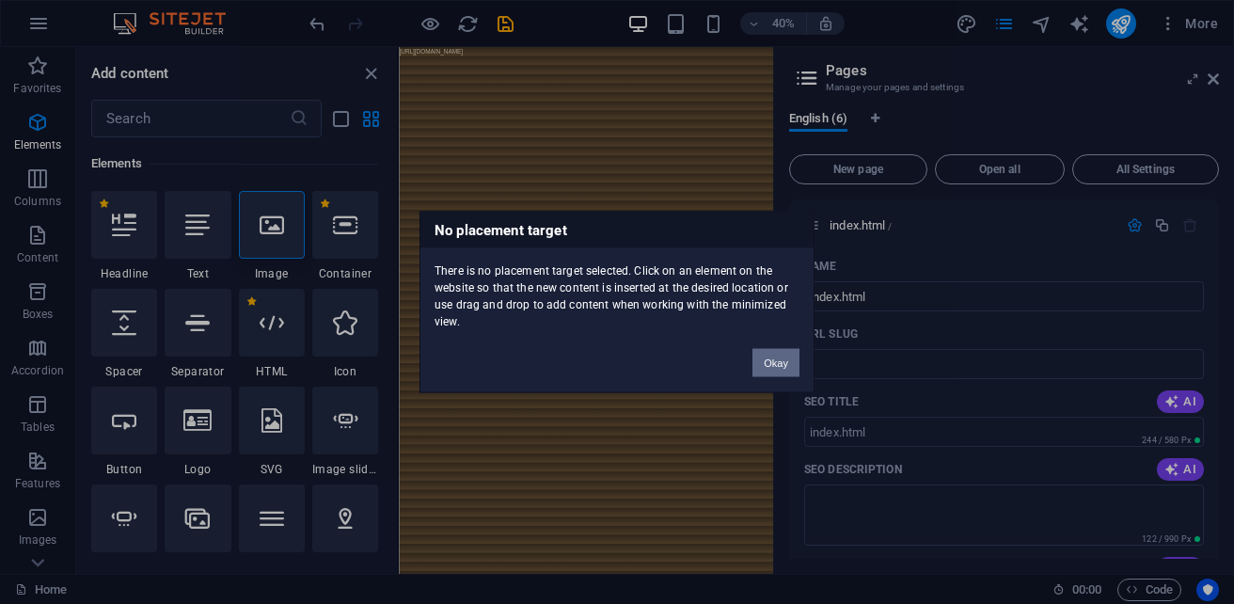
click at [788, 361] on button "Okay" at bounding box center [776, 363] width 47 height 28
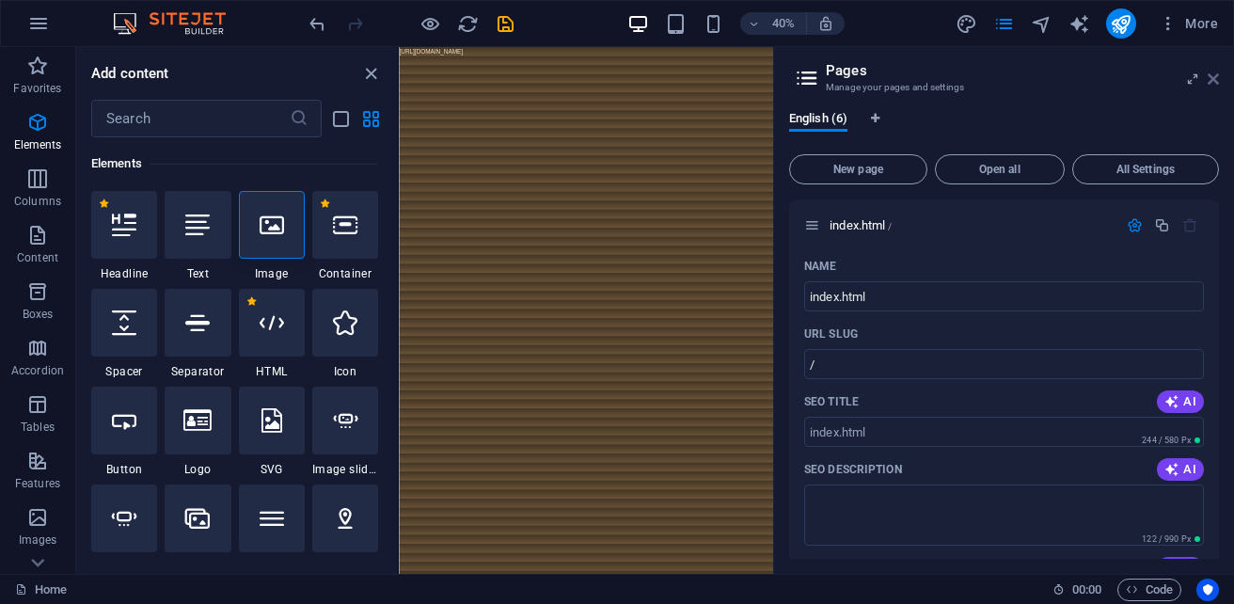
click at [1214, 81] on icon at bounding box center [1213, 78] width 11 height 15
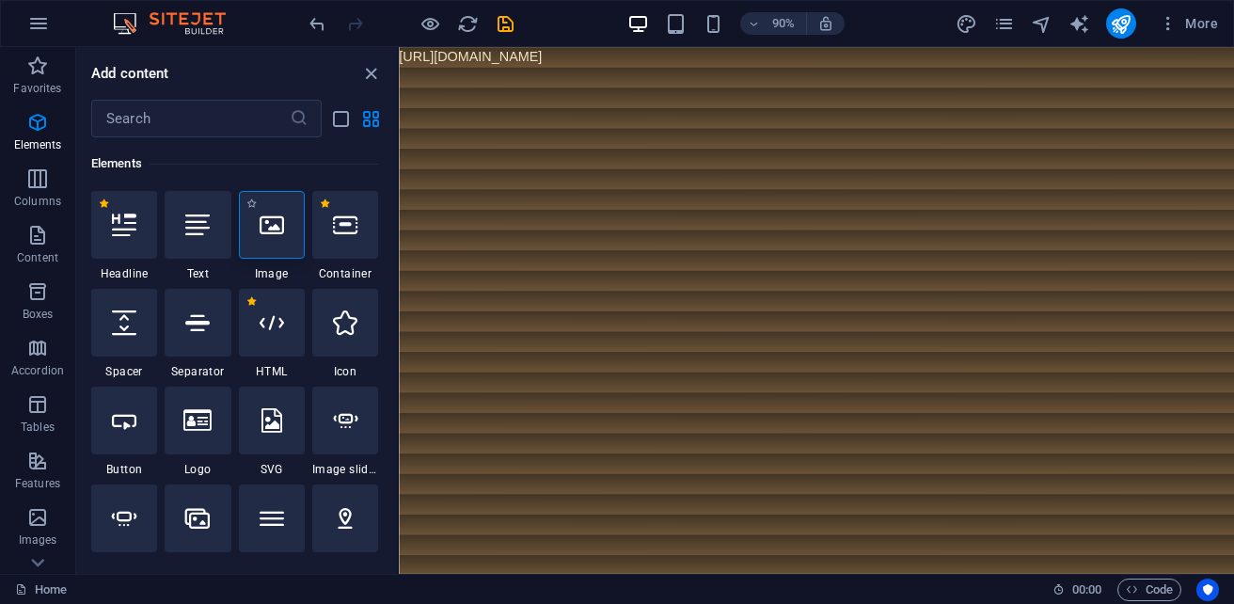
click at [283, 235] on icon at bounding box center [272, 225] width 24 height 24
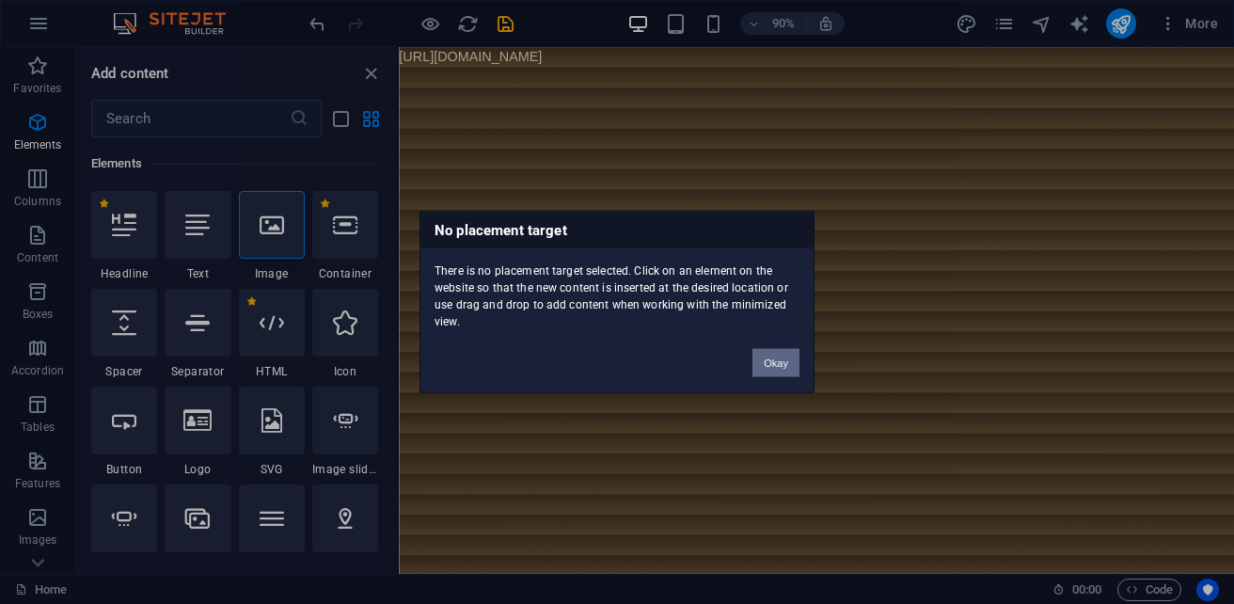
click at [775, 356] on button "Okay" at bounding box center [776, 363] width 47 height 28
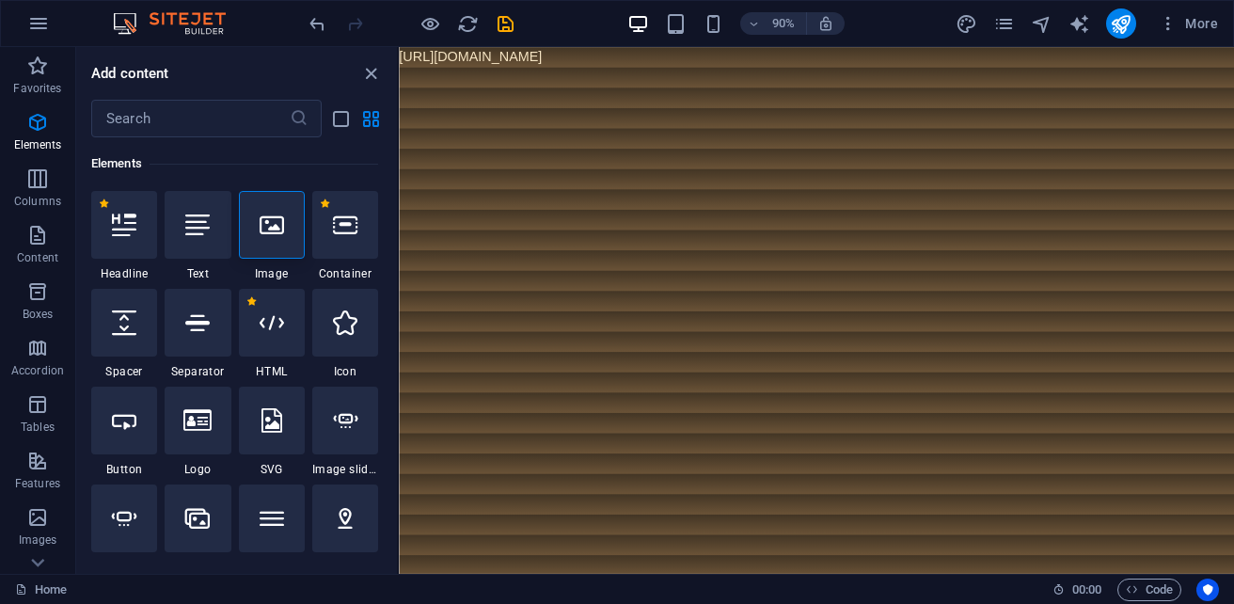
click at [544, 60] on body "[URL][DOMAIN_NAME]" at bounding box center [863, 58] width 928 height 23
click at [366, 71] on icon "close panel" at bounding box center [371, 74] width 22 height 22
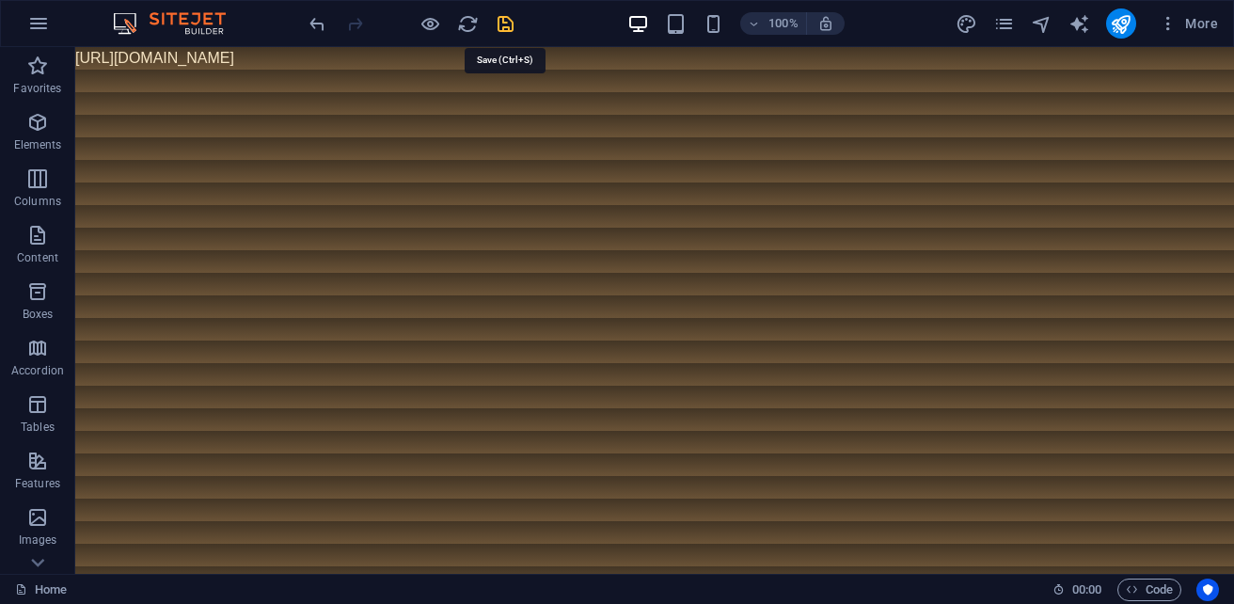
click at [496, 24] on icon "save" at bounding box center [506, 24] width 22 height 22
click at [37, 150] on p "Elements" at bounding box center [38, 144] width 48 height 15
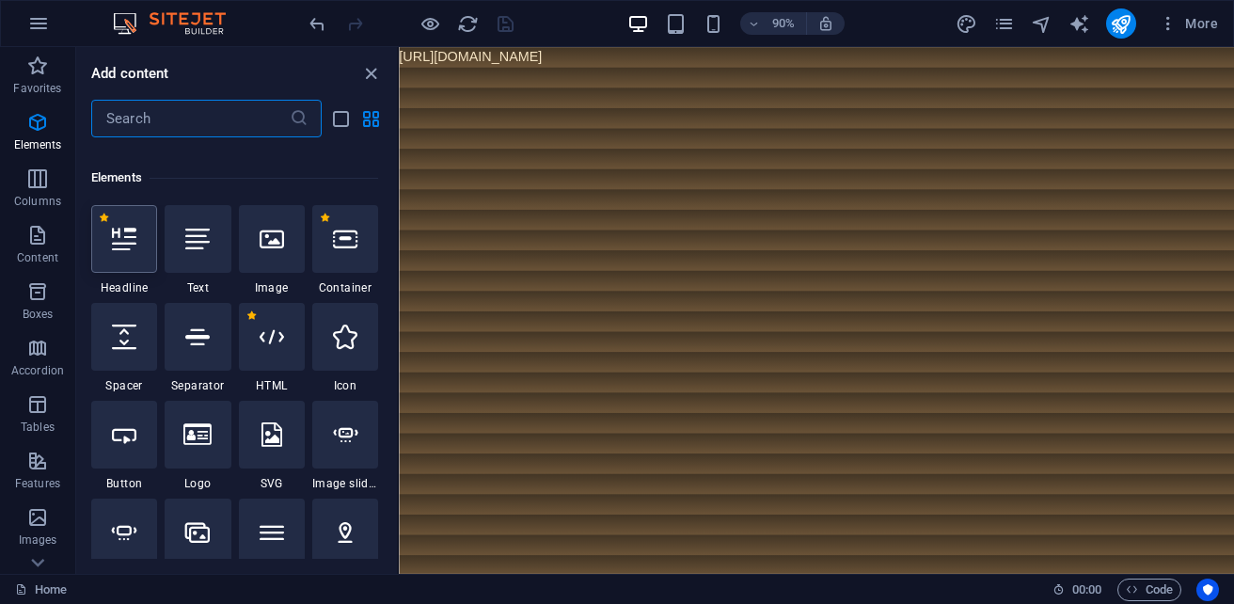
scroll to position [355, 0]
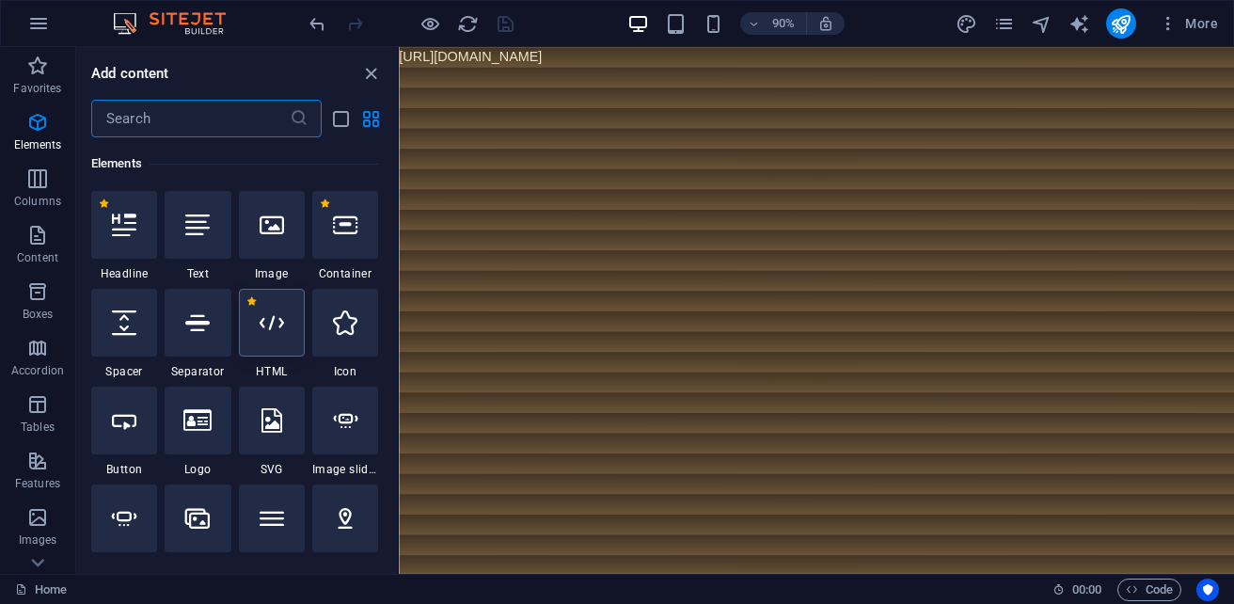
click at [286, 320] on div at bounding box center [272, 323] width 66 height 68
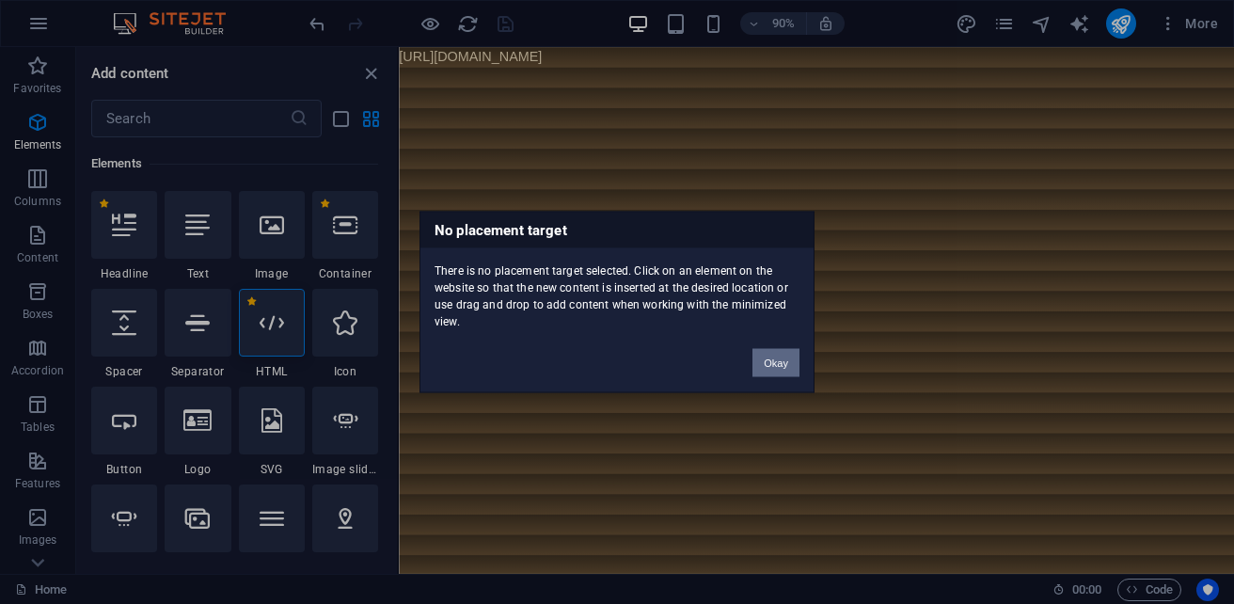
click at [795, 358] on button "Okay" at bounding box center [776, 363] width 47 height 28
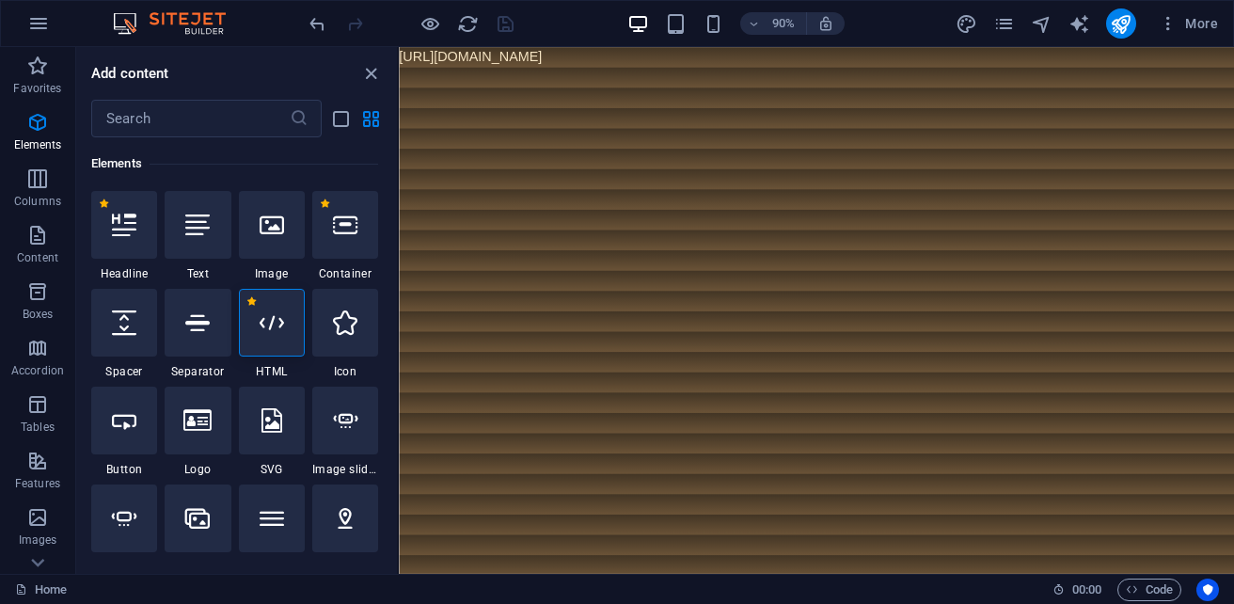
drag, startPoint x: 806, startPoint y: 69, endPoint x: 799, endPoint y: 61, distance: 10.6
click at [800, 63] on body "[URL][DOMAIN_NAME]" at bounding box center [863, 58] width 928 height 23
click at [799, 61] on body "[URL][DOMAIN_NAME]" at bounding box center [863, 58] width 928 height 23
click at [796, 59] on body "[URL][DOMAIN_NAME]" at bounding box center [863, 58] width 928 height 23
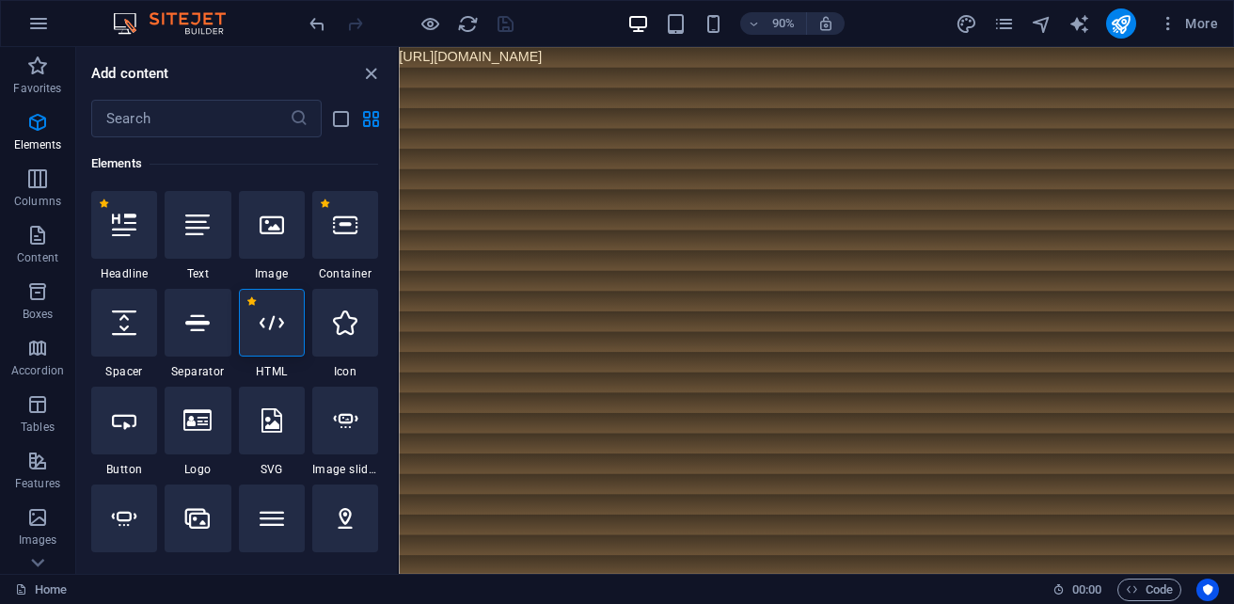
click at [796, 59] on body "[URL][DOMAIN_NAME]" at bounding box center [863, 58] width 928 height 23
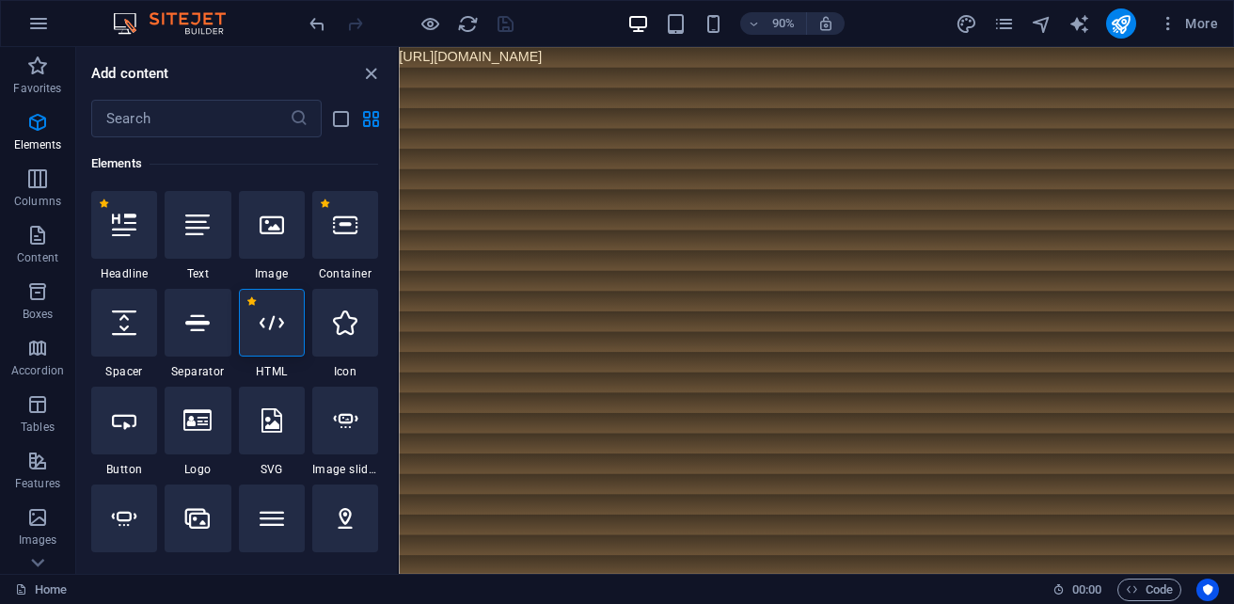
click at [796, 59] on body "[URL][DOMAIN_NAME]" at bounding box center [863, 58] width 928 height 23
click at [286, 221] on div at bounding box center [272, 225] width 66 height 68
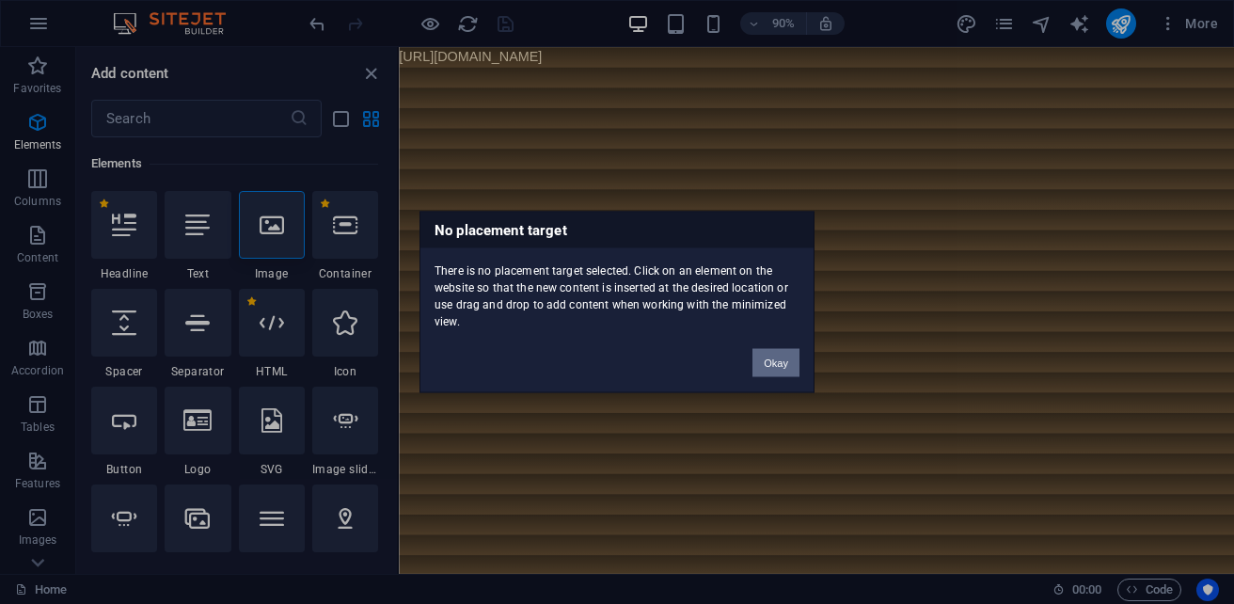
click at [788, 357] on button "Okay" at bounding box center [776, 363] width 47 height 28
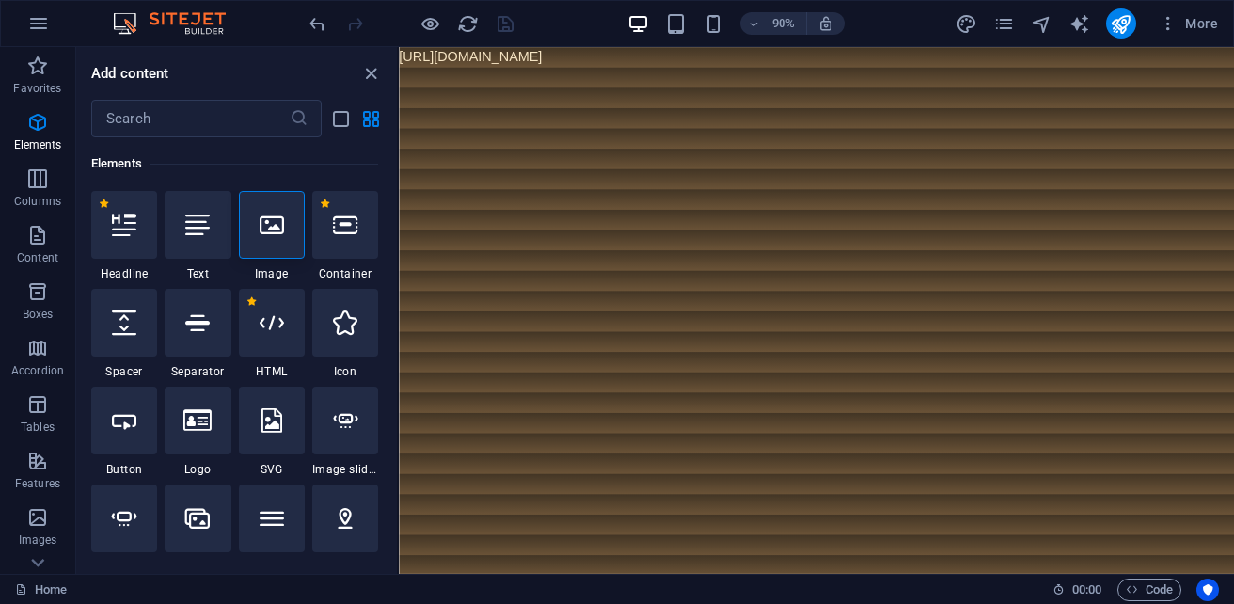
click at [801, 51] on body "[URL][DOMAIN_NAME]" at bounding box center [863, 58] width 928 height 23
click at [807, 63] on body "[URL][DOMAIN_NAME]" at bounding box center [863, 58] width 928 height 23
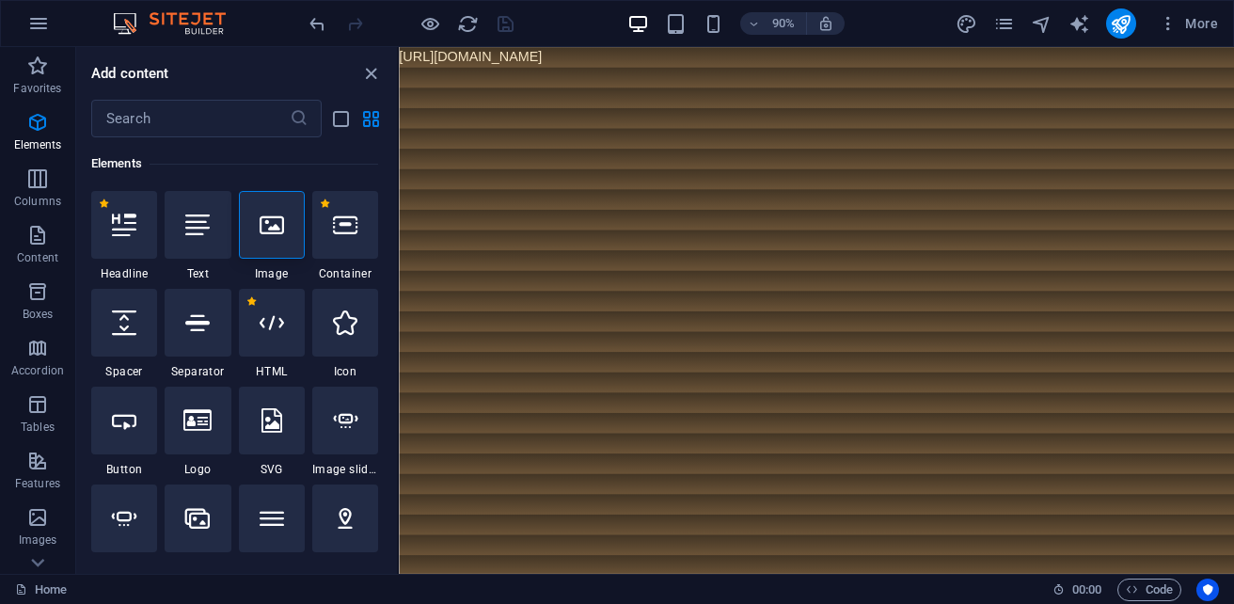
click at [807, 63] on body "[URL][DOMAIN_NAME]" at bounding box center [863, 58] width 928 height 23
click at [1007, 26] on icon "pages" at bounding box center [1004, 24] width 22 height 22
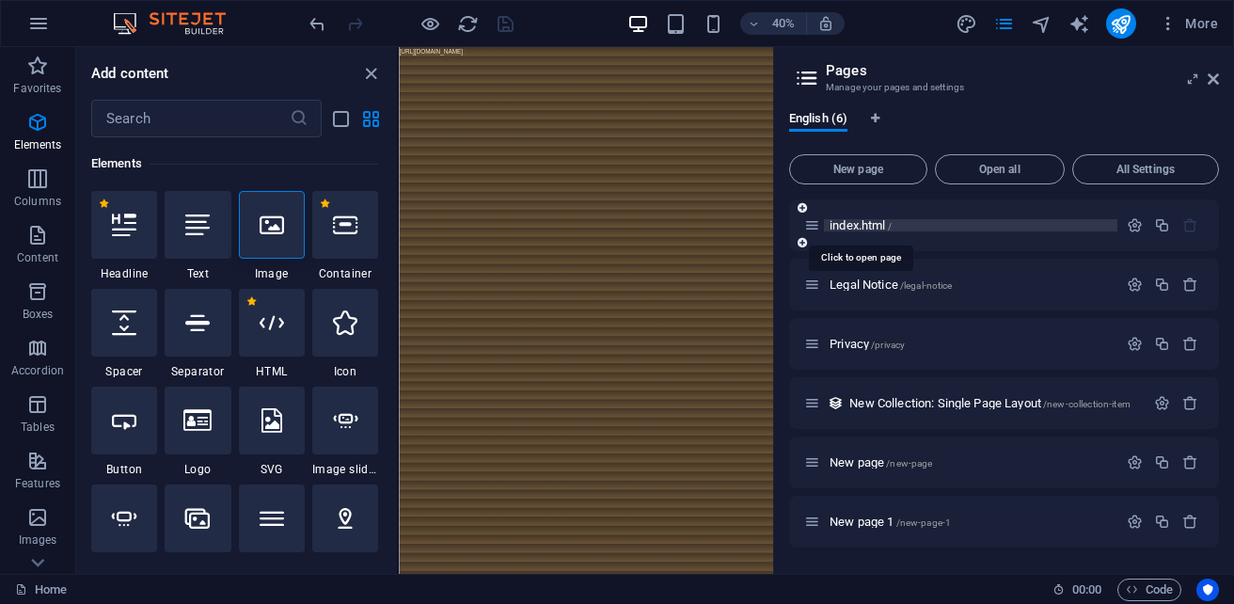
click at [888, 226] on span "index.html /" at bounding box center [861, 225] width 62 height 14
click at [908, 227] on p "index.html /" at bounding box center [971, 225] width 282 height 12
click at [976, 243] on div "index.html /" at bounding box center [1004, 225] width 430 height 52
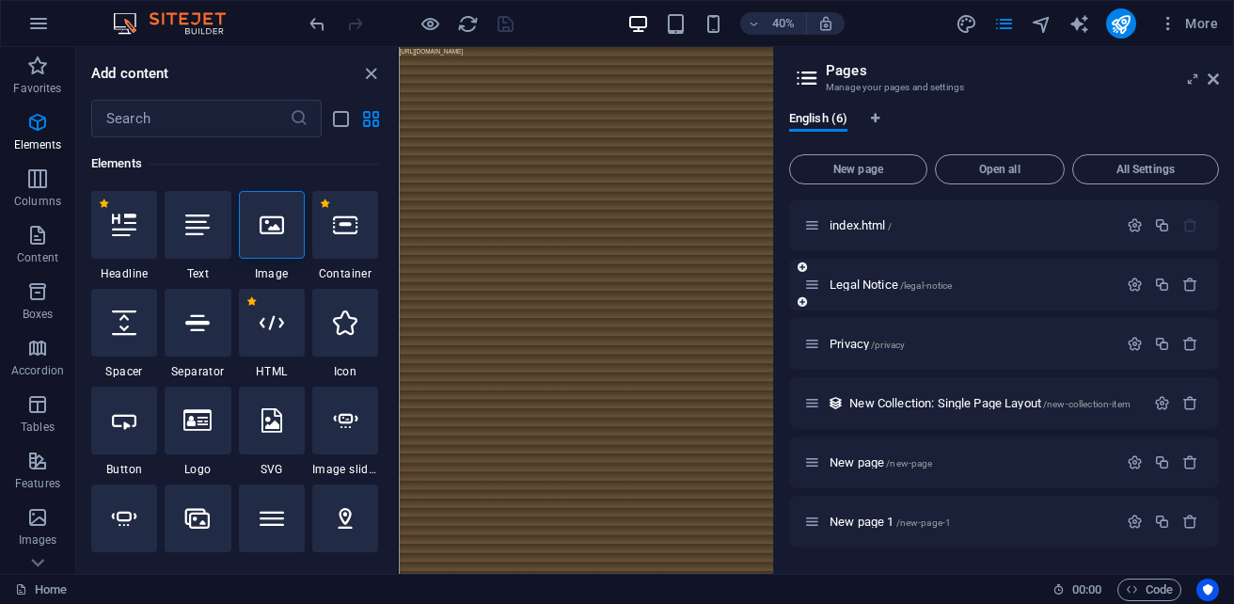
click at [1075, 293] on div "Legal Notice /legal-notice" at bounding box center [960, 285] width 313 height 22
click at [1027, 288] on p "Legal Notice /legal-notice" at bounding box center [971, 284] width 282 height 12
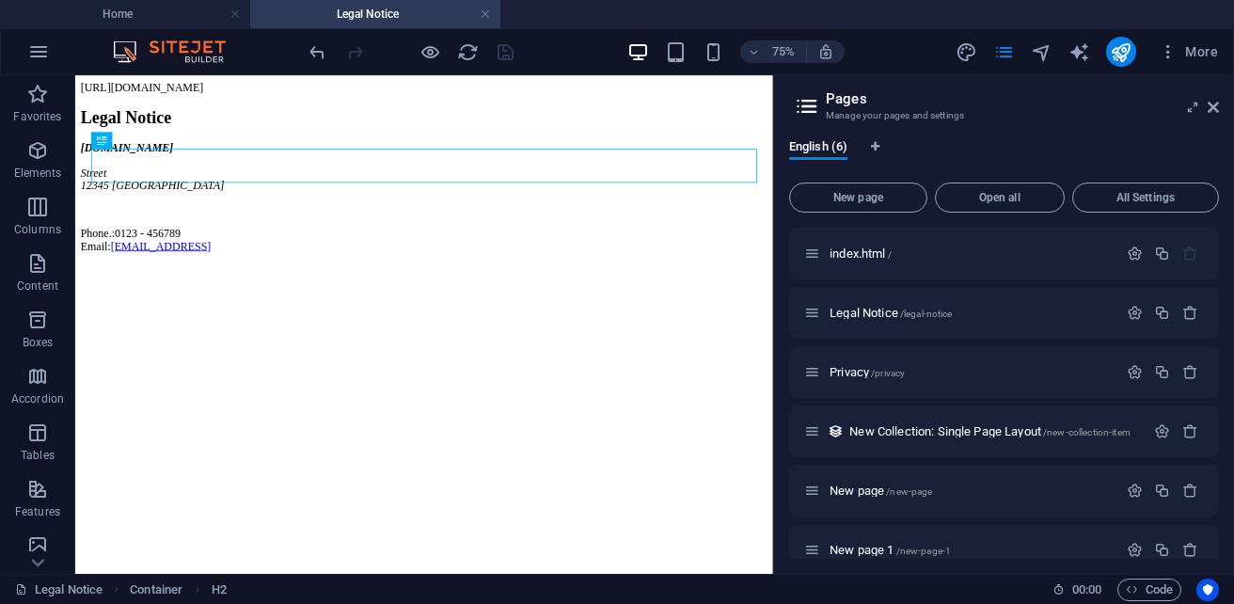
scroll to position [0, 0]
click at [880, 252] on span "index.html /" at bounding box center [861, 253] width 62 height 14
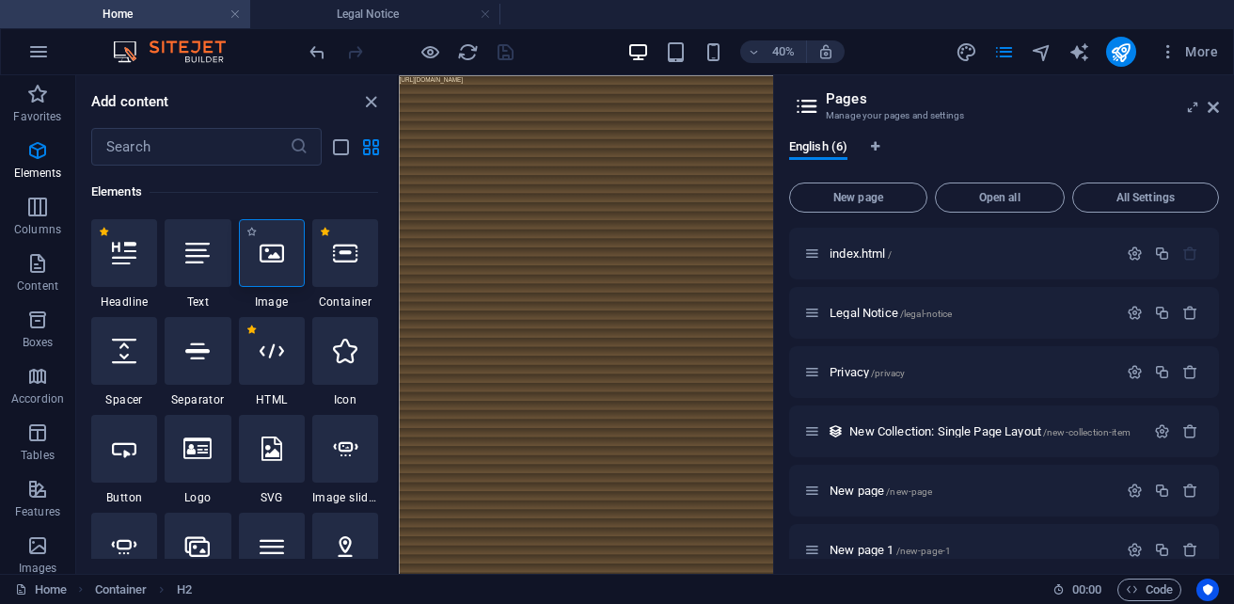
click at [286, 275] on div at bounding box center [272, 253] width 66 height 68
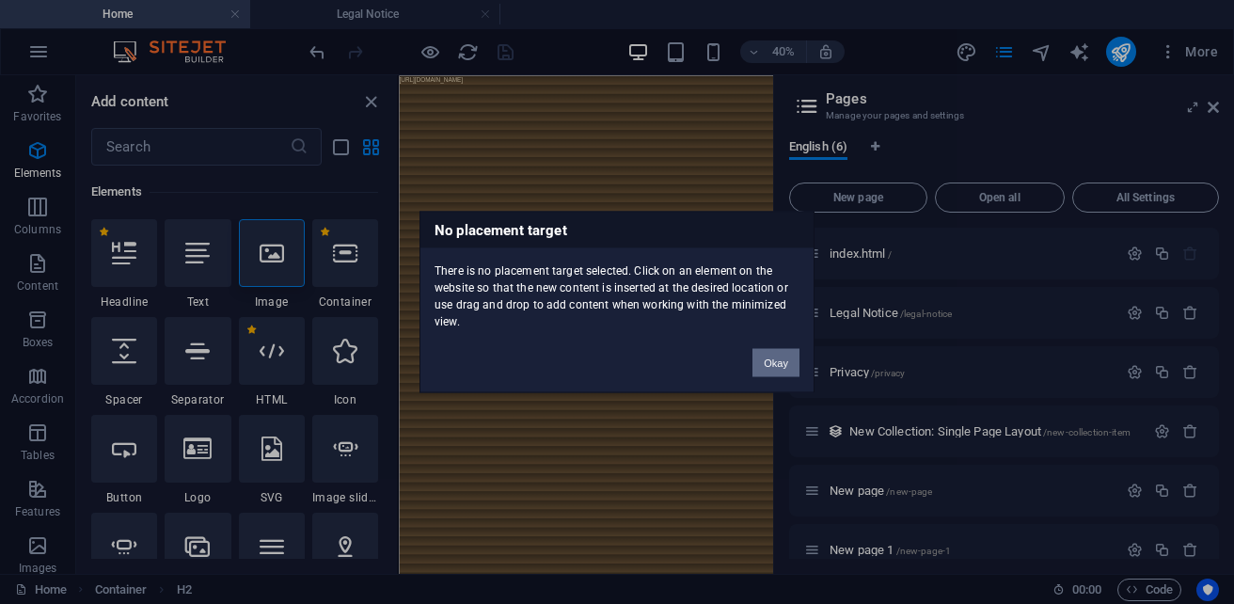
click at [774, 366] on button "Okay" at bounding box center [776, 363] width 47 height 28
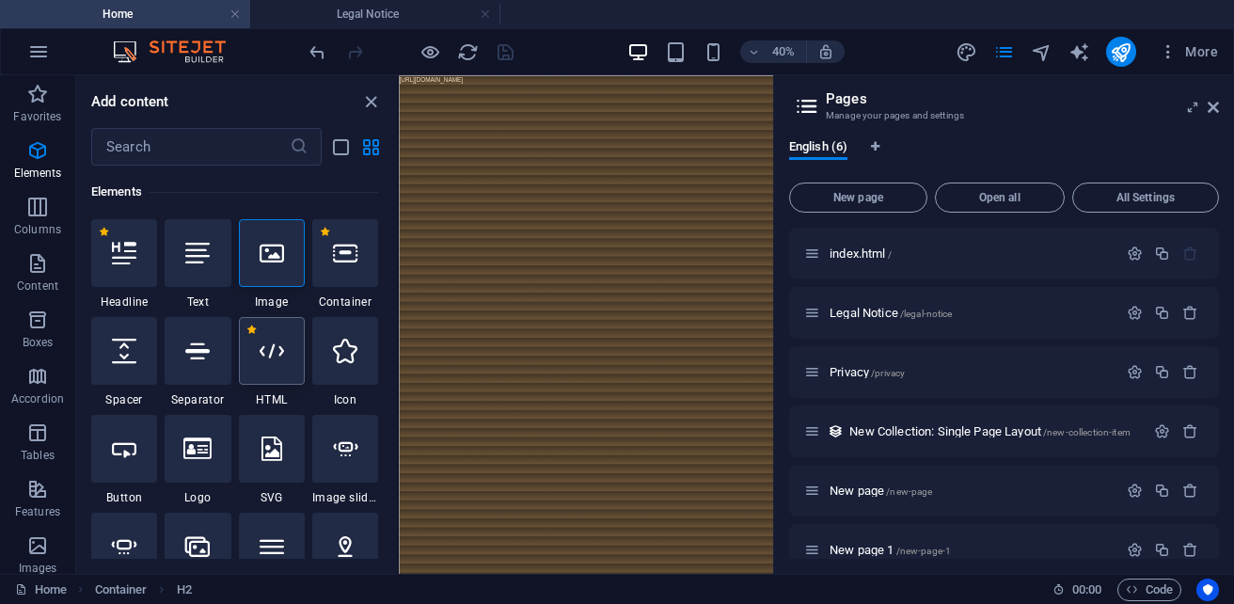
click at [296, 358] on div at bounding box center [272, 351] width 66 height 68
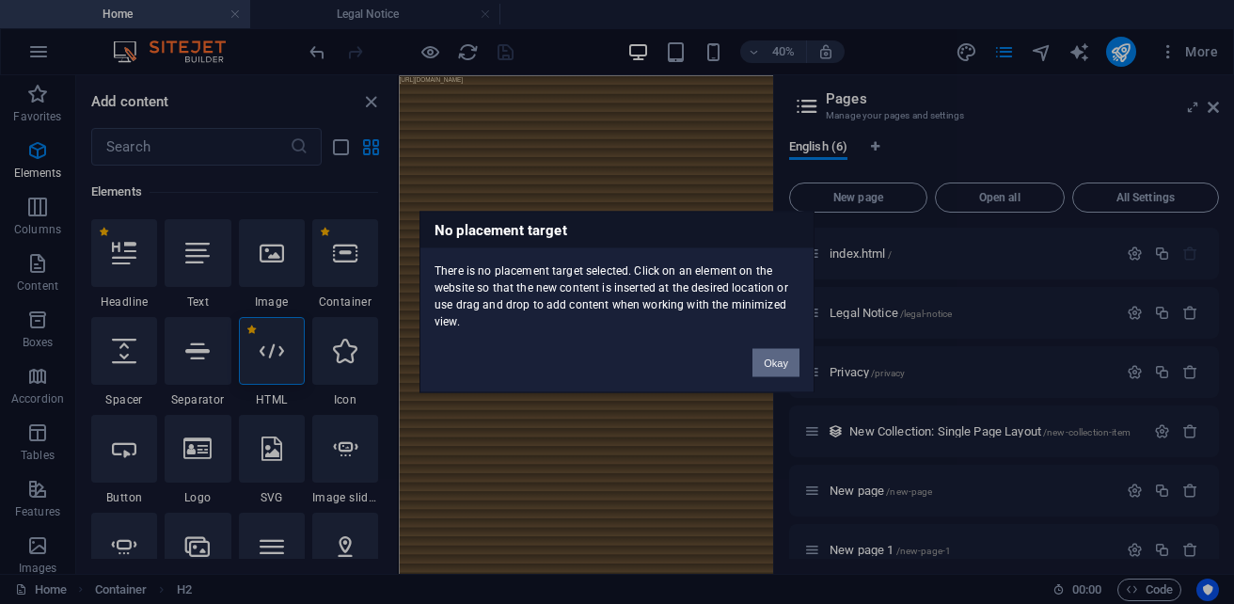
click at [761, 362] on button "Okay" at bounding box center [776, 363] width 47 height 28
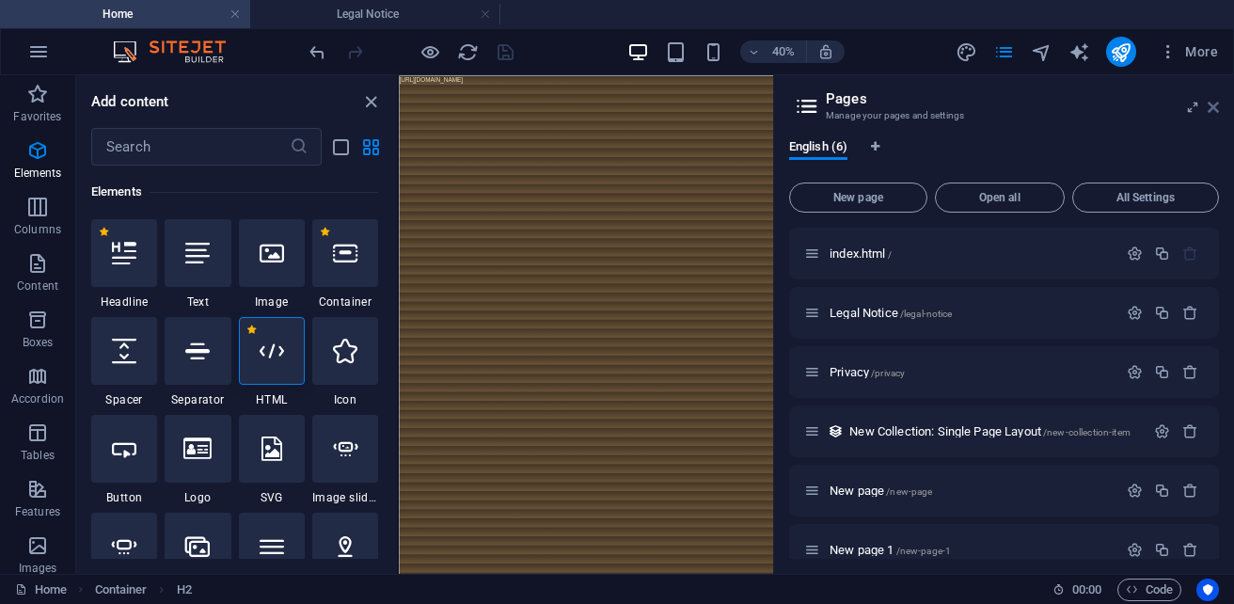
click at [1214, 113] on icon at bounding box center [1213, 107] width 11 height 15
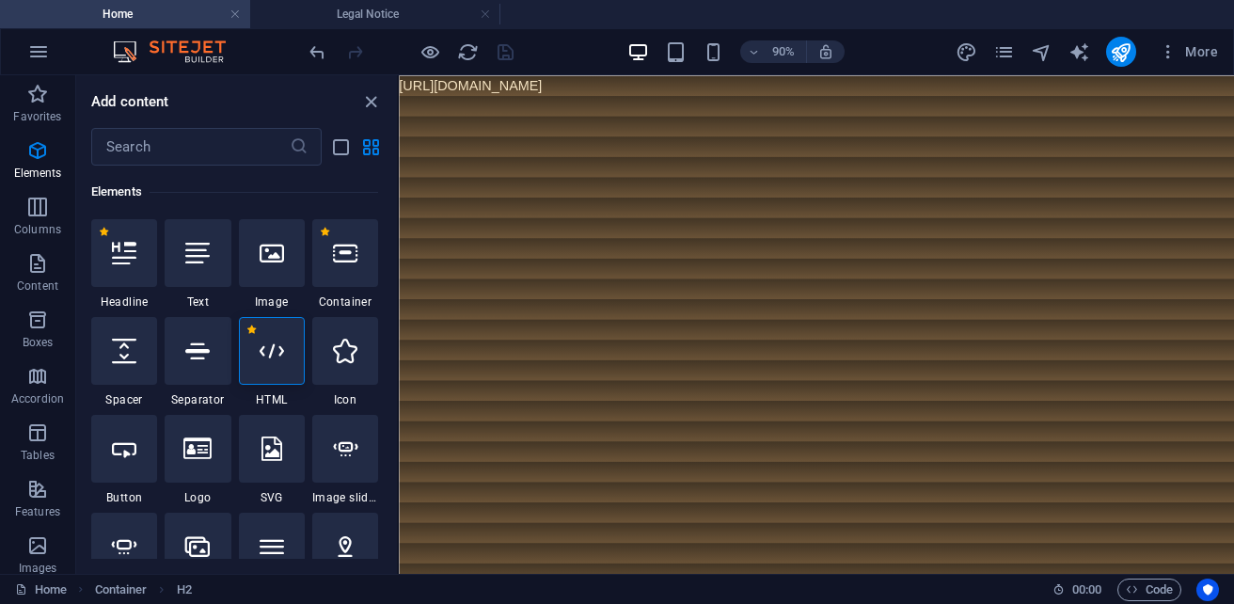
click at [599, 98] on html "[URL][DOMAIN_NAME]" at bounding box center [863, 86] width 928 height 23
click at [291, 369] on div at bounding box center [272, 351] width 66 height 68
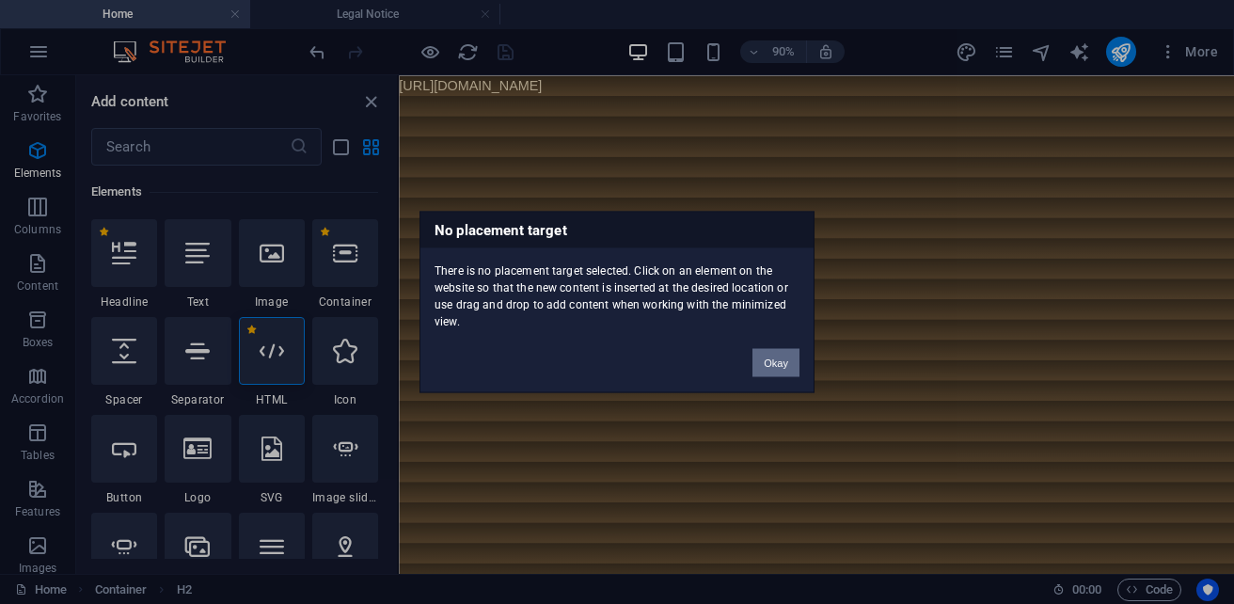
click at [780, 356] on button "Okay" at bounding box center [776, 363] width 47 height 28
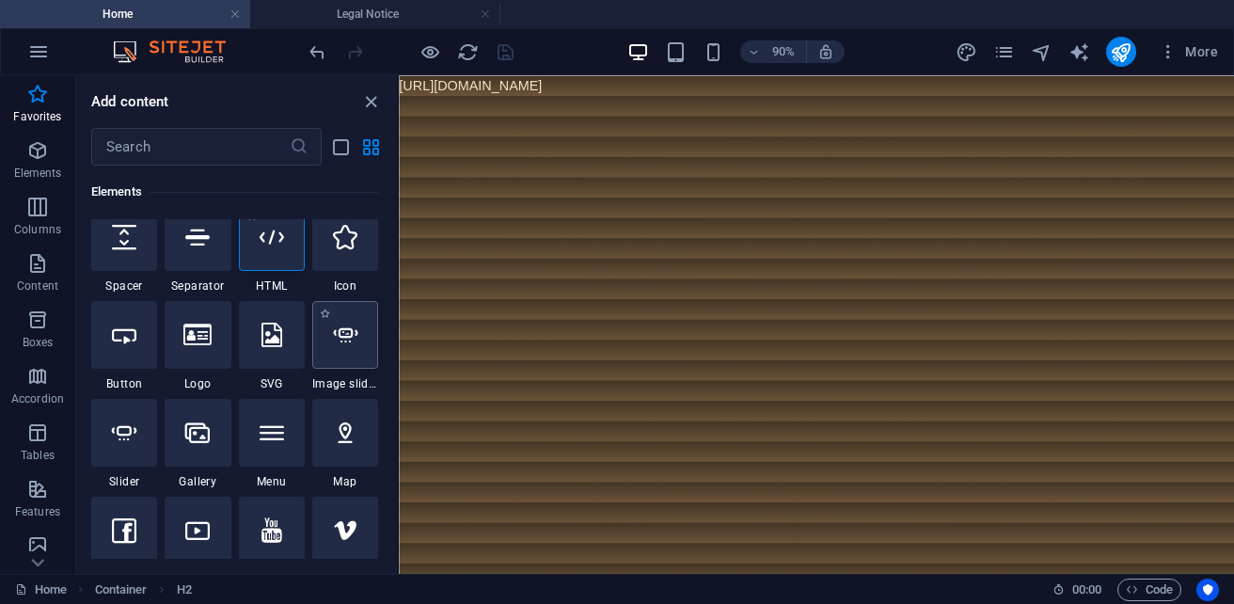
scroll to position [261, 0]
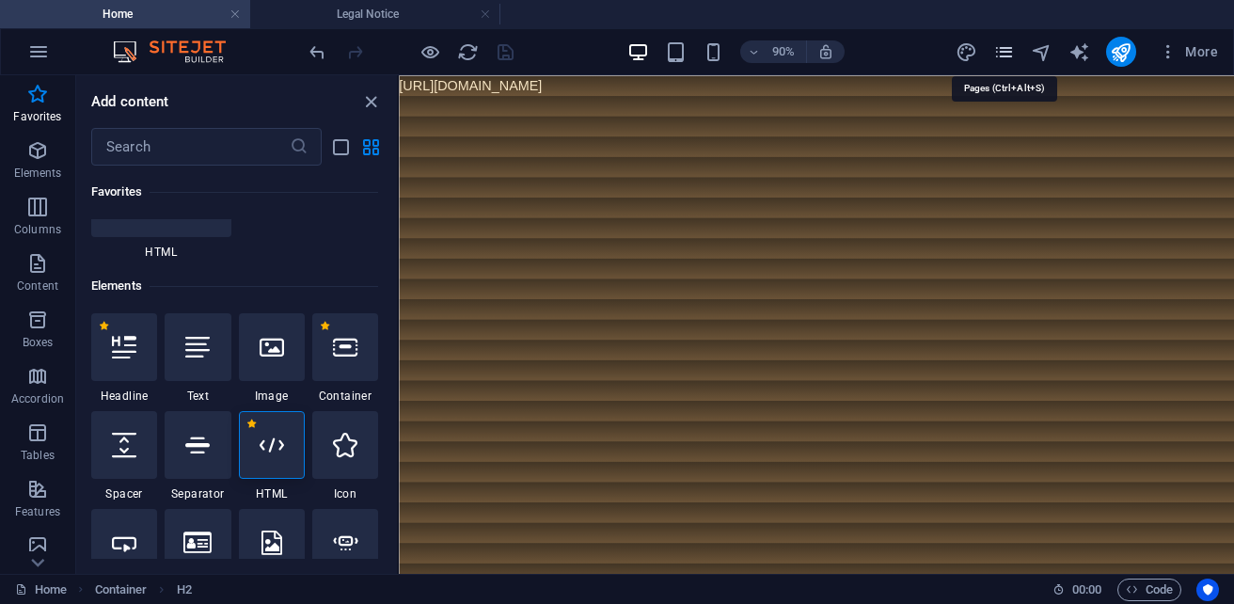
click at [1007, 58] on icon "pages" at bounding box center [1004, 52] width 22 height 22
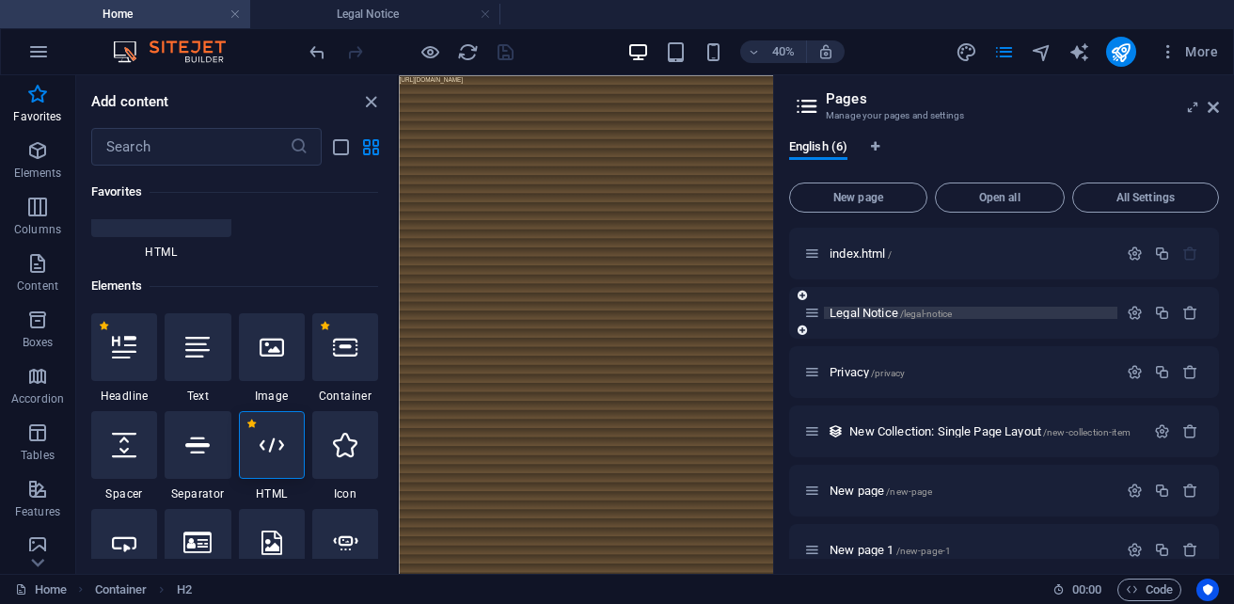
click at [923, 313] on span "/legal-notice" at bounding box center [926, 314] width 53 height 10
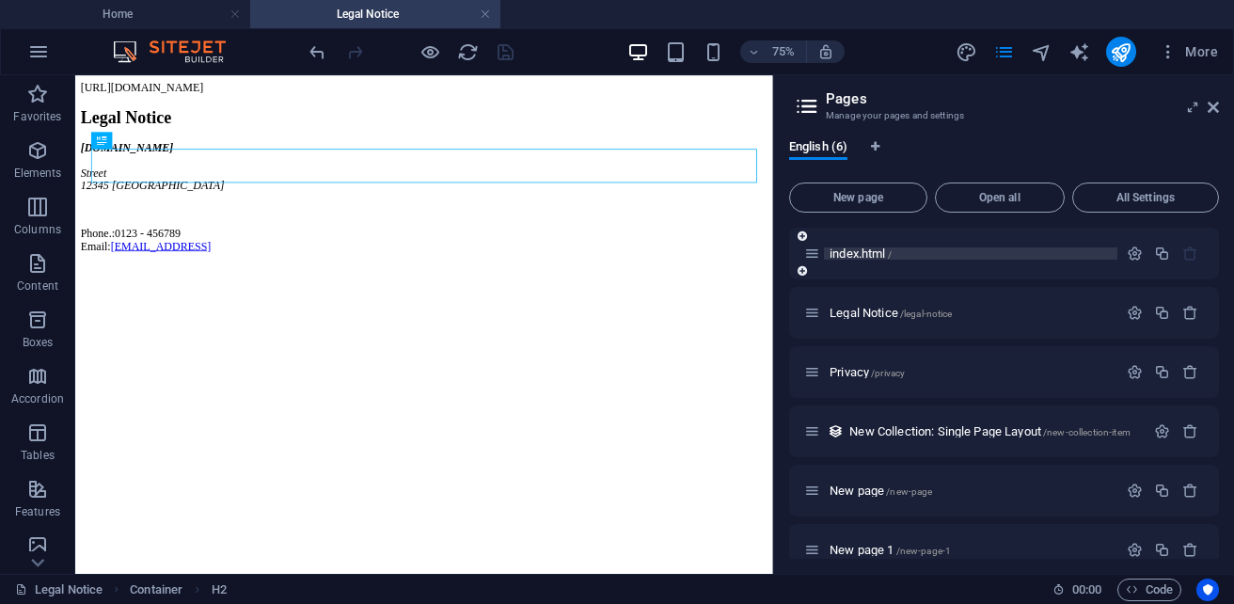
click at [851, 248] on span "index.html /" at bounding box center [861, 253] width 62 height 14
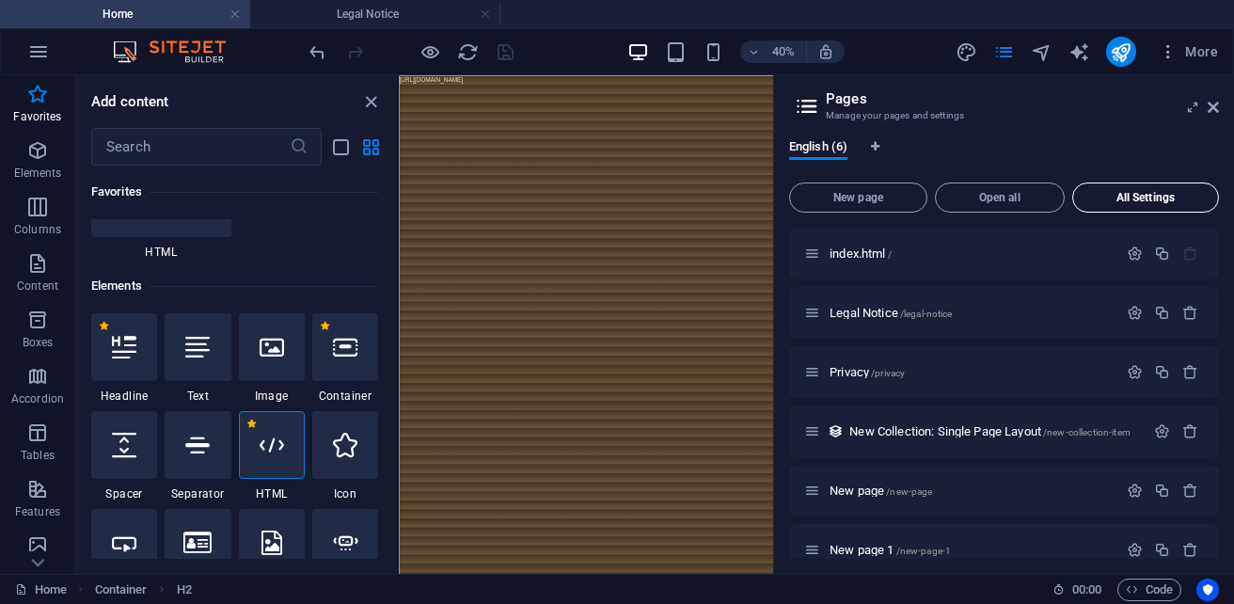
click at [1120, 202] on span "All Settings" at bounding box center [1146, 197] width 130 height 11
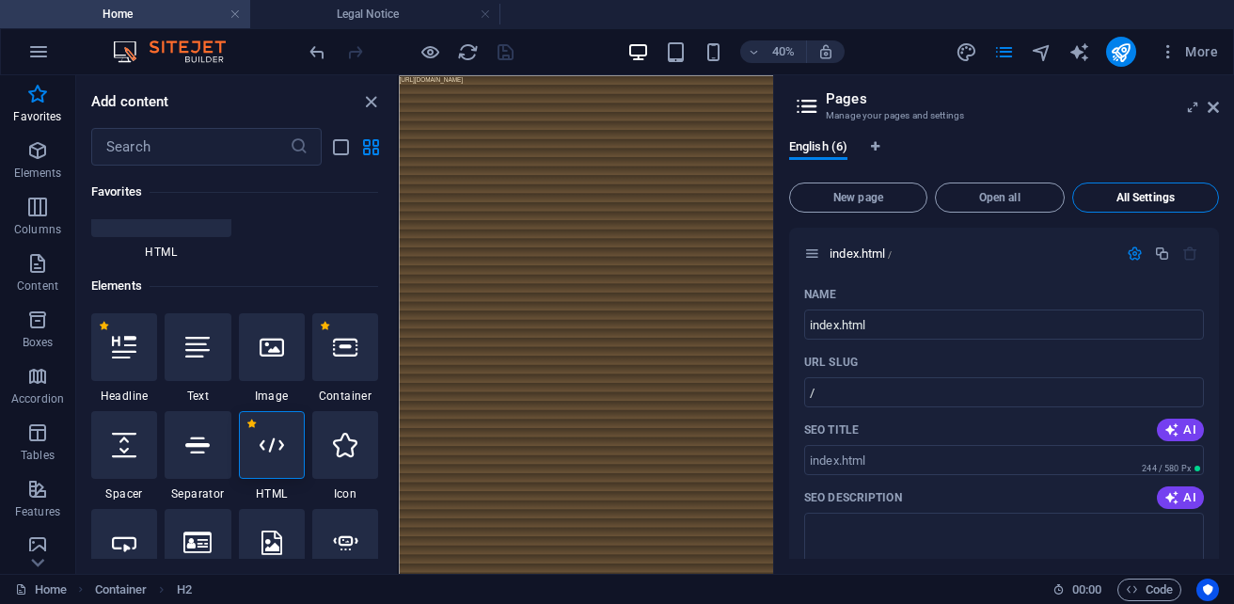
scroll to position [3187, 0]
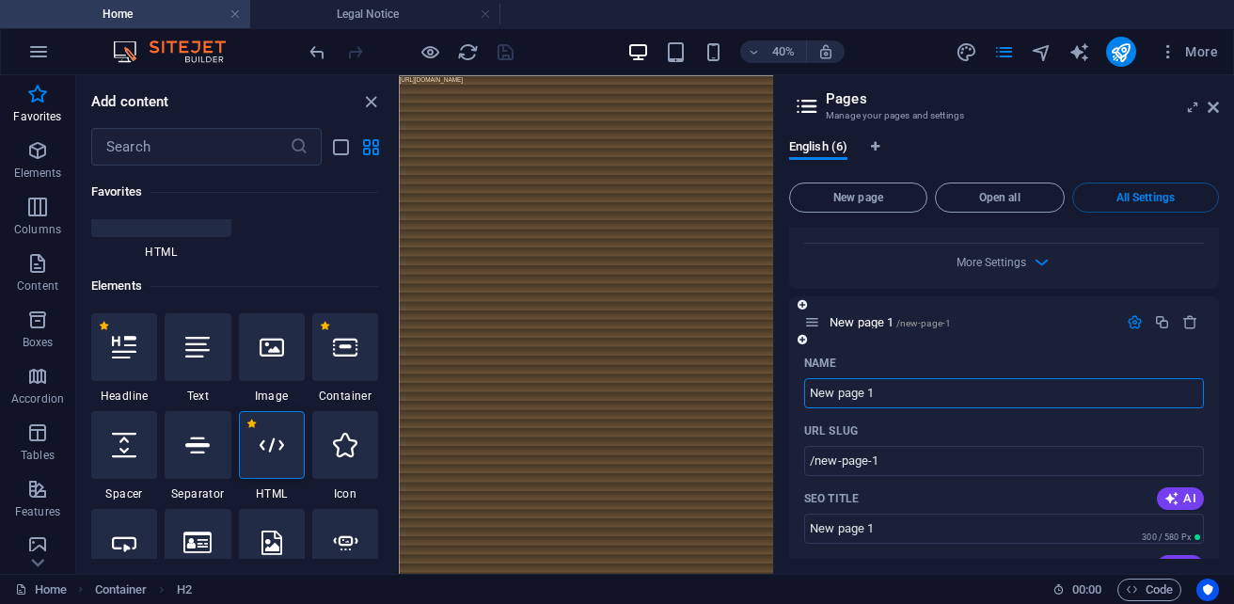
drag, startPoint x: 960, startPoint y: 400, endPoint x: 790, endPoint y: 402, distance: 170.3
type input "index"
type input "/index"
type input "index"
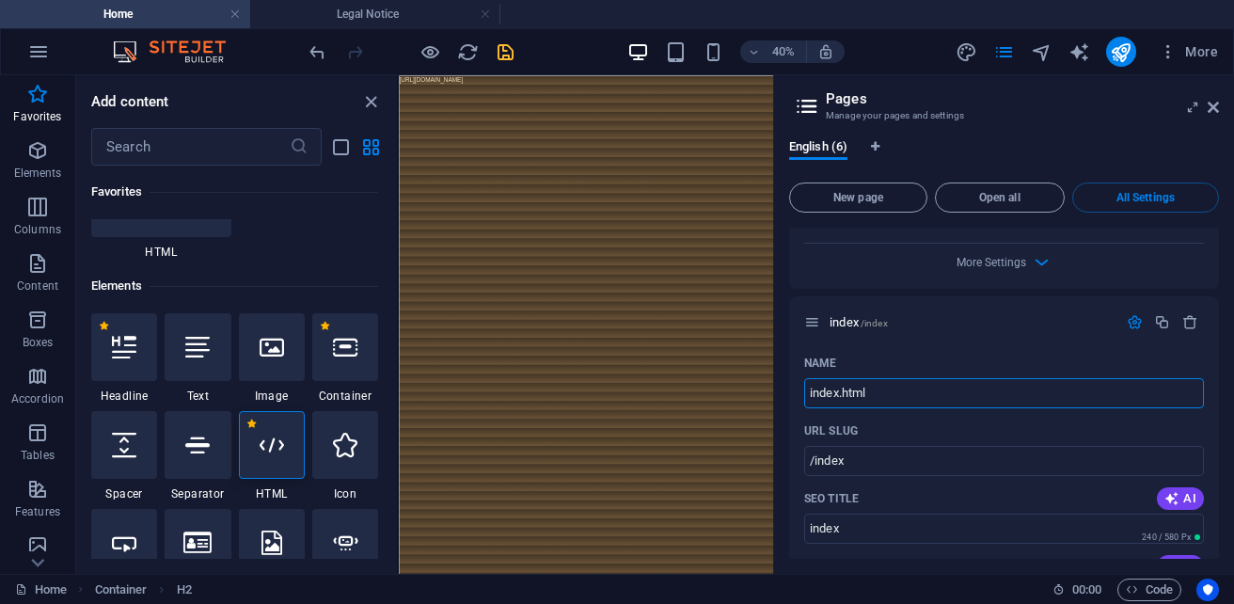
type input "index.html"
type input "/index-html"
type input "index.html"
click at [880, 98] on html "[URL][DOMAIN_NAME]" at bounding box center [867, 86] width 936 height 23
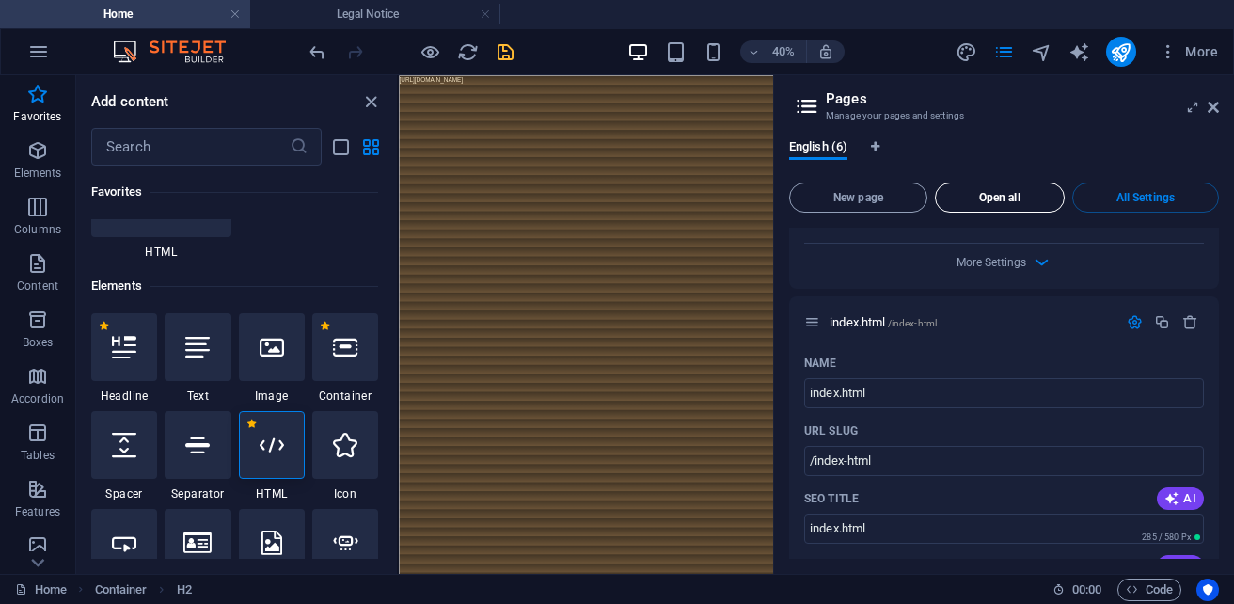
click at [1005, 197] on span "Open all" at bounding box center [1000, 197] width 113 height 11
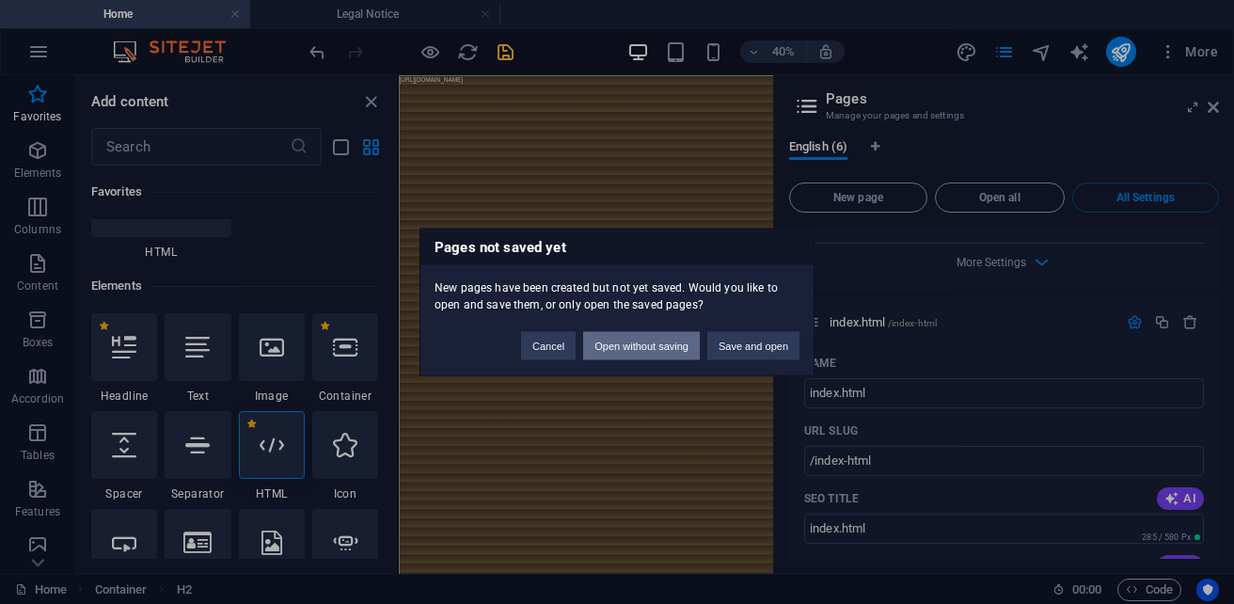
click at [687, 357] on button "Open without saving" at bounding box center [641, 346] width 117 height 28
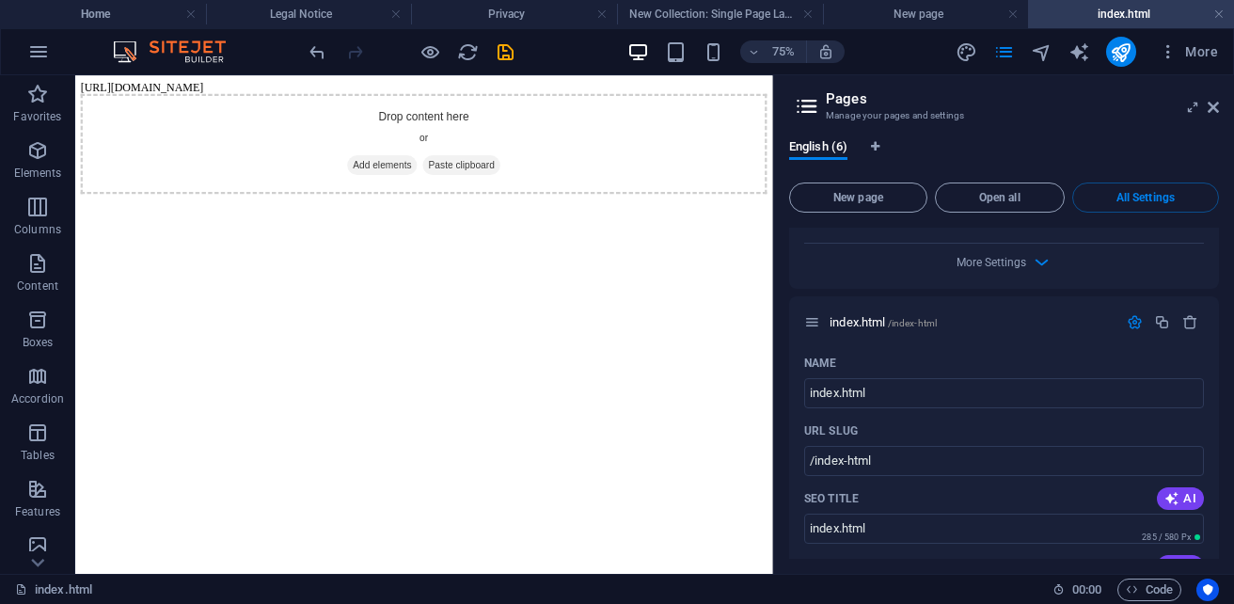
scroll to position [0, 0]
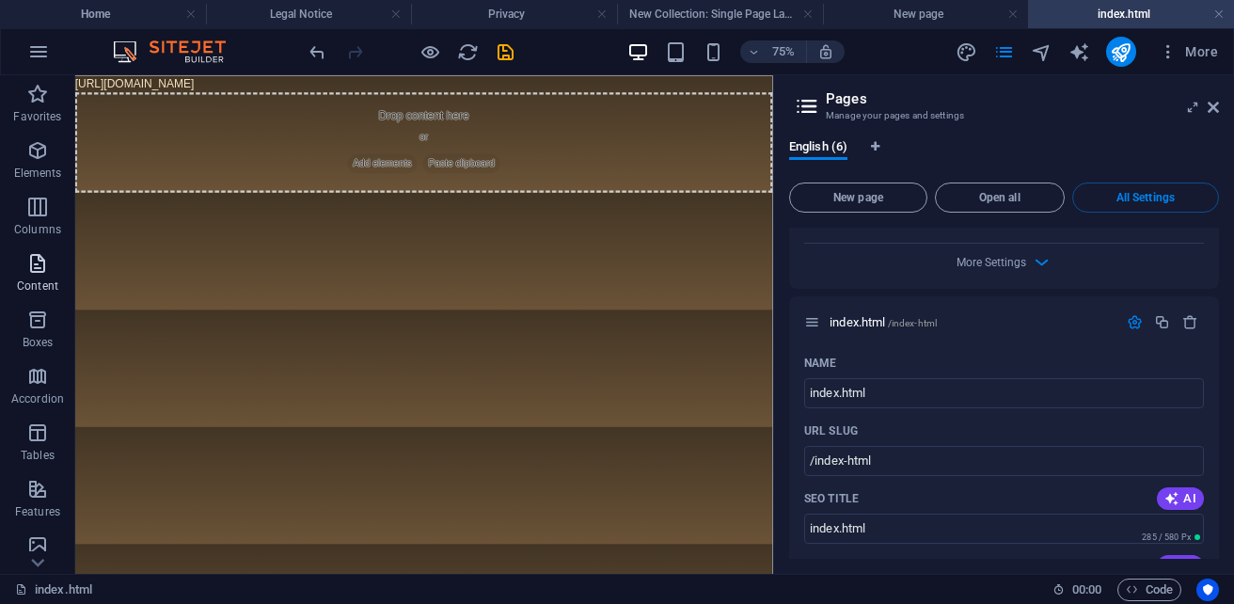
click at [30, 263] on icon "button" at bounding box center [37, 263] width 23 height 23
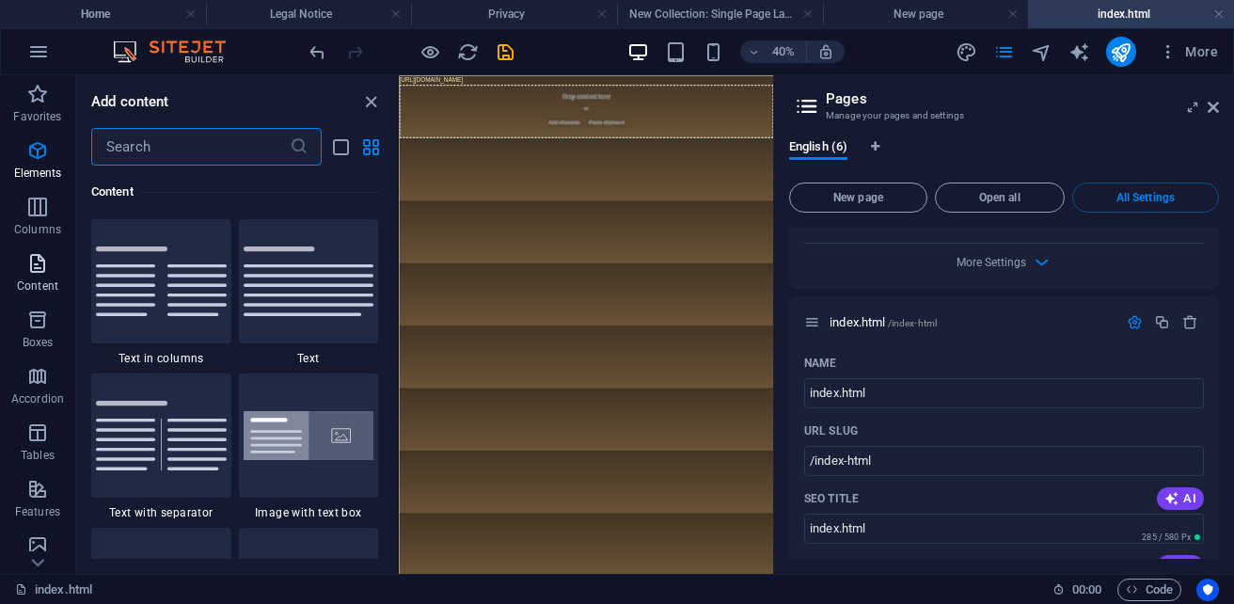
scroll to position [3446, 0]
click at [30, 207] on icon "button" at bounding box center [37, 207] width 23 height 23
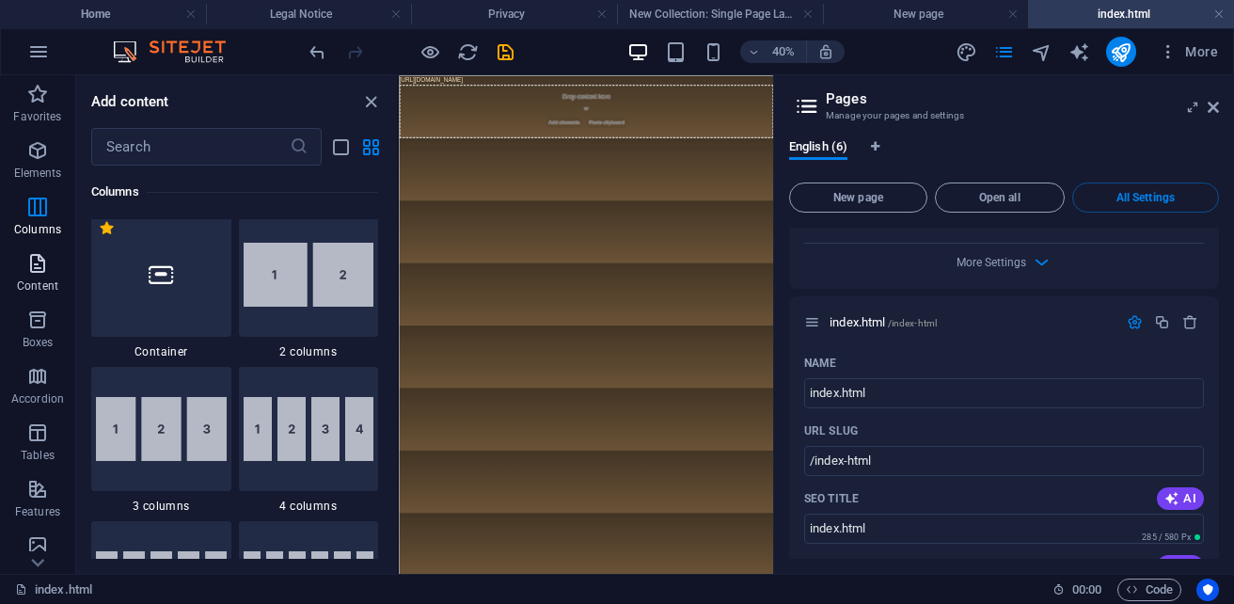
scroll to position [1086, 0]
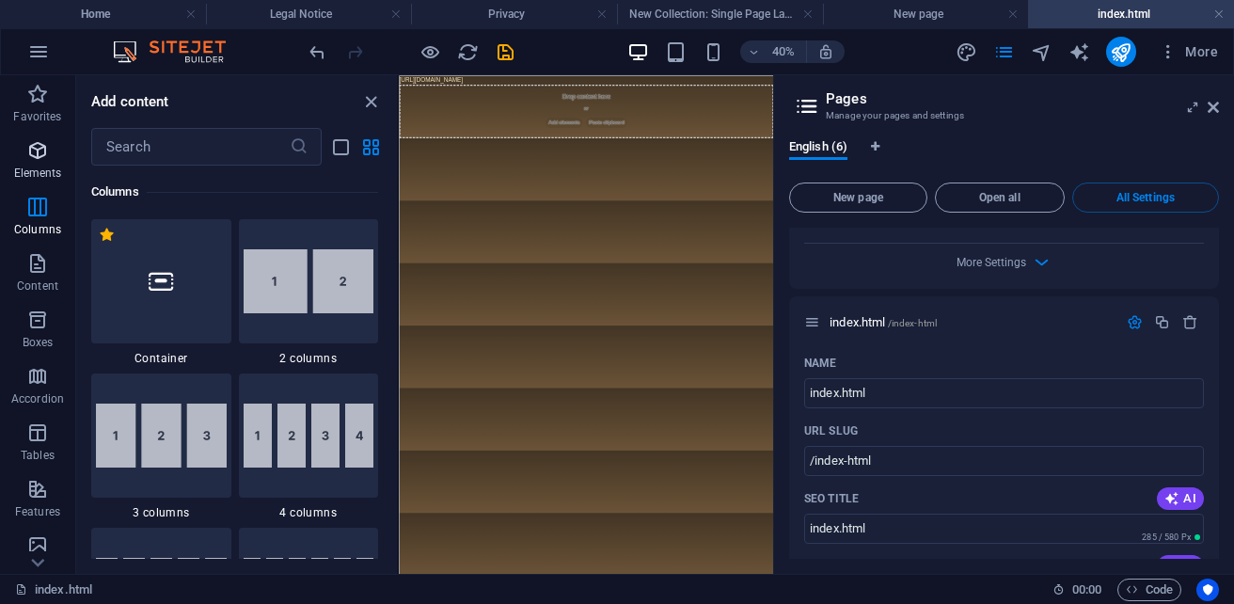
click at [30, 157] on icon "button" at bounding box center [37, 150] width 23 height 23
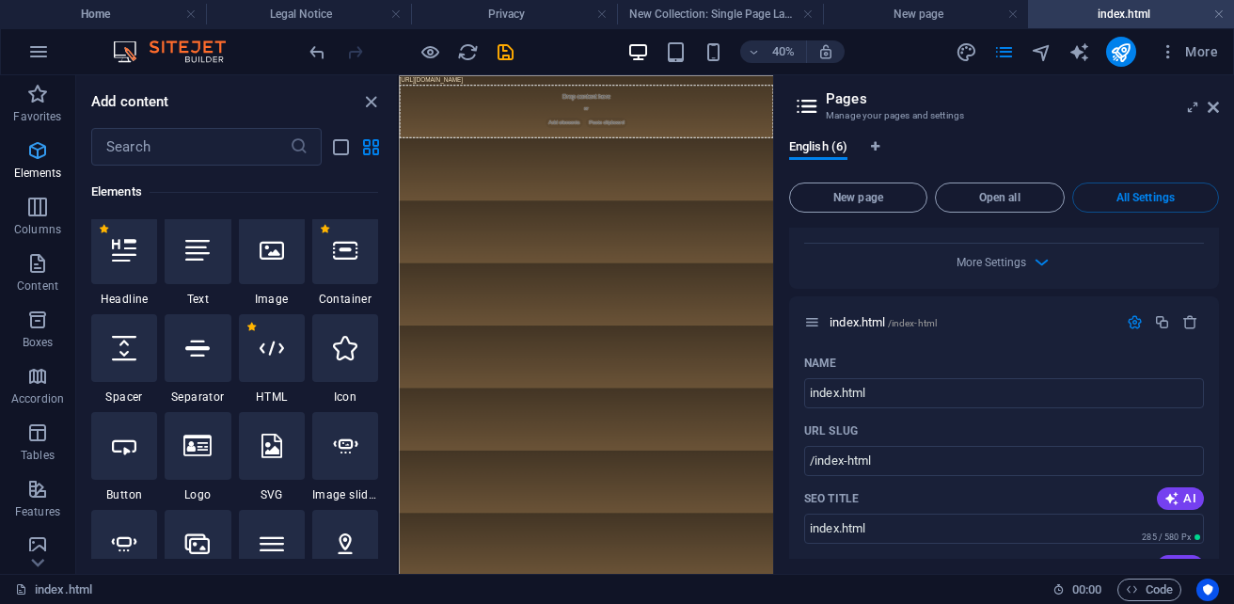
scroll to position [355, 0]
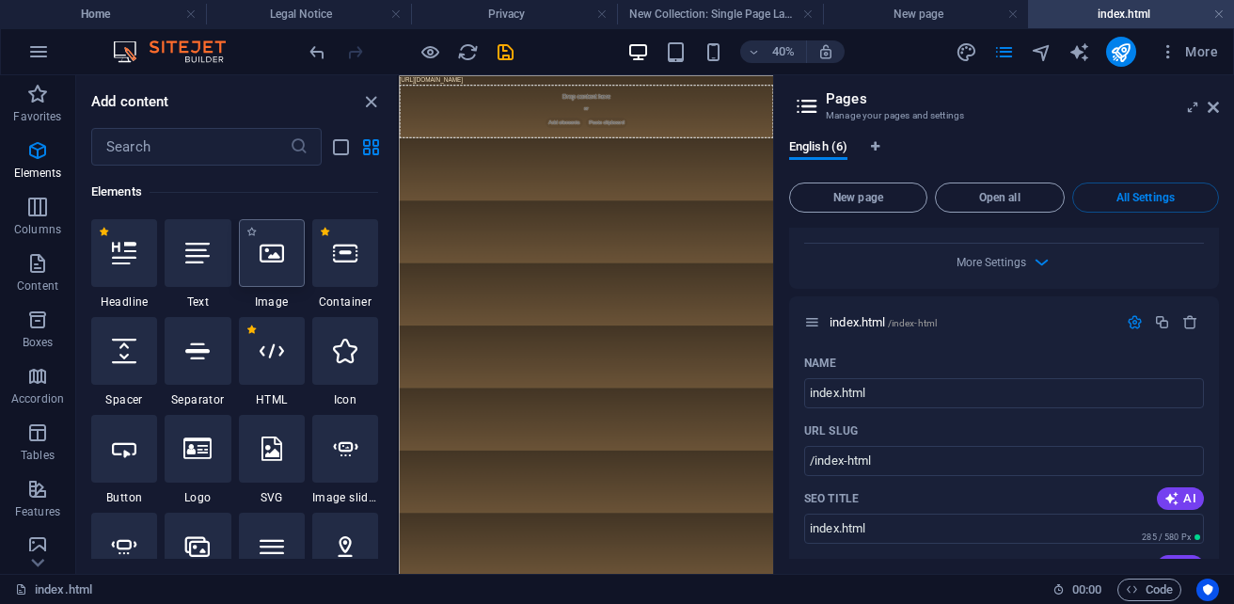
click at [273, 257] on icon at bounding box center [272, 253] width 24 height 24
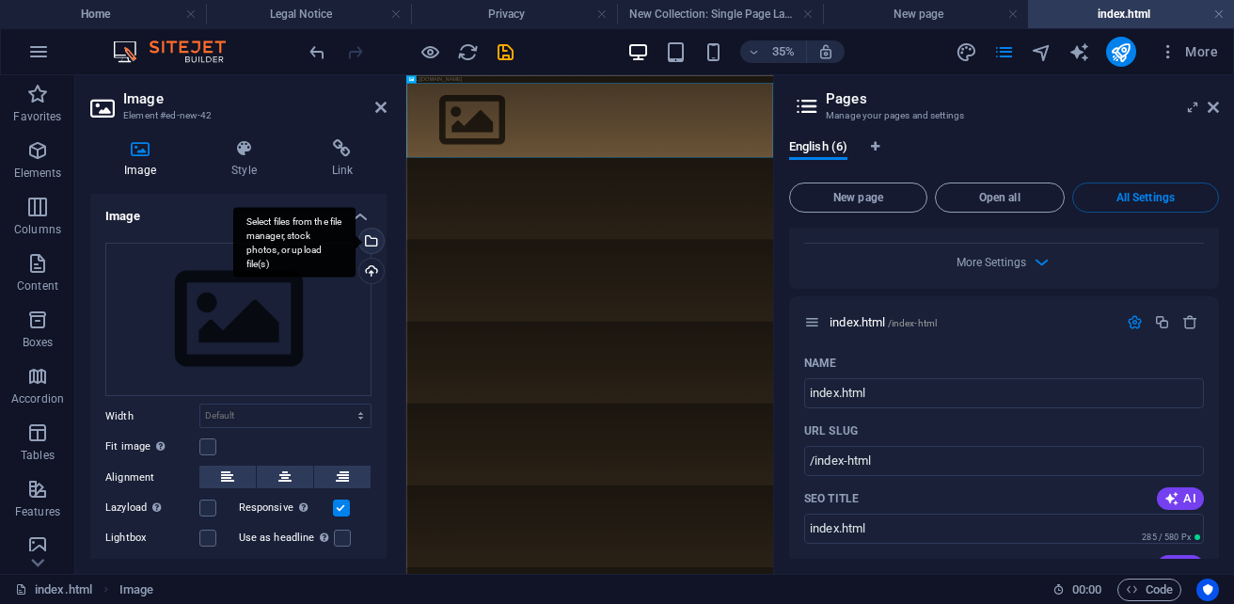
click at [356, 237] on div "Select files from the file manager, stock photos, or upload file(s)" at bounding box center [294, 242] width 122 height 71
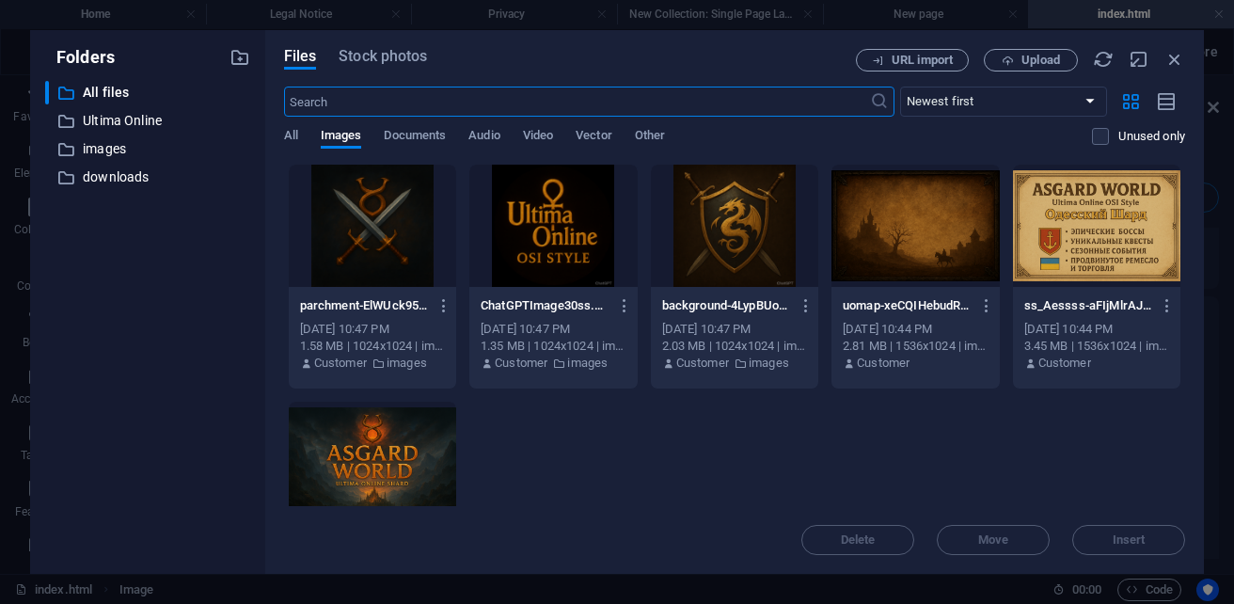
click at [456, 456] on div at bounding box center [372, 463] width 167 height 122
click at [456, 456] on div "1" at bounding box center [372, 463] width 167 height 122
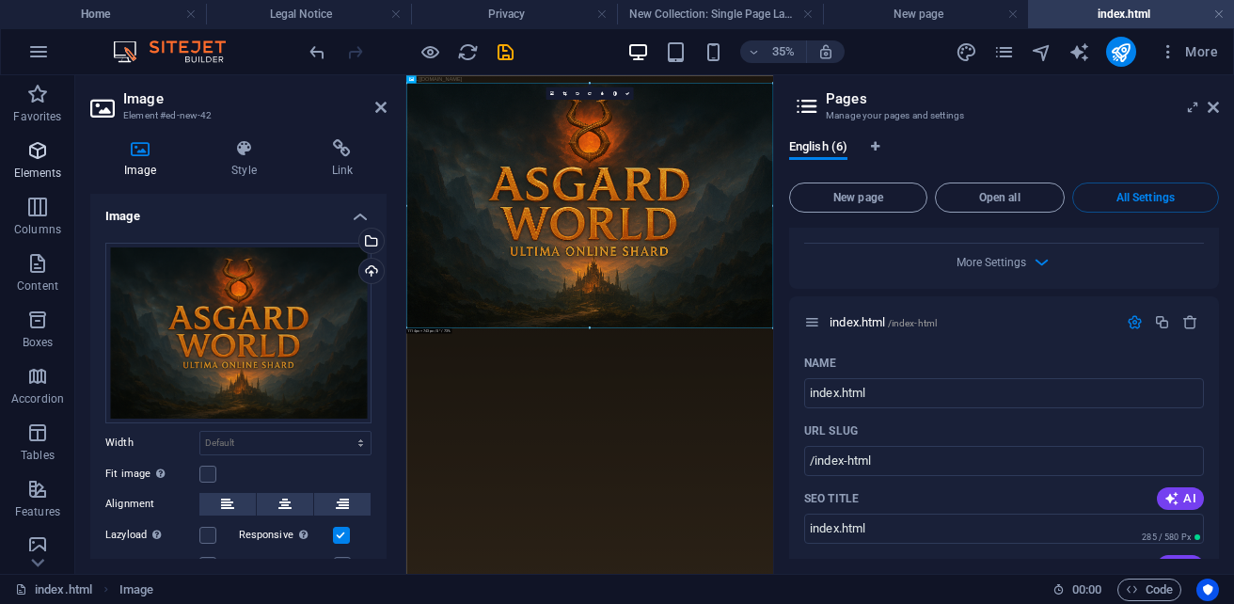
click at [38, 171] on p "Elements" at bounding box center [38, 173] width 48 height 15
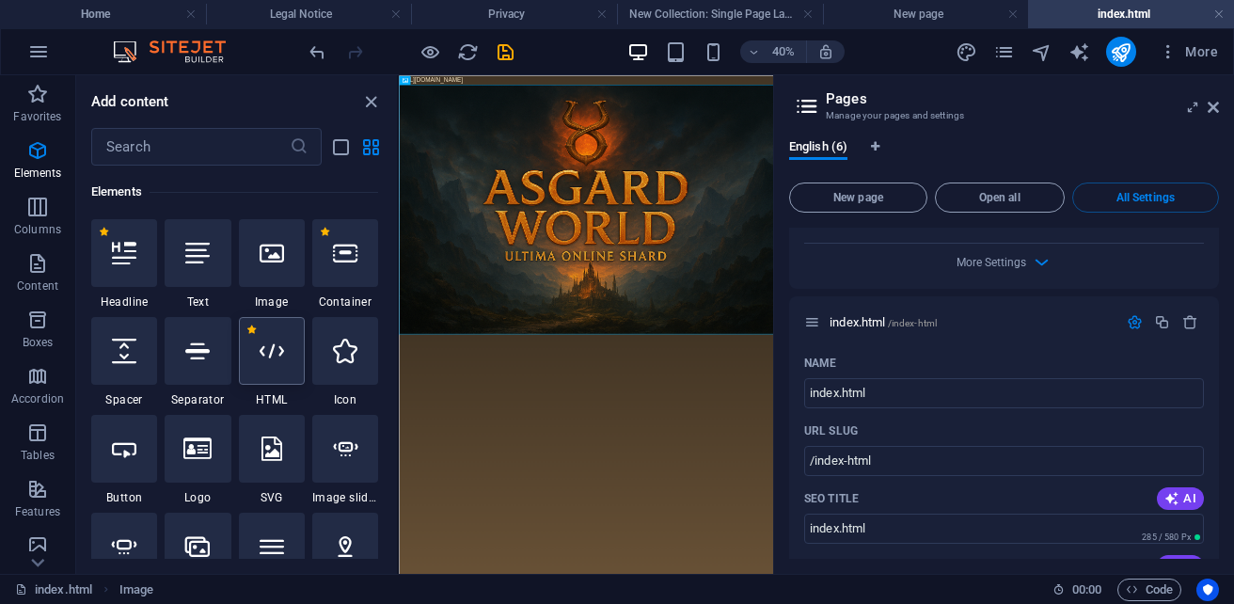
click at [274, 371] on div at bounding box center [272, 351] width 66 height 68
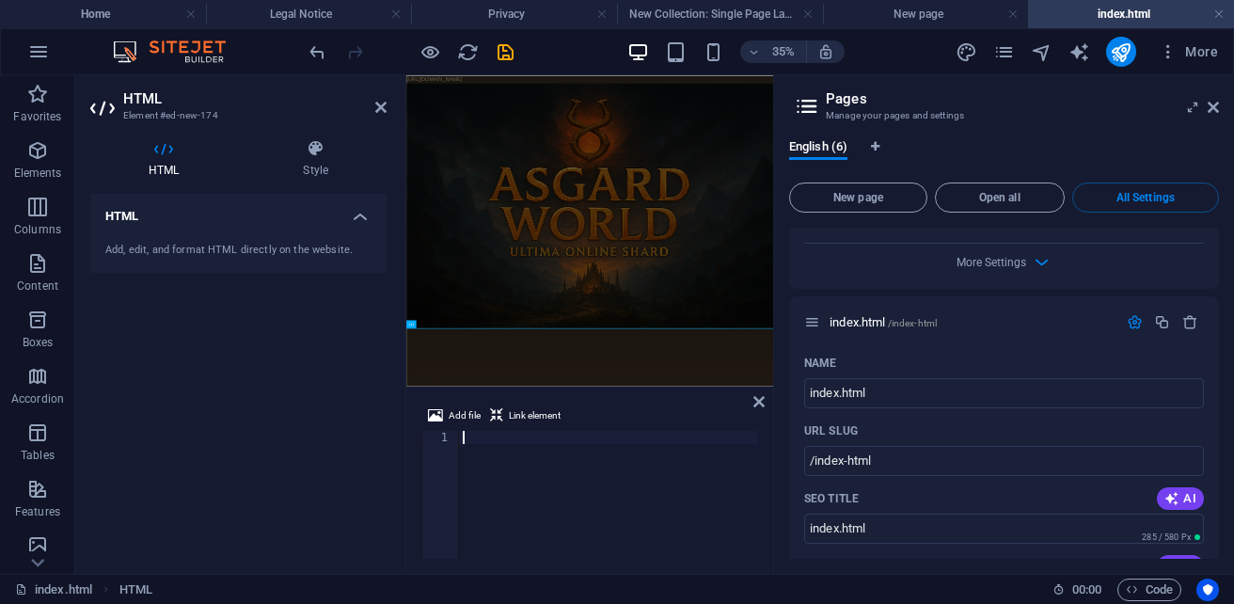
type textarea "</div>"
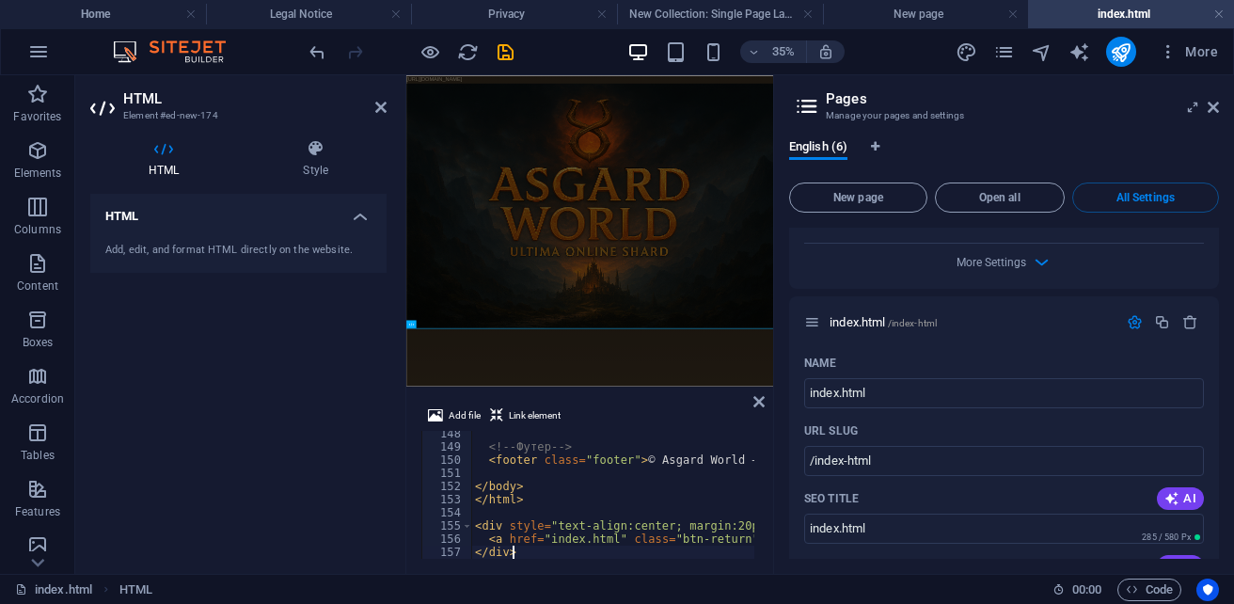
scroll to position [1940, 0]
click at [511, 408] on span "Link element" at bounding box center [535, 416] width 52 height 23
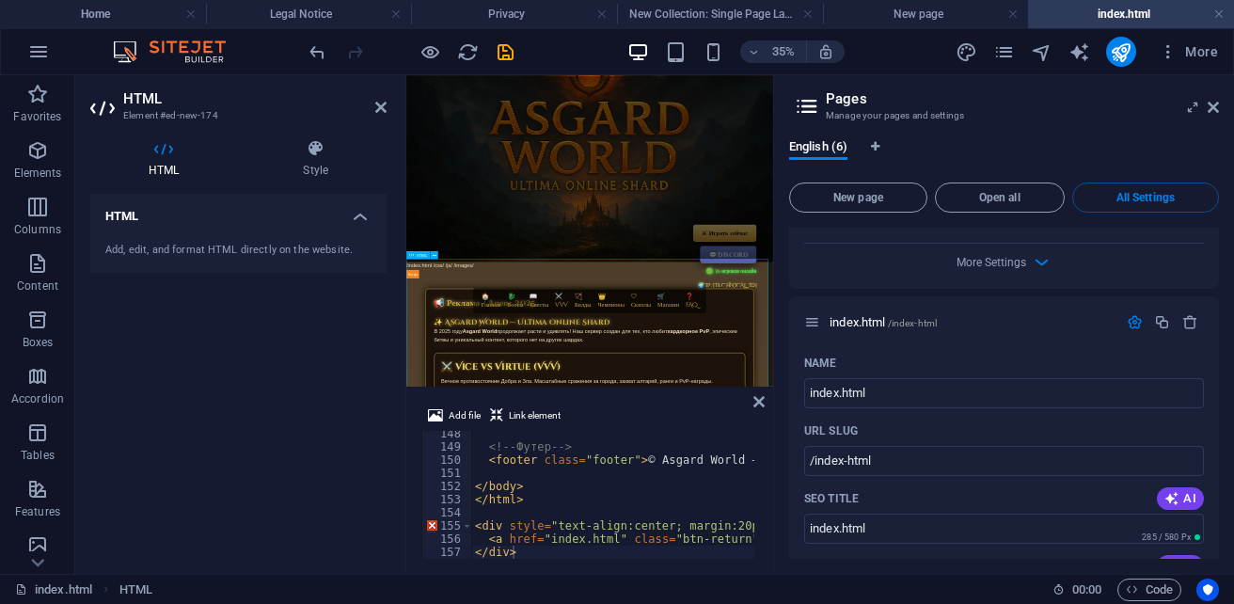
scroll to position [94, 0]
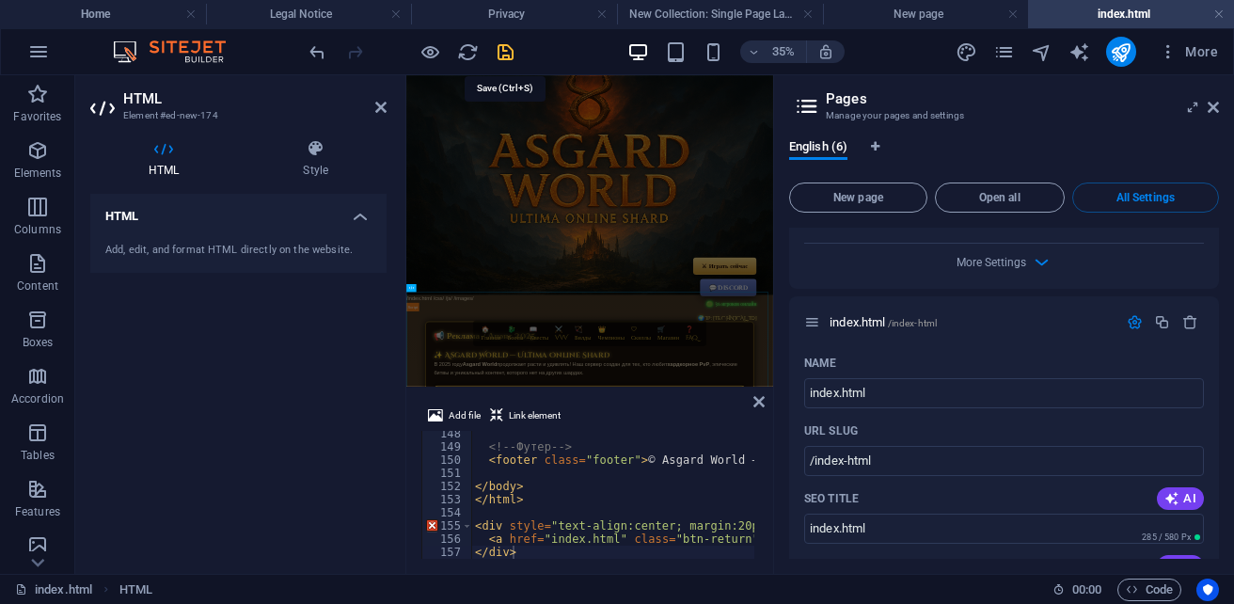
click at [503, 55] on icon "save" at bounding box center [506, 52] width 22 height 22
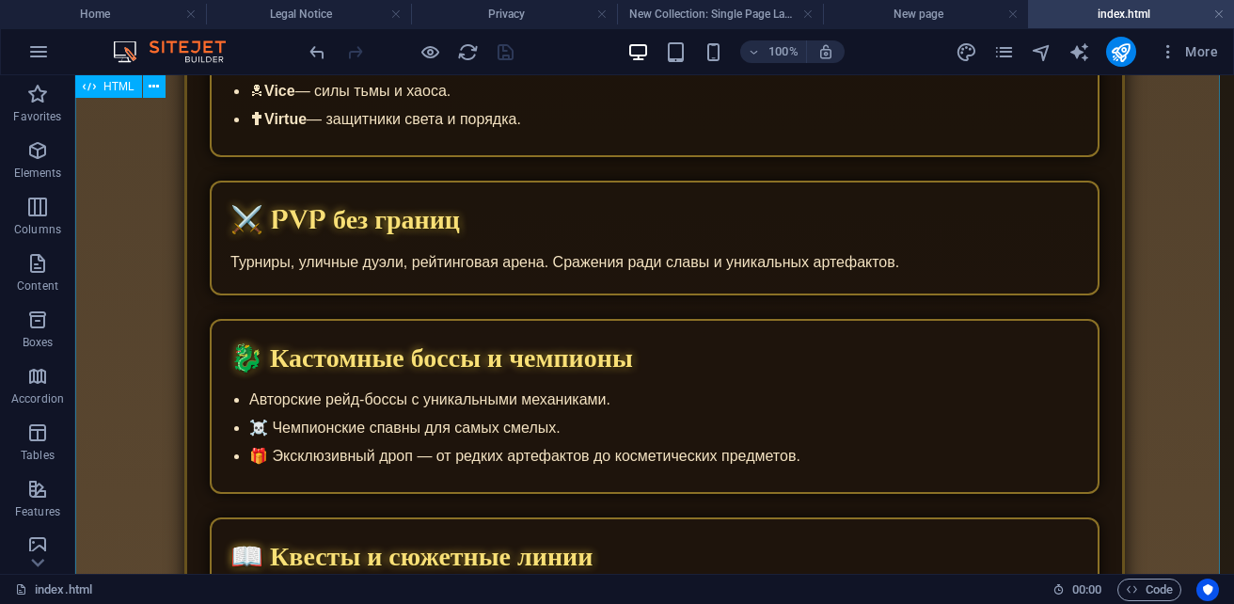
scroll to position [1129, 0]
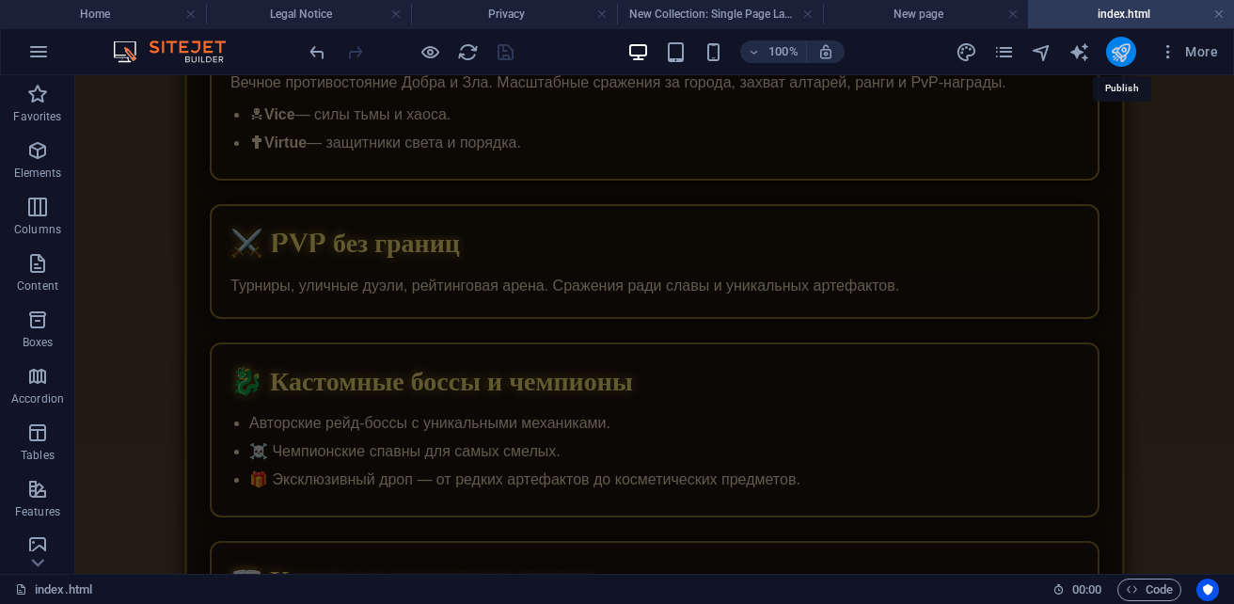
click at [1118, 62] on icon "publish" at bounding box center [1121, 52] width 22 height 22
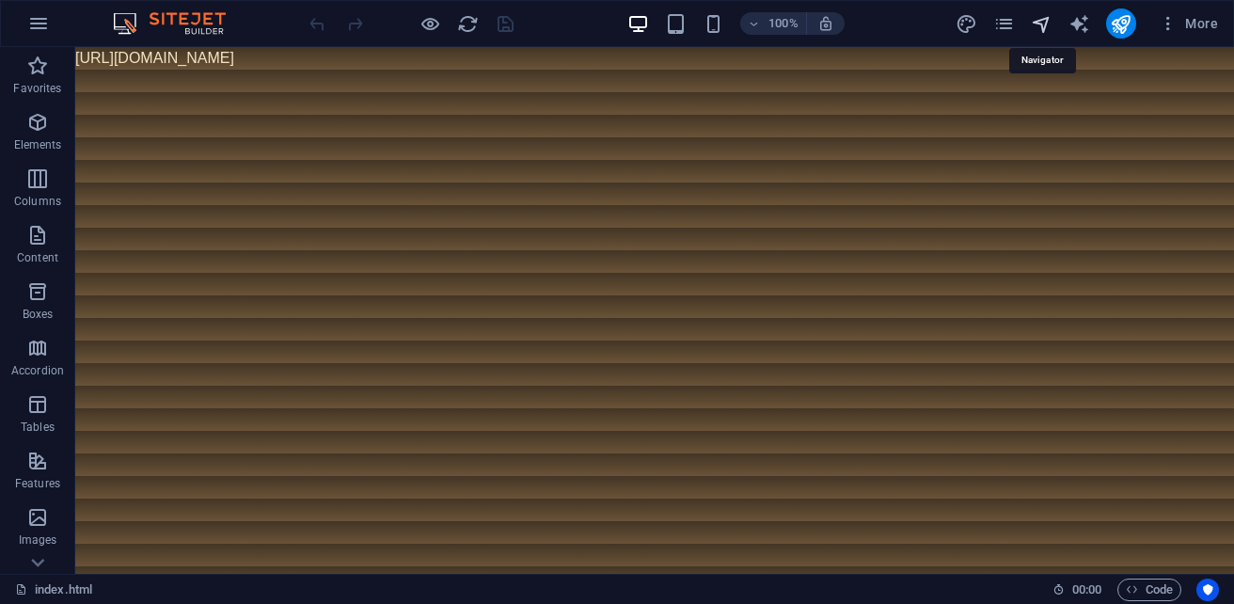
click at [1046, 23] on icon "navigator" at bounding box center [1042, 24] width 22 height 22
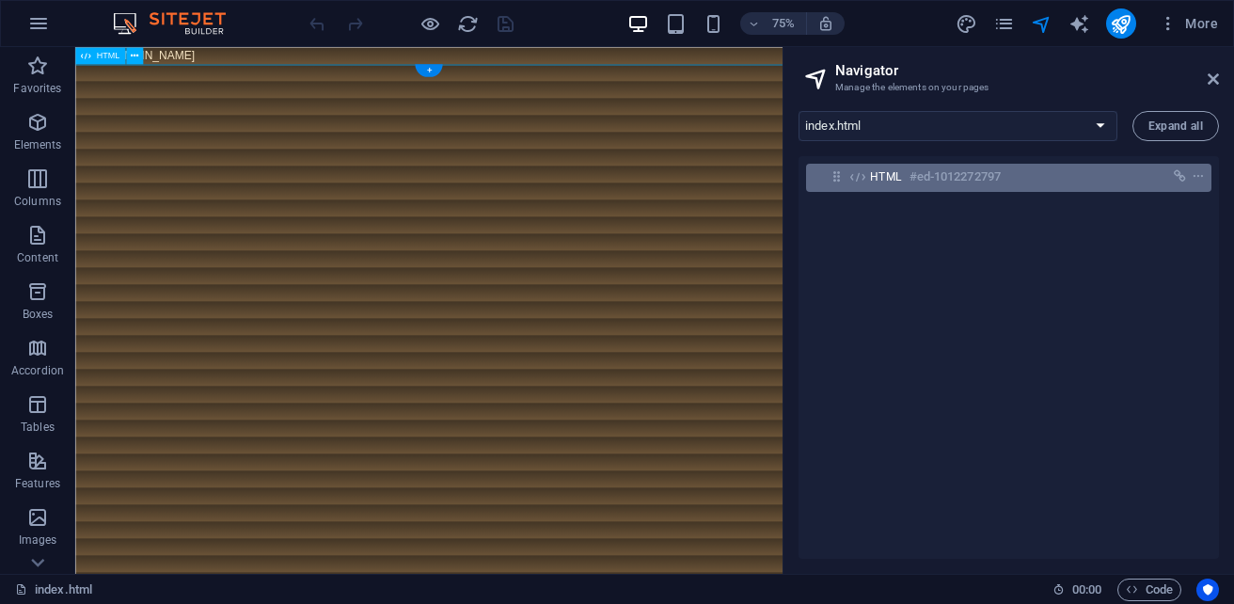
click at [1081, 177] on div "HTML #ed-1012272797" at bounding box center [993, 177] width 247 height 23
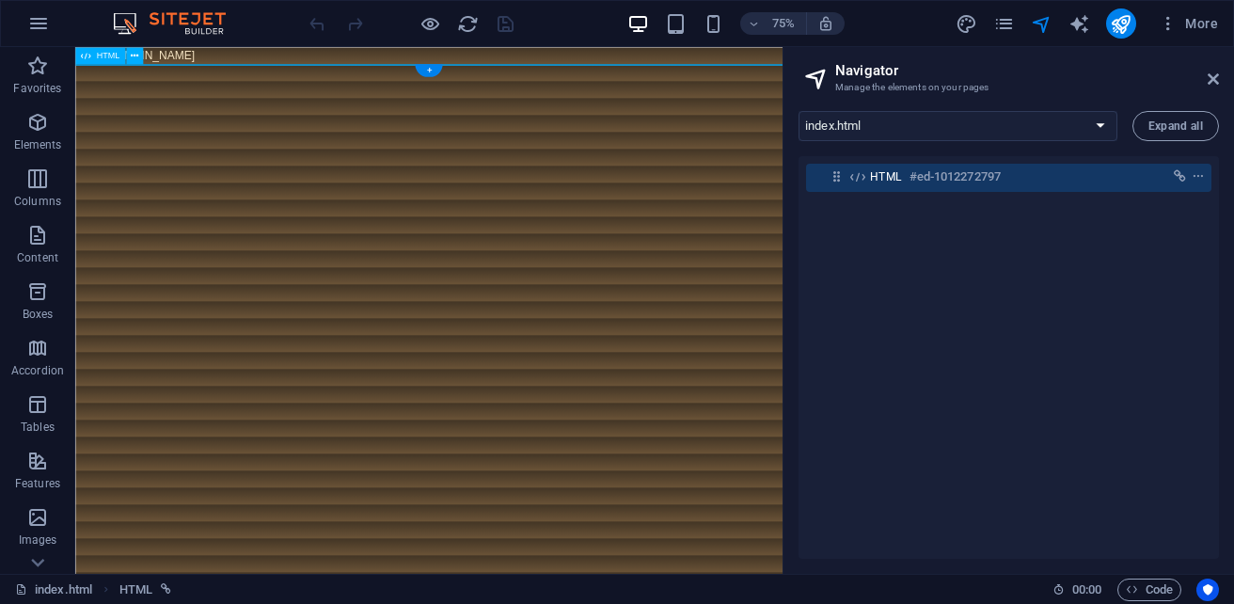
click at [990, 177] on h6 "#ed-1012272797" at bounding box center [955, 177] width 91 height 23
drag, startPoint x: 565, startPoint y: 10, endPoint x: 1188, endPoint y: 181, distance: 645.6
click at [1192, 181] on icon "context-menu" at bounding box center [1198, 176] width 13 height 13
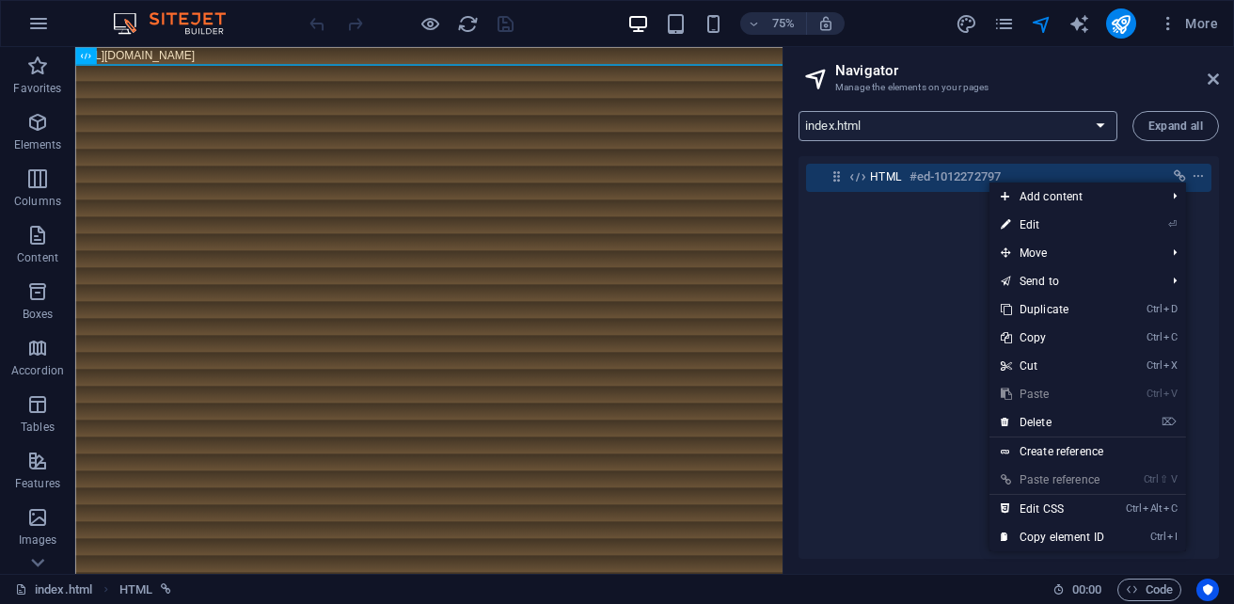
click at [1073, 126] on select "index.html Legal Notice Privacy New Collection: Single Page Layout New page ind…" at bounding box center [958, 126] width 319 height 30
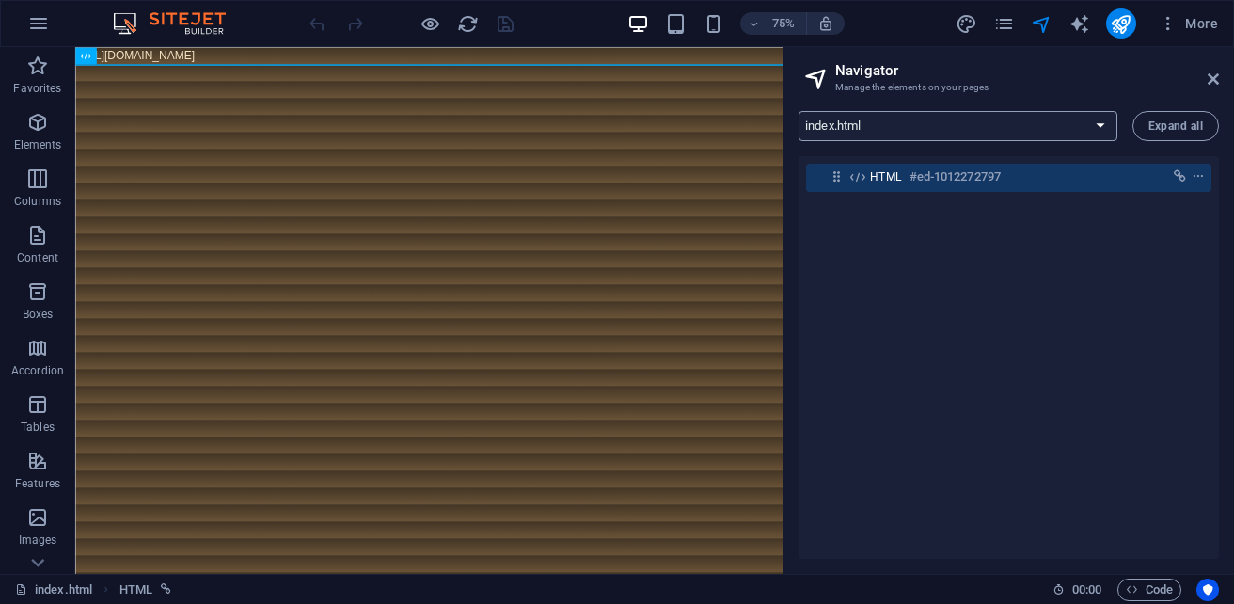
click at [1051, 125] on select "index.html Legal Notice Privacy New Collection: Single Page Layout New page ind…" at bounding box center [958, 126] width 319 height 30
click at [1199, 178] on icon "context-menu" at bounding box center [1198, 176] width 13 height 13
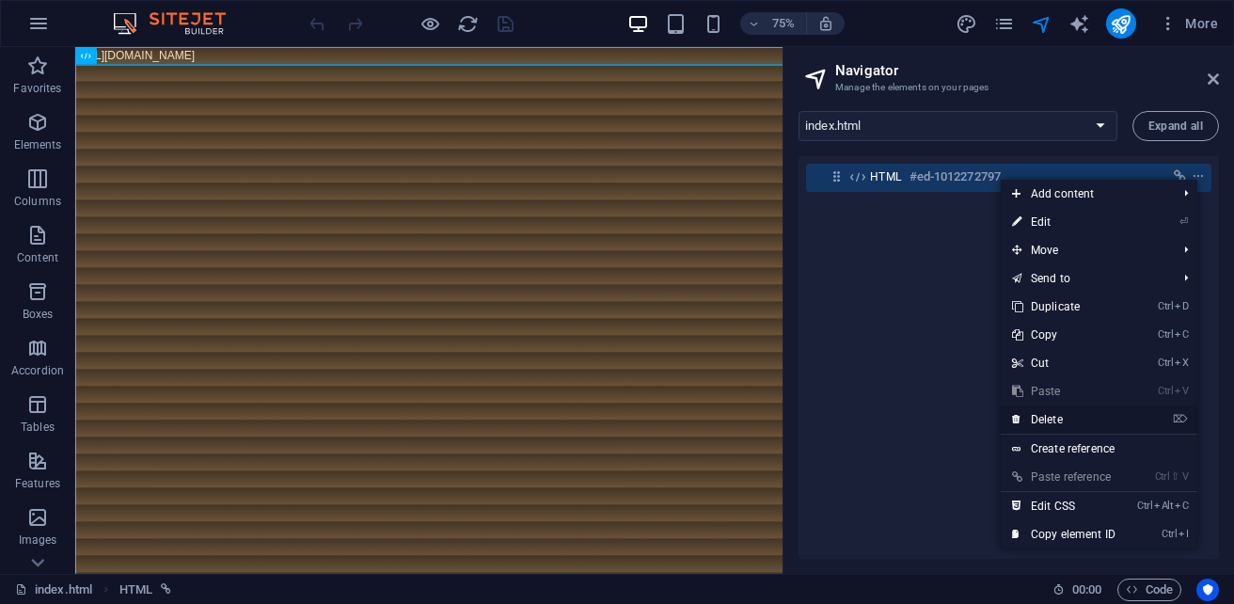
click at [1071, 421] on link "⌦ Delete" at bounding box center [1064, 419] width 126 height 28
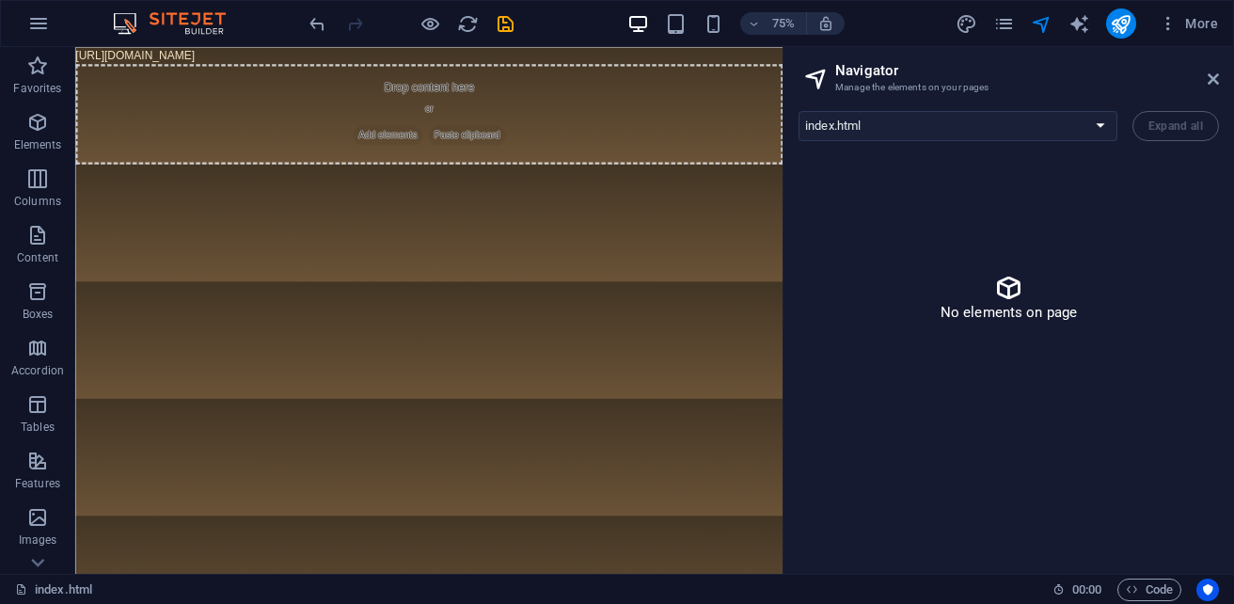
click at [631, 63] on body "[URL][DOMAIN_NAME] Drop content here or Add elements Paste clipboard" at bounding box center [547, 125] width 944 height 156
click at [1047, 125] on select "index.html Legal Notice Privacy New Collection: Single Page Layout New page ind…" at bounding box center [958, 126] width 319 height 30
click at [799, 111] on select "index.html Legal Notice Privacy New Collection: Single Page Layout New page ind…" at bounding box center [958, 126] width 319 height 30
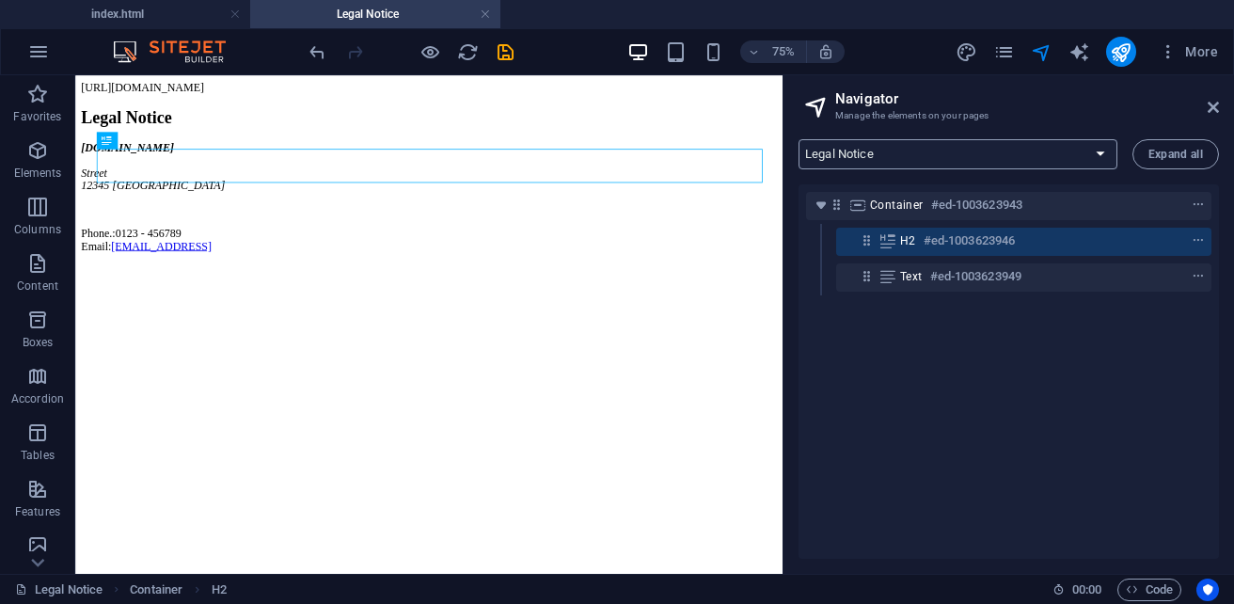
click at [944, 148] on select "index.html Legal Notice Privacy New Collection: Single Page Layout New page ind…" at bounding box center [958, 154] width 319 height 30
click at [799, 139] on select "index.html Legal Notice Privacy New Collection: Single Page Layout New page ind…" at bounding box center [958, 154] width 319 height 30
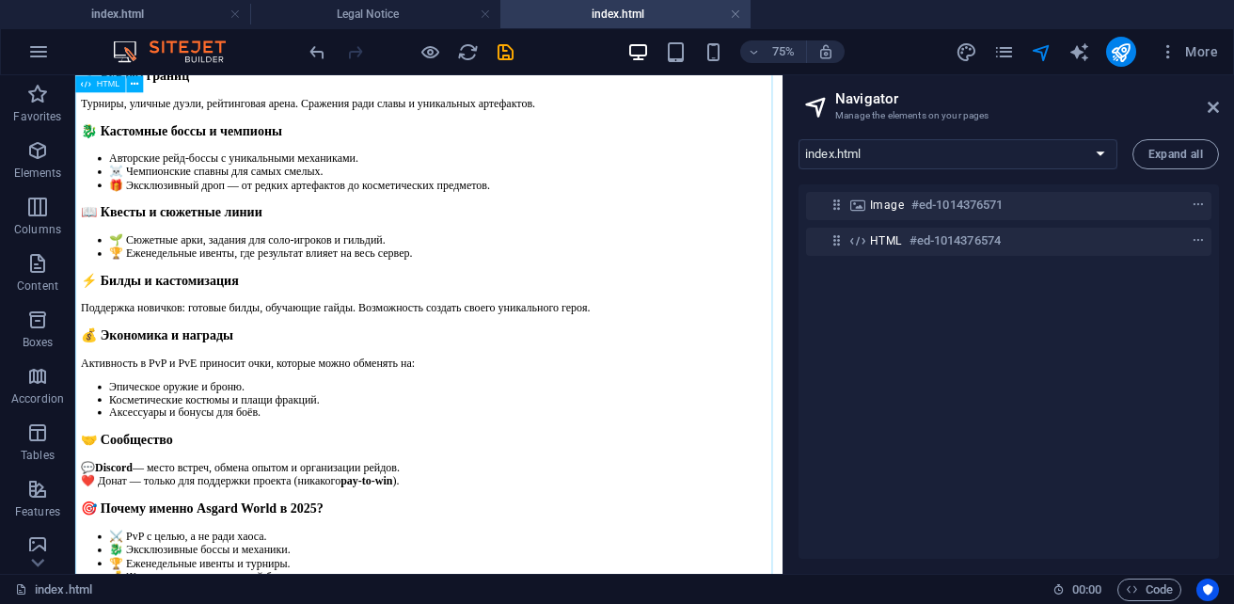
scroll to position [1317, 0]
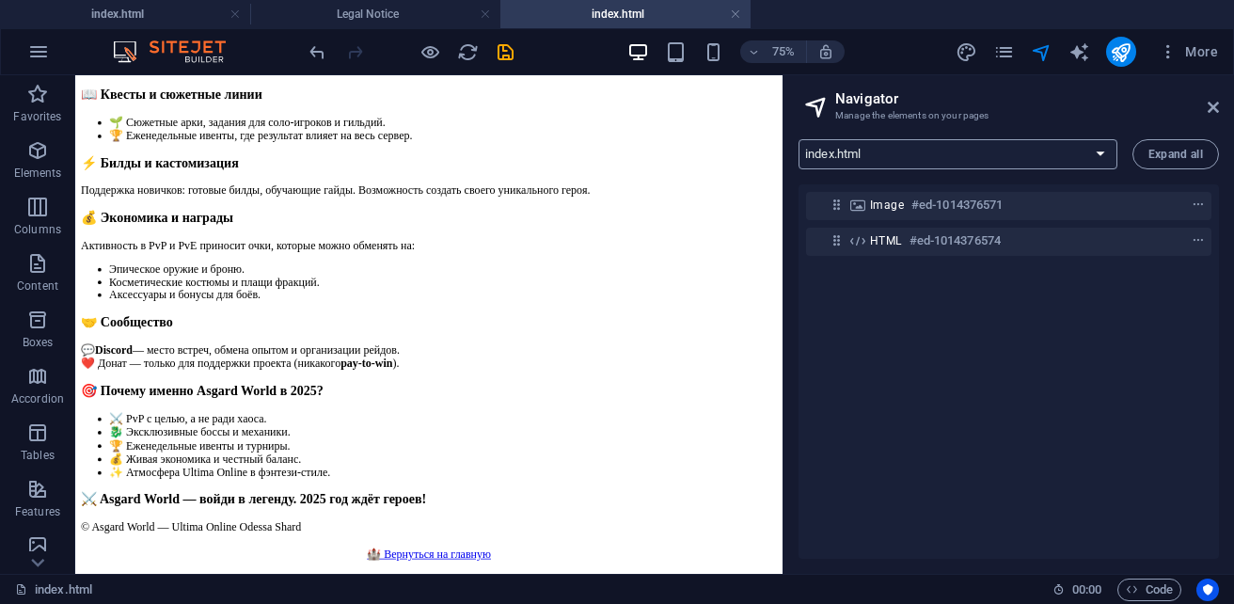
click at [993, 163] on select "index.html Legal Notice Privacy New Collection: Single Page Layout New page ind…" at bounding box center [958, 154] width 319 height 30
click at [799, 139] on select "index.html Legal Notice Privacy New Collection: Single Page Layout New page ind…" at bounding box center [958, 154] width 319 height 30
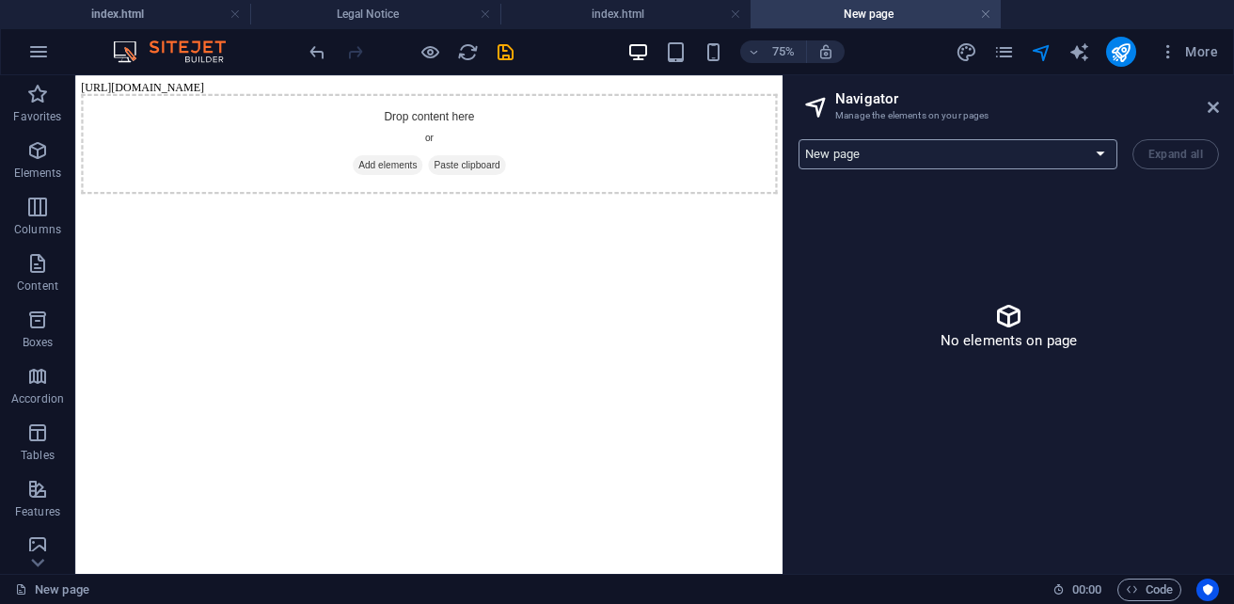
scroll to position [0, 0]
click at [916, 153] on select "index.html Legal Notice Privacy New Collection: Single Page Layout New page ind…" at bounding box center [958, 154] width 319 height 30
click at [799, 139] on select "index.html Legal Notice Privacy New Collection: Single Page Layout New page ind…" at bounding box center [958, 154] width 319 height 30
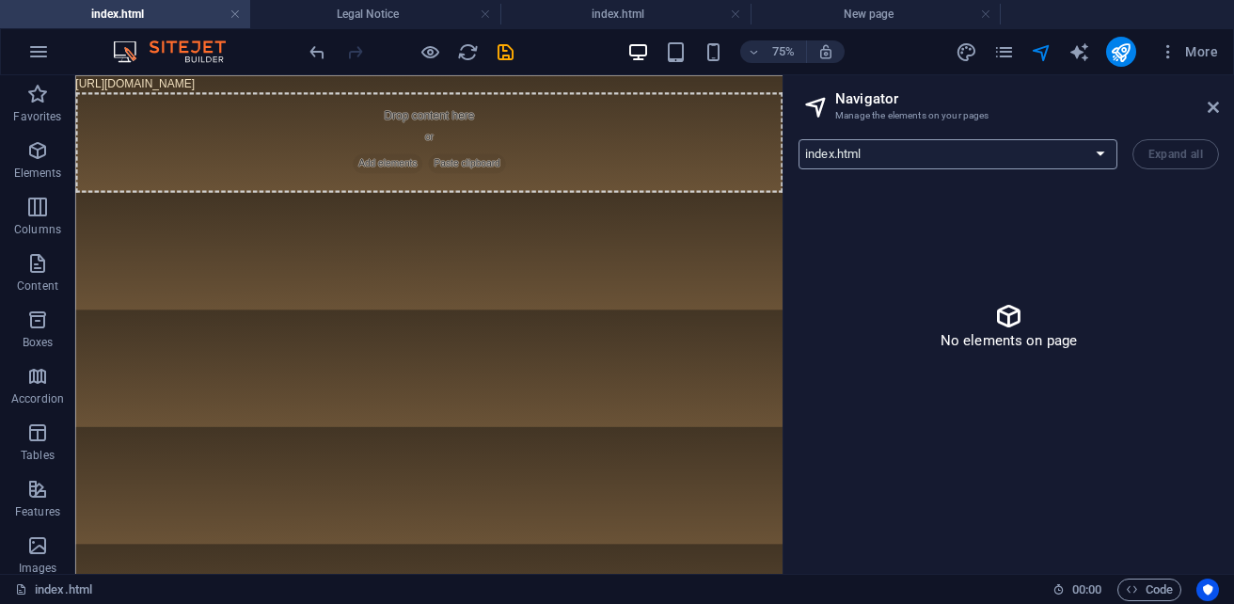
click at [960, 146] on select "index.html Legal Notice Privacy New Collection: Single Page Layout New page ind…" at bounding box center [958, 154] width 319 height 30
click at [960, 150] on select "index.html Legal Notice Privacy New Collection: Single Page Layout New page ind…" at bounding box center [958, 154] width 319 height 30
select select "18222021-en"
click at [799, 139] on select "index.html Legal Notice Privacy New Collection: Single Page Layout New page ind…" at bounding box center [958, 154] width 319 height 30
